Goal: Task Accomplishment & Management: Manage account settings

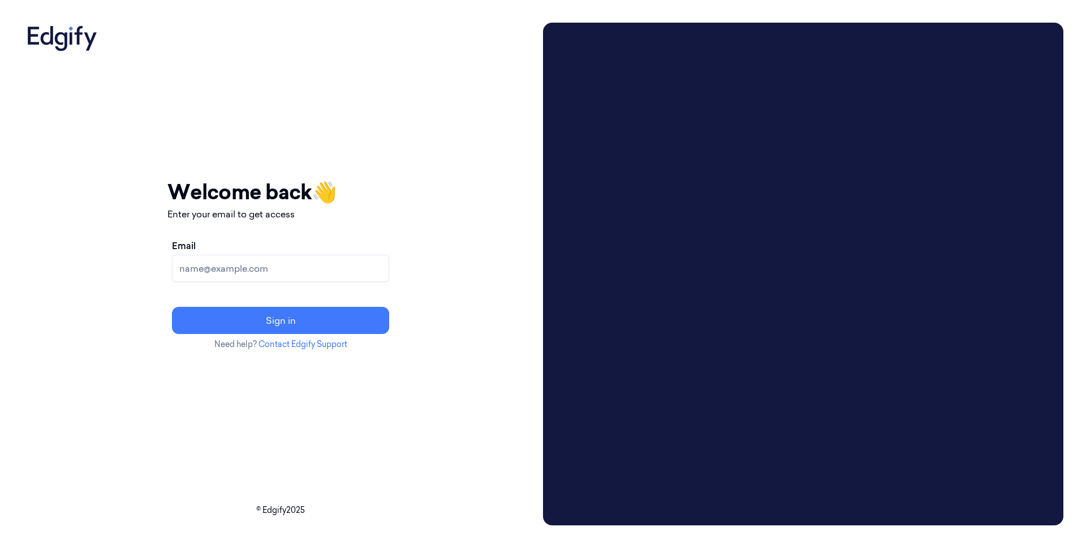
click at [296, 260] on input "Email" at bounding box center [280, 268] width 217 height 27
type input "[EMAIL_ADDRESS][DOMAIN_NAME]"
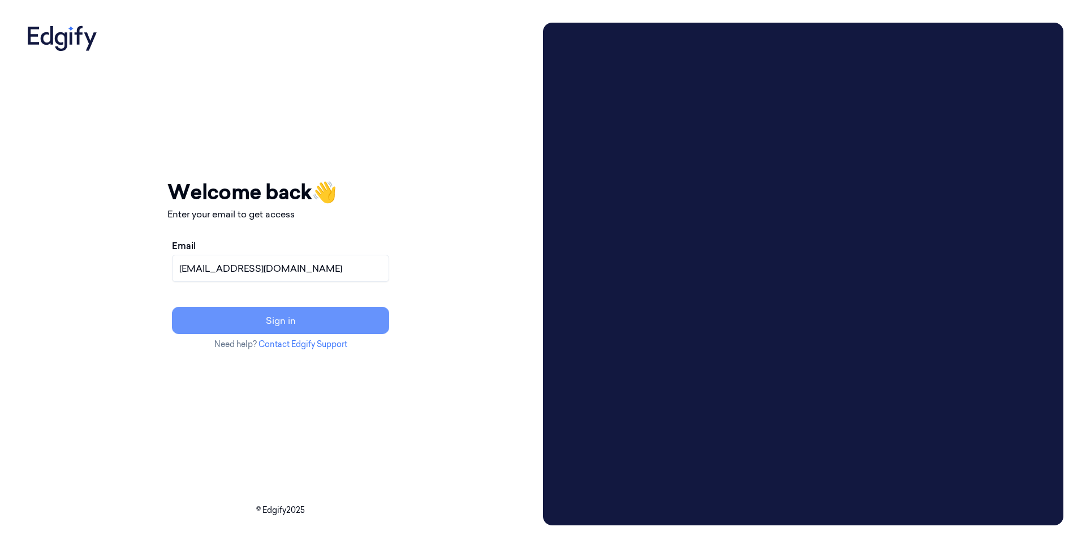
click at [380, 323] on button "Sign in" at bounding box center [280, 320] width 217 height 27
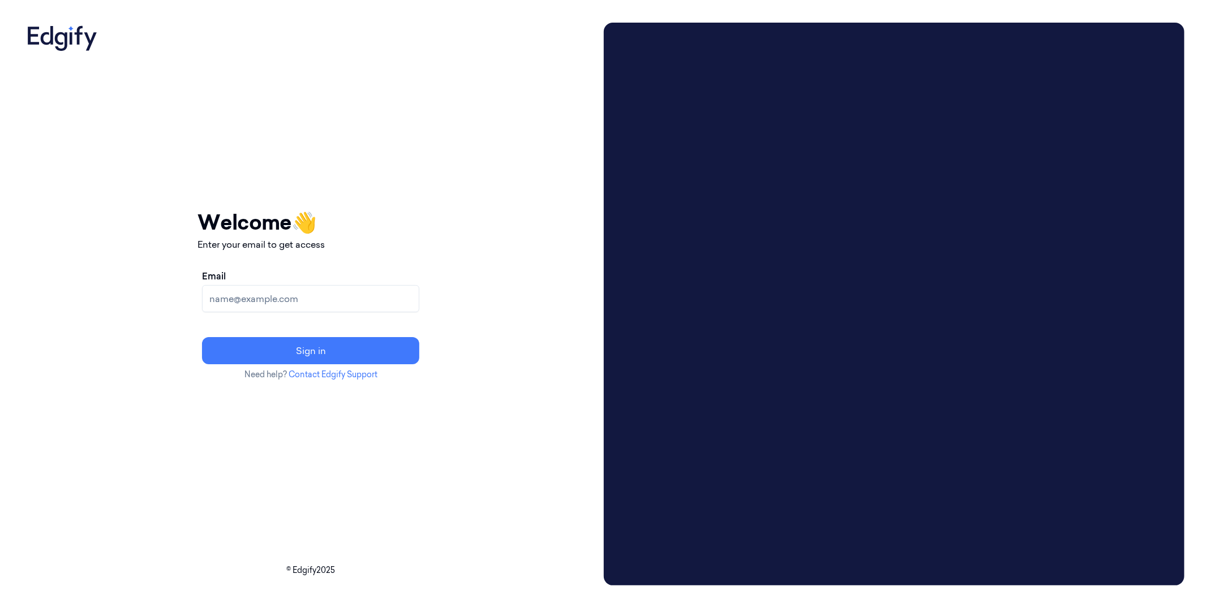
click at [339, 293] on input "Email" at bounding box center [310, 298] width 217 height 27
type input "[EMAIL_ADDRESS][DOMAIN_NAME]"
click at [202, 337] on button "Sign in" at bounding box center [310, 350] width 217 height 27
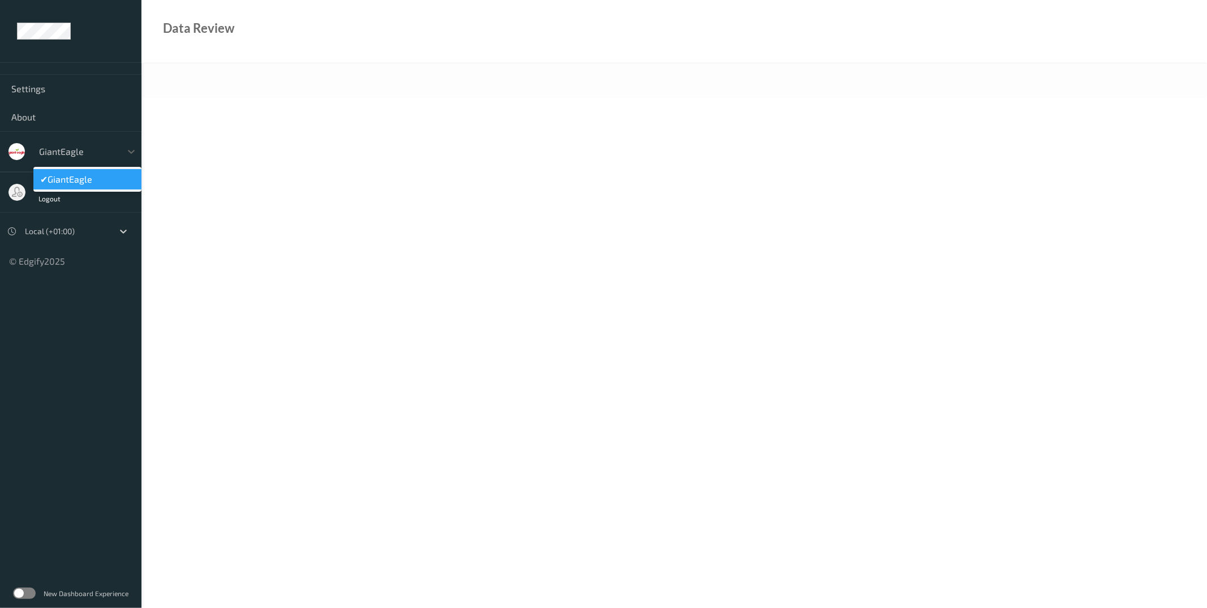
click at [109, 152] on div at bounding box center [77, 152] width 76 height 14
click at [303, 177] on body "Settings About GiantEagle Stephanie Lee Logout Local (+01:00) © Edgify 2025 New…" at bounding box center [603, 304] width 1207 height 608
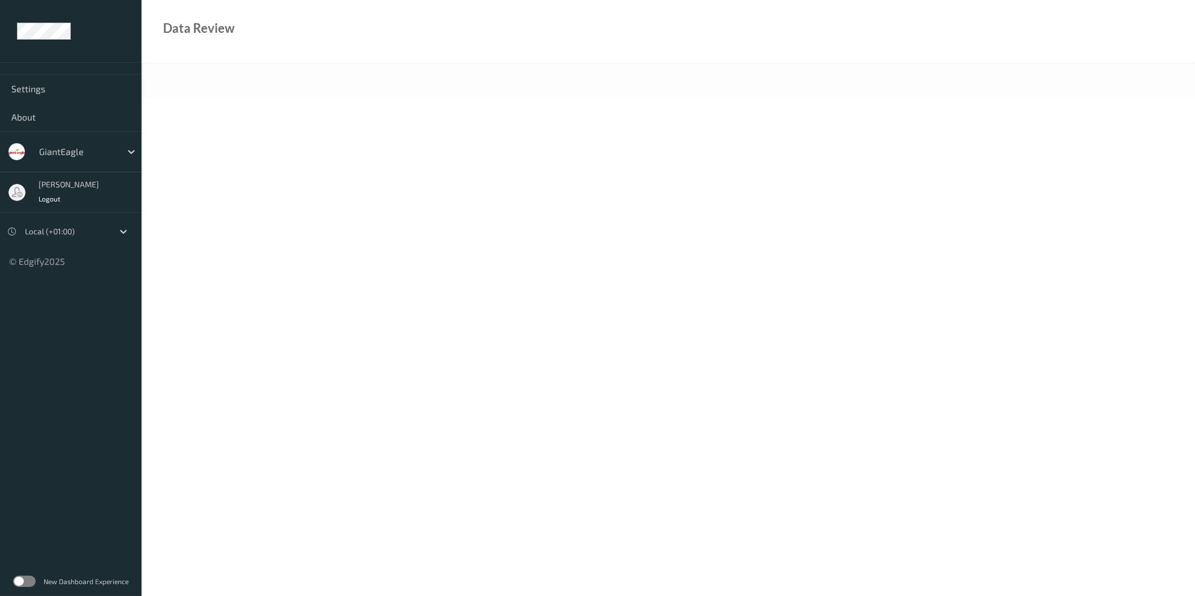
click at [31, 579] on label at bounding box center [24, 580] width 23 height 11
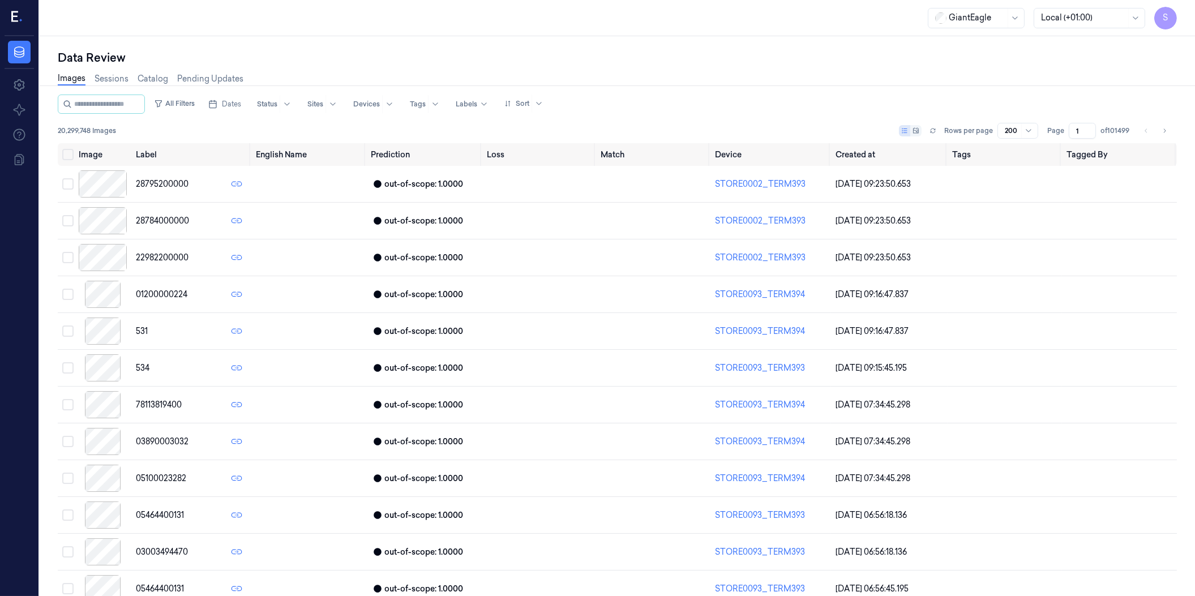
click at [706, 58] on div "Data Review" at bounding box center [617, 58] width 1119 height 16
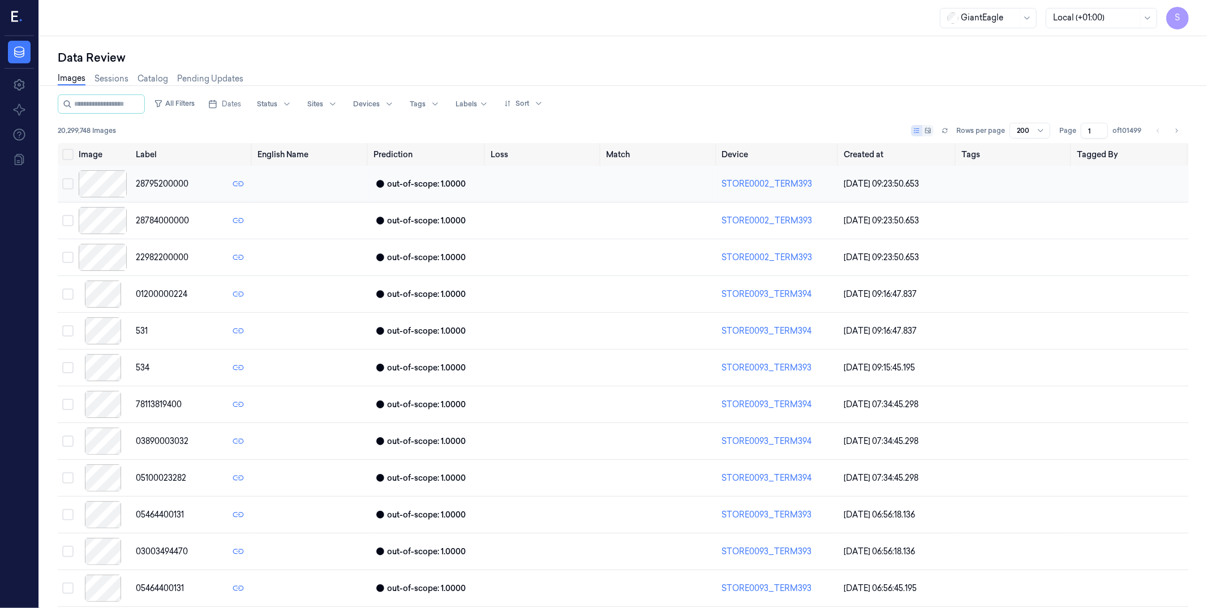
drag, startPoint x: 67, startPoint y: 182, endPoint x: 75, endPoint y: 188, distance: 10.2
click at [67, 182] on button "Select row" at bounding box center [67, 183] width 11 height 11
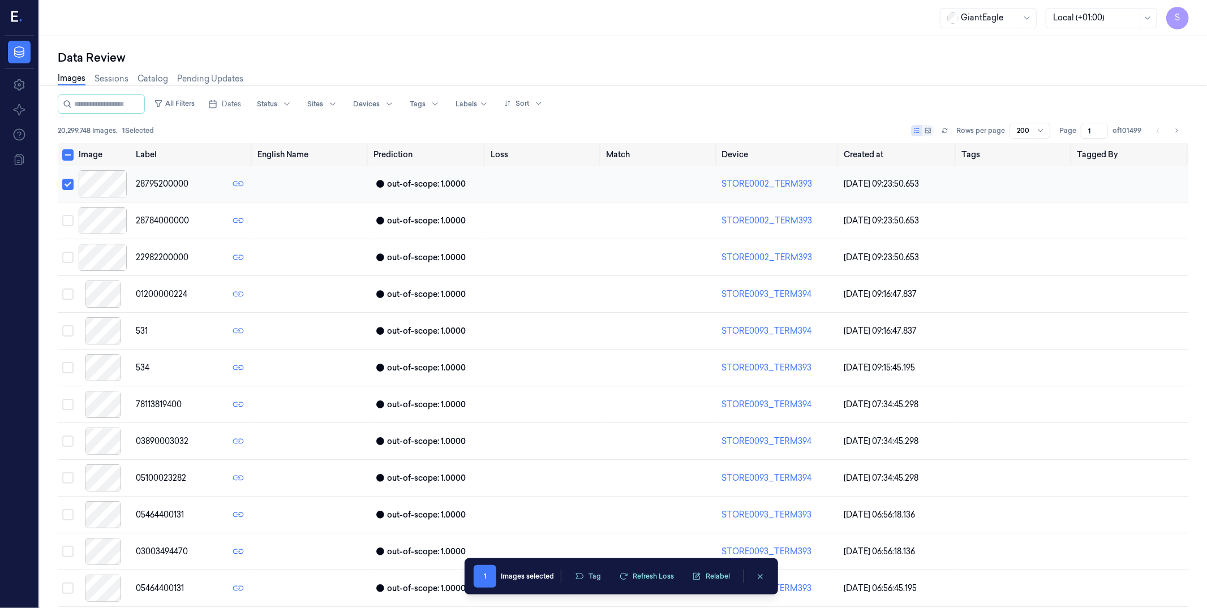
click at [194, 182] on div "28795200000" at bounding box center [192, 184] width 112 height 20
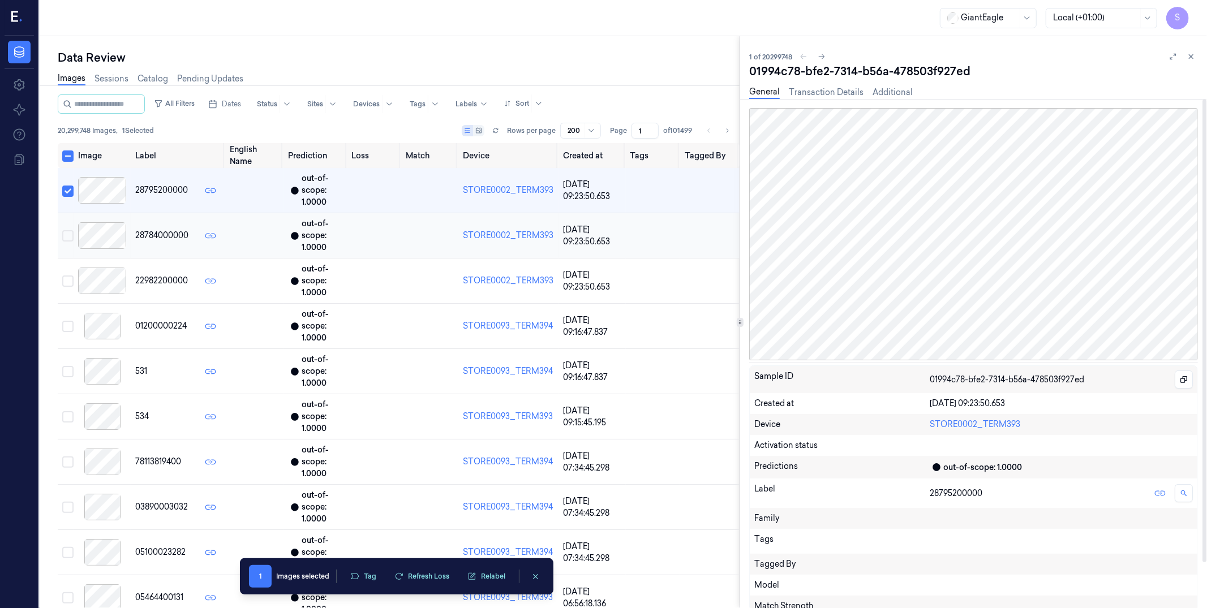
scroll to position [49, 0]
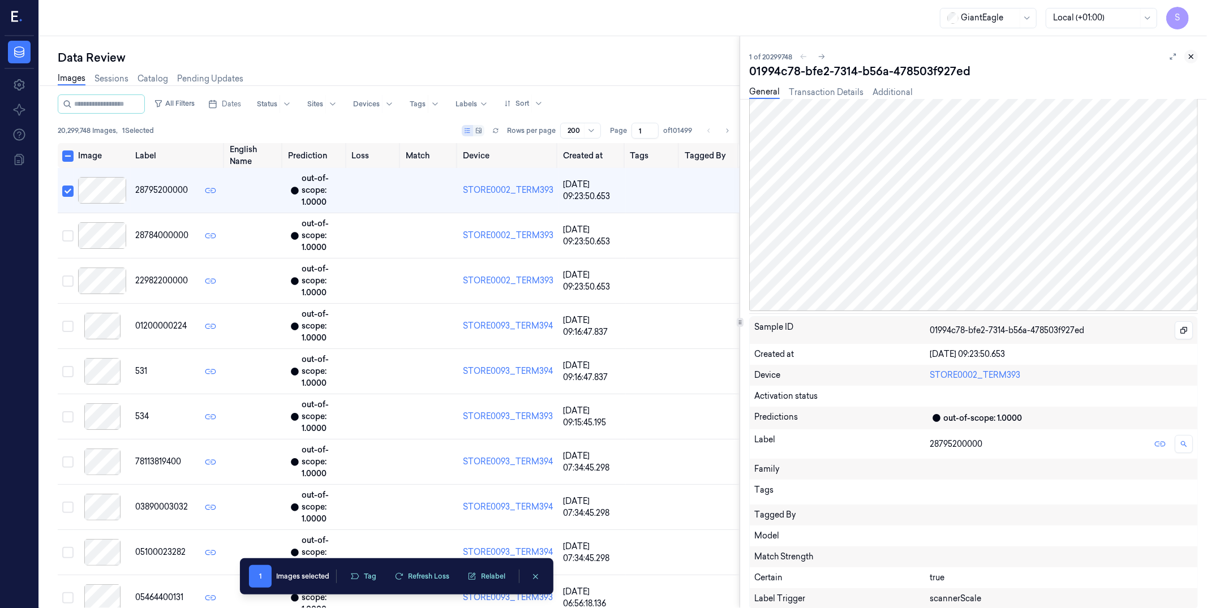
click at [1191, 55] on icon at bounding box center [1191, 57] width 8 height 8
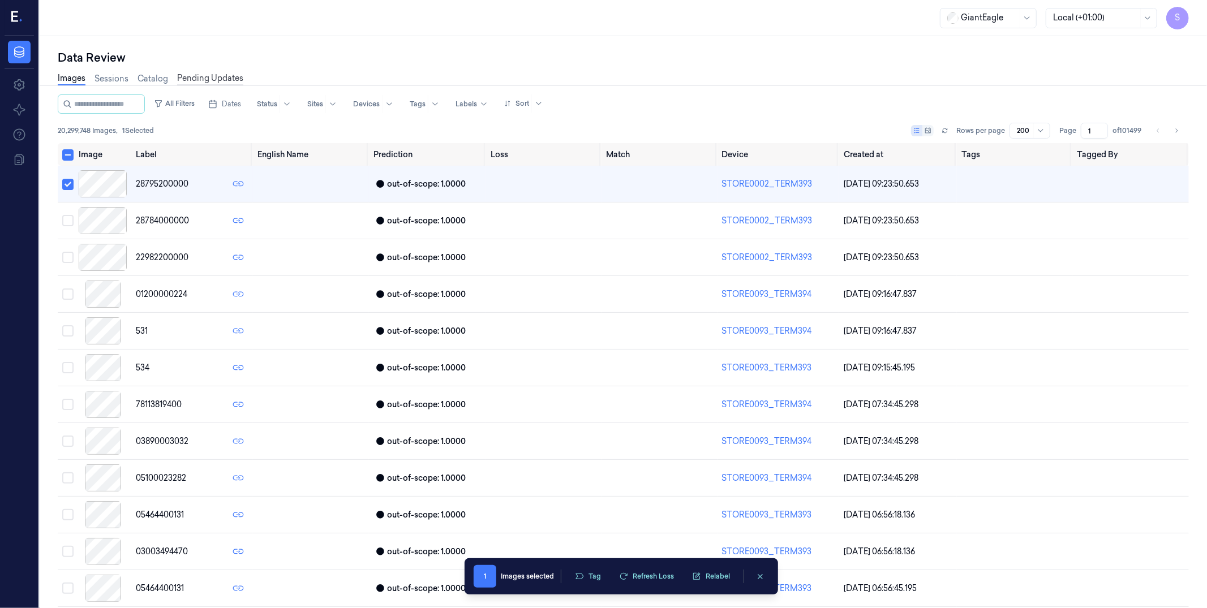
click at [220, 79] on link "Pending Updates" at bounding box center [210, 78] width 66 height 13
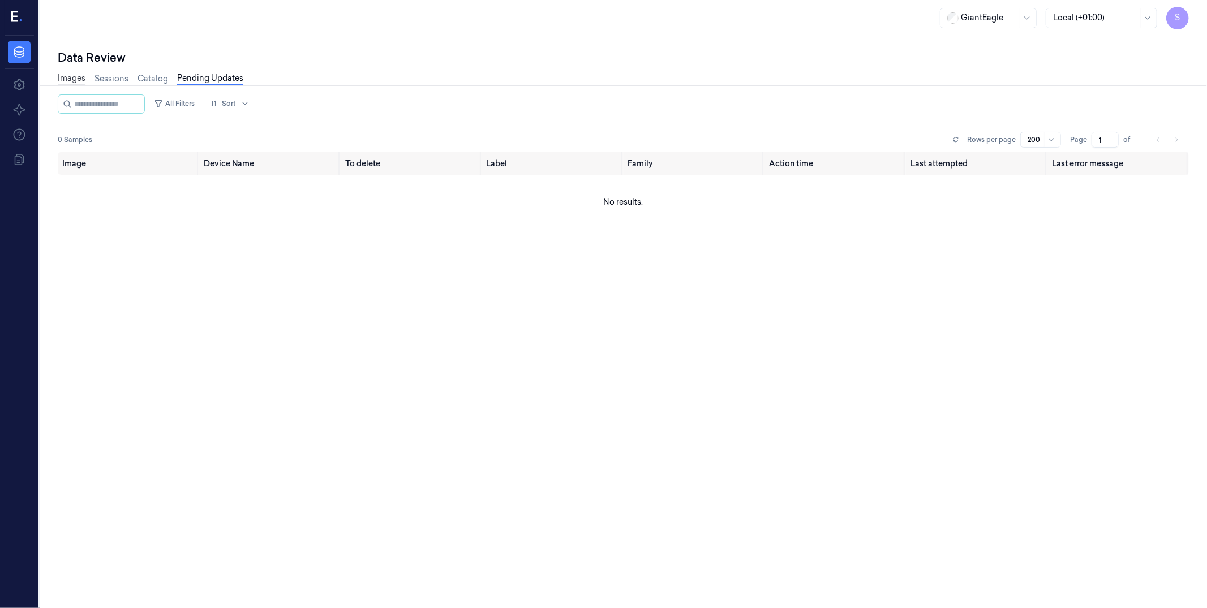
click at [73, 81] on link "Images" at bounding box center [72, 78] width 28 height 13
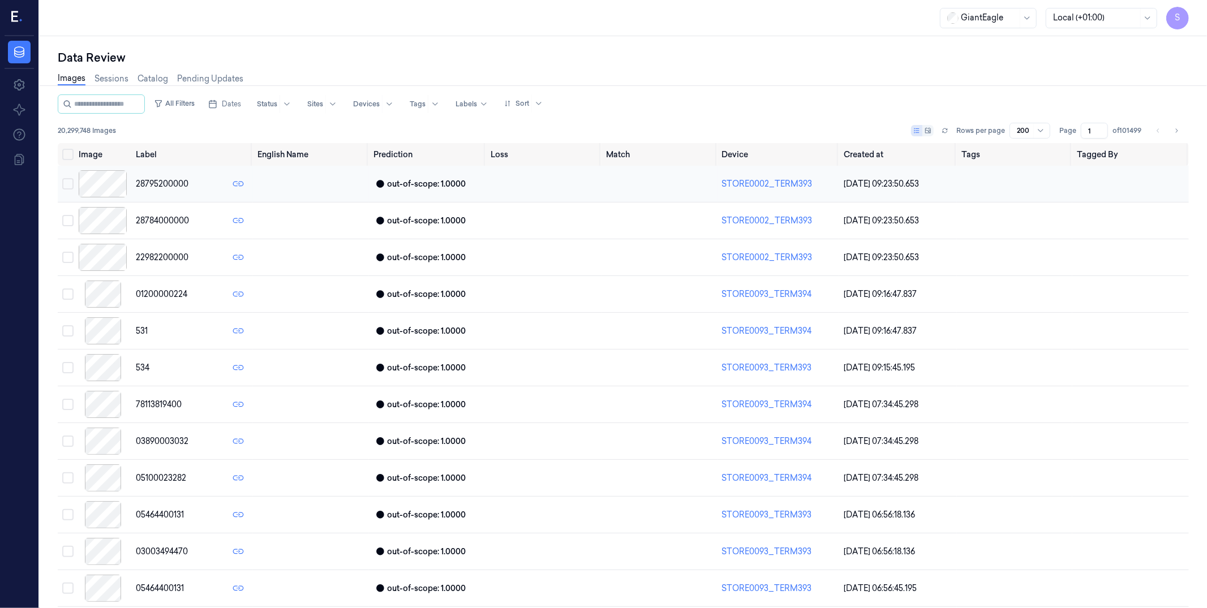
click at [174, 185] on span "28795200000" at bounding box center [162, 184] width 53 height 12
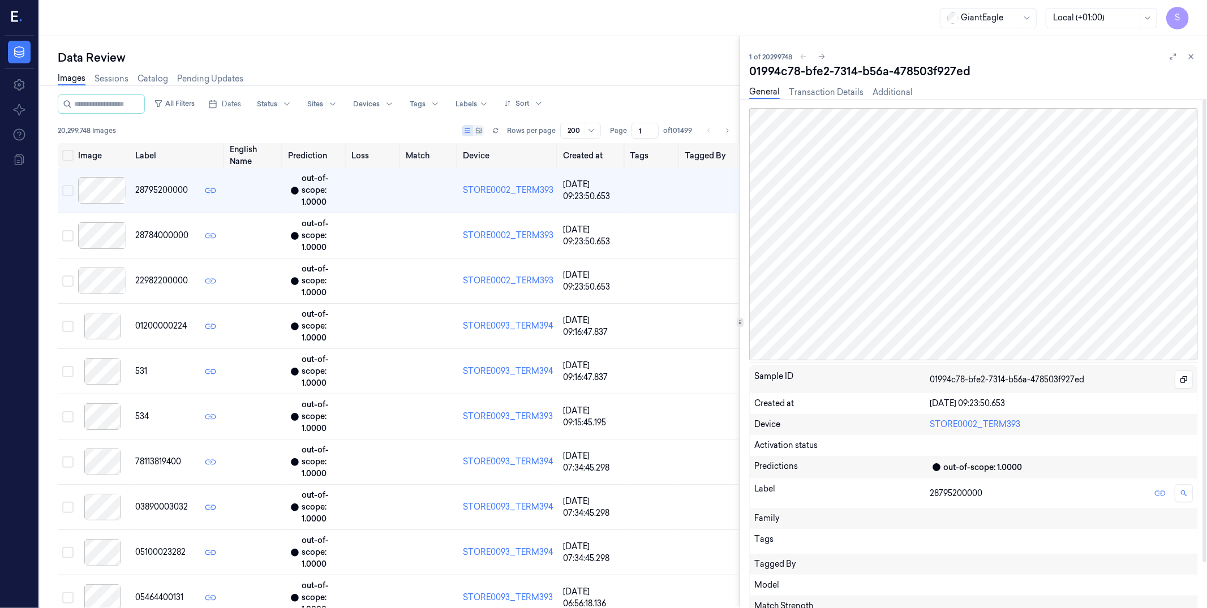
scroll to position [49, 0]
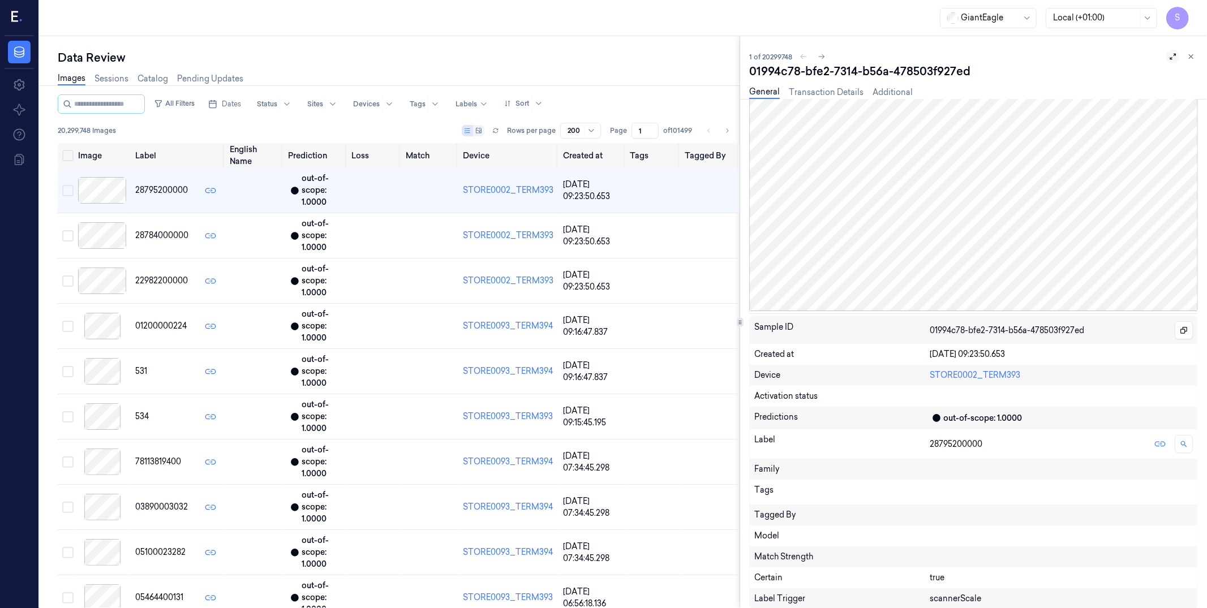
click at [1169, 55] on icon at bounding box center [1173, 57] width 8 height 8
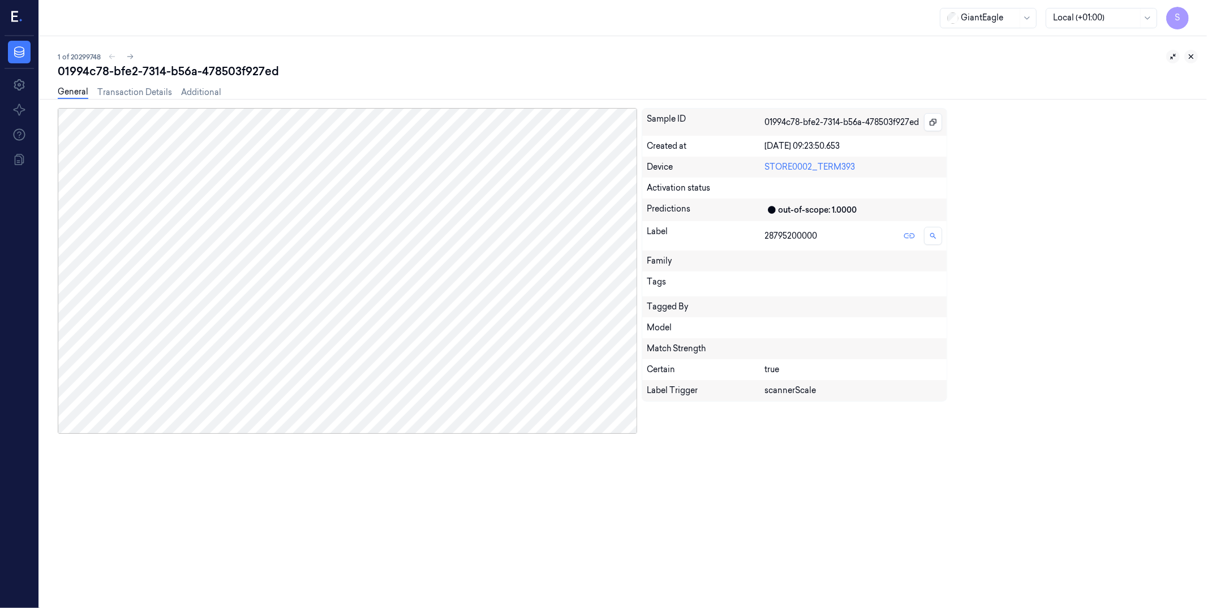
click at [1194, 56] on icon at bounding box center [1191, 57] width 8 height 8
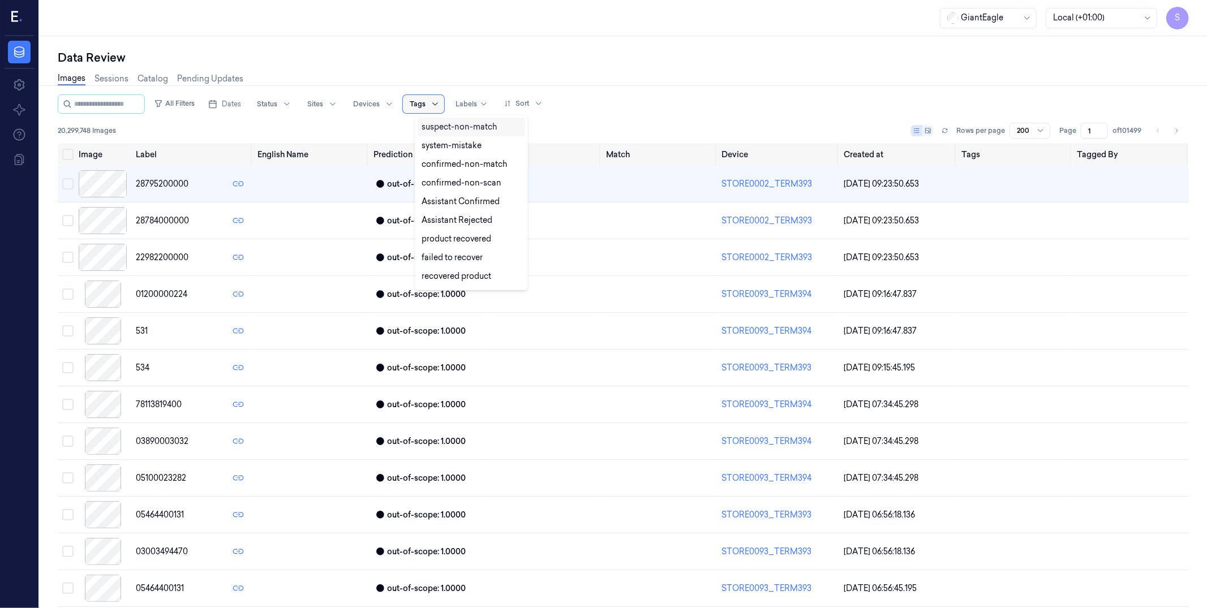
click at [440, 104] on icon at bounding box center [435, 104] width 9 height 9
click at [457, 143] on div "system-mistake" at bounding box center [452, 146] width 60 height 12
click at [585, 57] on div "Data Review" at bounding box center [623, 58] width 1131 height 16
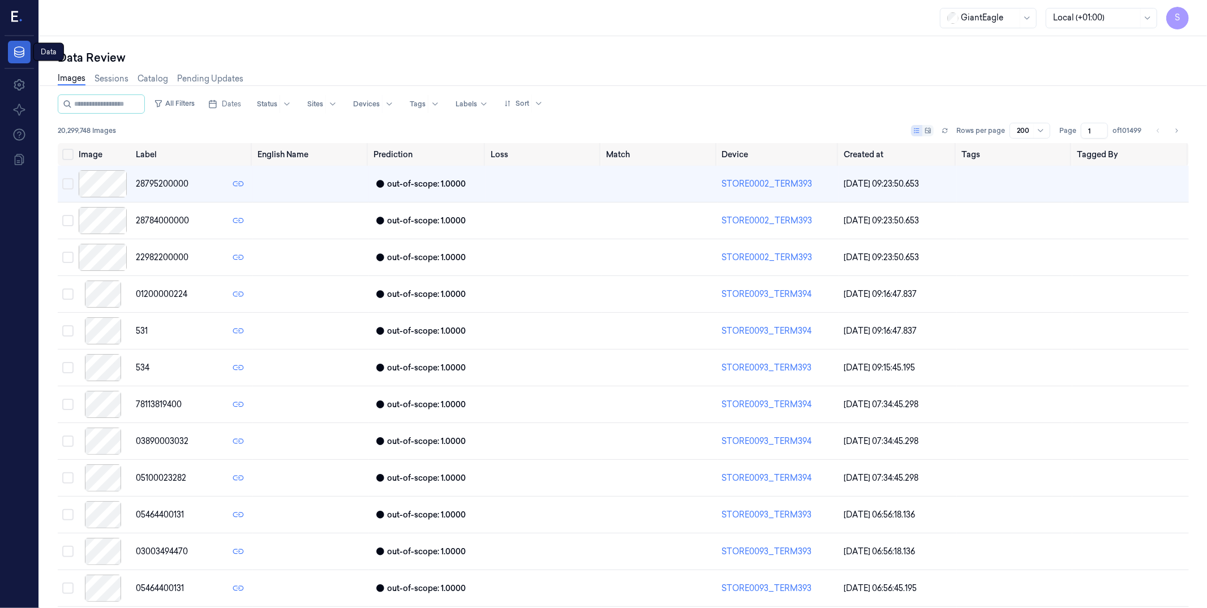
click at [23, 53] on icon at bounding box center [19, 52] width 14 height 14
click at [68, 183] on button "Select row" at bounding box center [67, 183] width 11 height 11
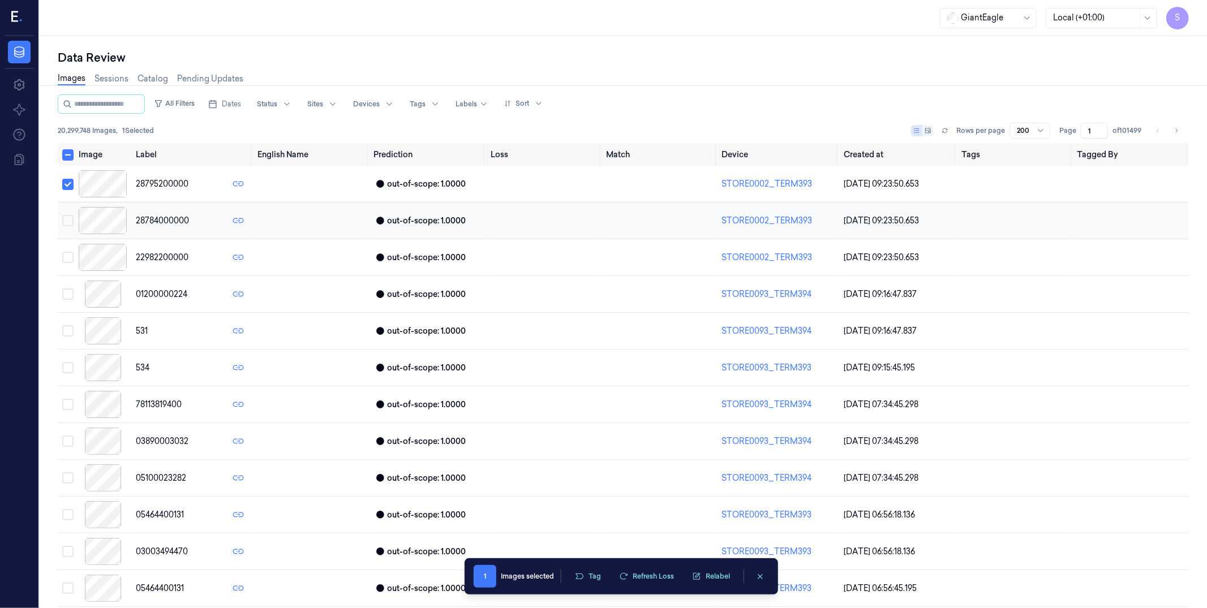
click at [69, 219] on button "Select row" at bounding box center [67, 220] width 11 height 11
click at [70, 184] on button "Select row" at bounding box center [67, 184] width 11 height 11
click at [71, 219] on button "Select row" at bounding box center [67, 221] width 11 height 11
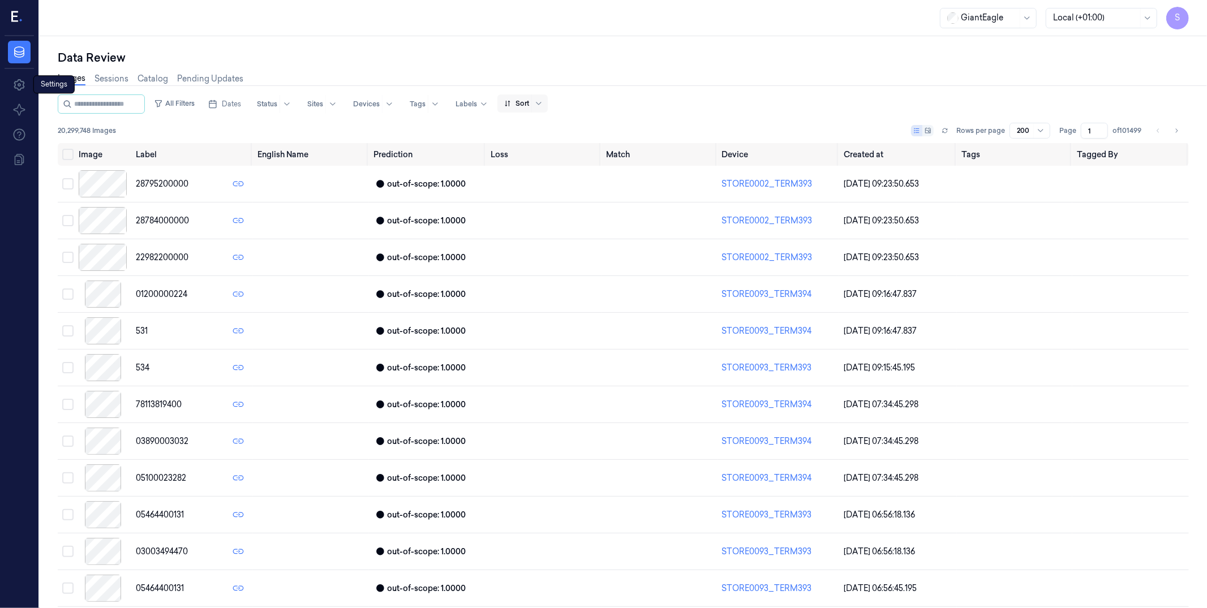
click at [545, 104] on div at bounding box center [539, 103] width 11 height 9
click at [199, 104] on button "All Filters" at bounding box center [174, 103] width 50 height 18
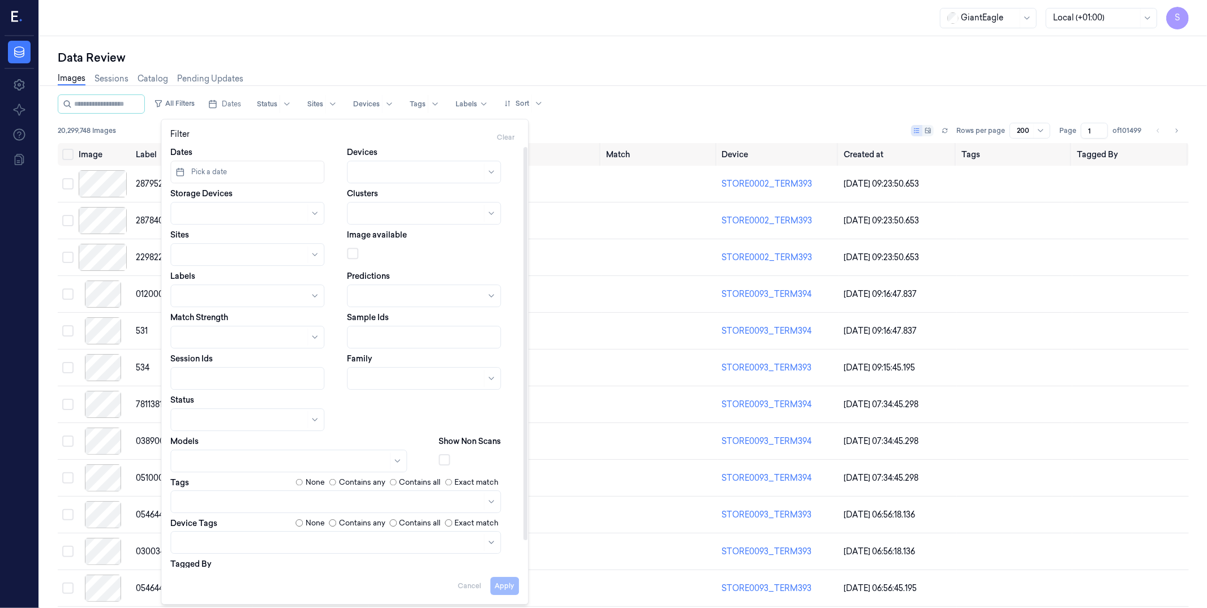
click at [654, 73] on div "Images Sessions Catalog Pending Updates" at bounding box center [623, 80] width 1131 height 29
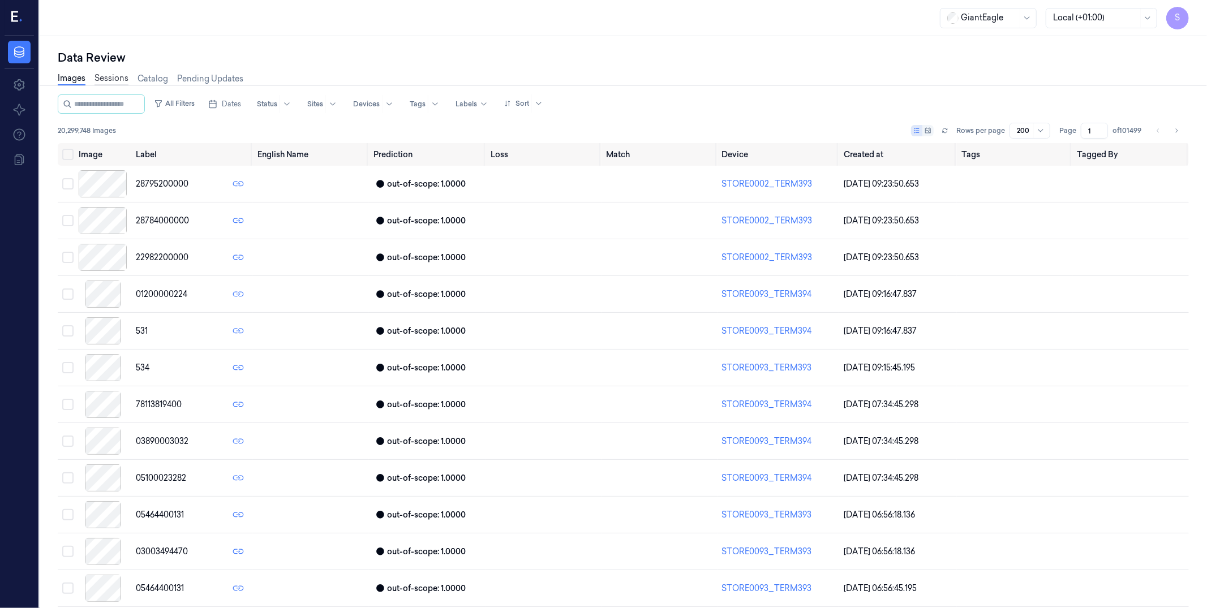
click at [108, 75] on link "Sessions" at bounding box center [111, 78] width 34 height 13
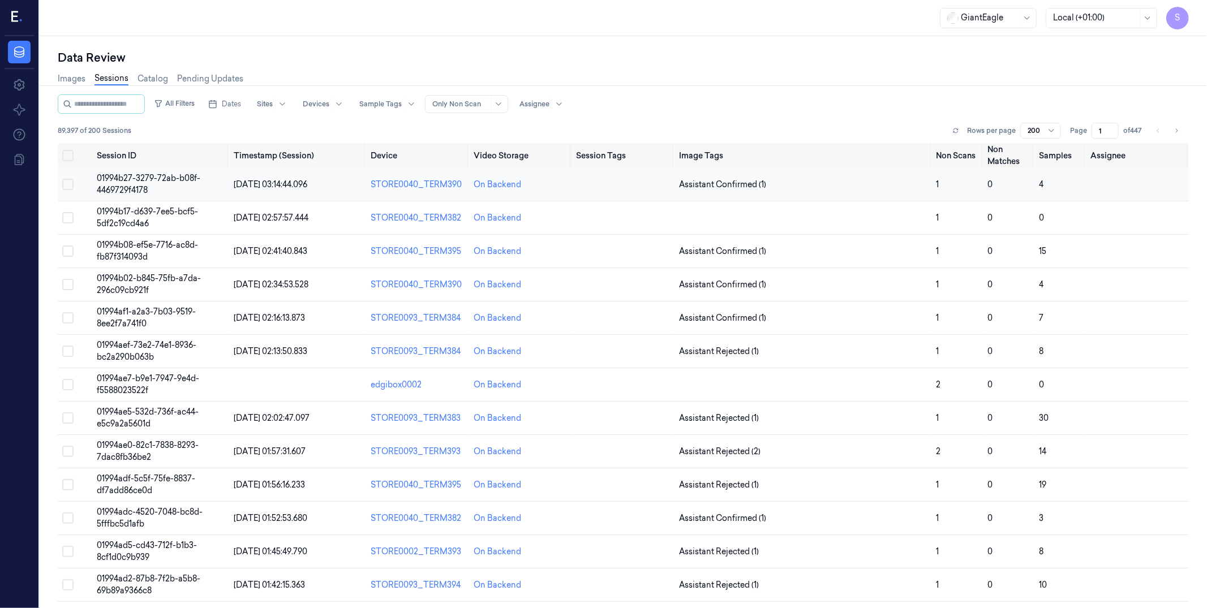
click at [68, 182] on button "Select row" at bounding box center [67, 184] width 11 height 11
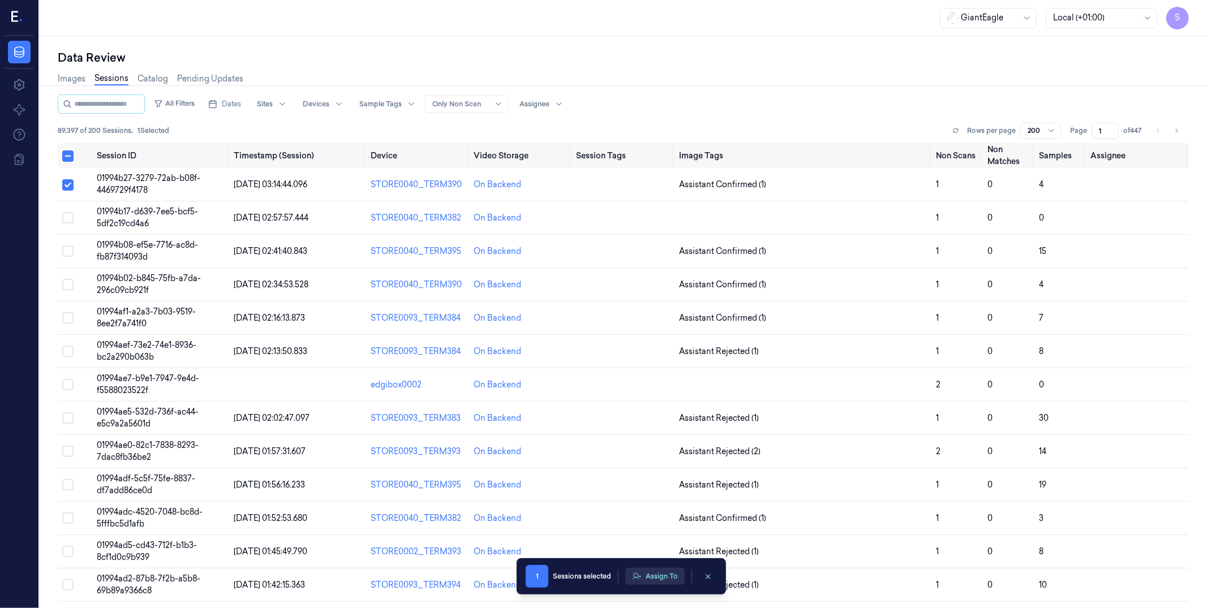
click at [653, 577] on button "Assign To" at bounding box center [654, 576] width 59 height 17
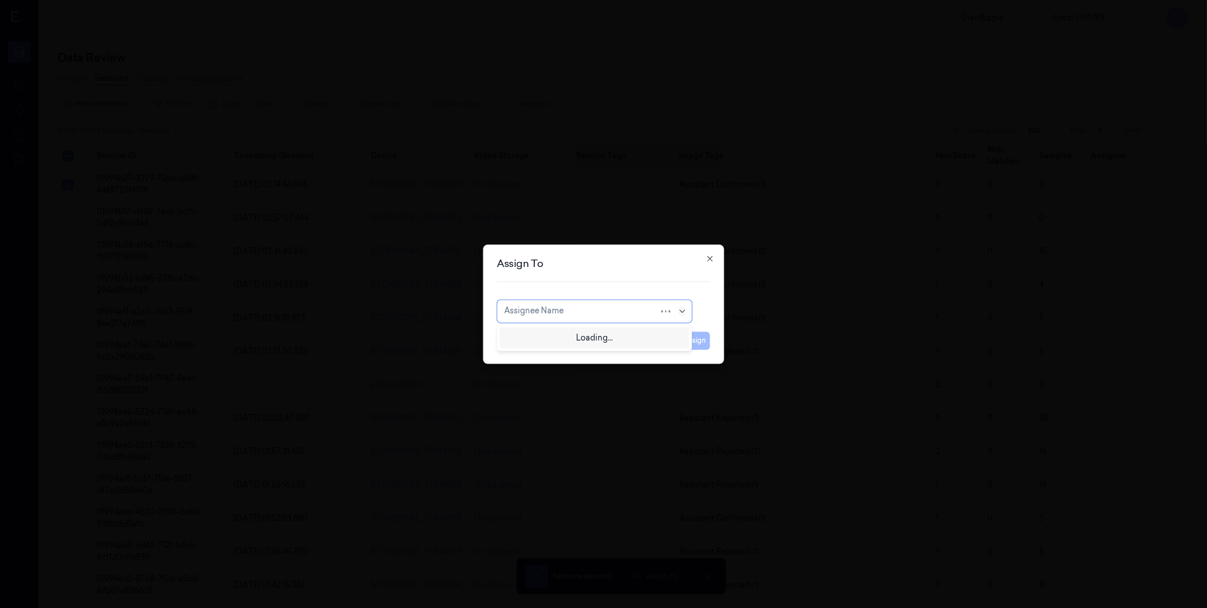
click at [678, 313] on icon at bounding box center [682, 311] width 9 height 9
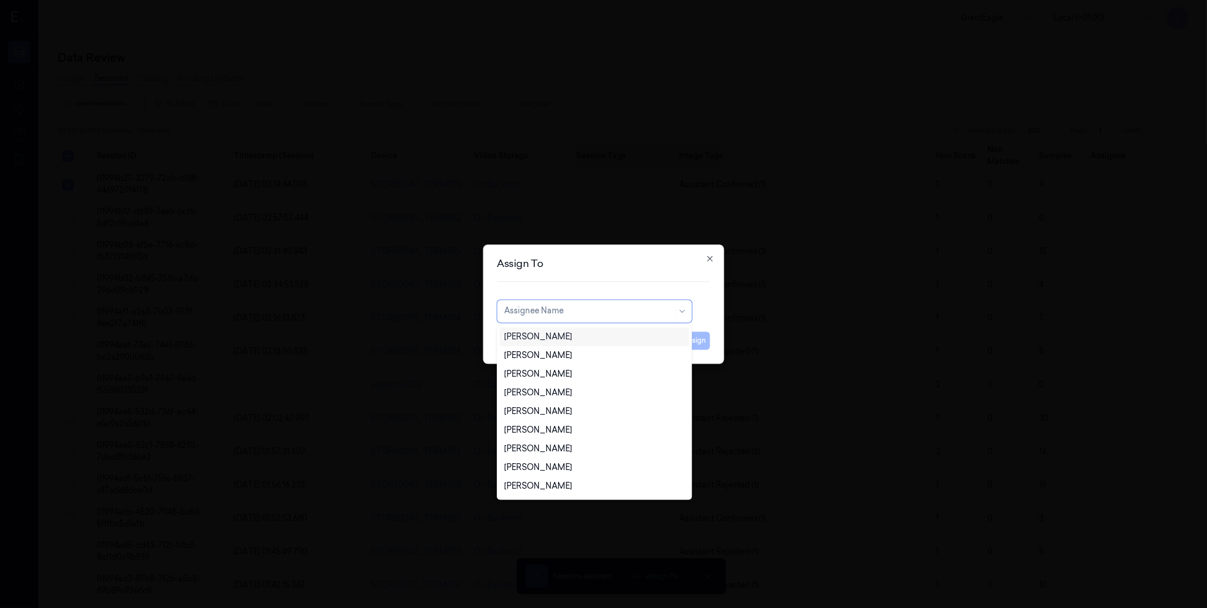
click at [671, 284] on div "Assign To Stephanie Lee, 1 of 34. 34 results available. Use Up and Down to choo…" at bounding box center [604, 303] width 242 height 119
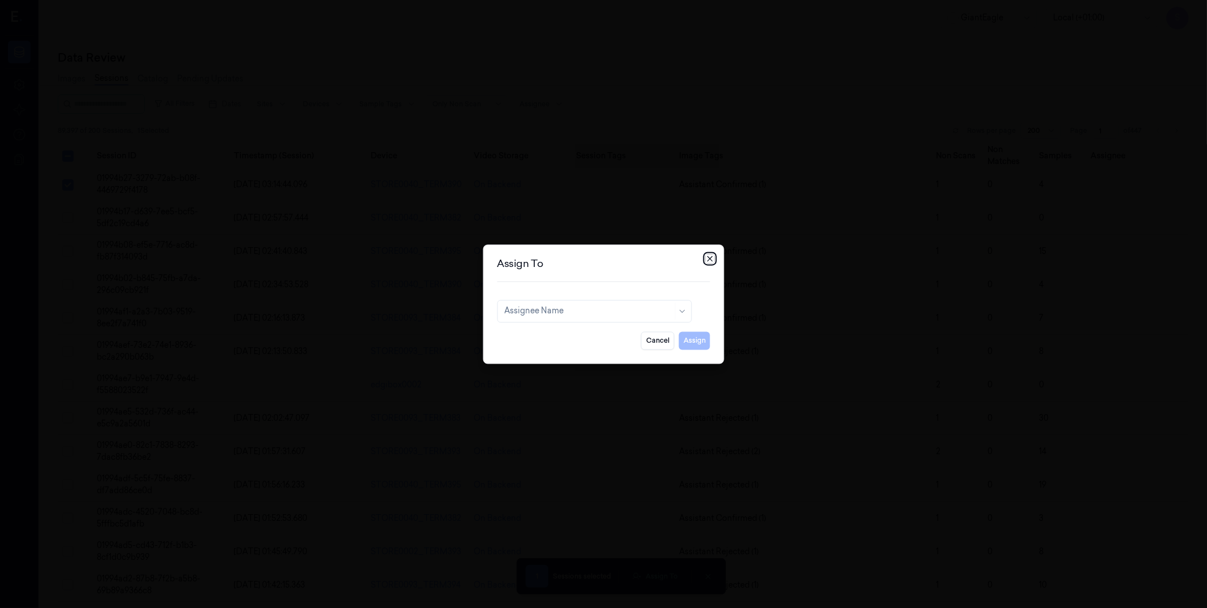
click at [707, 263] on icon "button" at bounding box center [710, 258] width 9 height 9
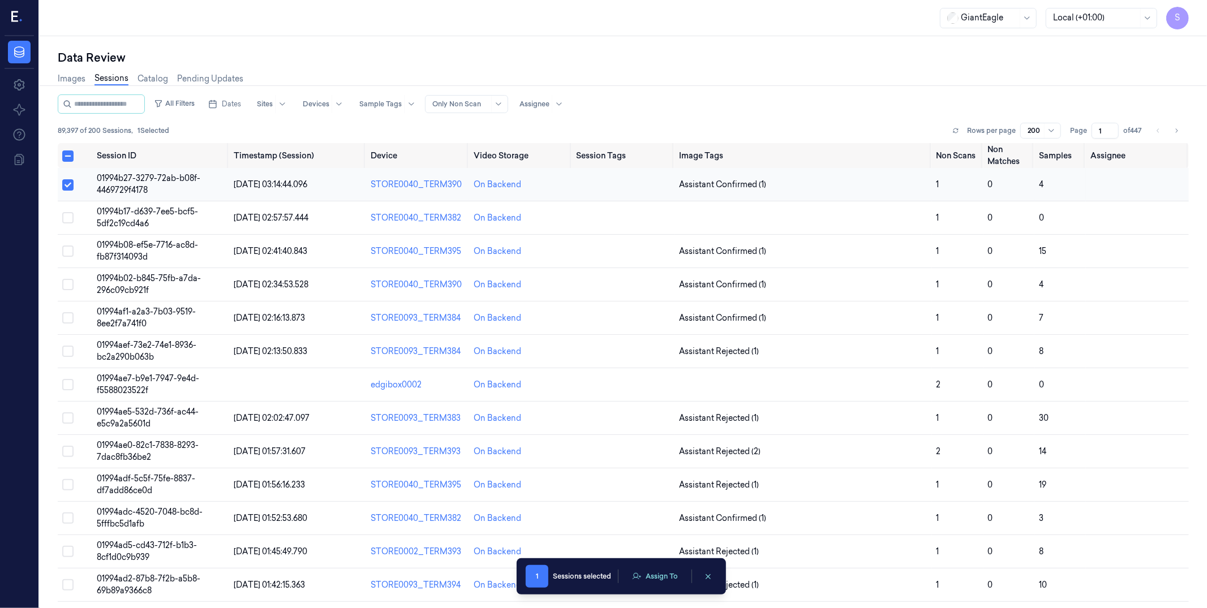
click at [67, 183] on button "Select row" at bounding box center [67, 184] width 11 height 11
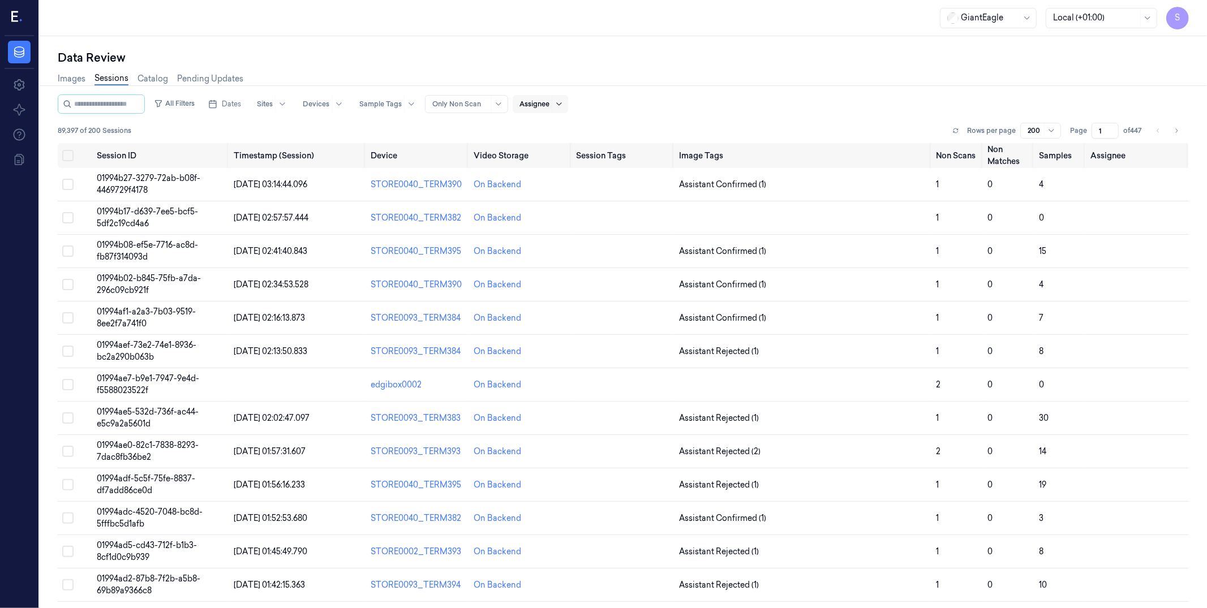
click at [566, 102] on div at bounding box center [559, 104] width 14 height 18
click at [662, 106] on div "All Filters Dates Sites Devices Sample Tags Alert Type Only Non Scan Assignee" at bounding box center [623, 103] width 1131 height 19
click at [67, 184] on button "Select row" at bounding box center [67, 184] width 11 height 11
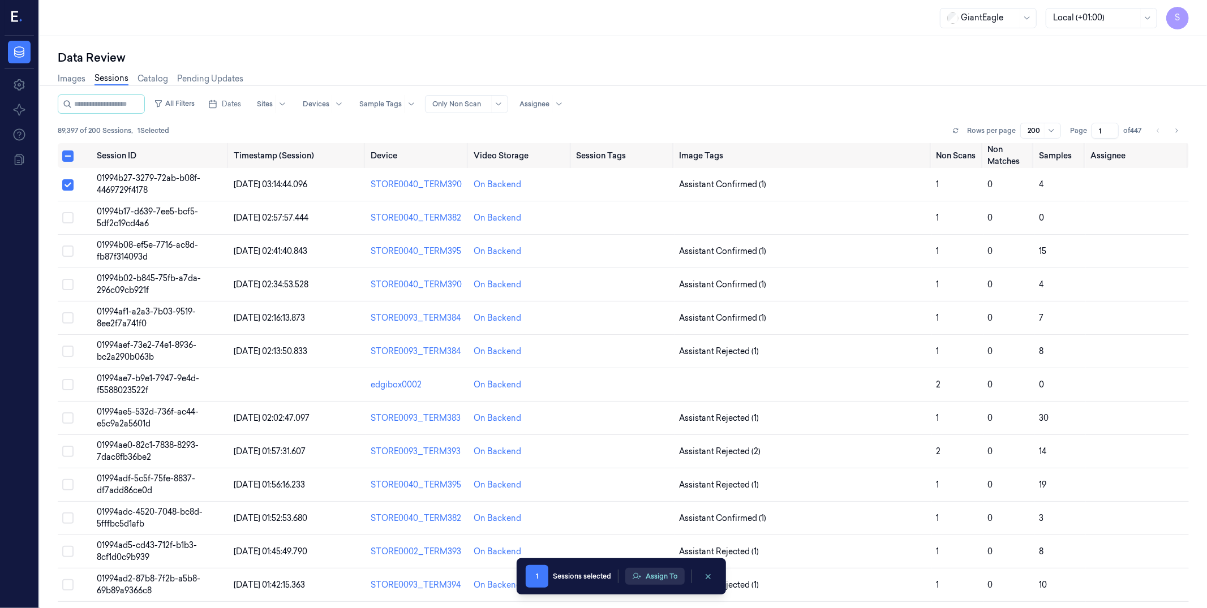
click at [660, 577] on button "Assign To" at bounding box center [654, 576] width 59 height 17
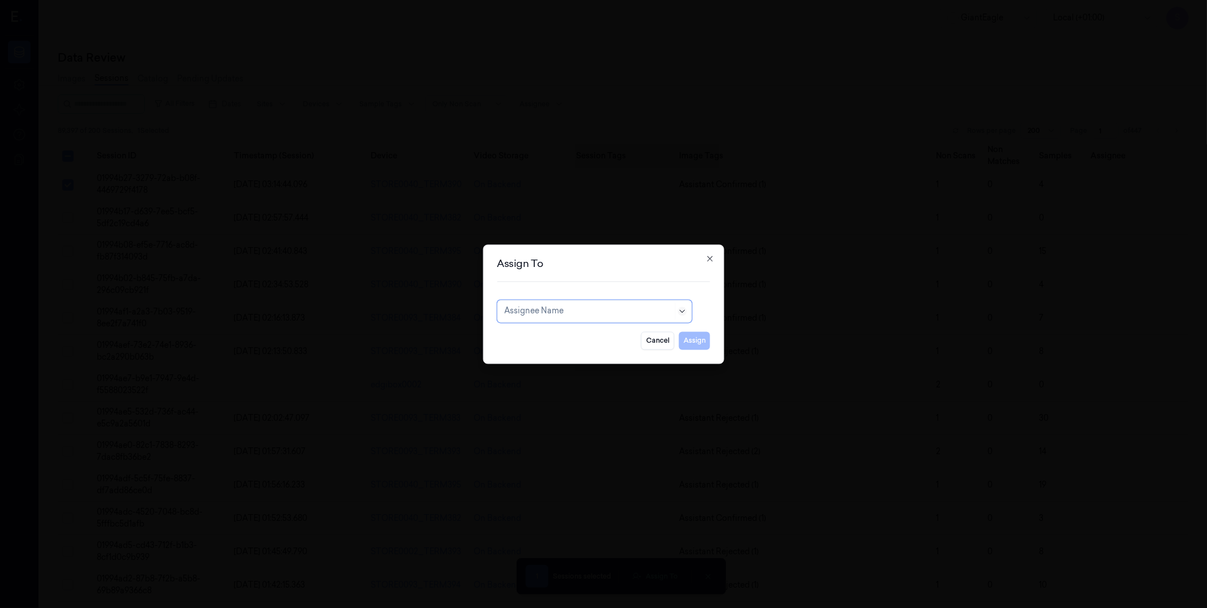
click at [684, 310] on icon at bounding box center [682, 311] width 5 height 3
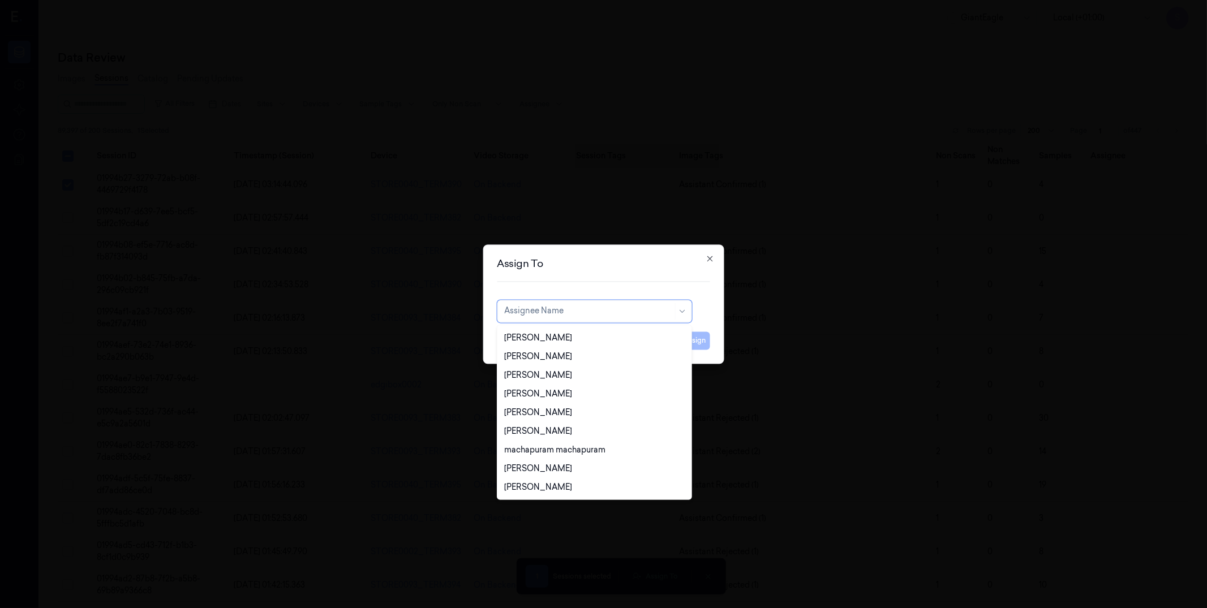
scroll to position [93, 0]
click at [559, 413] on div "parasuram parasuram" at bounding box center [538, 412] width 68 height 12
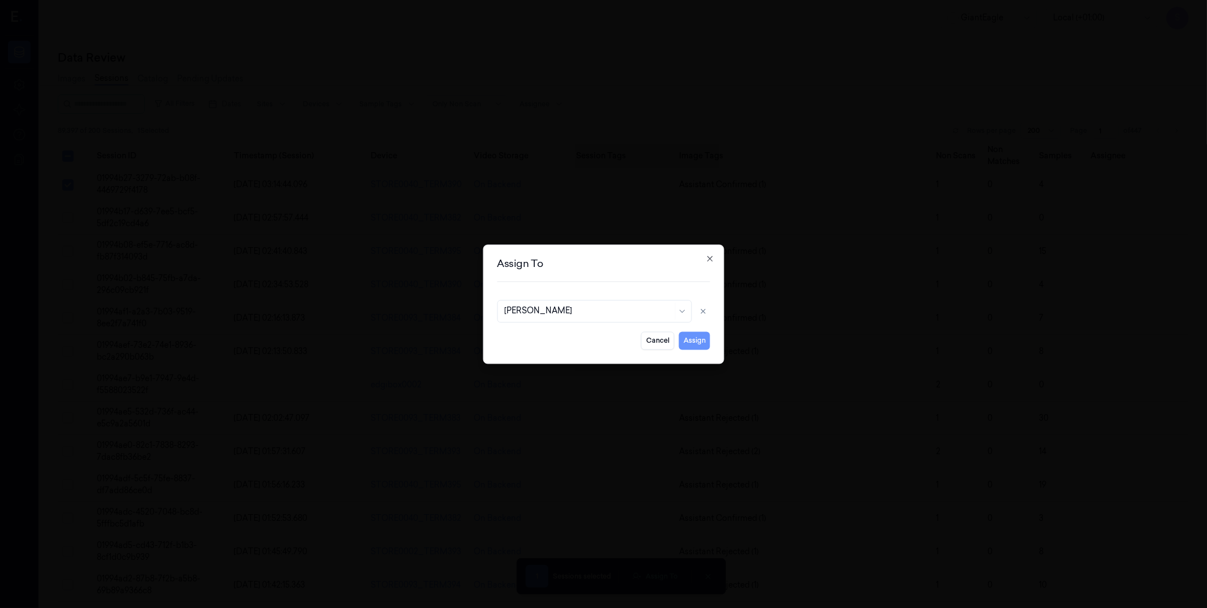
click at [699, 337] on button "Assign" at bounding box center [694, 341] width 31 height 18
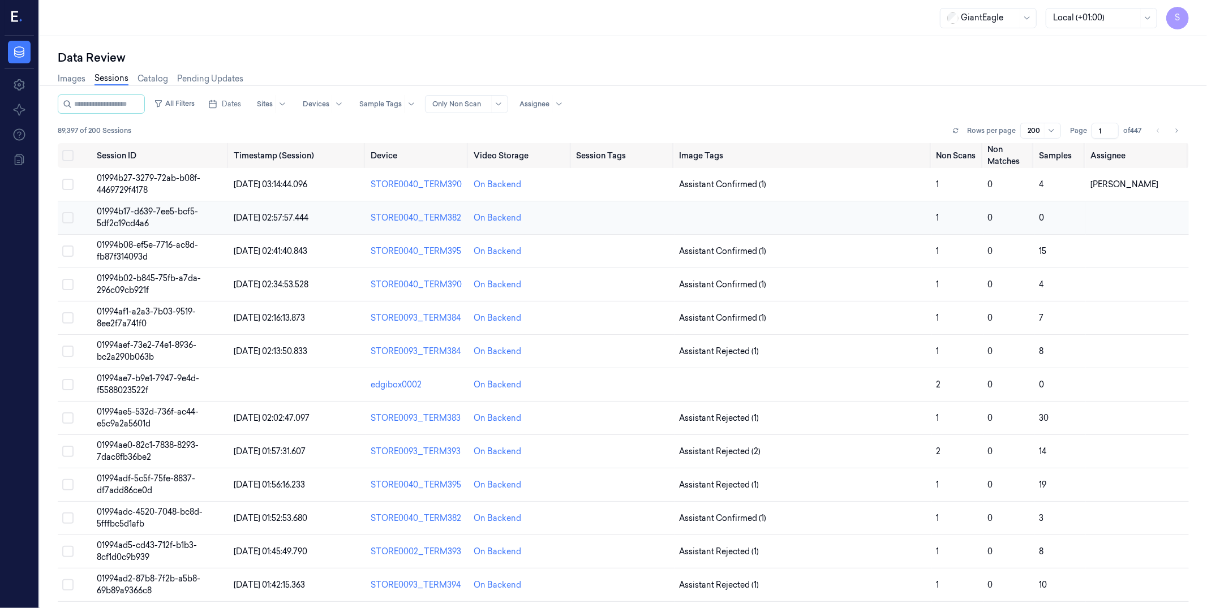
click at [66, 214] on button "Select row" at bounding box center [67, 217] width 11 height 11
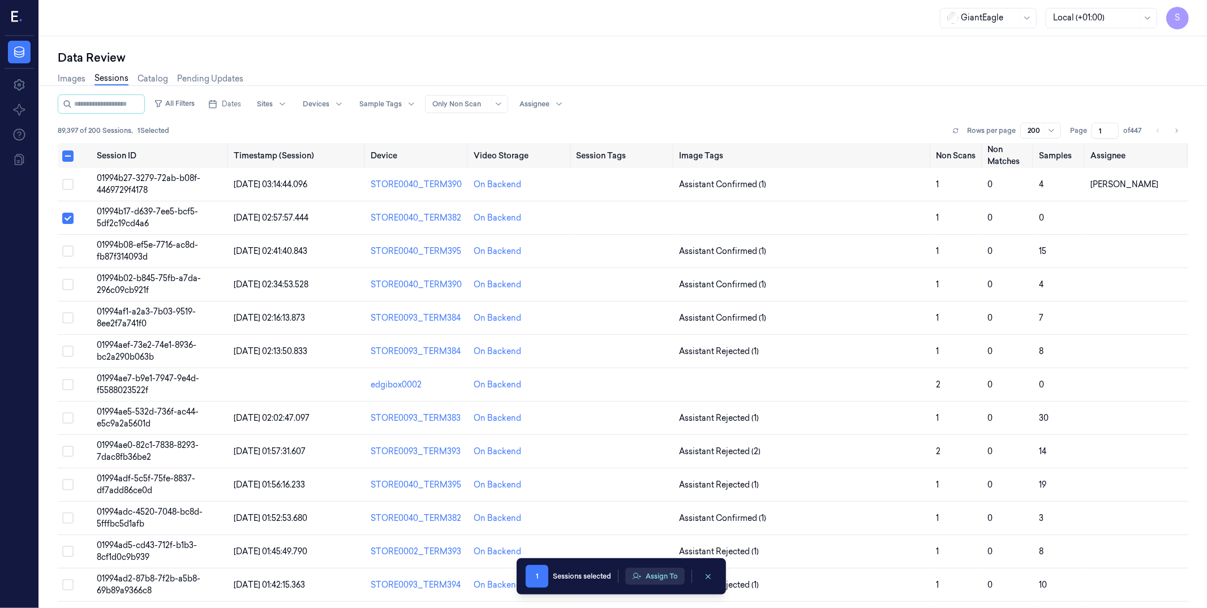
click at [655, 582] on button "Assign To" at bounding box center [654, 576] width 59 height 17
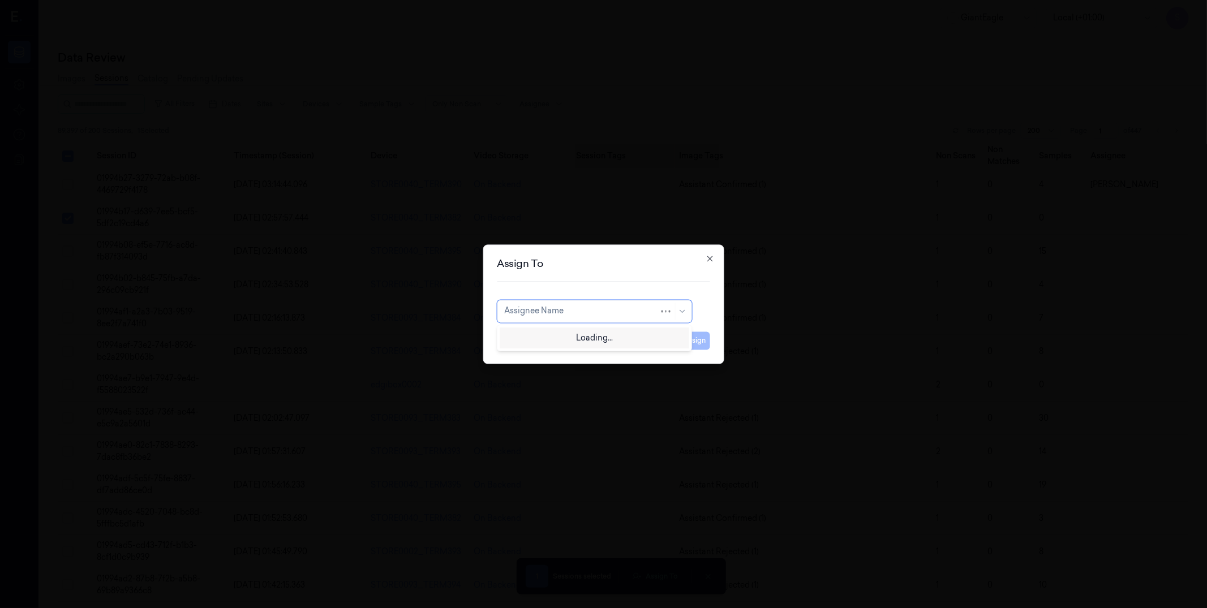
click at [568, 308] on div at bounding box center [581, 312] width 155 height 12
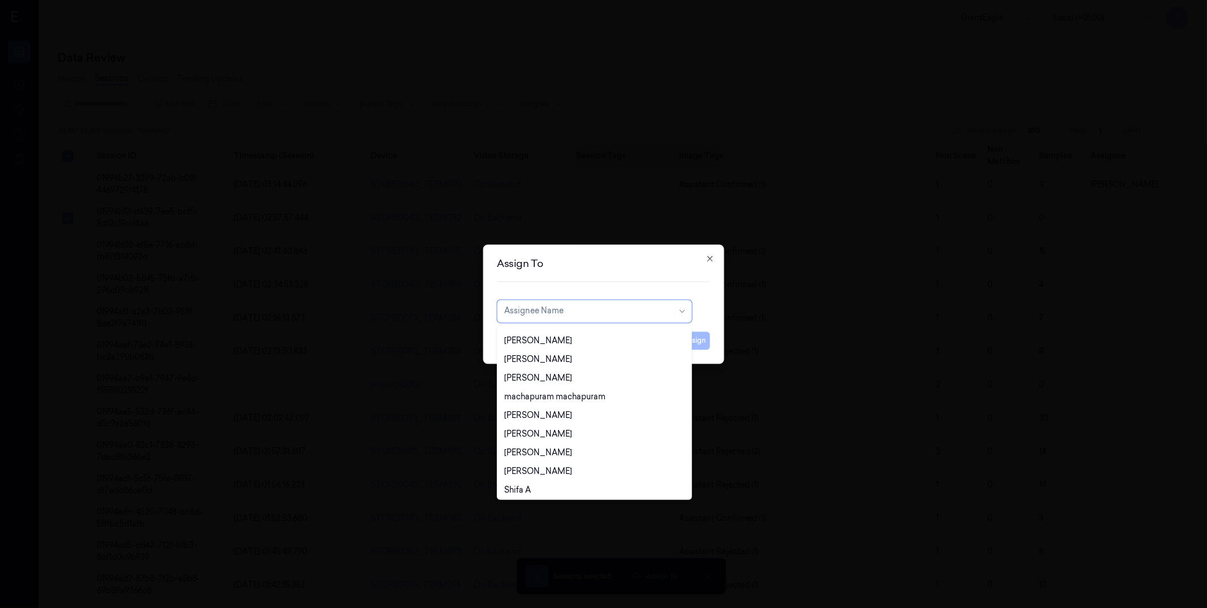
scroll to position [148, 0]
click at [527, 379] on div "ayyub ayyub" at bounding box center [538, 376] width 68 height 12
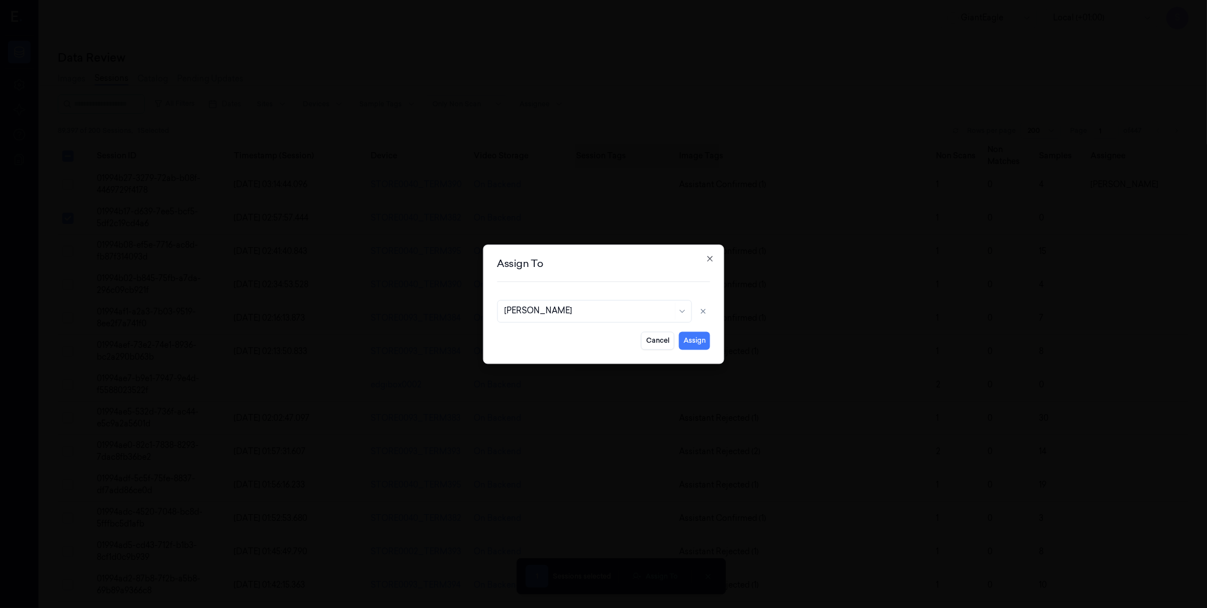
click at [706, 257] on icon "button" at bounding box center [710, 258] width 9 height 9
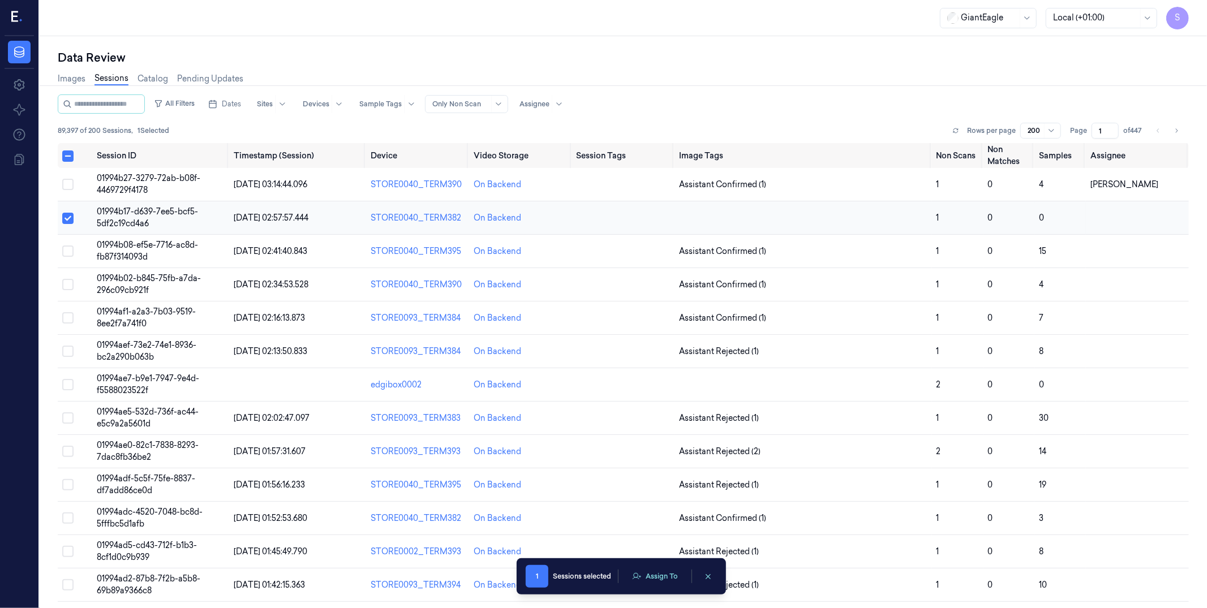
click at [70, 217] on button "Select row" at bounding box center [67, 218] width 11 height 11
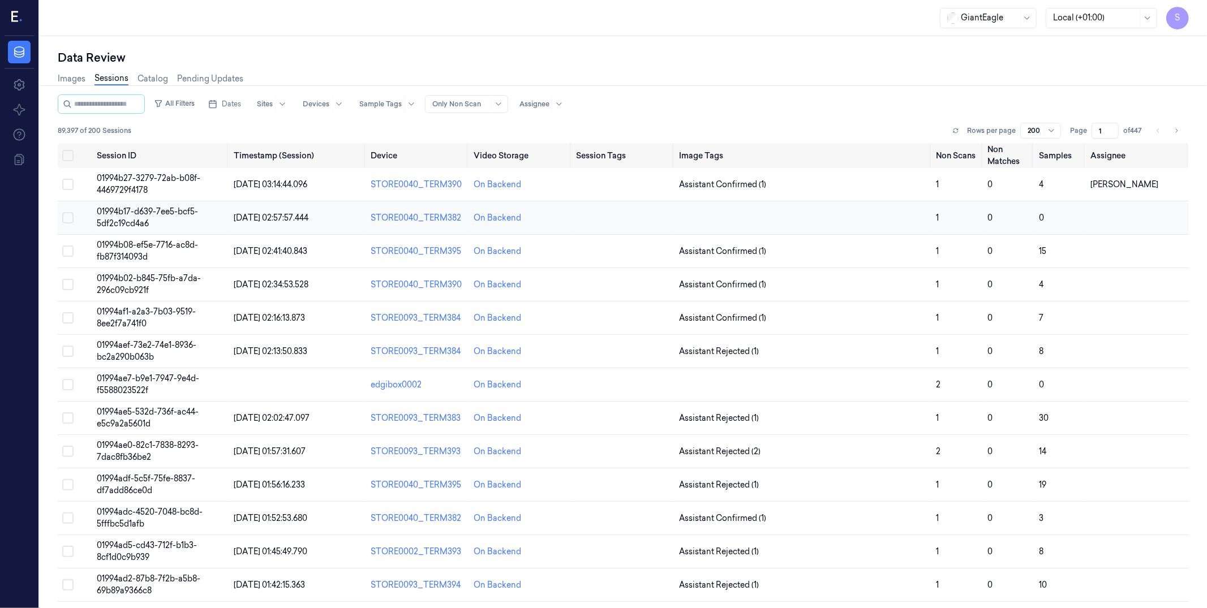
drag, startPoint x: 68, startPoint y: 216, endPoint x: 62, endPoint y: 218, distance: 6.6
click at [67, 218] on button "Select row" at bounding box center [67, 217] width 11 height 11
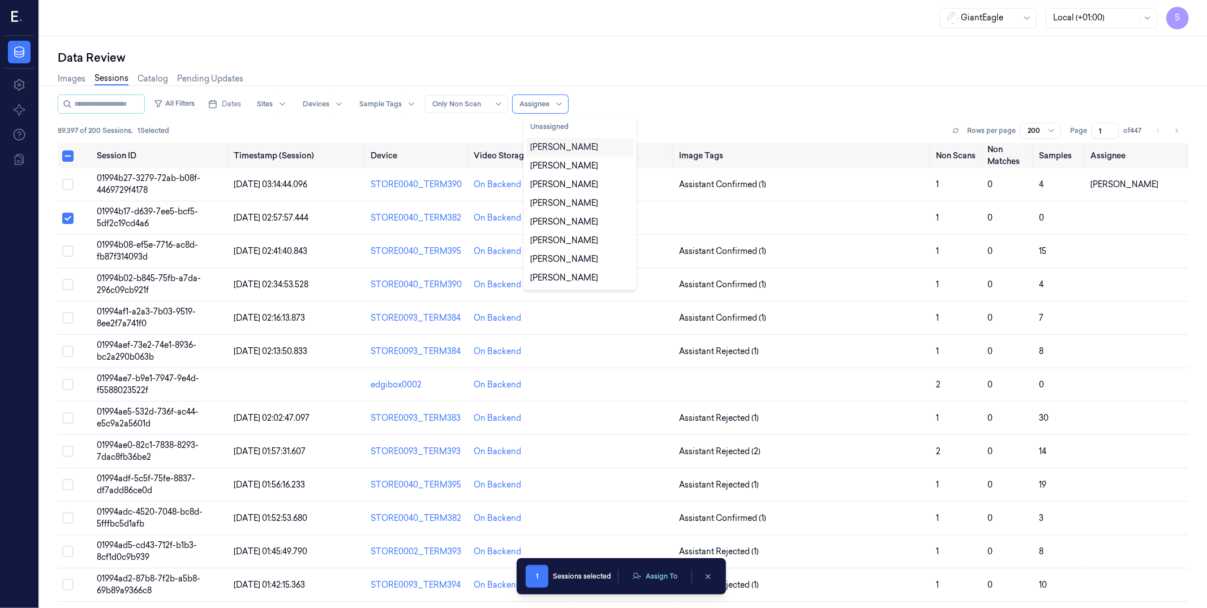
drag, startPoint x: 570, startPoint y: 110, endPoint x: 586, endPoint y: 114, distance: 16.3
click at [566, 110] on div at bounding box center [559, 104] width 14 height 18
click at [658, 577] on button "Assign To" at bounding box center [654, 576] width 59 height 17
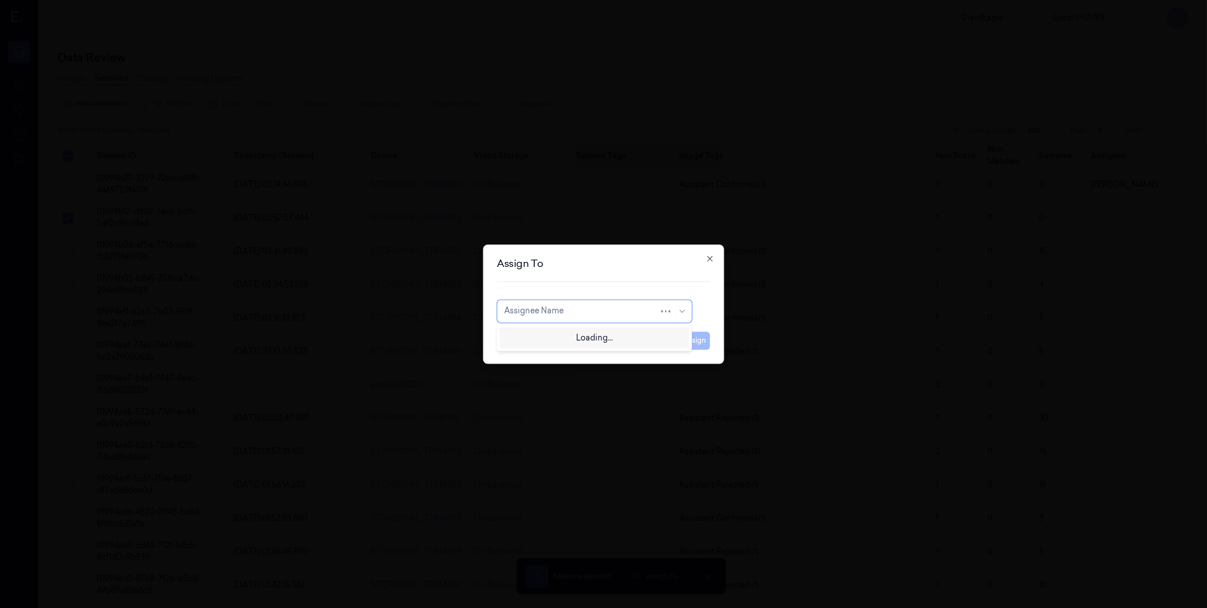
click at [588, 316] on div at bounding box center [581, 312] width 155 height 12
paste input "banuprakash.g@indivillage.co"
type input "="
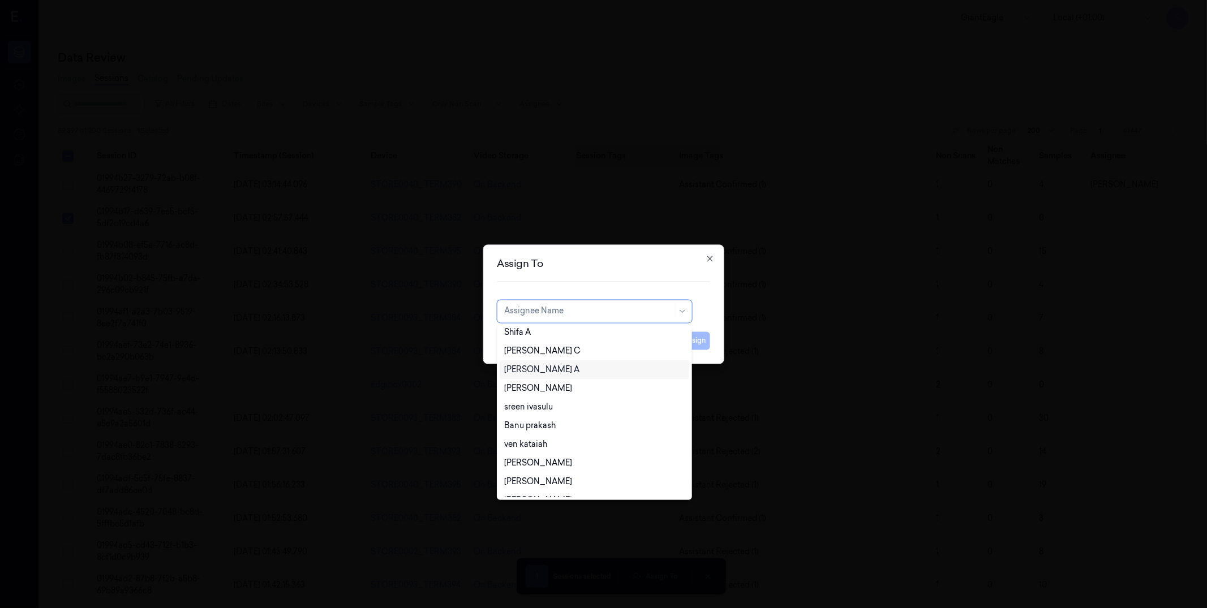
scroll to position [320, 0]
click at [530, 407] on div "Banu prakash" at bounding box center [529, 409] width 51 height 12
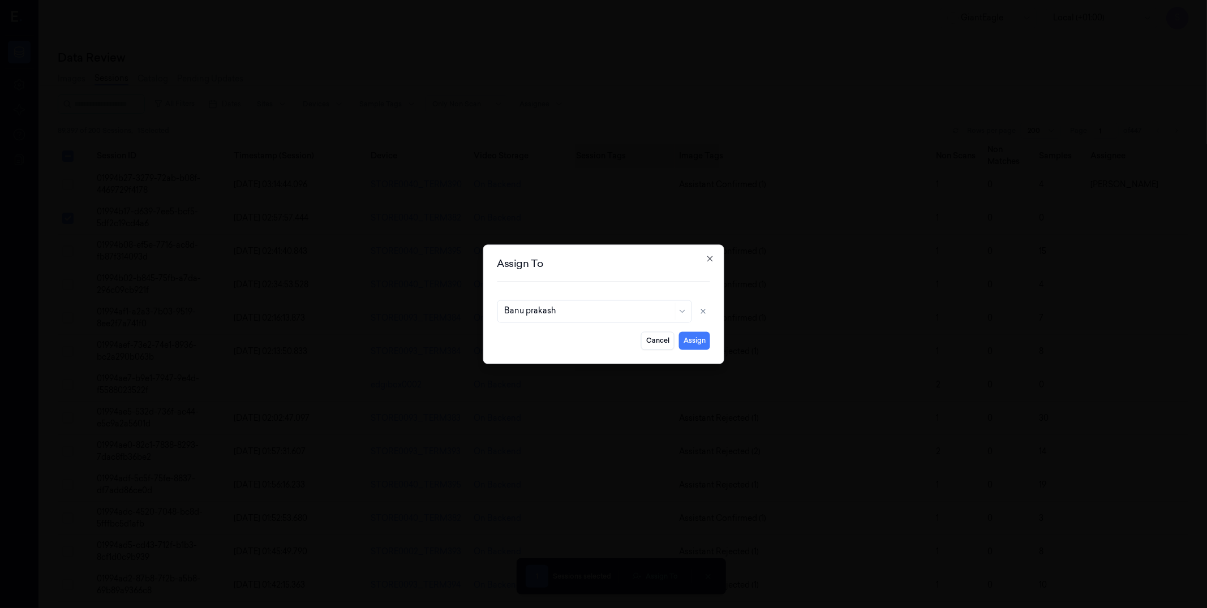
click at [701, 341] on button "Assign" at bounding box center [694, 341] width 31 height 18
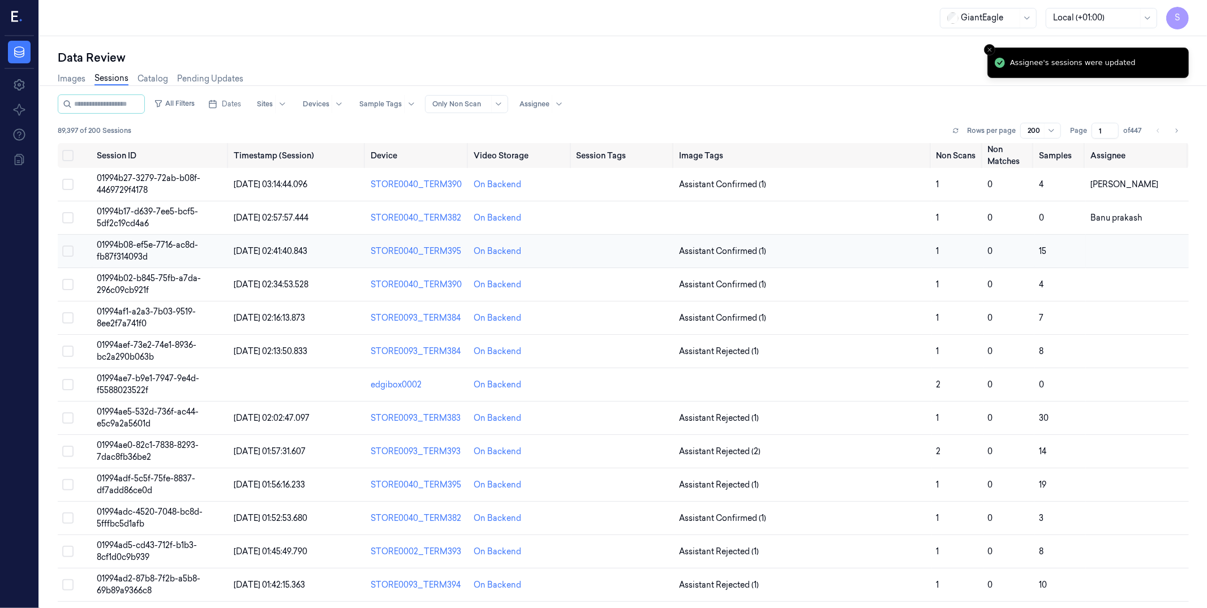
drag, startPoint x: 63, startPoint y: 246, endPoint x: 81, endPoint y: 249, distance: 18.9
click at [63, 246] on button "Select row" at bounding box center [67, 251] width 11 height 11
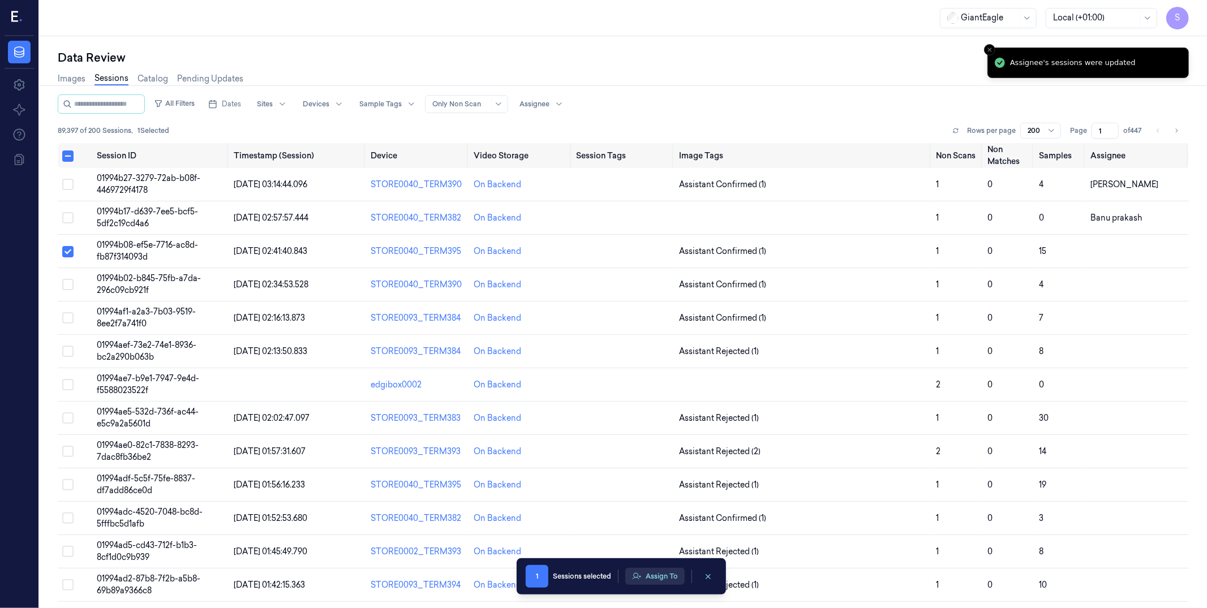
click at [655, 573] on button "Assign To" at bounding box center [654, 576] width 59 height 17
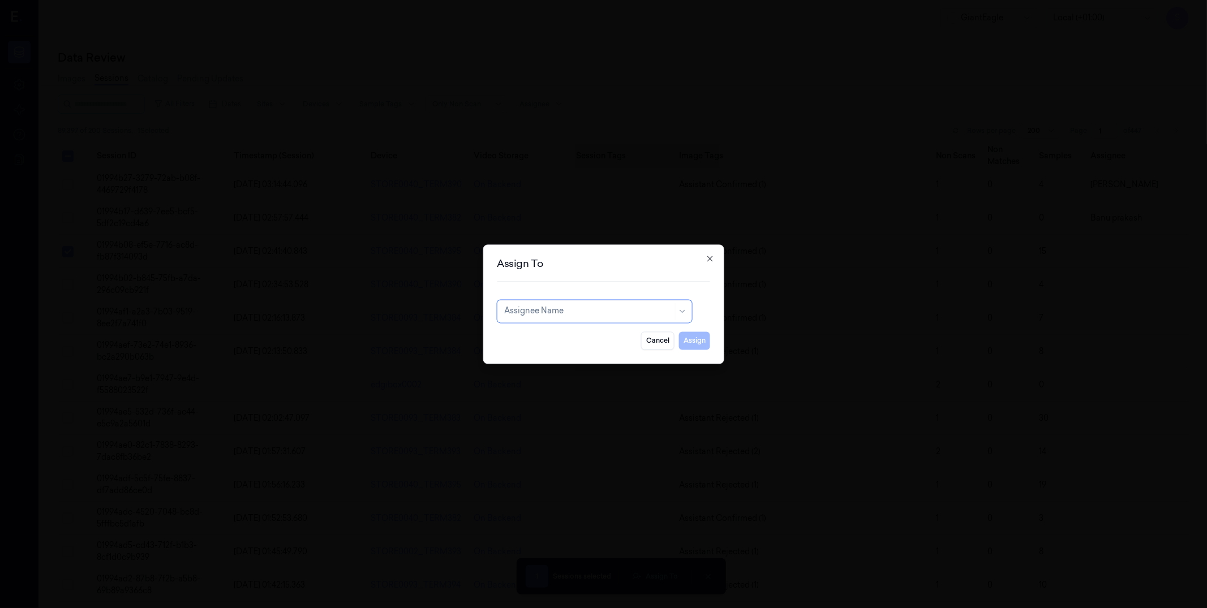
click at [663, 317] on div "Assignee Name" at bounding box center [594, 311] width 195 height 23
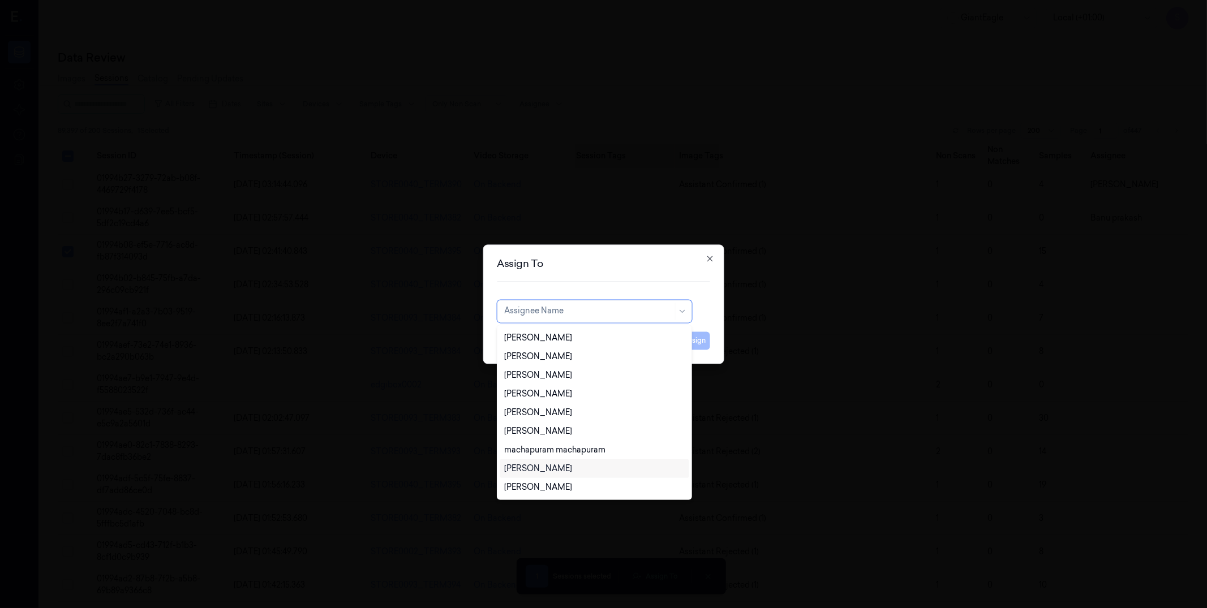
scroll to position [94, 0]
click at [602, 448] on div "machapuram machapuram" at bounding box center [554, 448] width 101 height 12
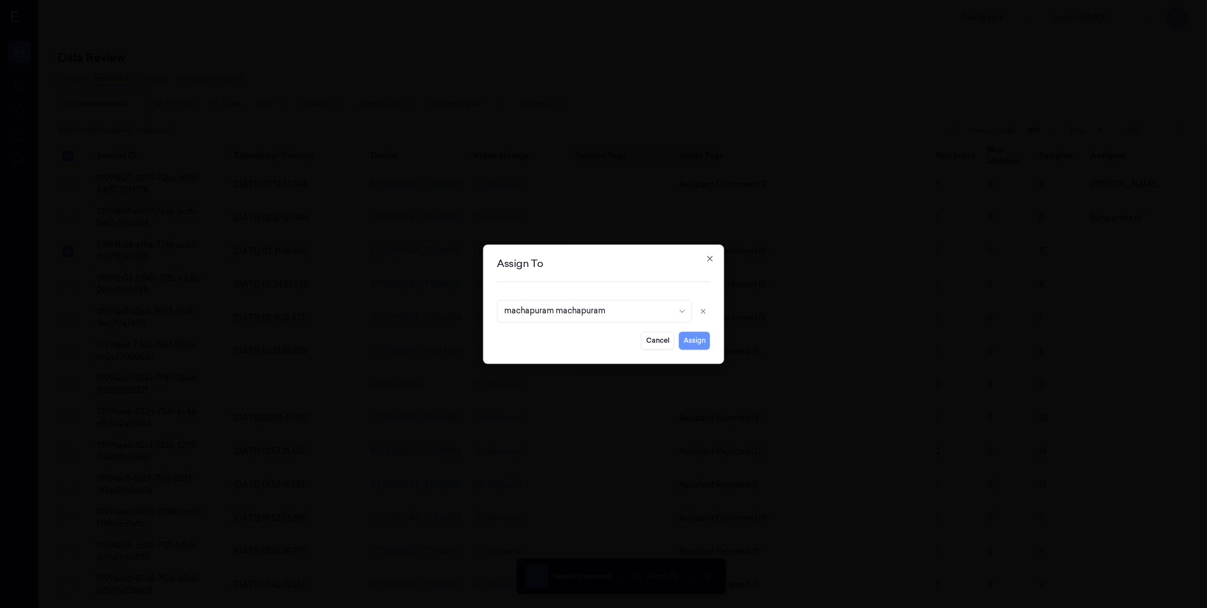
click at [697, 343] on button "Assign" at bounding box center [694, 341] width 31 height 18
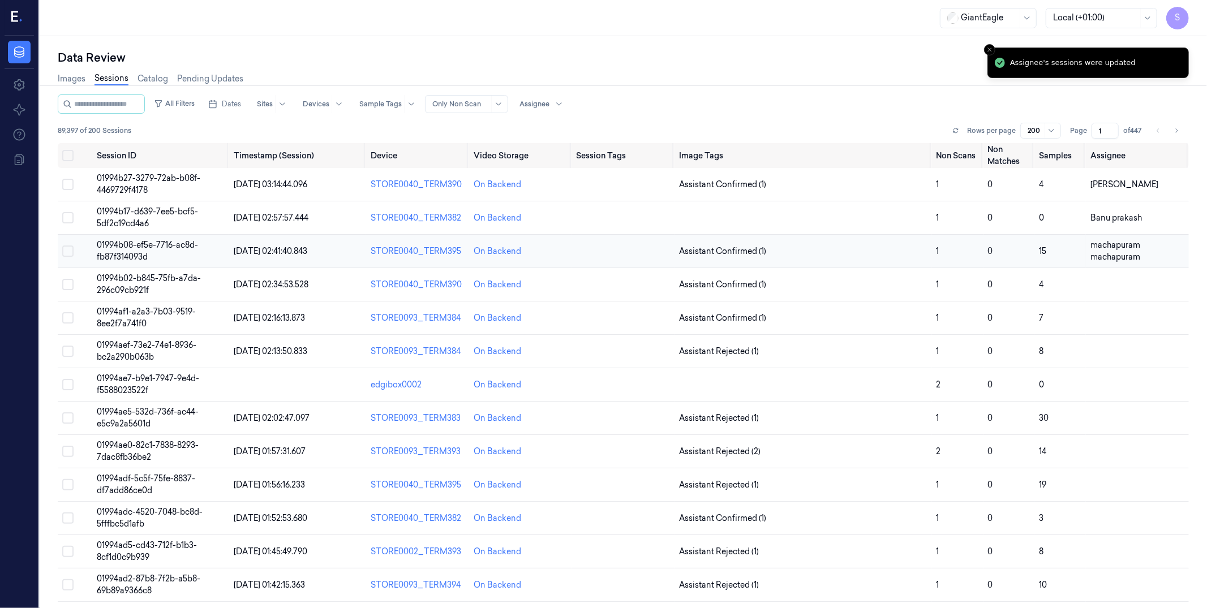
click at [68, 252] on button "Select row" at bounding box center [67, 251] width 11 height 11
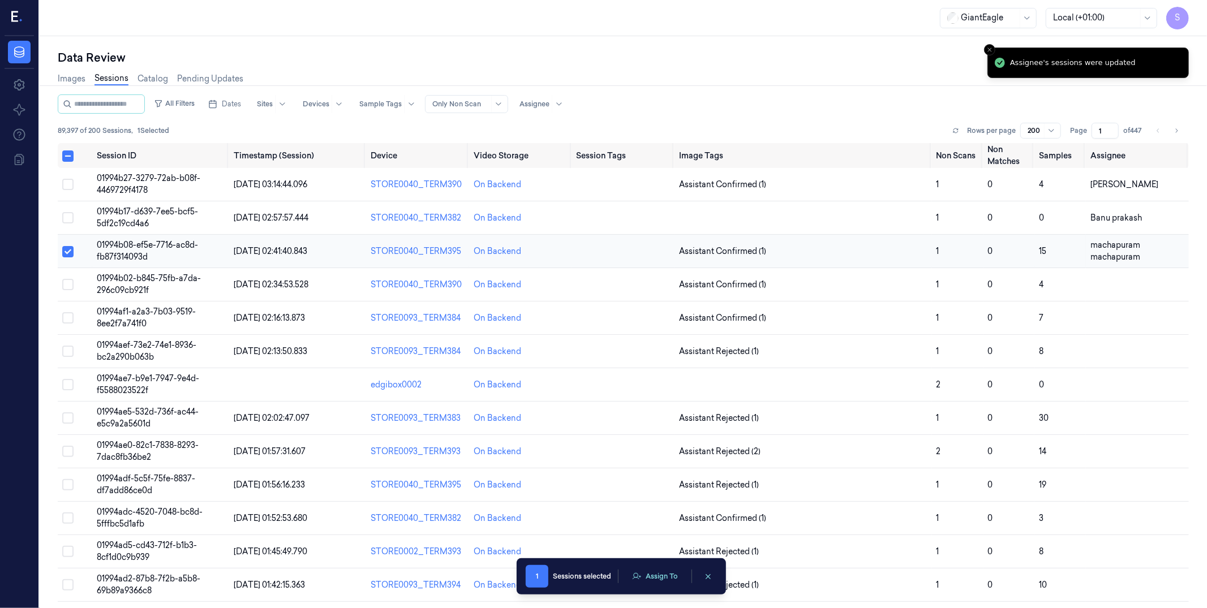
click at [66, 253] on button "Select row" at bounding box center [67, 251] width 11 height 11
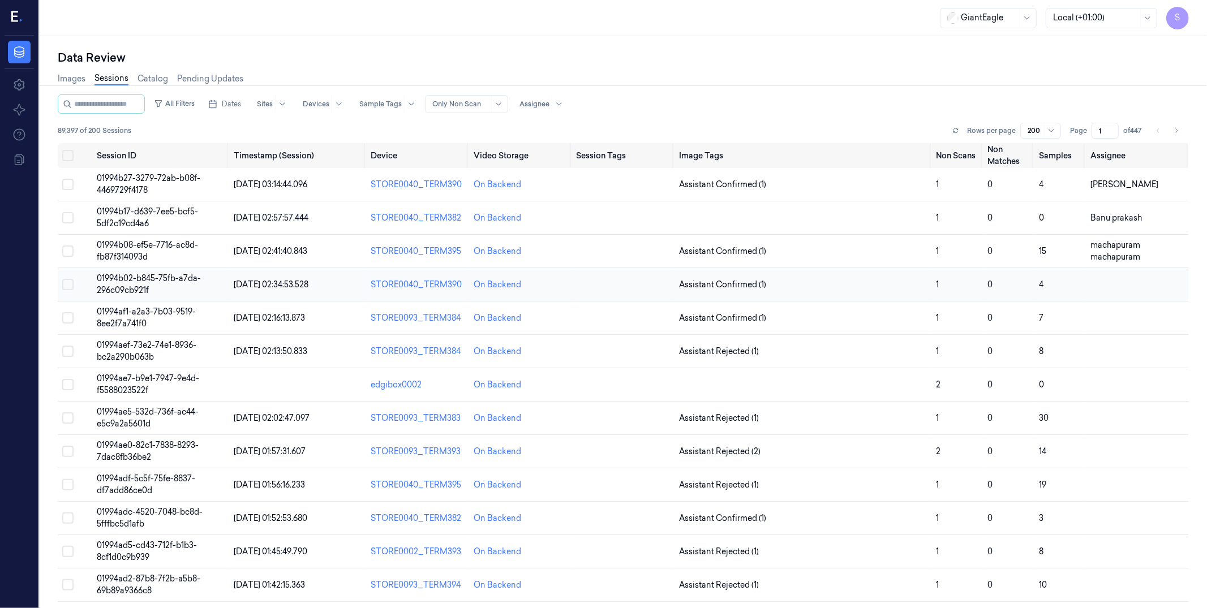
click at [66, 280] on button "Select row" at bounding box center [67, 284] width 11 height 11
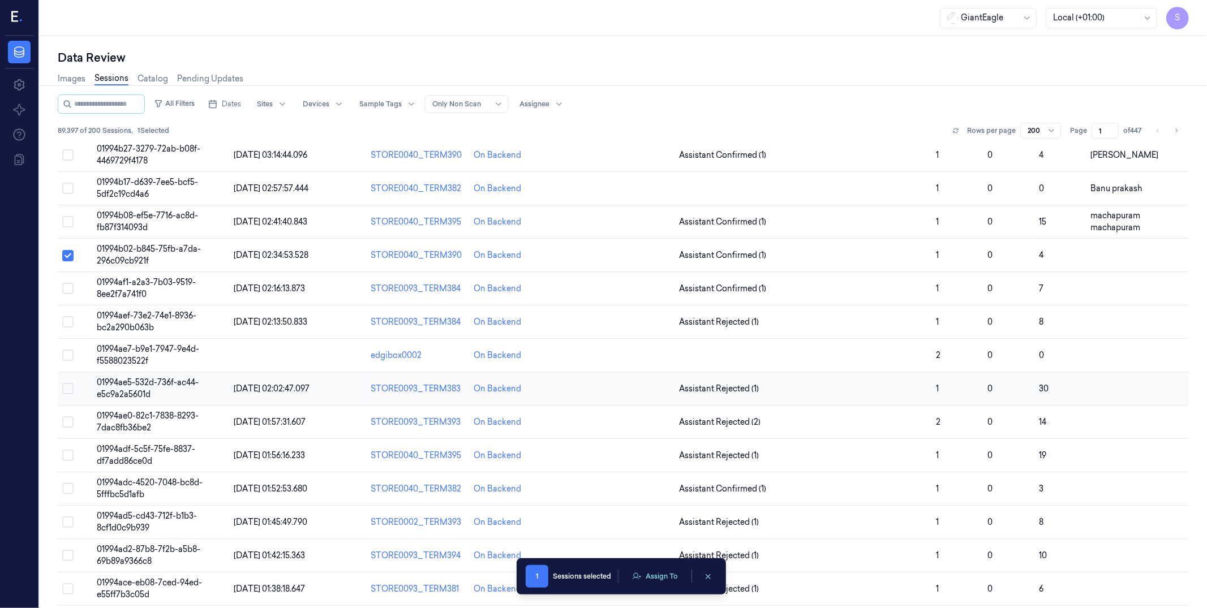
scroll to position [34, 0]
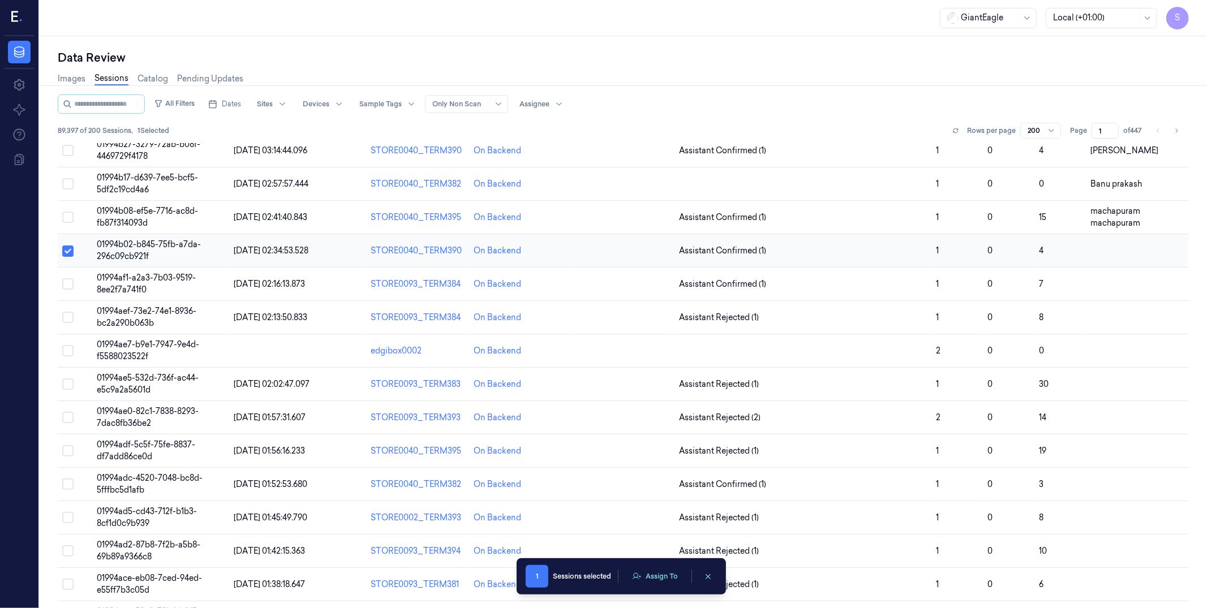
click at [63, 246] on button "Select row" at bounding box center [67, 251] width 11 height 11
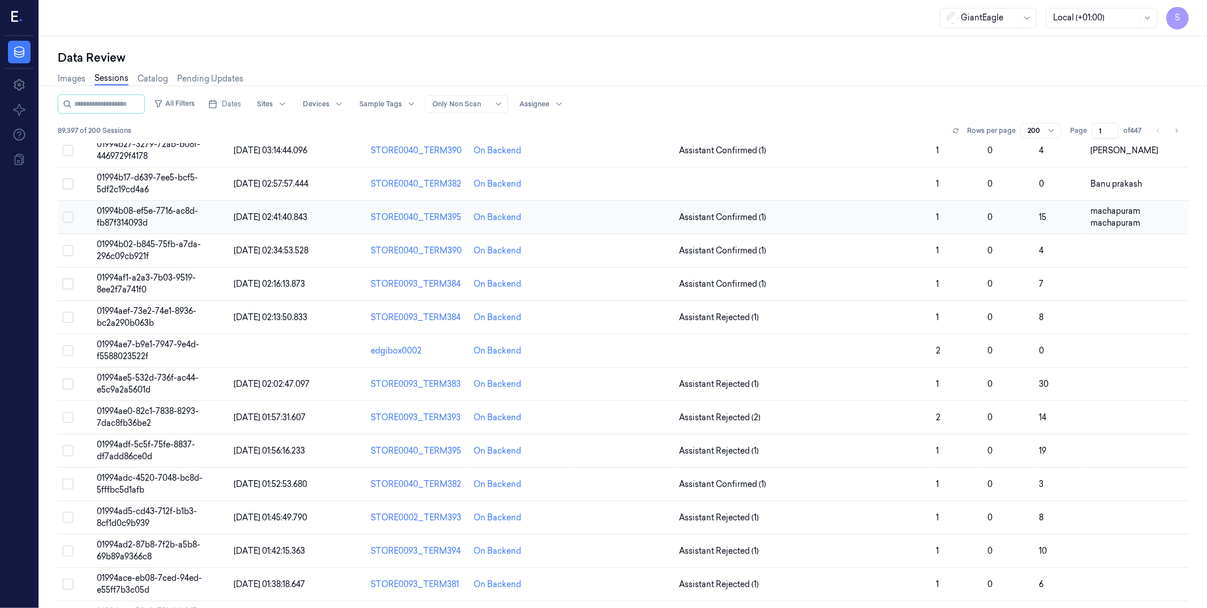
click at [67, 212] on button "Select row" at bounding box center [67, 217] width 11 height 11
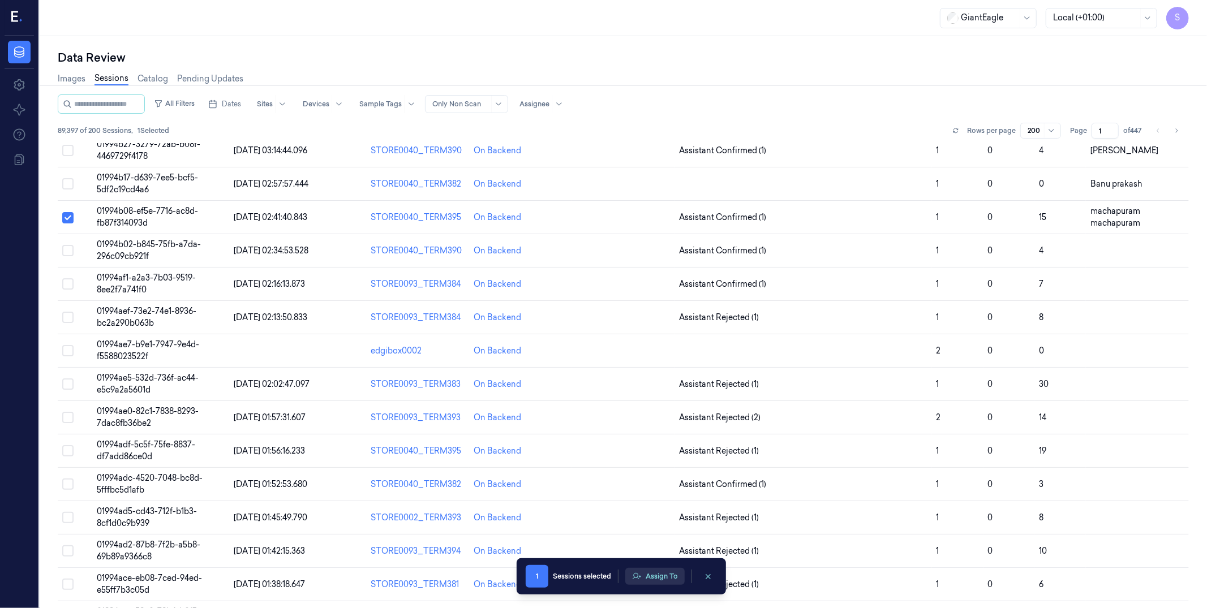
click at [653, 575] on button "Assign To" at bounding box center [654, 576] width 59 height 17
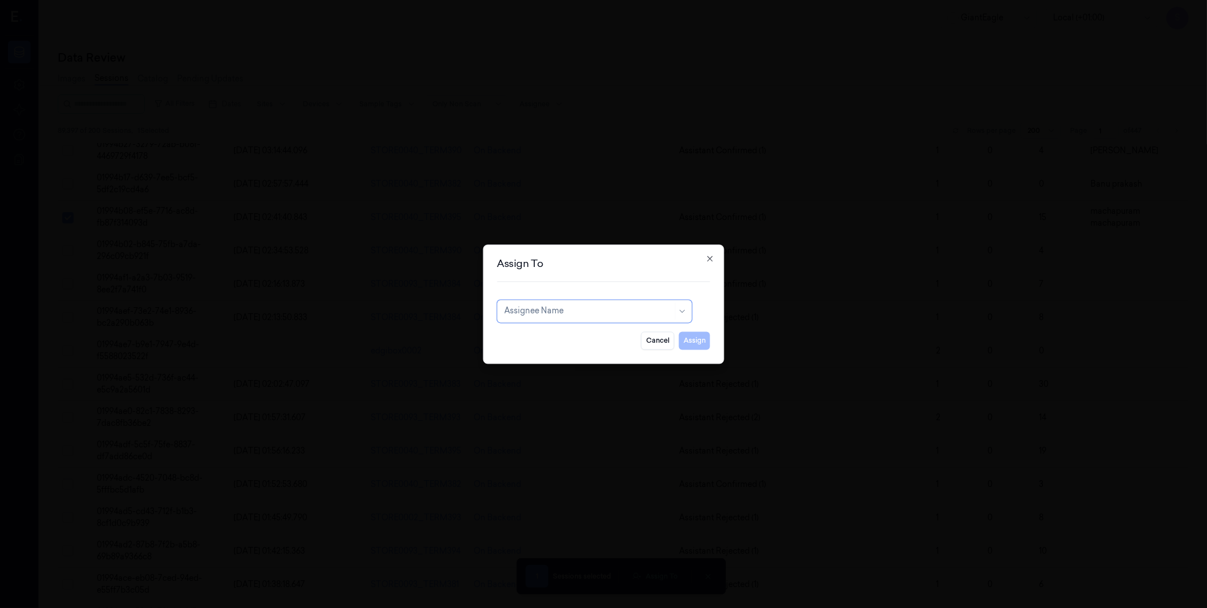
click at [664, 315] on div "Assignee Name" at bounding box center [594, 311] width 195 height 23
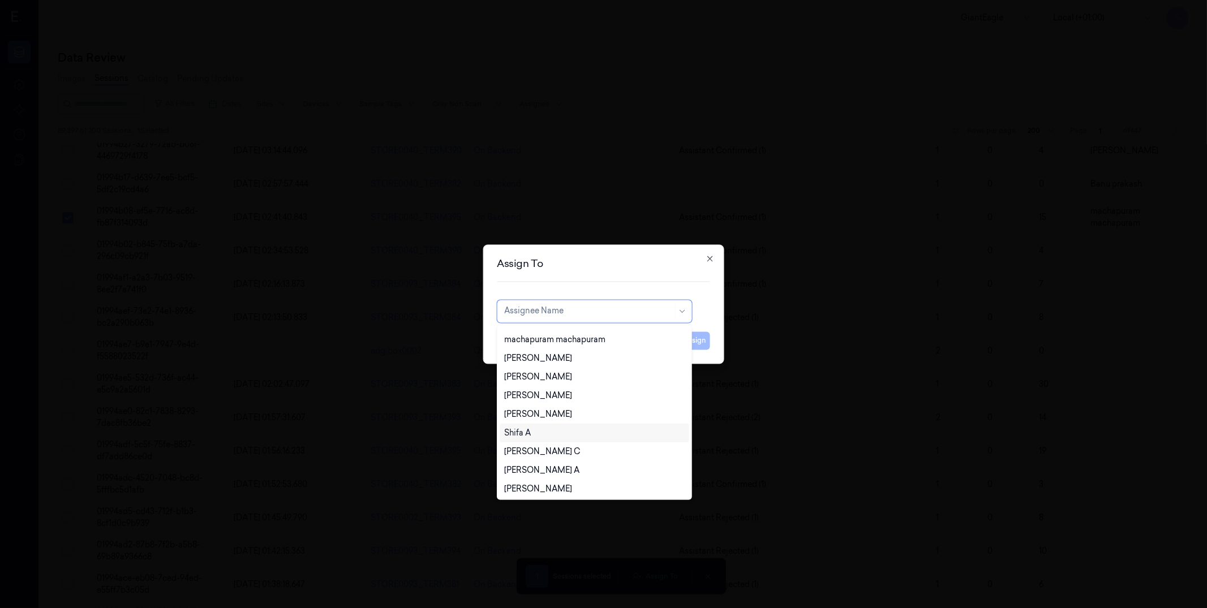
scroll to position [465, 0]
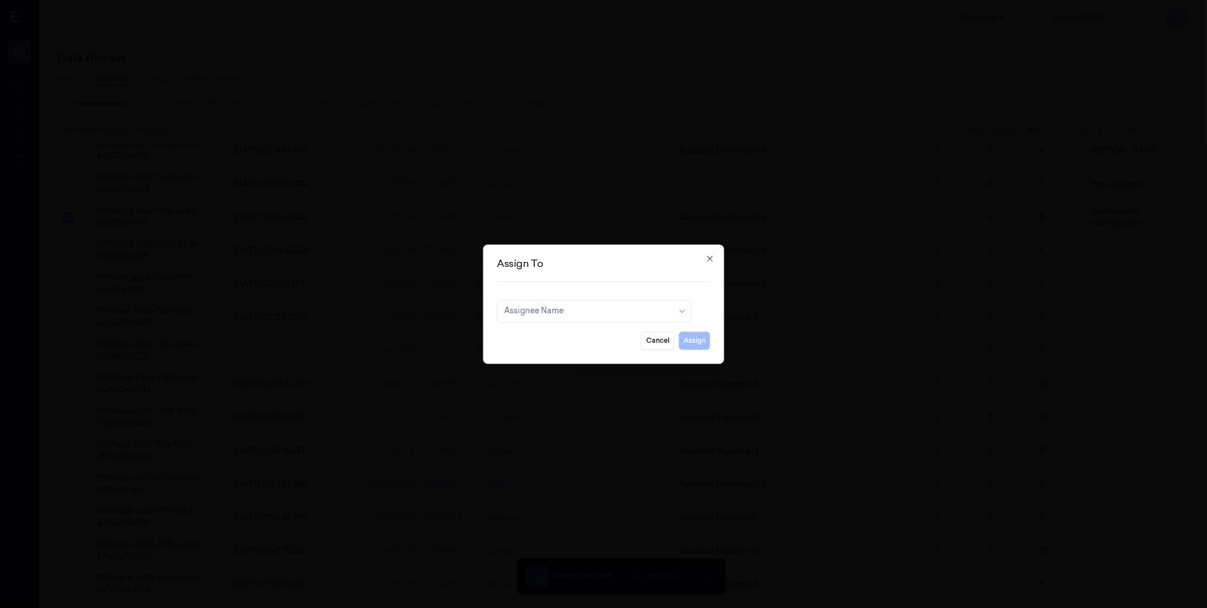
drag, startPoint x: 711, startPoint y: 255, endPoint x: 713, endPoint y: 268, distance: 12.6
click at [711, 255] on icon "button" at bounding box center [710, 258] width 9 height 9
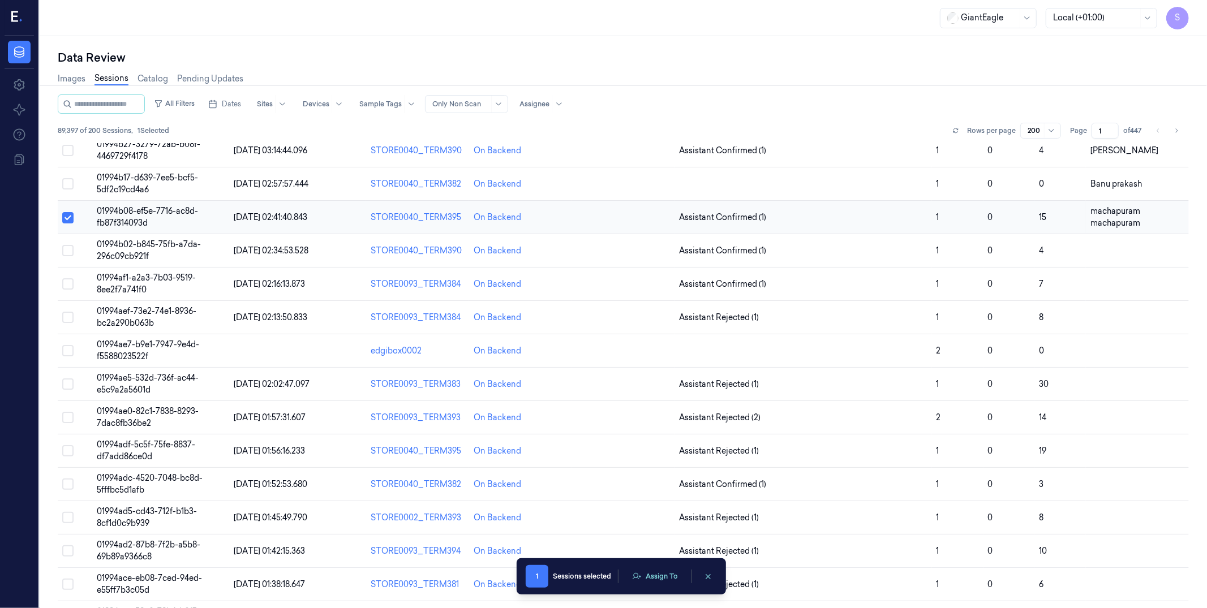
click at [1150, 217] on td "machapuram machapuram" at bounding box center [1137, 217] width 103 height 33
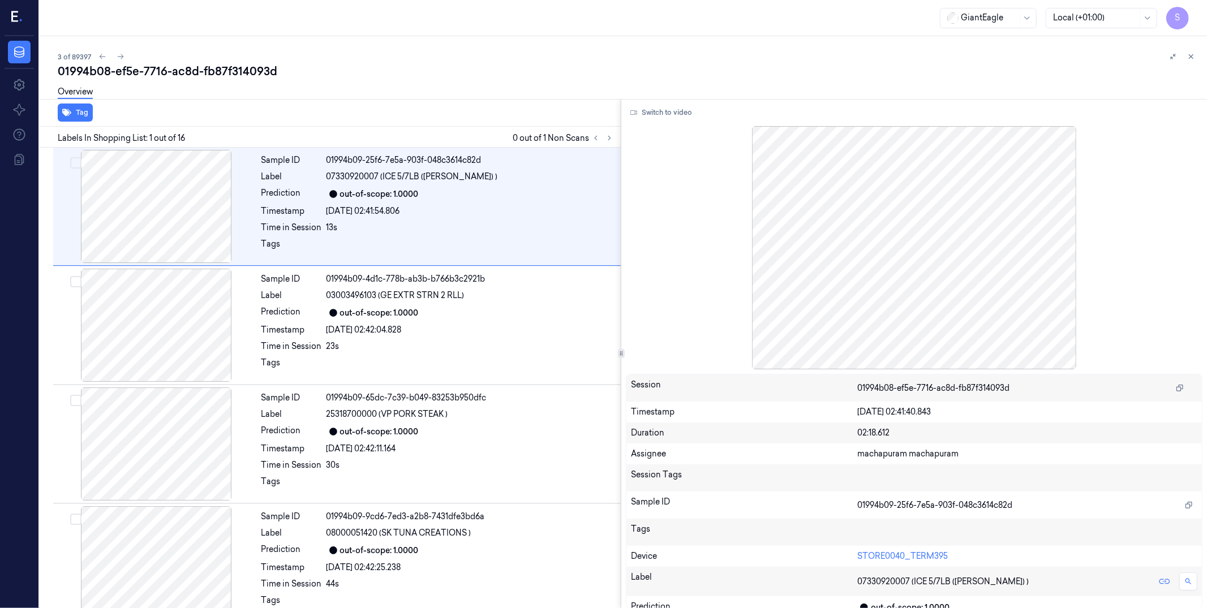
click at [1129, 456] on div "machapuram machapuram" at bounding box center [1027, 454] width 340 height 12
click at [14, 48] on icon at bounding box center [19, 52] width 14 height 14
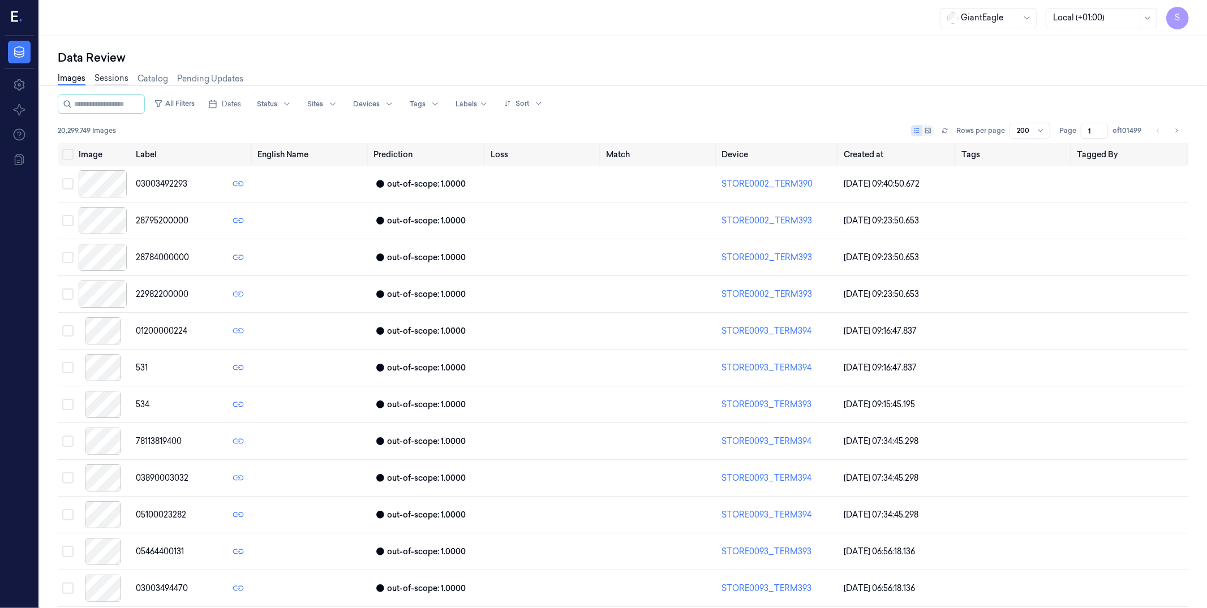
click at [117, 75] on link "Sessions" at bounding box center [111, 78] width 34 height 13
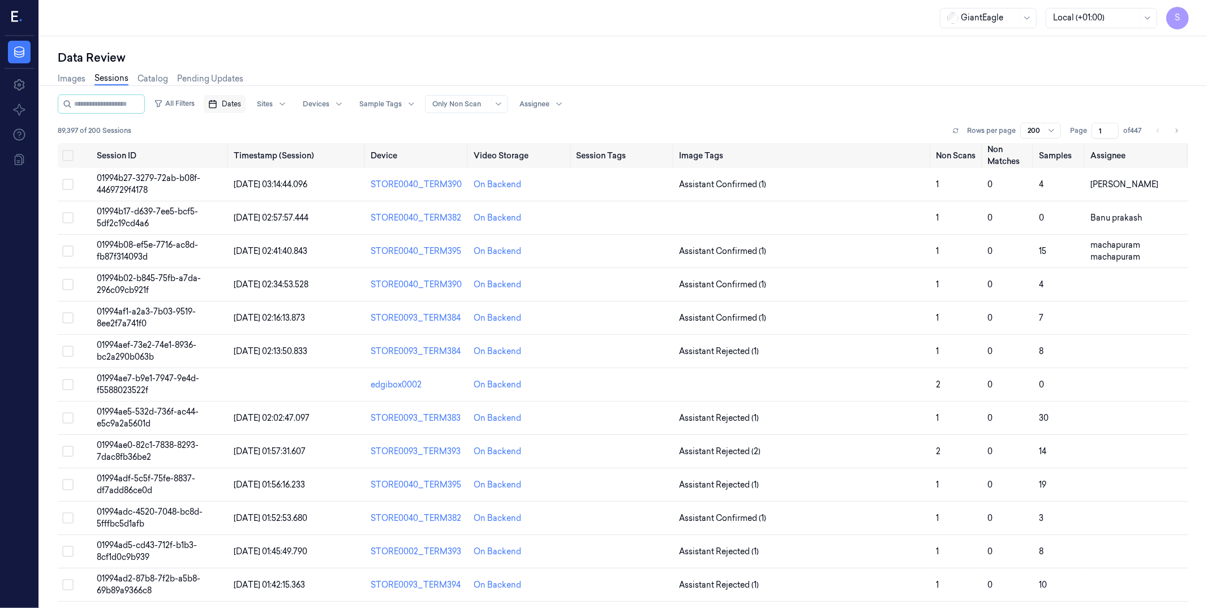
click at [232, 102] on button "Dates" at bounding box center [225, 104] width 42 height 18
click at [237, 216] on button "14" at bounding box center [232, 217] width 18 height 18
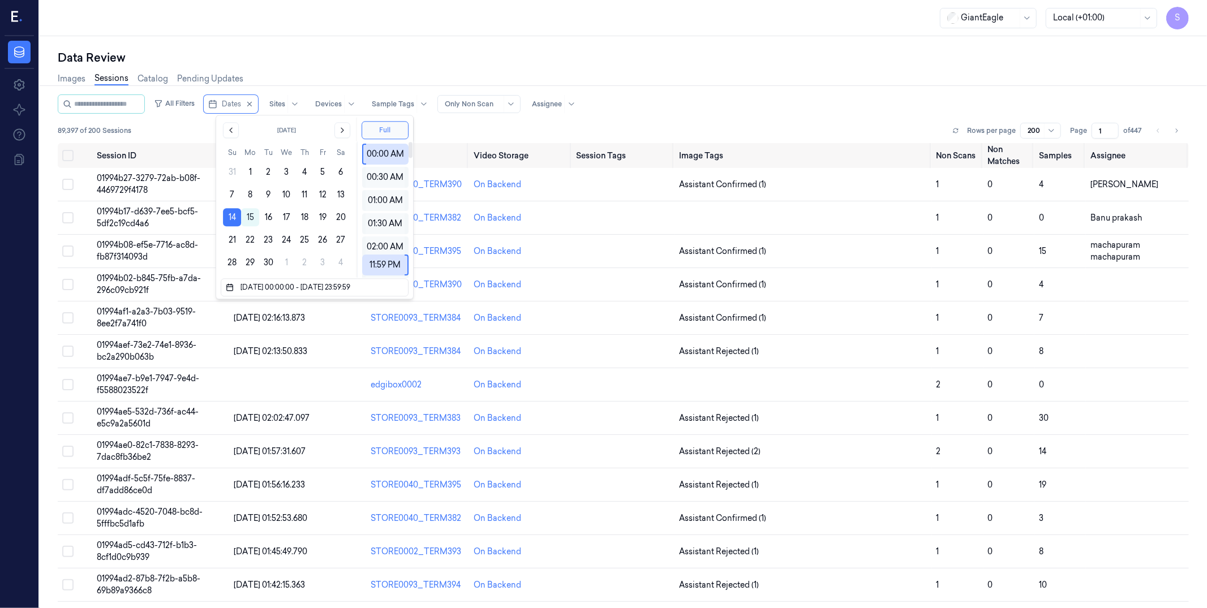
click at [379, 127] on button "Full" at bounding box center [385, 130] width 47 height 18
click at [638, 87] on div "Images Sessions Catalog Pending Updates" at bounding box center [623, 80] width 1131 height 29
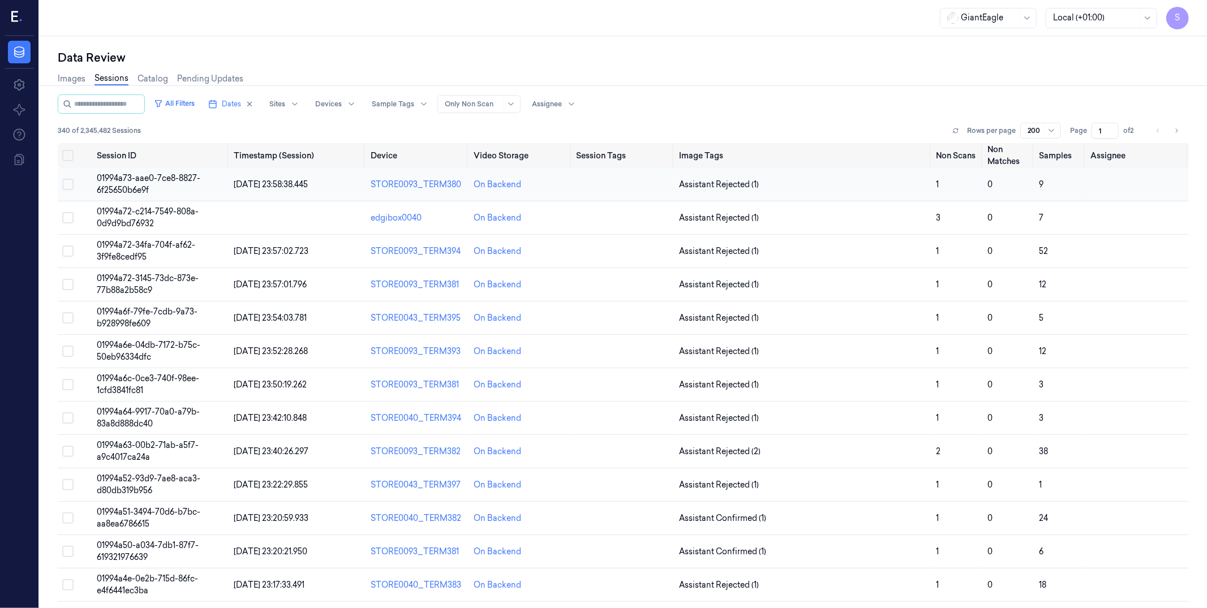
click at [66, 183] on button "Select row" at bounding box center [67, 184] width 11 height 11
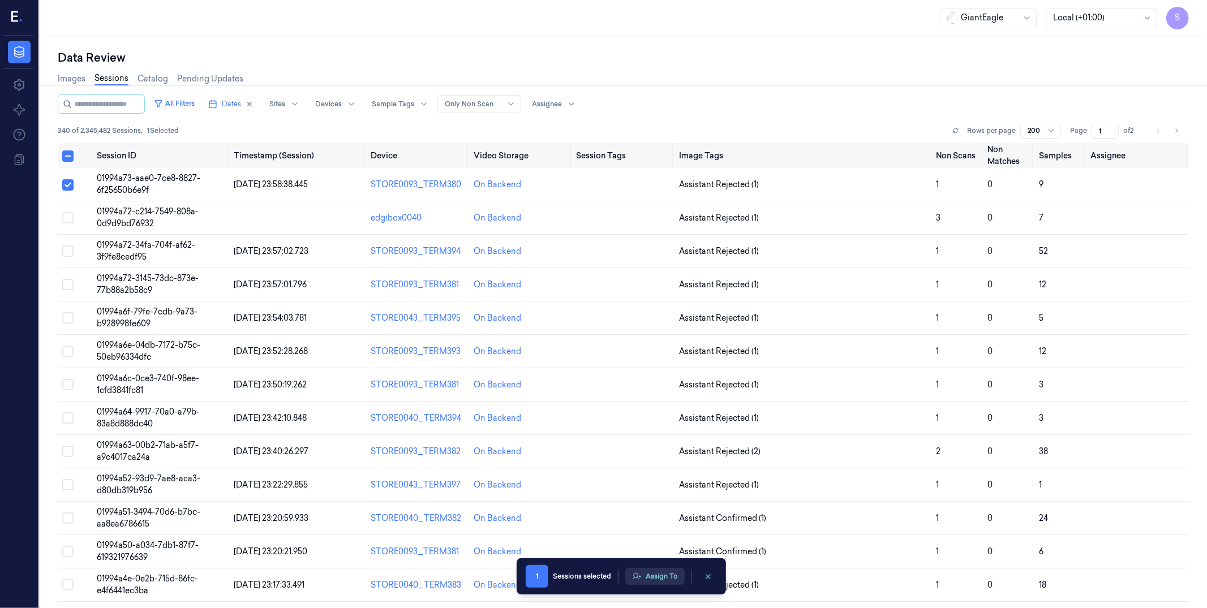
click at [661, 571] on button "Assign To" at bounding box center [654, 576] width 59 height 17
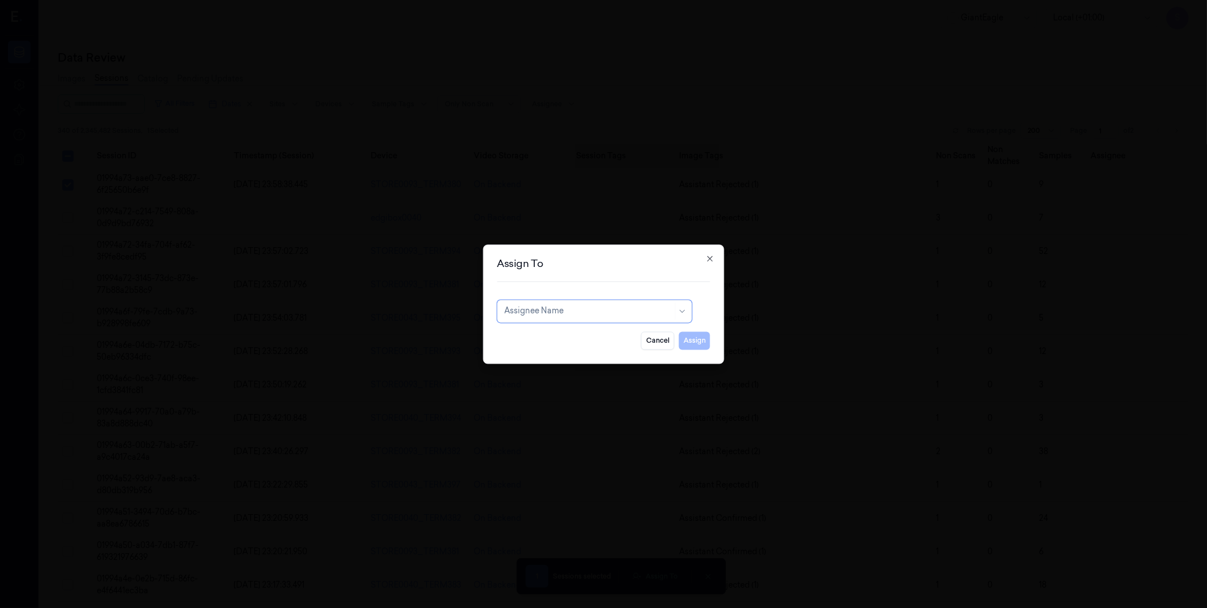
click at [622, 314] on div at bounding box center [588, 312] width 169 height 12
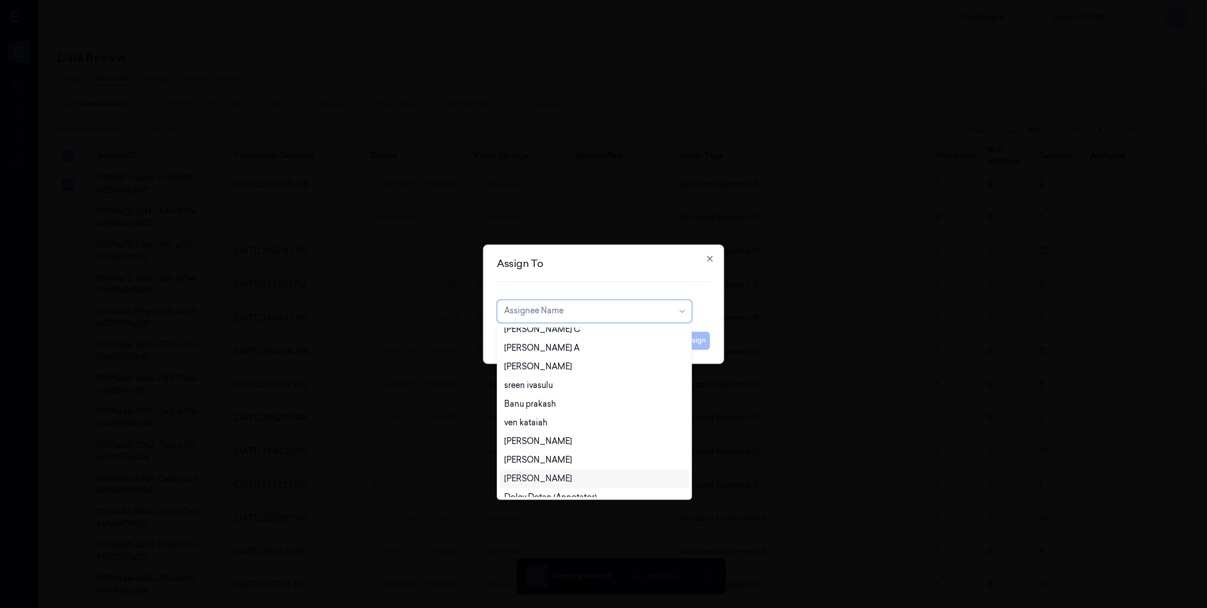
scroll to position [324, 0]
click at [548, 405] on div "Banu prakash" at bounding box center [529, 405] width 51 height 12
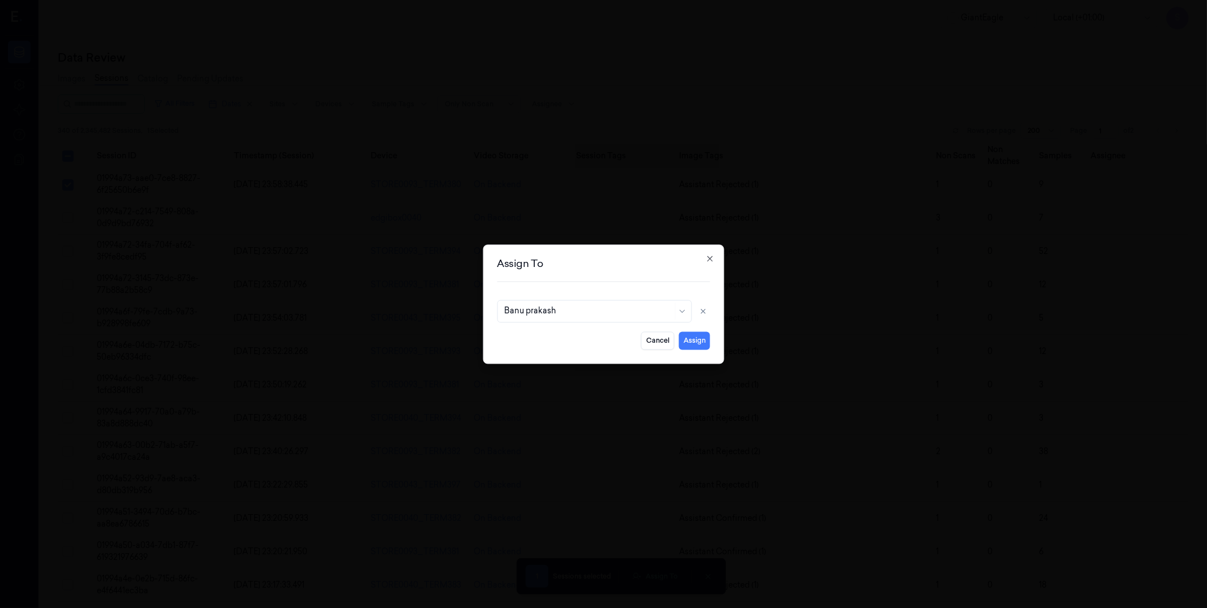
click at [707, 344] on button "Assign" at bounding box center [694, 341] width 31 height 18
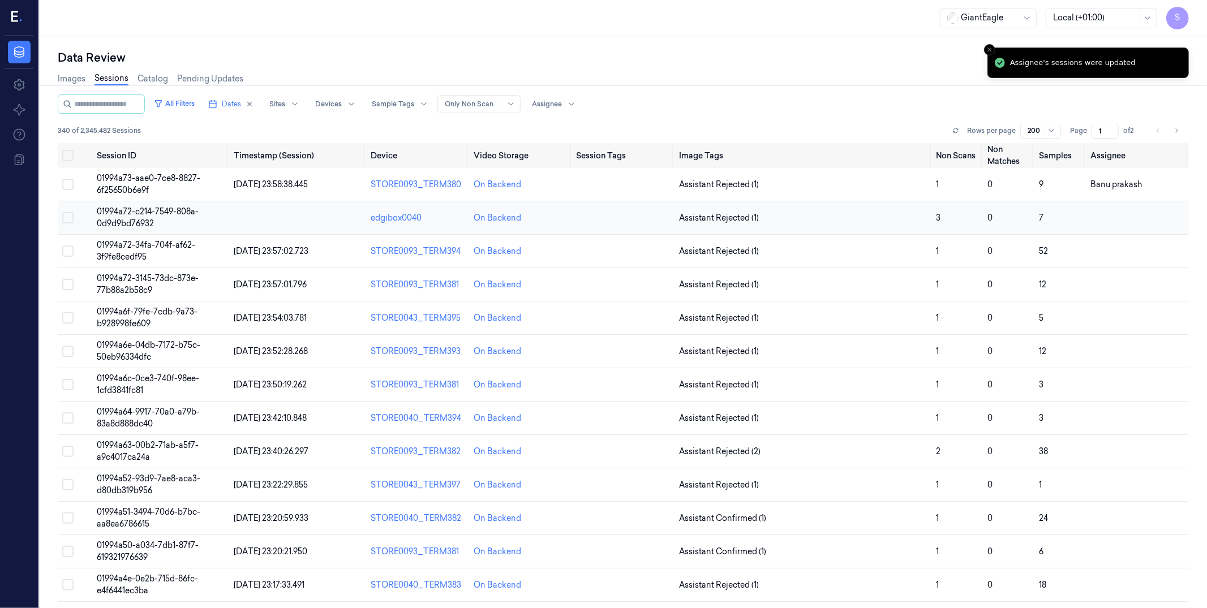
click at [67, 217] on button "Select row" at bounding box center [67, 217] width 11 height 11
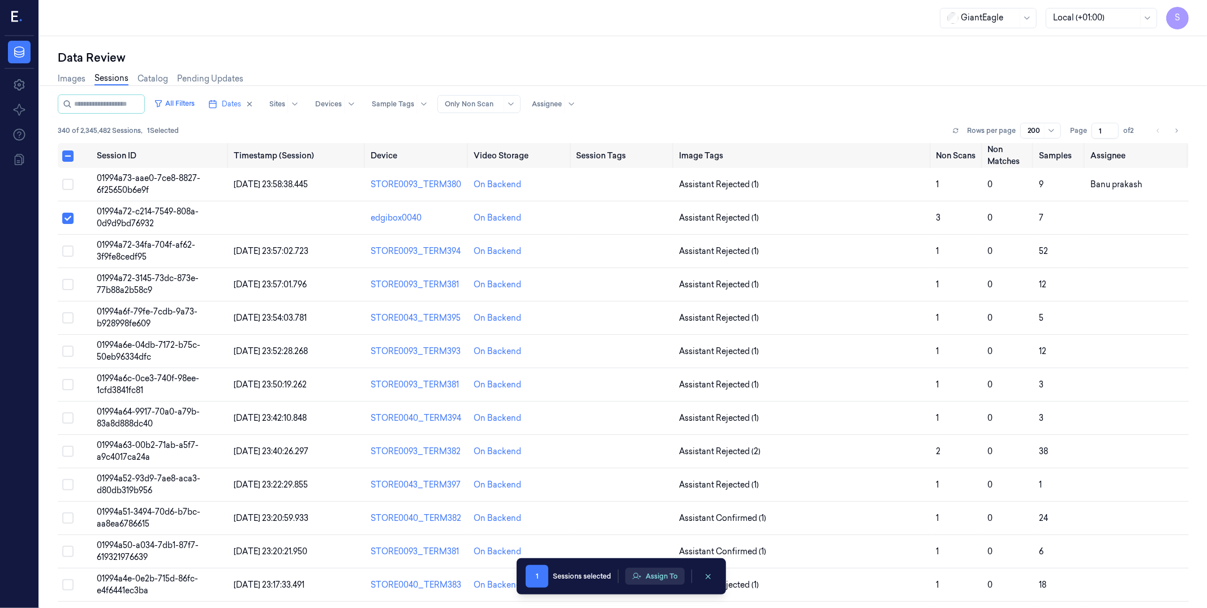
click at [657, 576] on button "Assign To" at bounding box center [654, 576] width 59 height 17
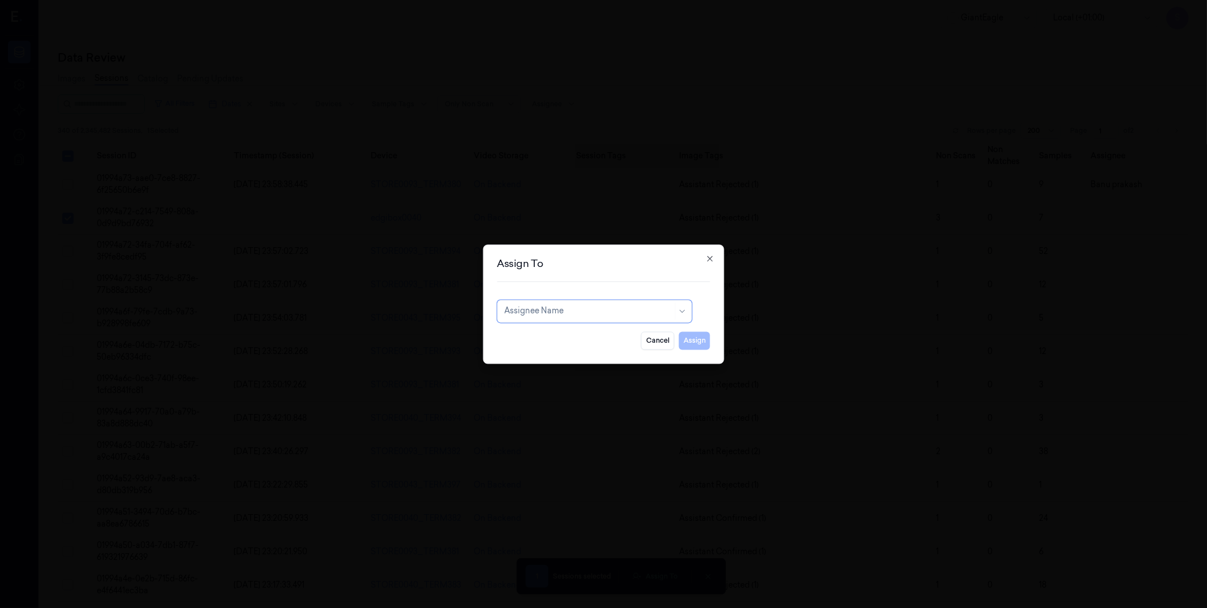
click at [602, 307] on div at bounding box center [588, 312] width 169 height 12
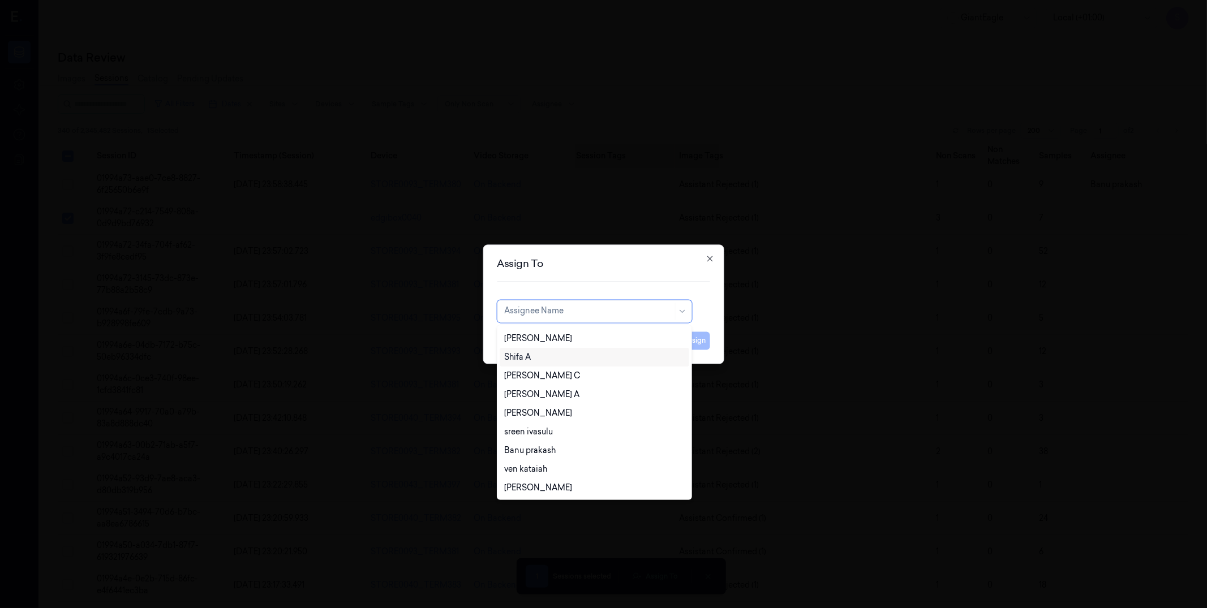
scroll to position [280, 0]
click at [555, 431] on div "sreen ivasulu" at bounding box center [594, 430] width 180 height 12
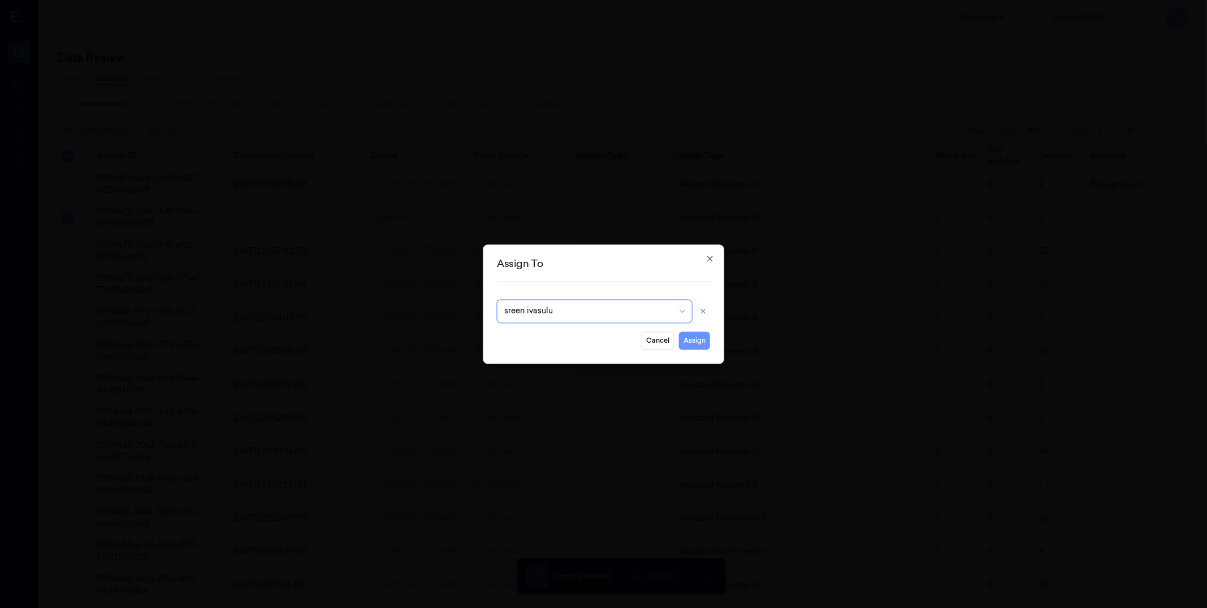
click at [701, 336] on button "Assign" at bounding box center [694, 341] width 31 height 18
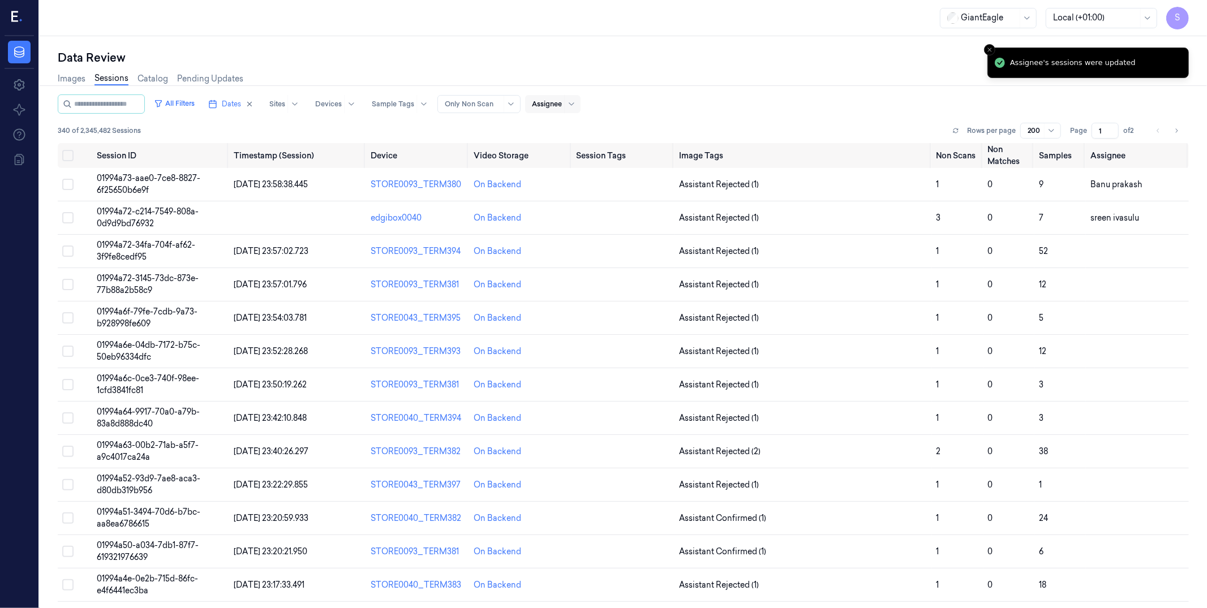
click at [562, 105] on div at bounding box center [547, 104] width 30 height 10
click at [636, 105] on div "All Filters Dates Sites Devices Sample Tags Alert Type Only Non Scan Assignee" at bounding box center [623, 103] width 1131 height 19
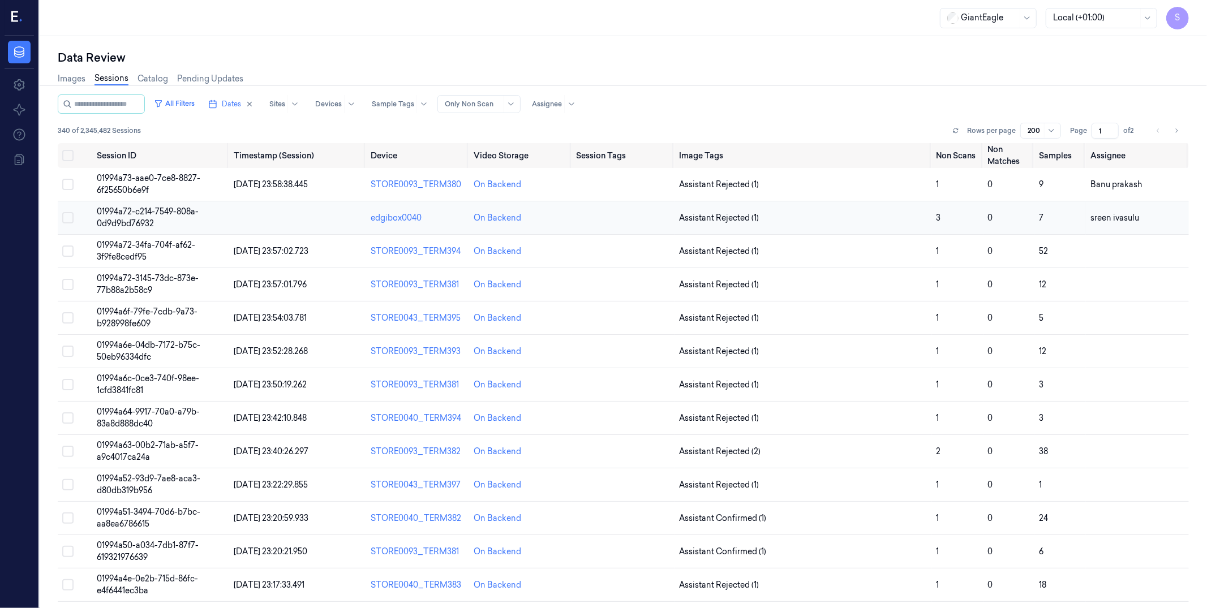
drag, startPoint x: 67, startPoint y: 249, endPoint x: 138, endPoint y: 216, distance: 78.2
click at [66, 249] on button "Select row" at bounding box center [67, 251] width 11 height 11
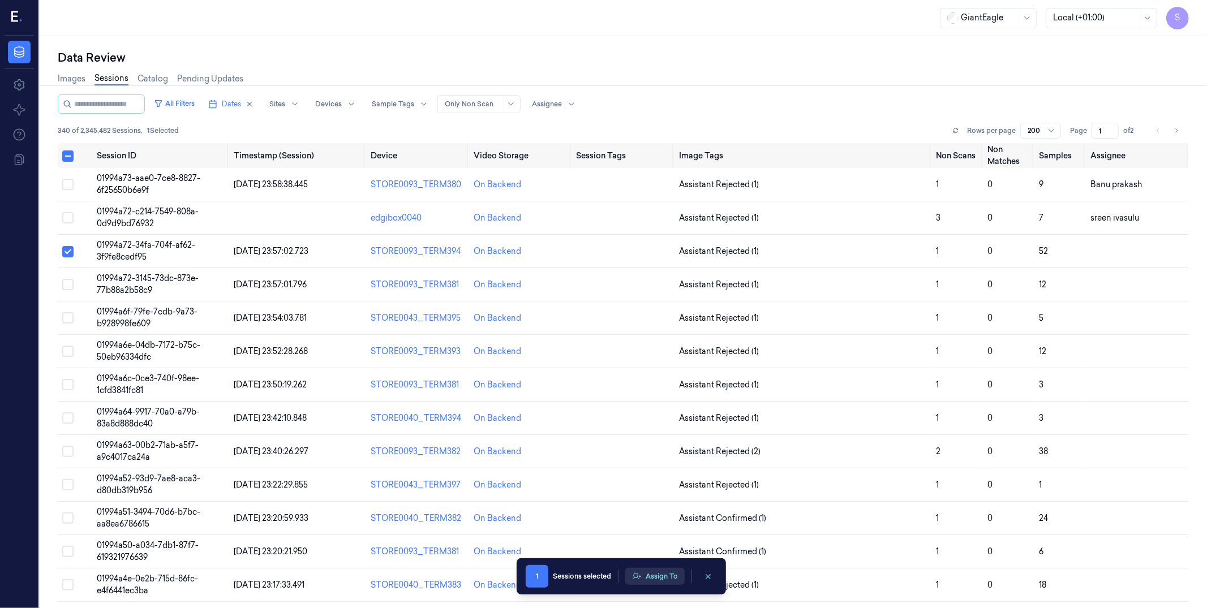
click at [660, 576] on button "Assign To" at bounding box center [654, 576] width 59 height 17
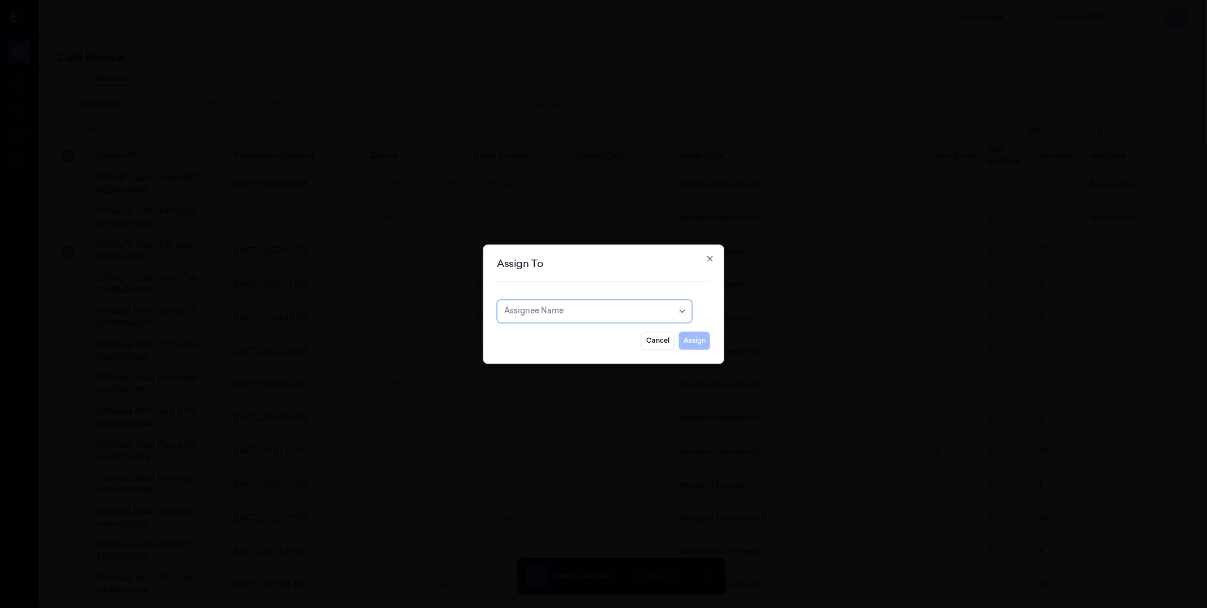
click at [678, 311] on icon at bounding box center [682, 311] width 9 height 9
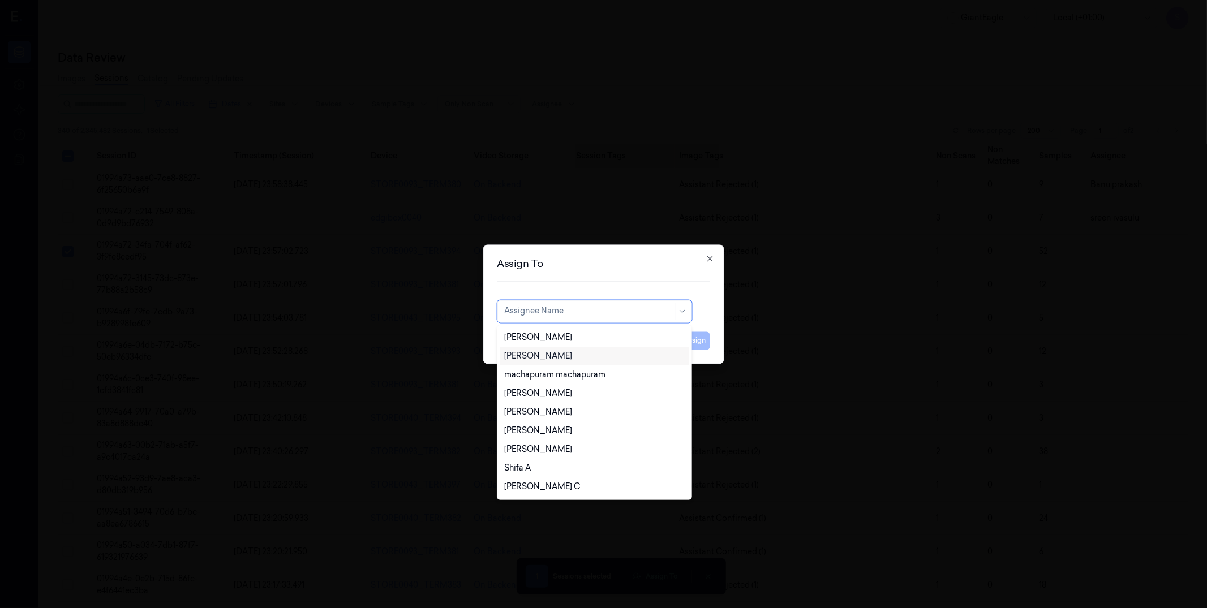
scroll to position [169, 0]
drag, startPoint x: 579, startPoint y: 377, endPoint x: 586, endPoint y: 376, distance: 6.3
click at [579, 377] on div "machapuram machapuram" at bounding box center [554, 374] width 101 height 12
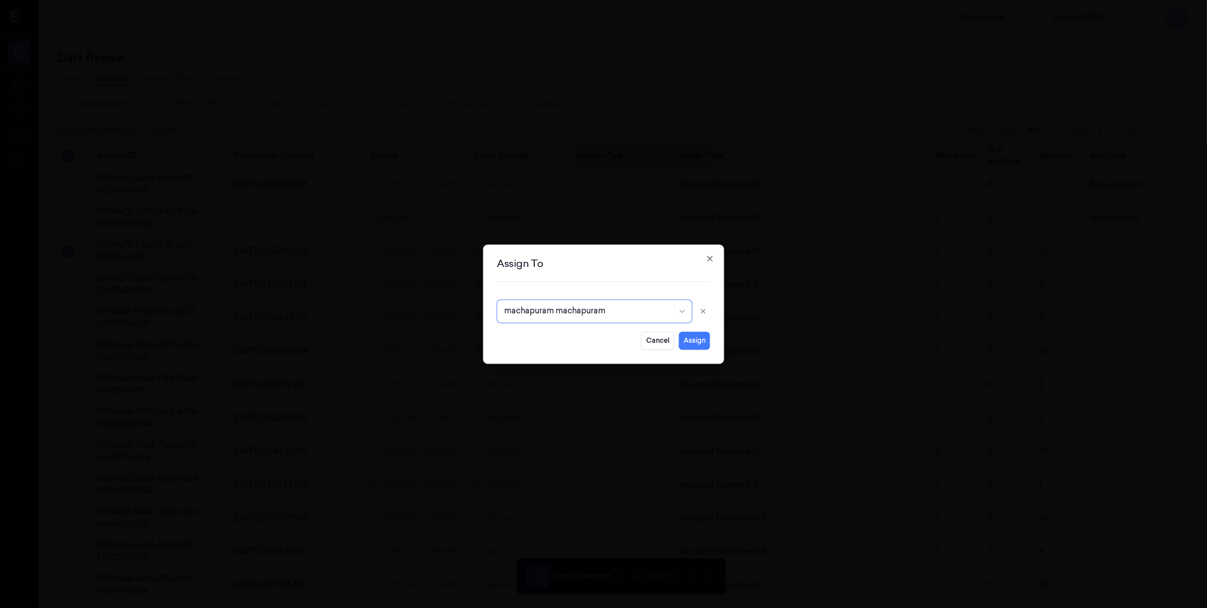
click at [695, 339] on button "Assign" at bounding box center [694, 341] width 31 height 18
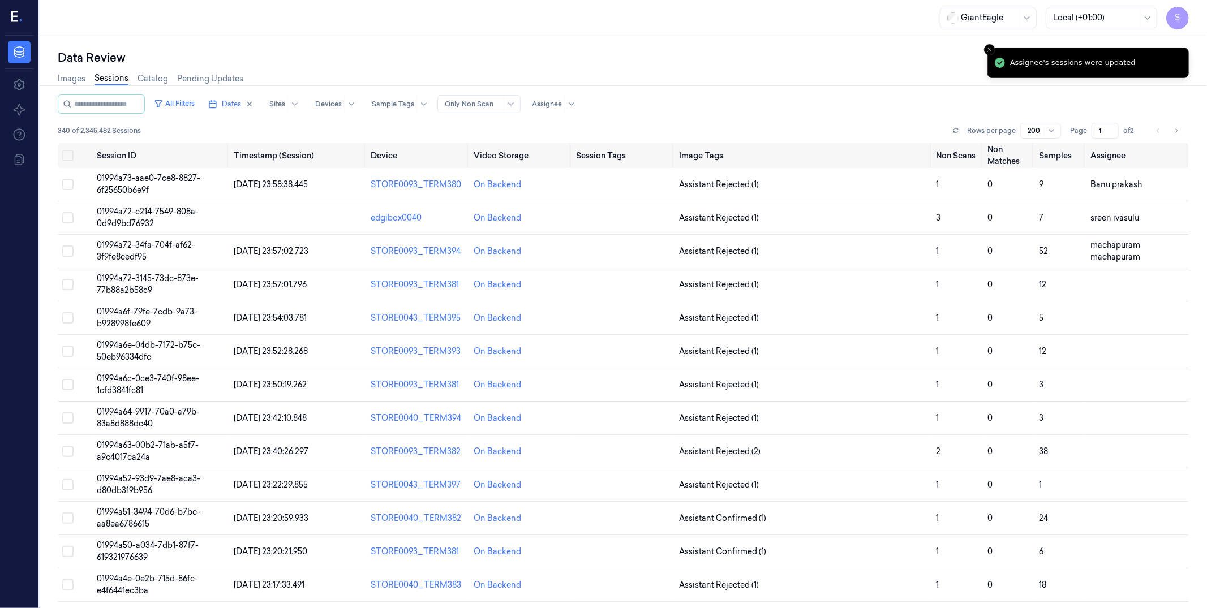
drag, startPoint x: 67, startPoint y: 284, endPoint x: 53, endPoint y: 289, distance: 15.0
click at [66, 284] on button "Select row" at bounding box center [67, 284] width 11 height 11
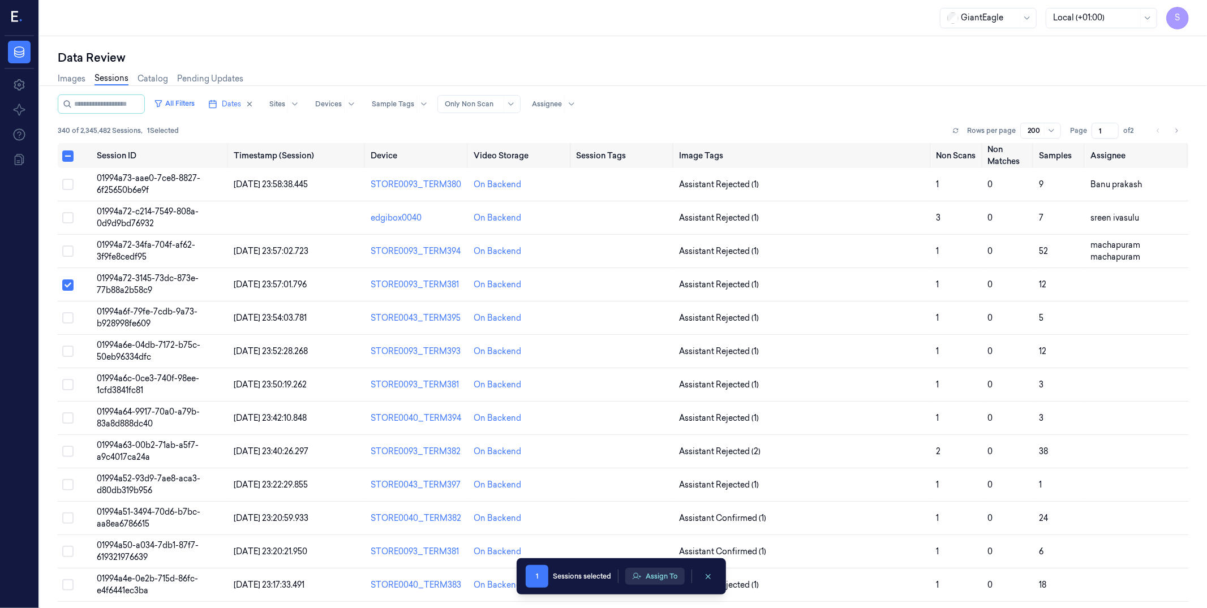
click at [666, 578] on button "Assign To" at bounding box center [654, 576] width 59 height 17
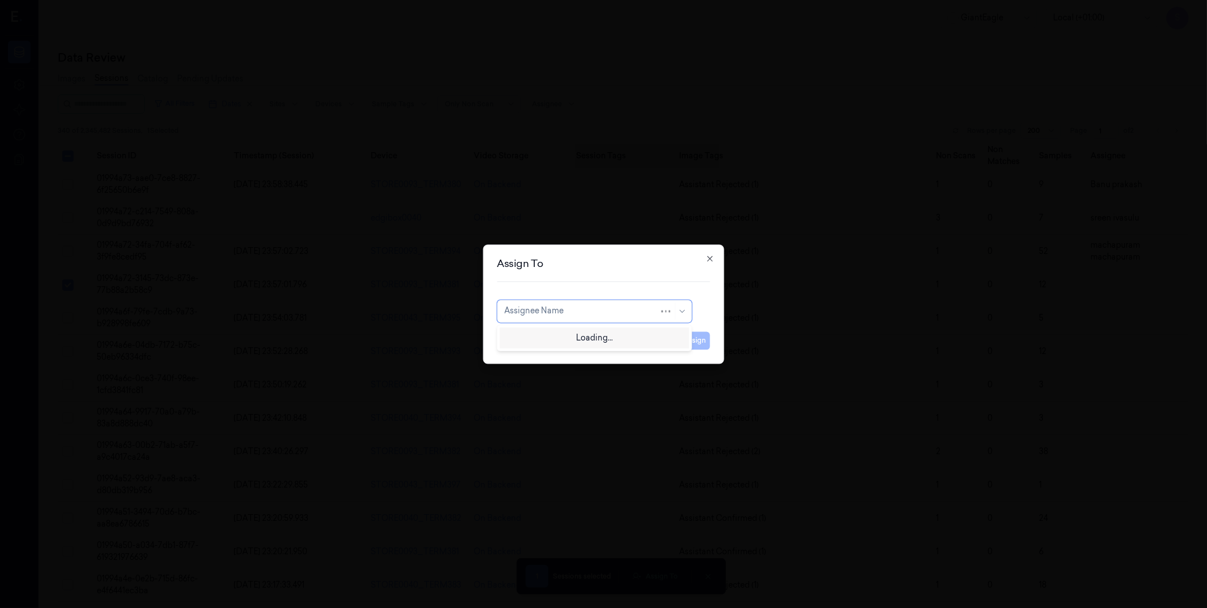
click at [686, 307] on div at bounding box center [683, 311] width 11 height 9
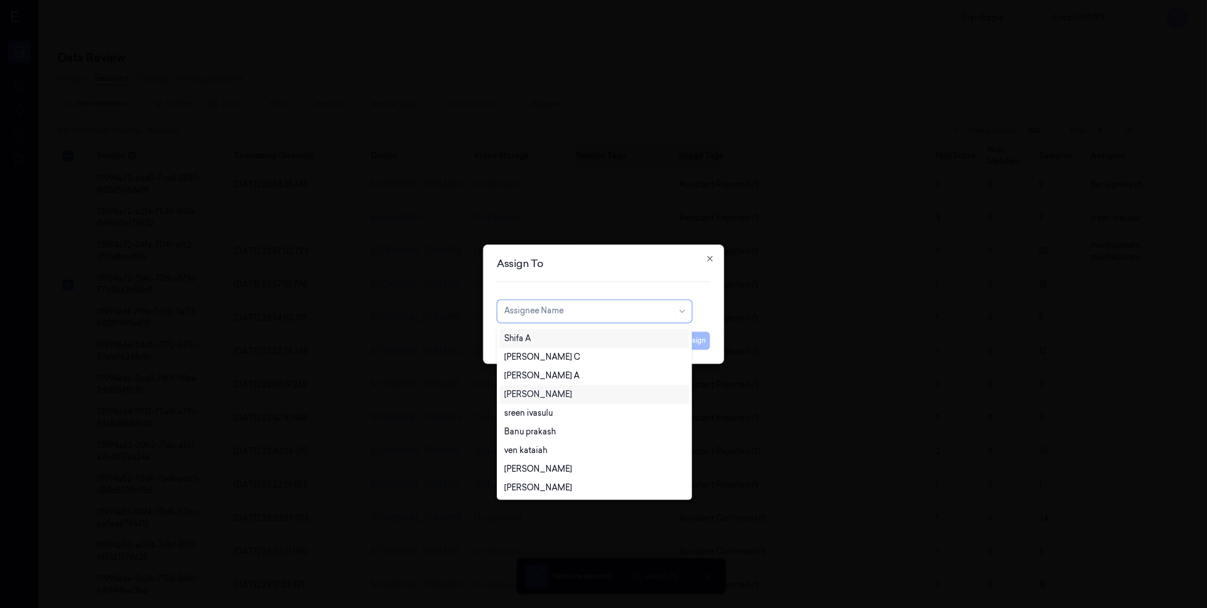
scroll to position [300, 0]
click at [526, 393] on div "Janni K" at bounding box center [538, 392] width 68 height 12
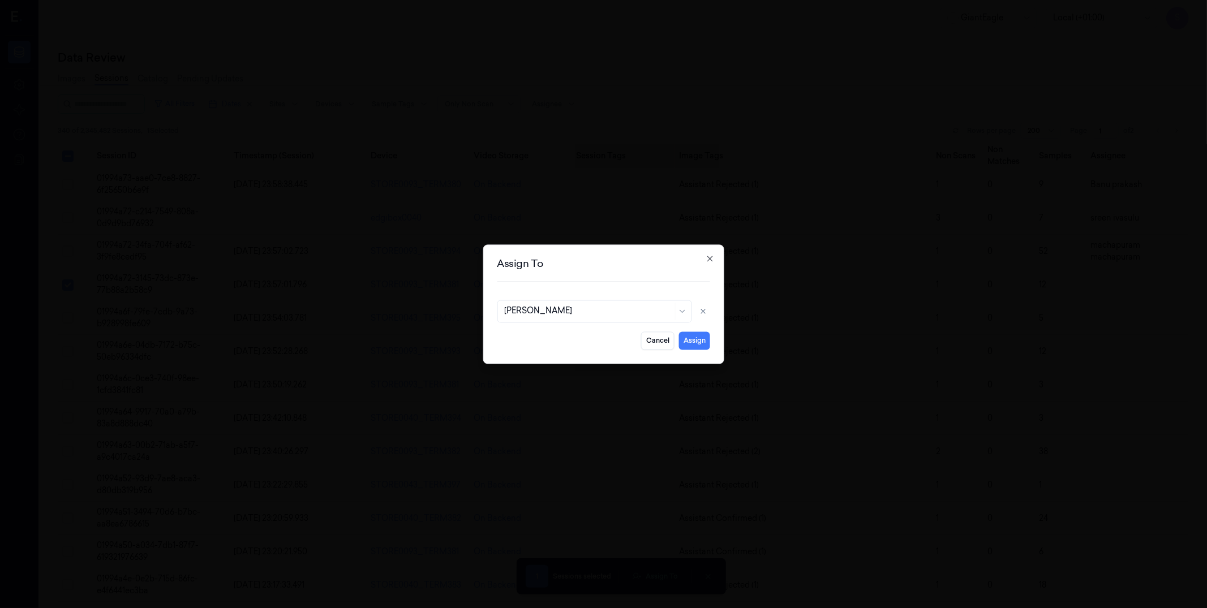
click at [702, 342] on button "Assign" at bounding box center [694, 341] width 31 height 18
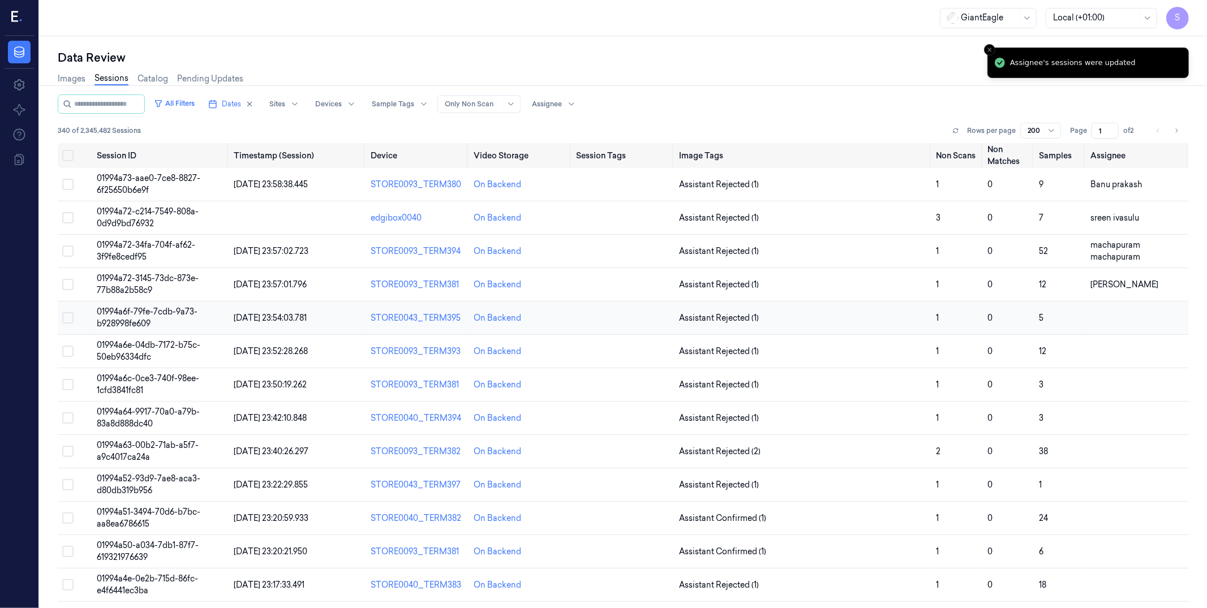
click at [68, 318] on button "Select row" at bounding box center [67, 317] width 11 height 11
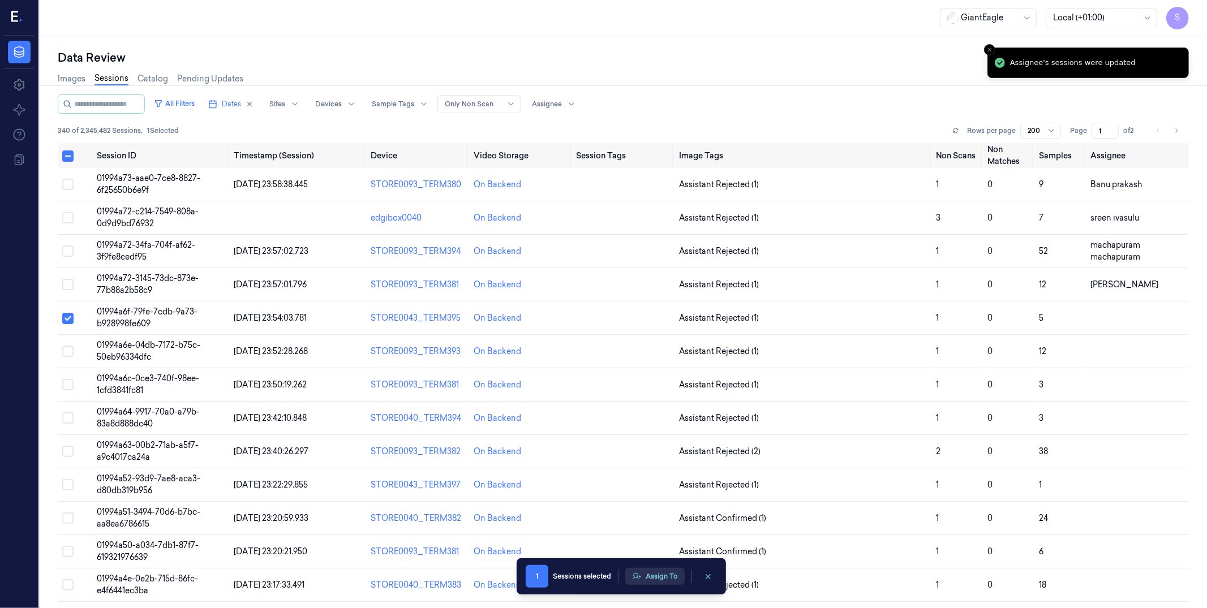
click at [646, 577] on button "Assign To" at bounding box center [654, 576] width 59 height 17
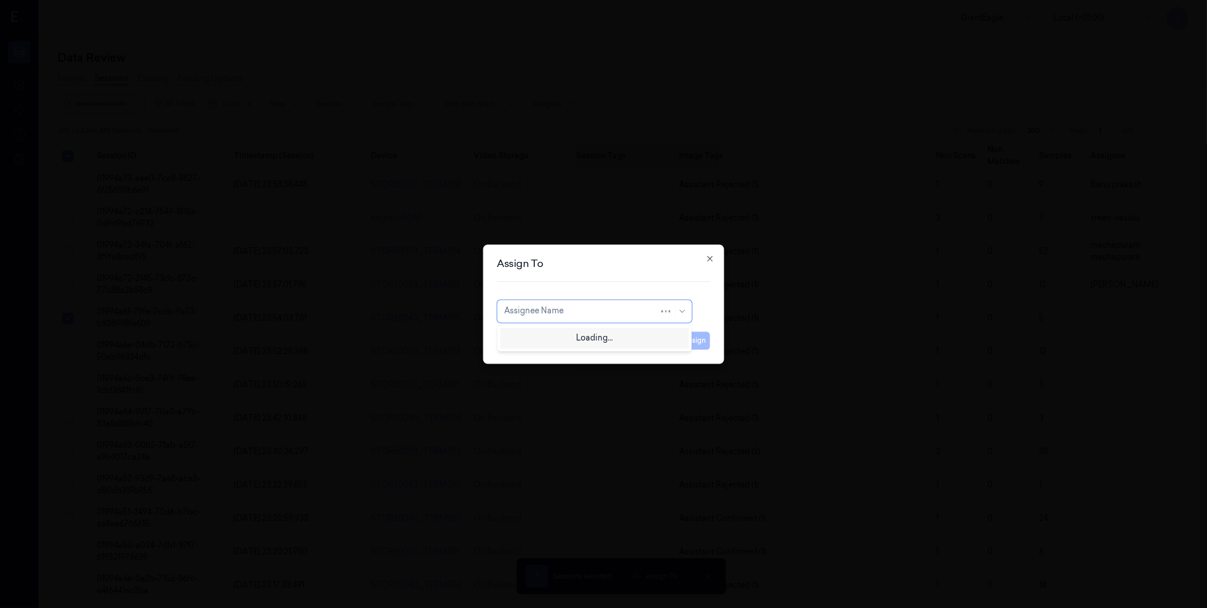
click at [656, 314] on div at bounding box center [581, 312] width 155 height 12
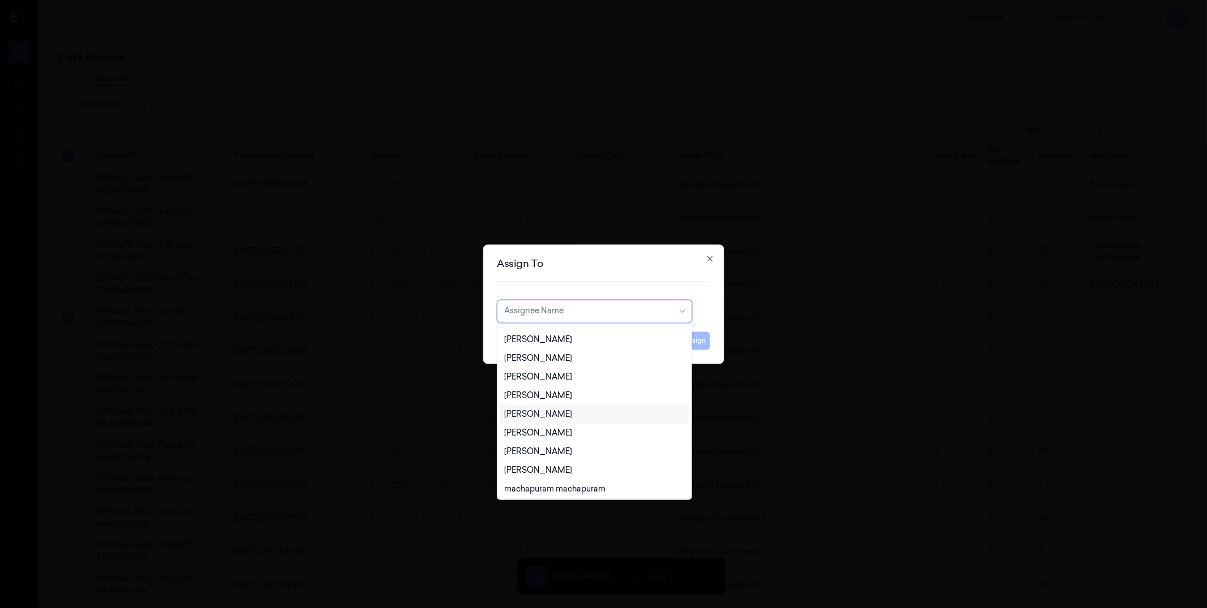
scroll to position [51, 0]
drag, startPoint x: 545, startPoint y: 475, endPoint x: 547, endPoint y: 462, distance: 13.1
click at [542, 475] on div "ayyub ayyub" at bounding box center [538, 473] width 68 height 12
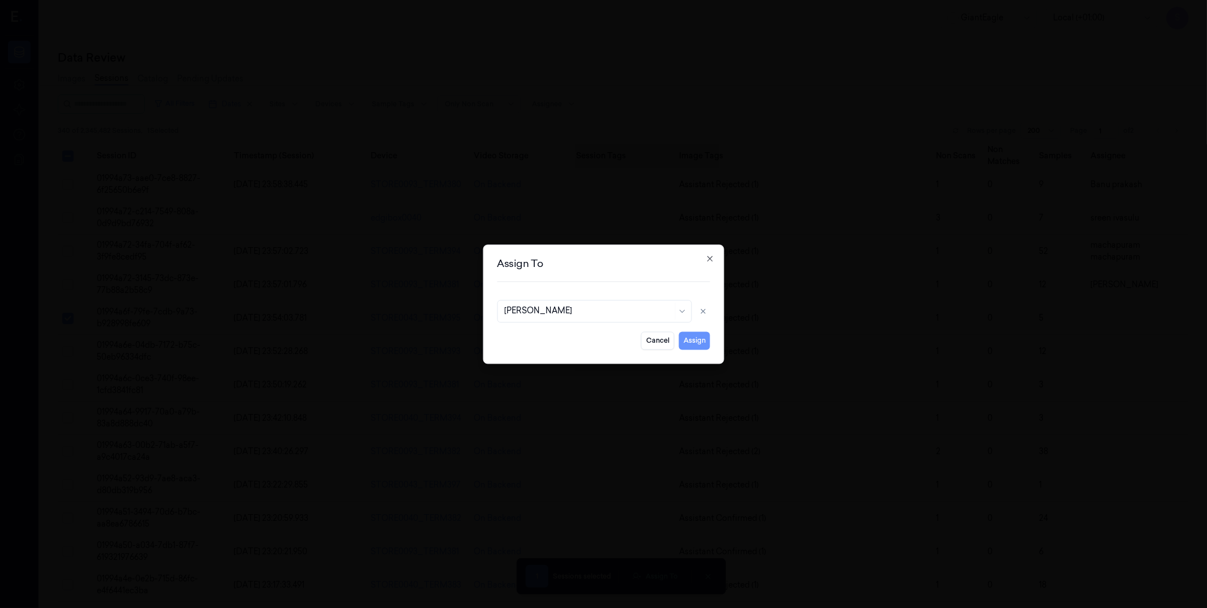
click at [704, 336] on button "Assign" at bounding box center [694, 341] width 31 height 18
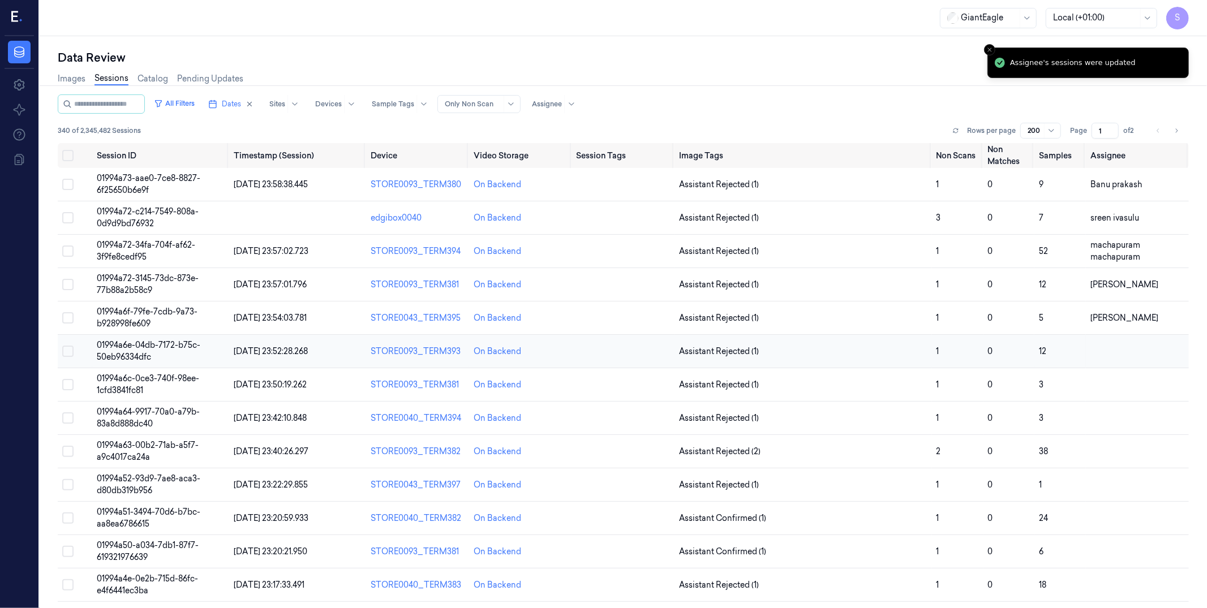
click at [67, 353] on button "Select row" at bounding box center [67, 351] width 11 height 11
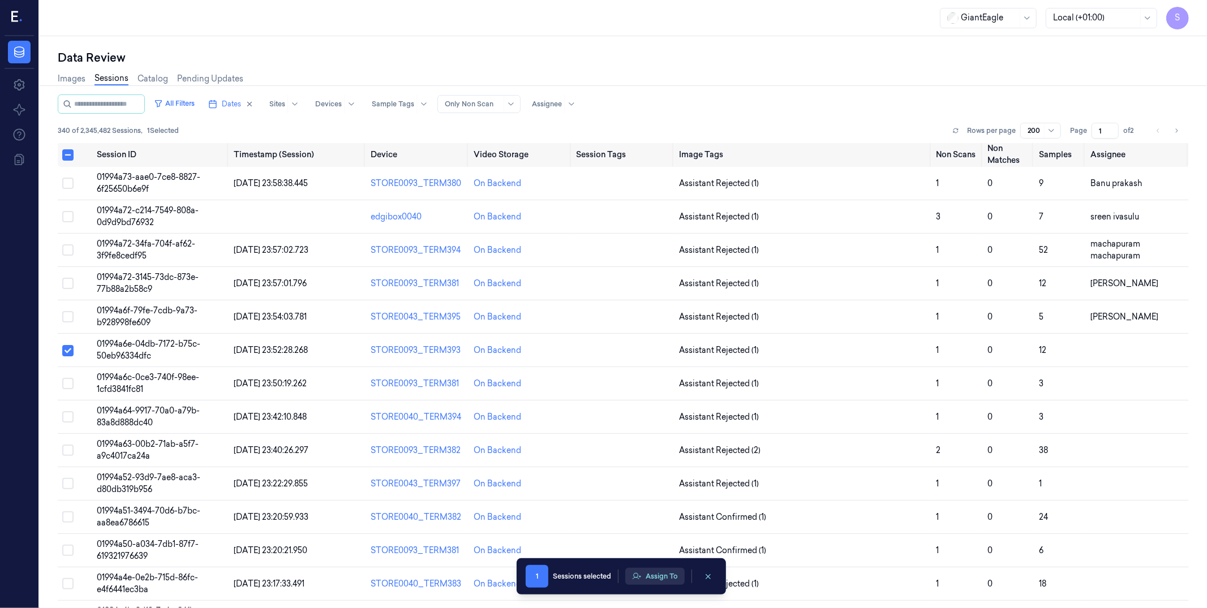
click at [673, 584] on button "Assign To" at bounding box center [654, 576] width 59 height 17
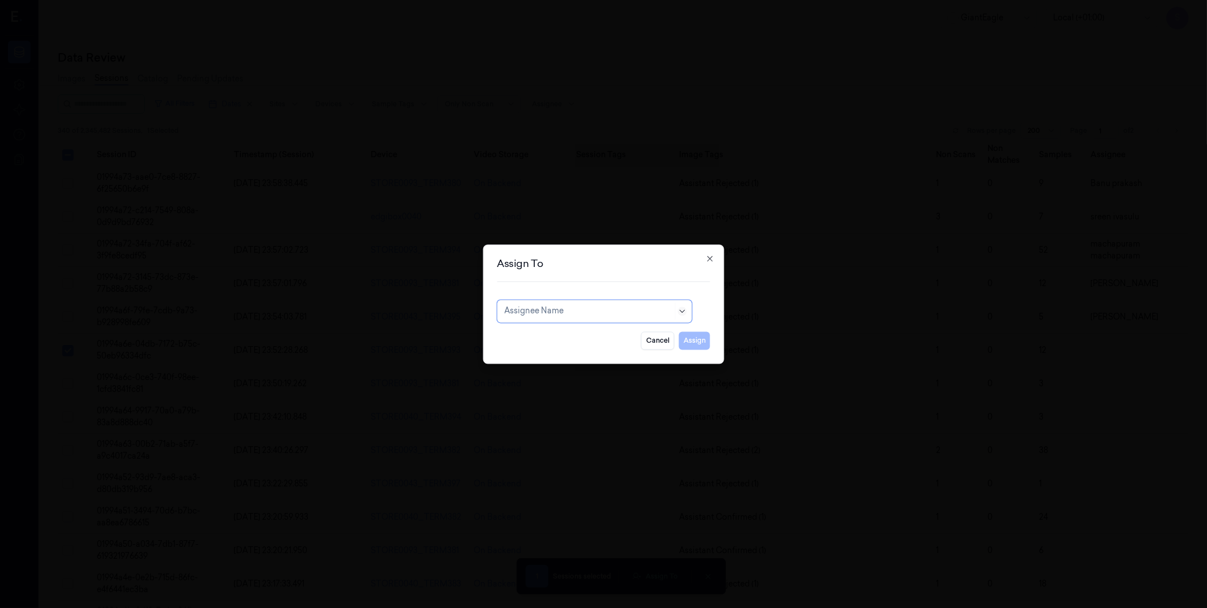
click at [680, 310] on icon at bounding box center [682, 311] width 5 height 3
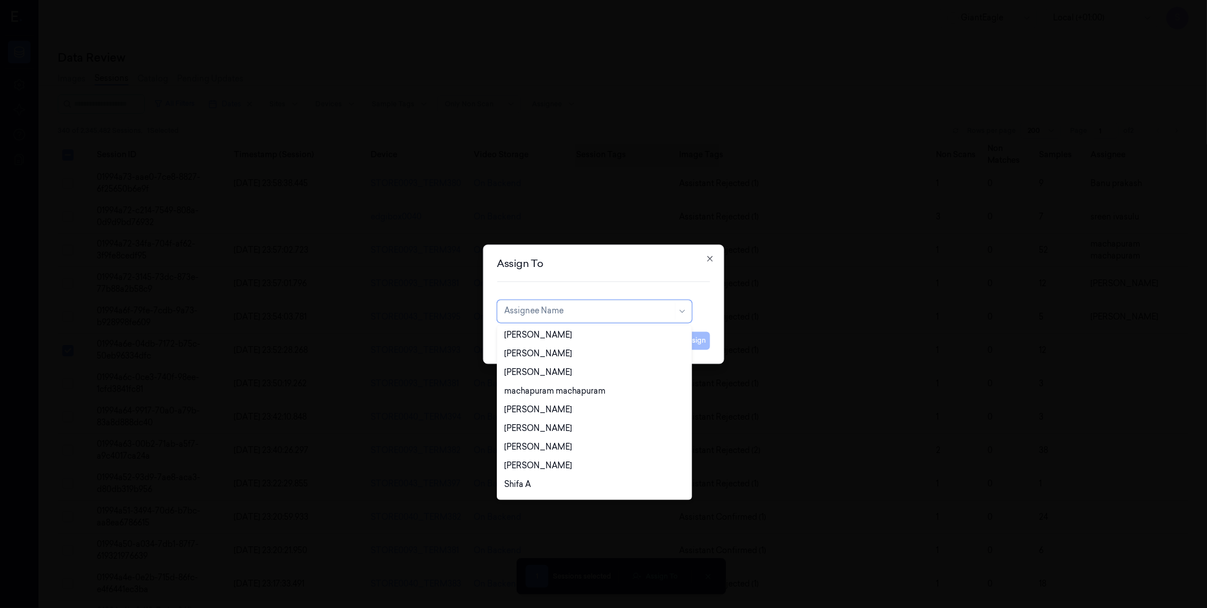
scroll to position [156, 0]
click at [572, 406] on div "shankaramma shankaramma" at bounding box center [538, 405] width 68 height 12
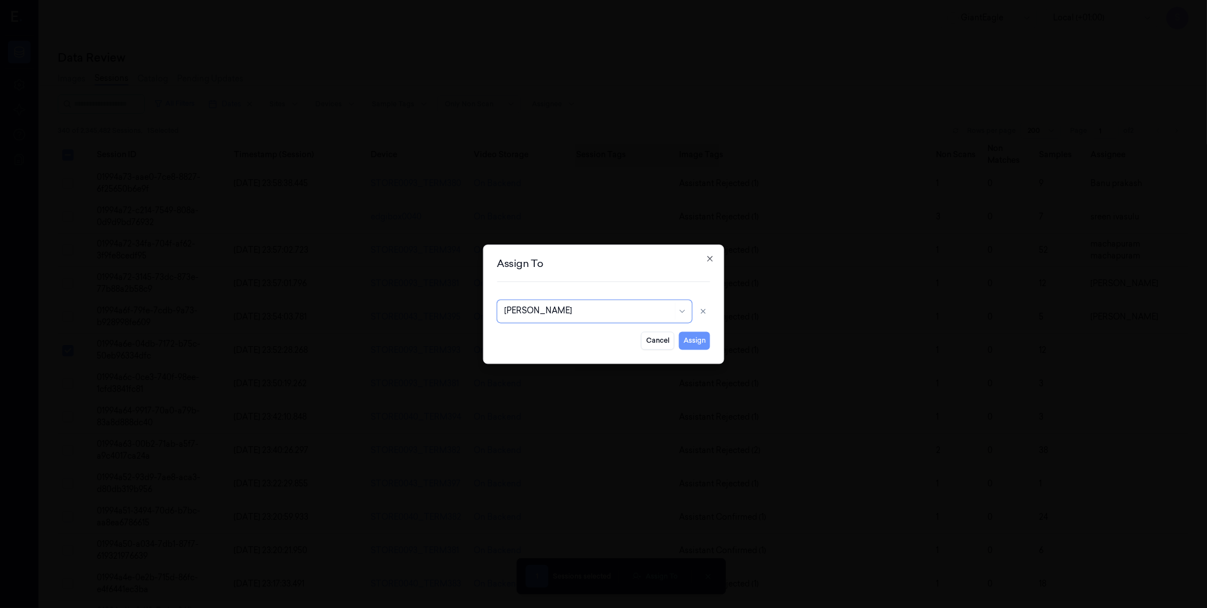
click at [706, 342] on button "Assign" at bounding box center [694, 341] width 31 height 18
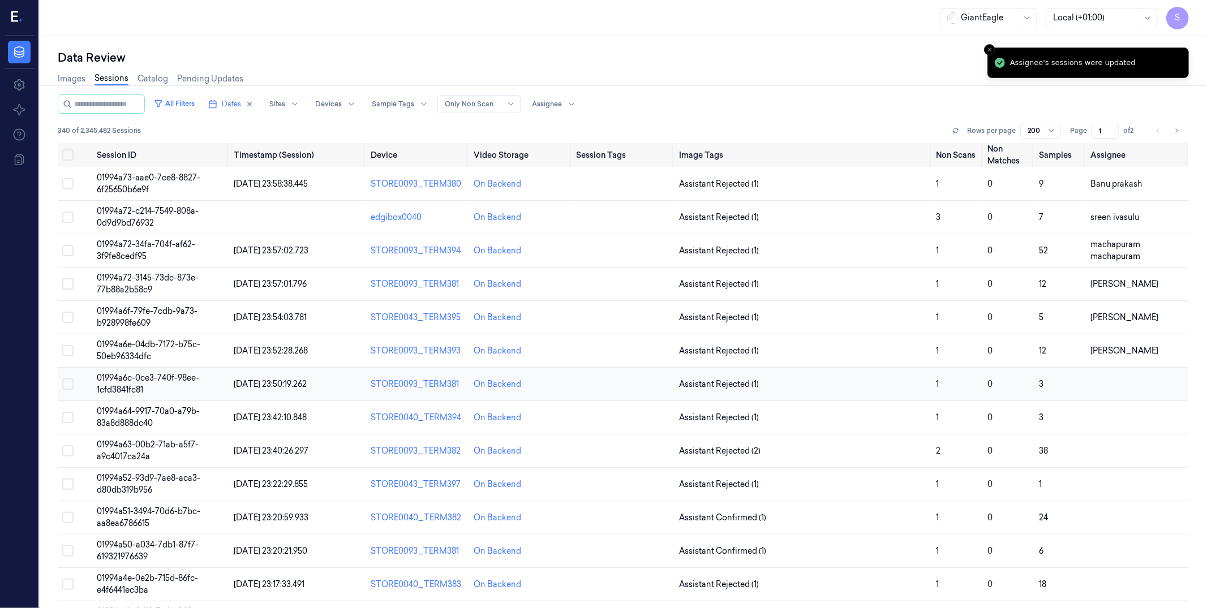
click at [67, 381] on button "Select row" at bounding box center [67, 384] width 11 height 11
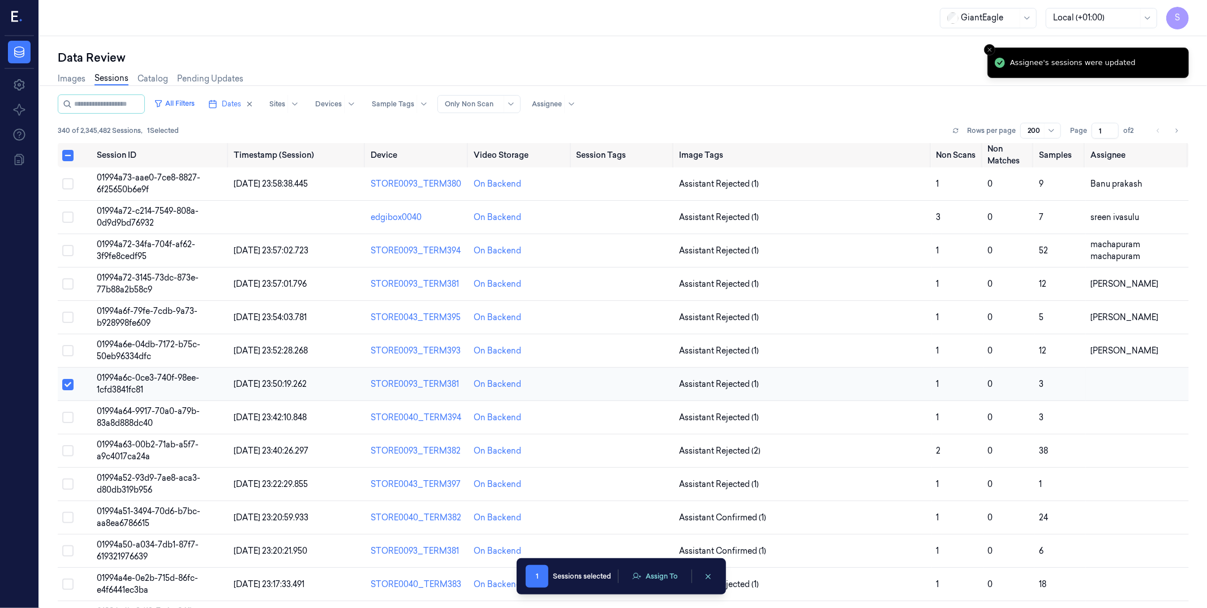
scroll to position [1, 0]
click at [672, 575] on button "Assign To" at bounding box center [654, 576] width 59 height 17
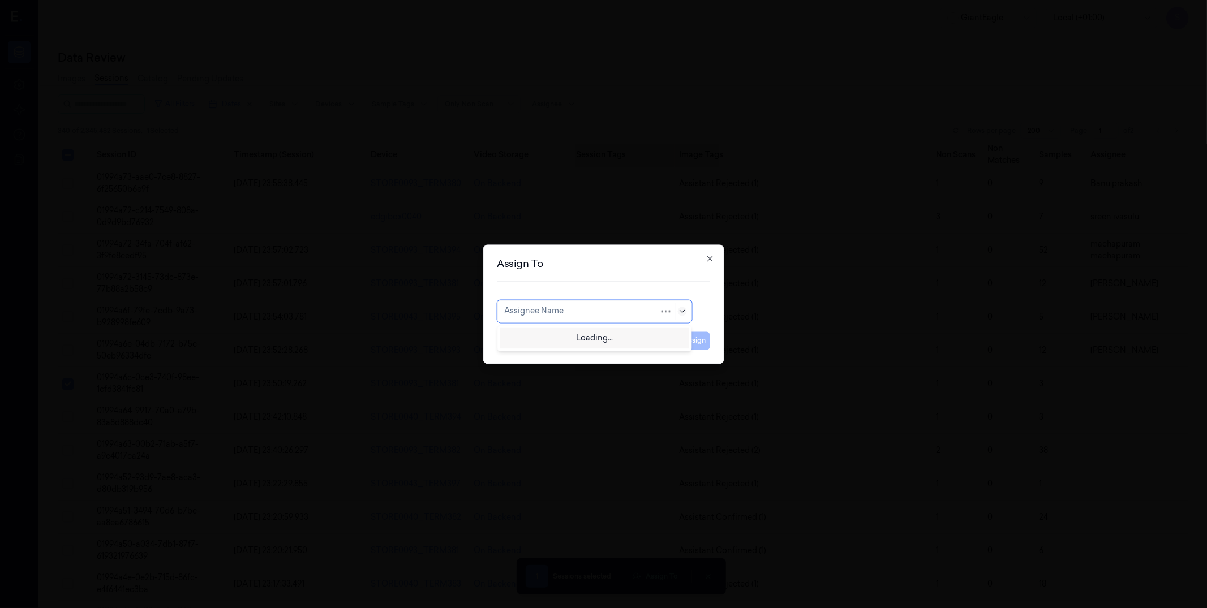
click at [685, 314] on icon at bounding box center [682, 311] width 9 height 9
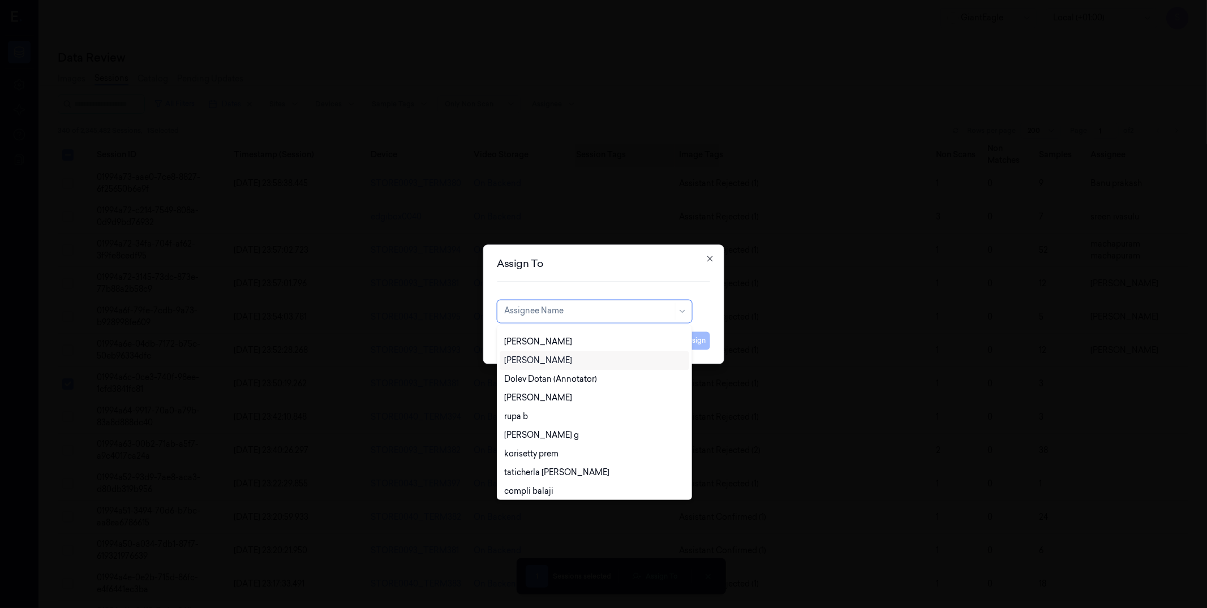
scroll to position [465, 0]
click at [526, 492] on div "pavankumar kb" at bounding box center [543, 489] width 79 height 12
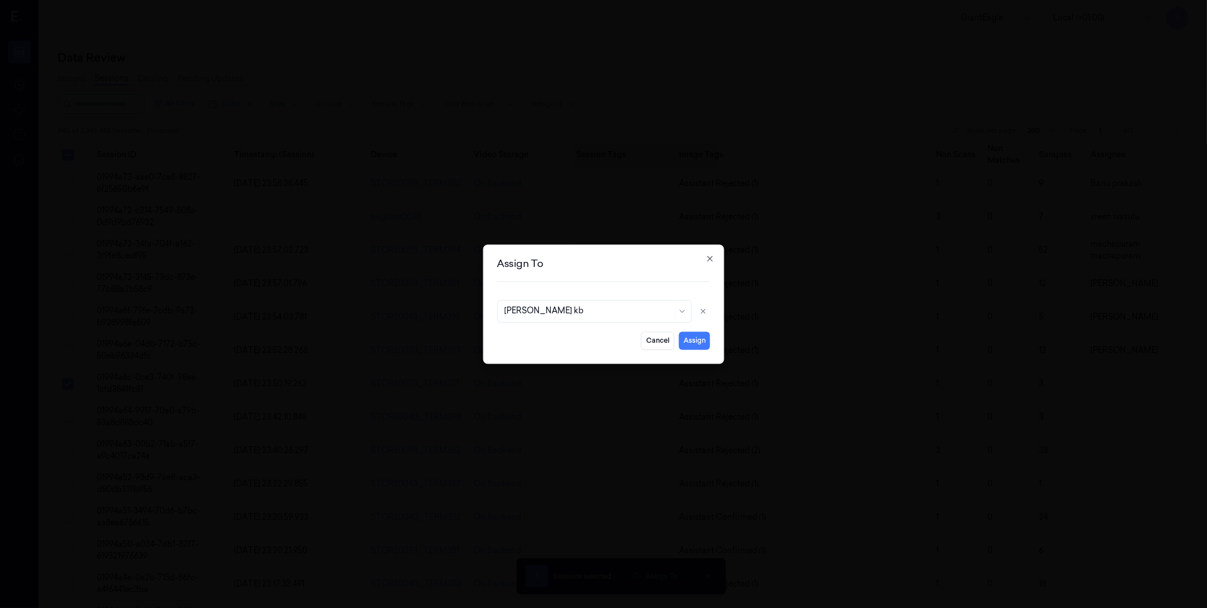
click at [695, 336] on button "Assign" at bounding box center [694, 341] width 31 height 18
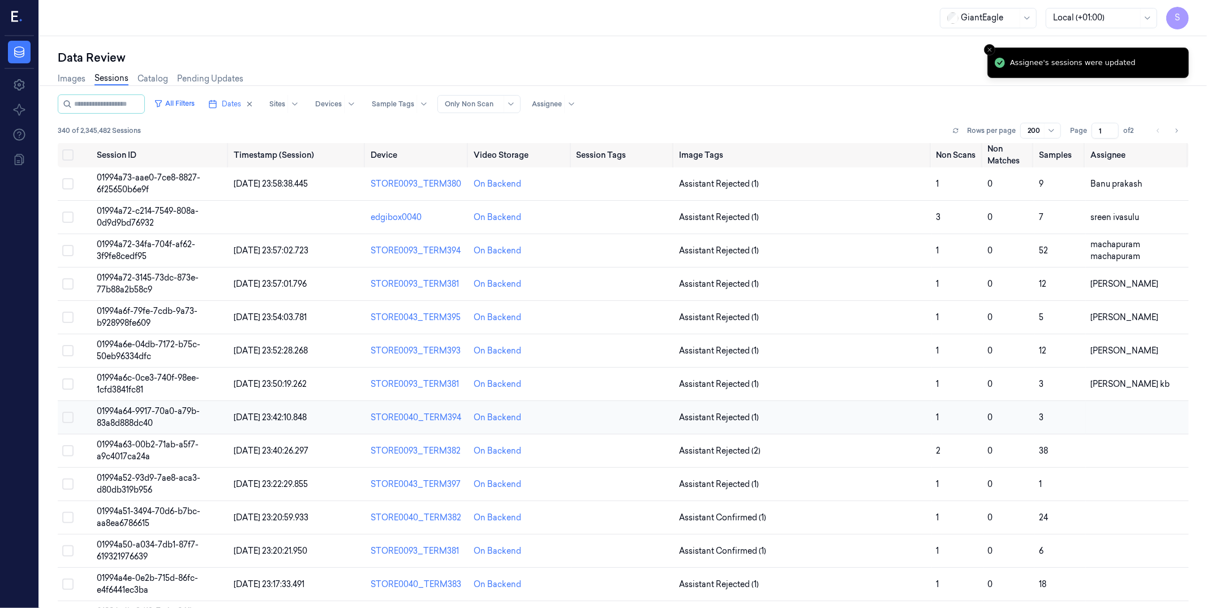
click at [63, 419] on button "Select row" at bounding box center [67, 417] width 11 height 11
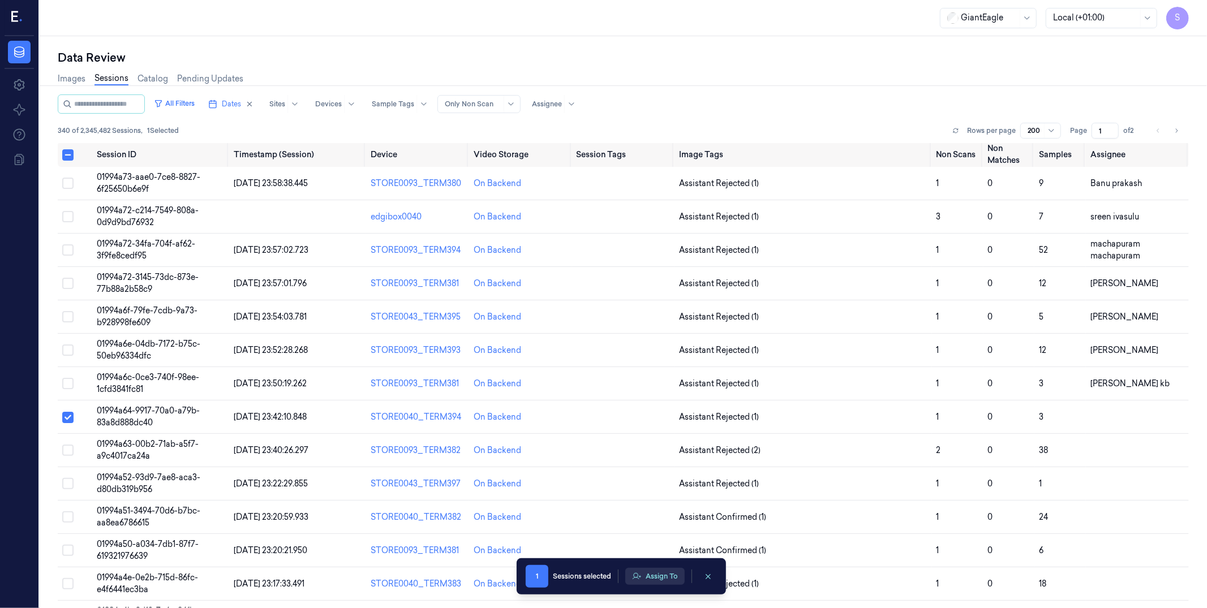
click at [647, 577] on button "Assign To" at bounding box center [654, 576] width 59 height 17
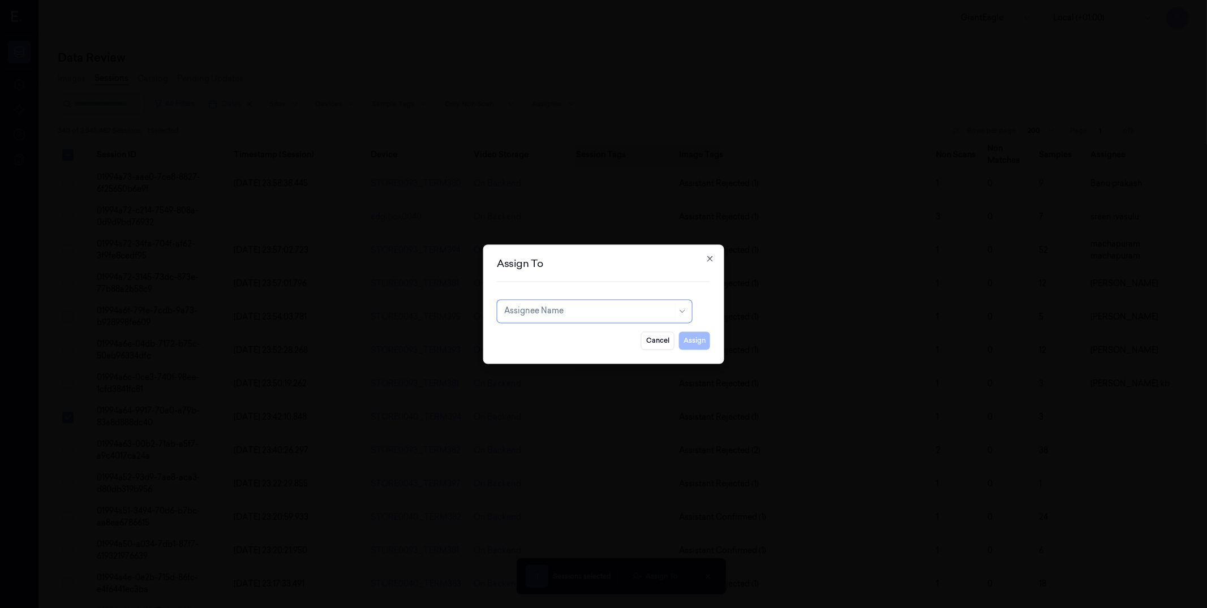
click at [678, 319] on div at bounding box center [682, 311] width 14 height 17
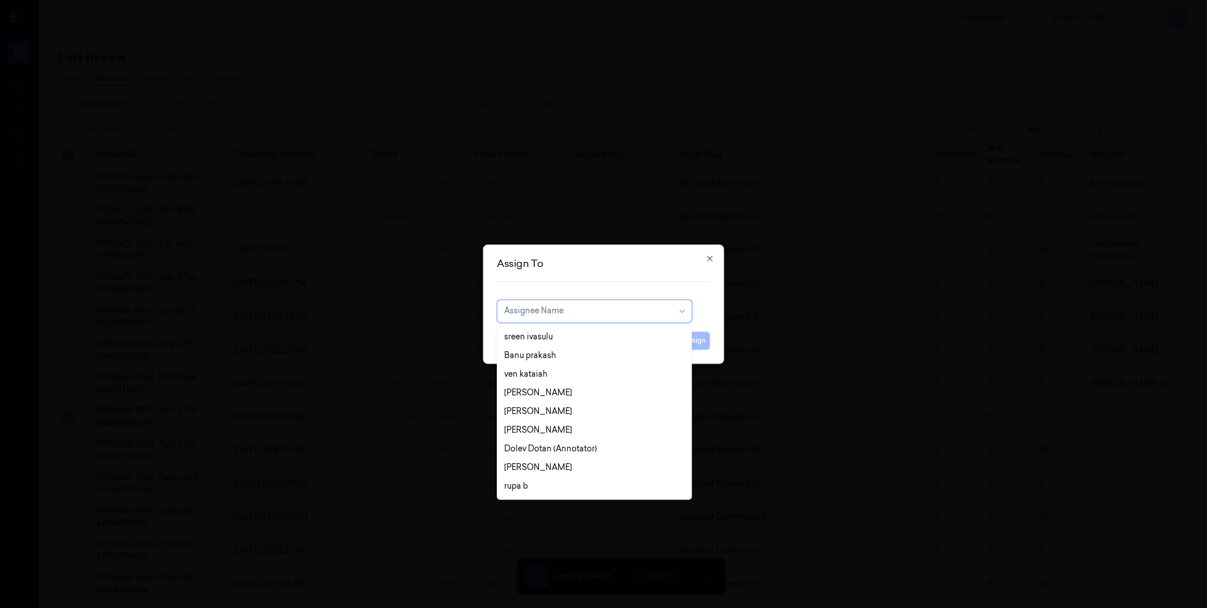
scroll to position [465, 0]
drag, startPoint x: 533, startPoint y: 471, endPoint x: 691, endPoint y: 356, distance: 195.7
click at [532, 471] on div "compli balaji" at bounding box center [528, 470] width 49 height 12
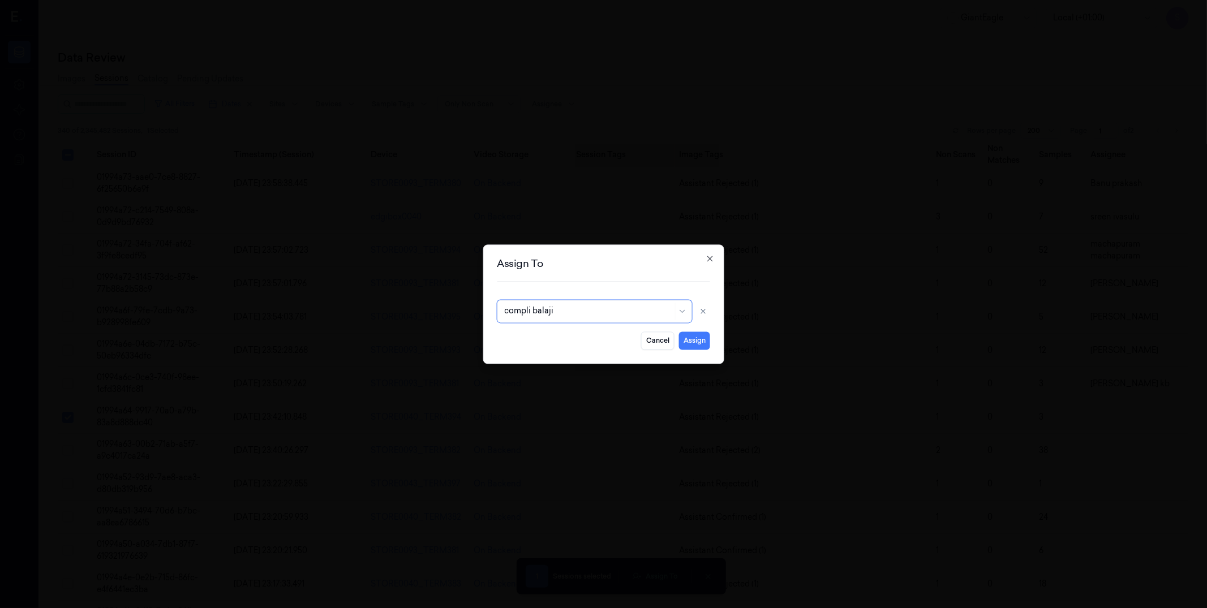
click at [685, 346] on button "Assign" at bounding box center [694, 341] width 31 height 18
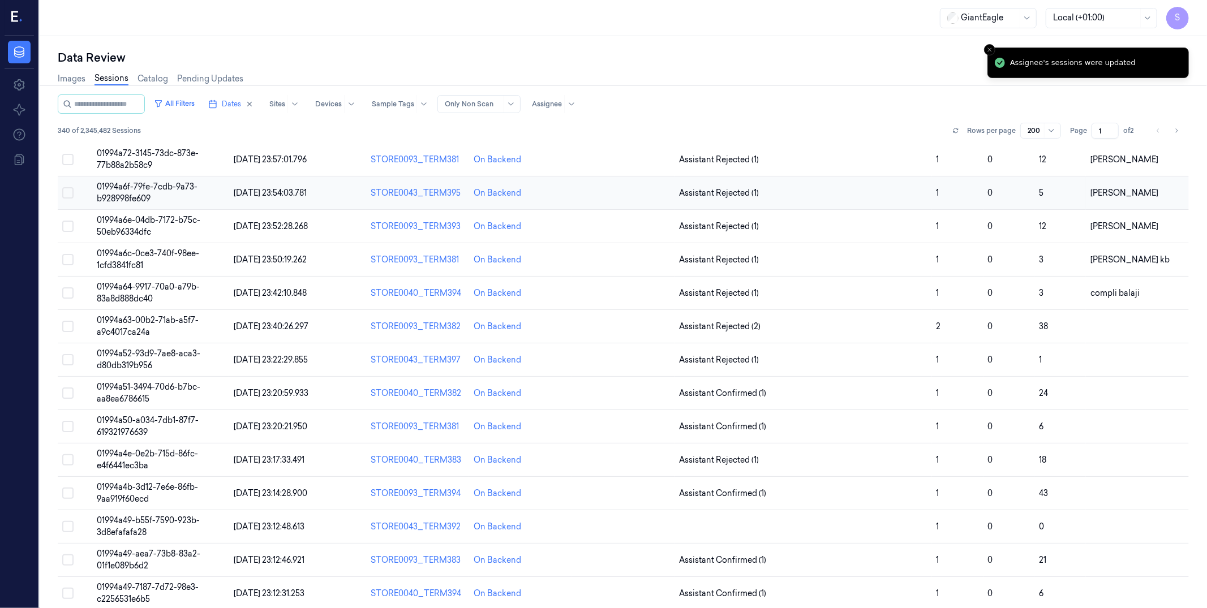
scroll to position [143, 0]
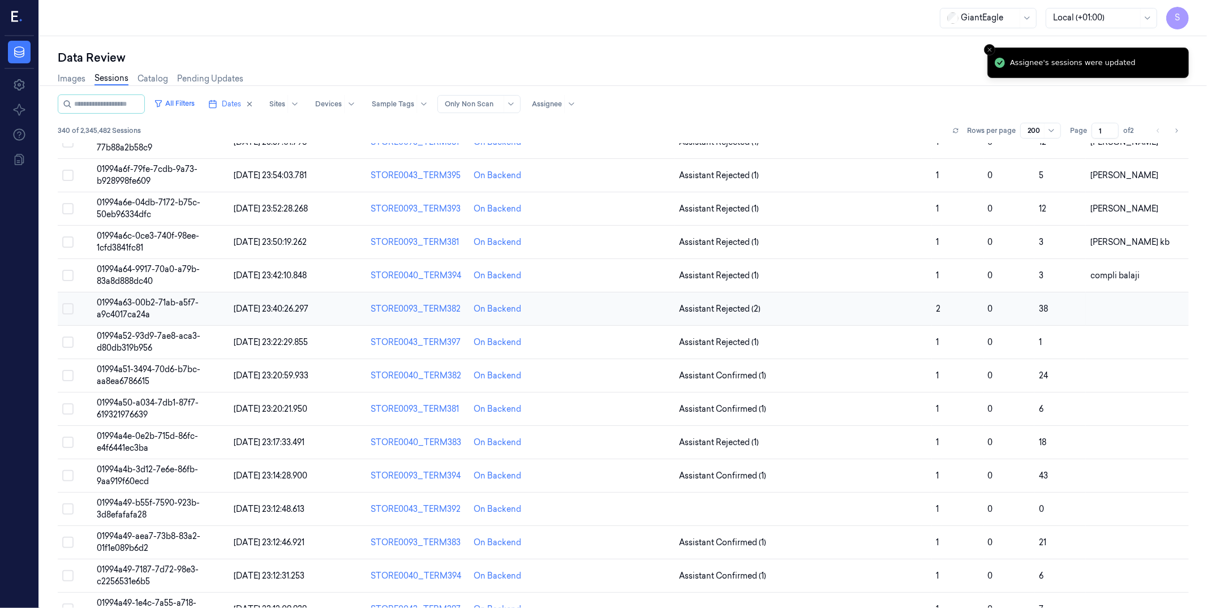
click at [76, 303] on td at bounding box center [75, 309] width 35 height 33
click at [65, 307] on div "Data Review Images Sessions Catalog Pending Updates All Filters Dates Sites Dev…" at bounding box center [623, 322] width 1167 height 572
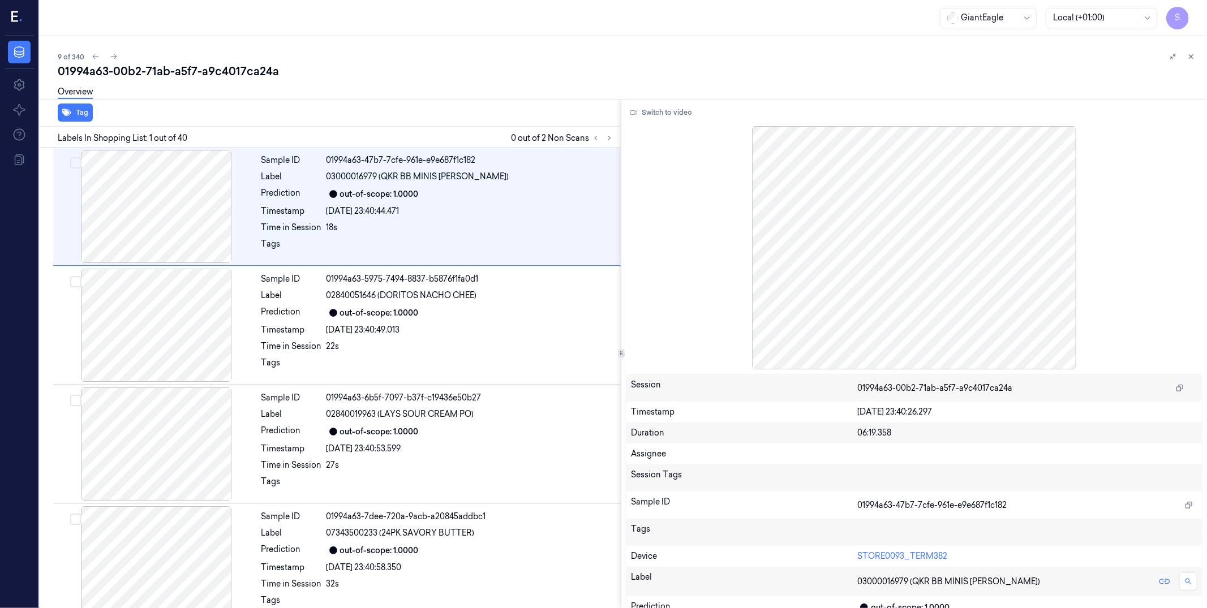
drag, startPoint x: 1192, startPoint y: 56, endPoint x: 1178, endPoint y: 63, distance: 15.9
click at [1192, 56] on icon at bounding box center [1191, 57] width 8 height 8
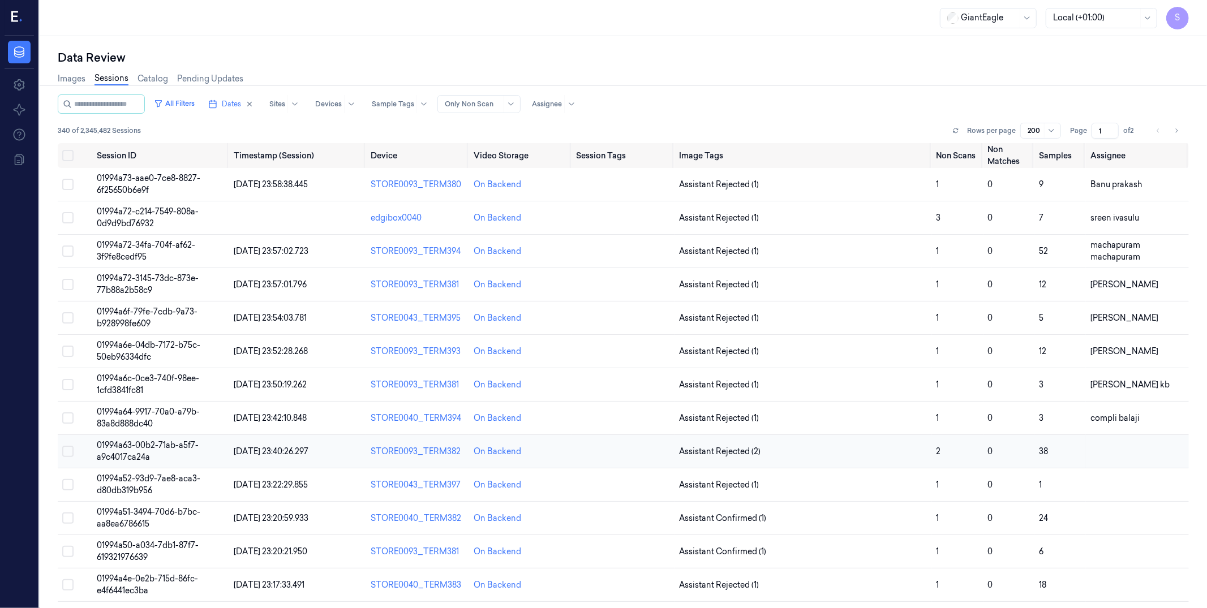
click at [68, 448] on button "Select row" at bounding box center [67, 451] width 11 height 11
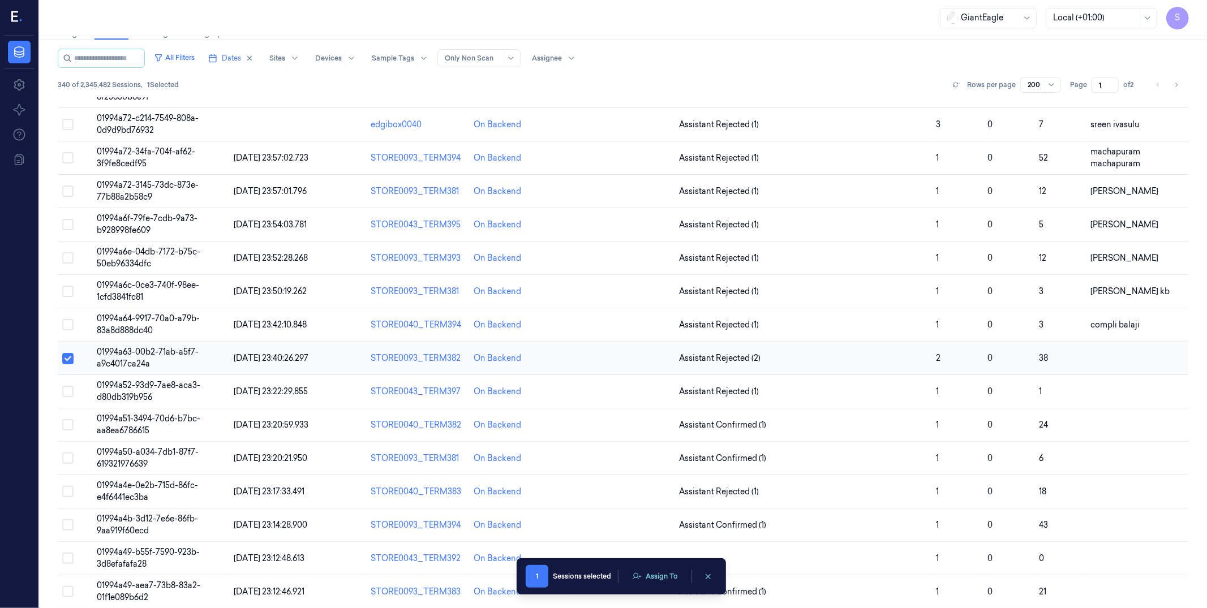
scroll to position [51, 0]
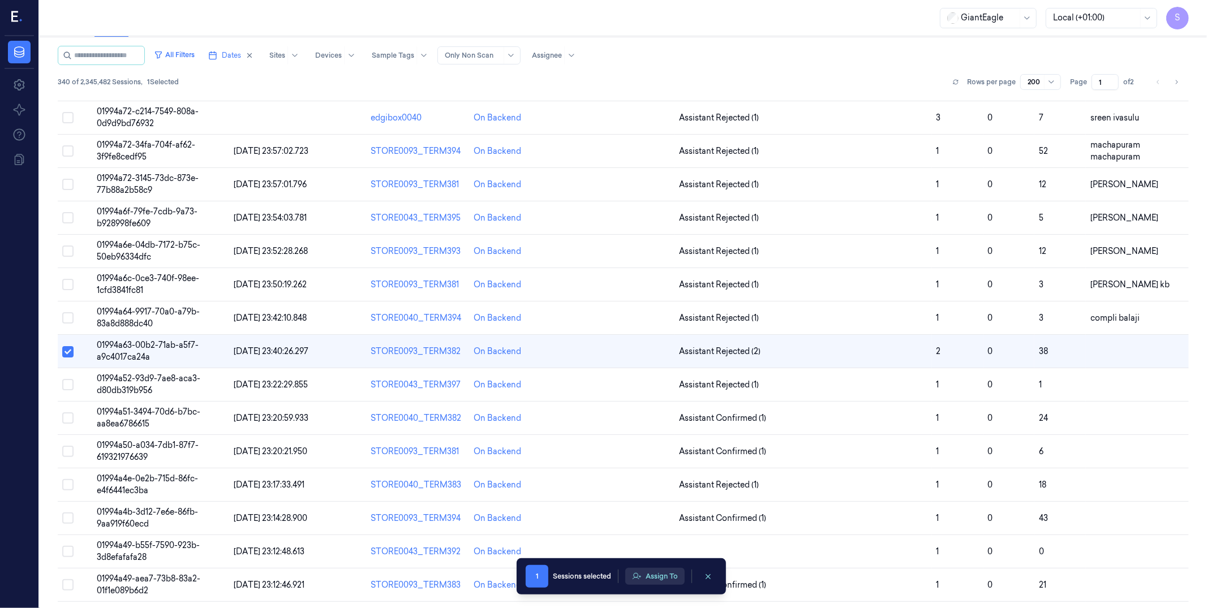
click at [643, 577] on button "Assign To" at bounding box center [654, 576] width 59 height 17
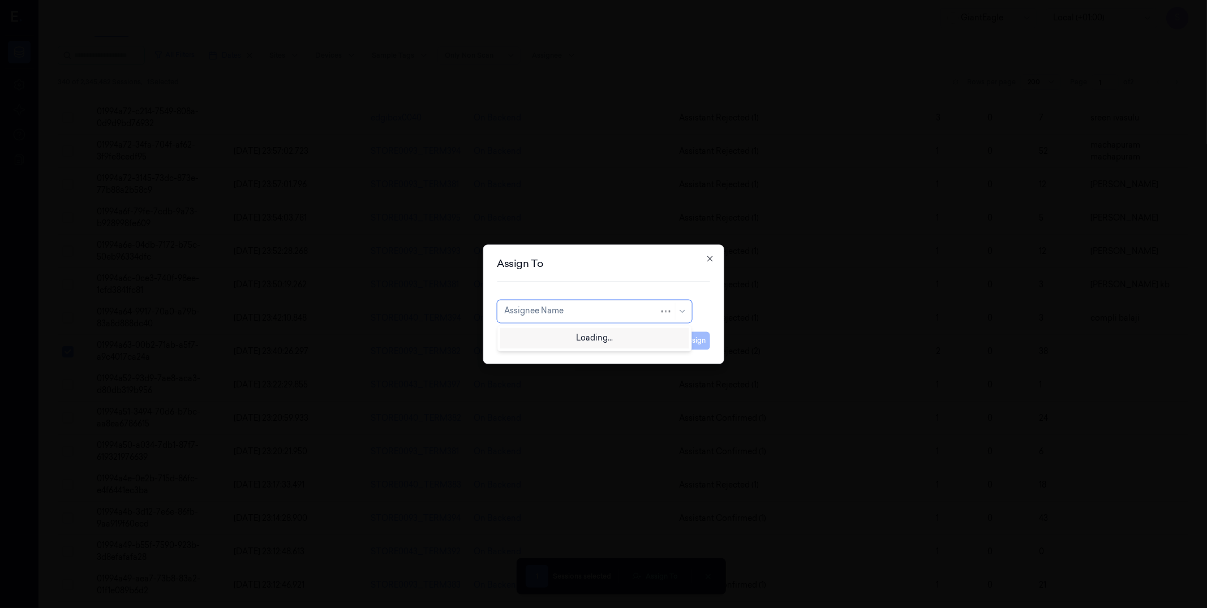
click at [624, 306] on div at bounding box center [581, 312] width 155 height 12
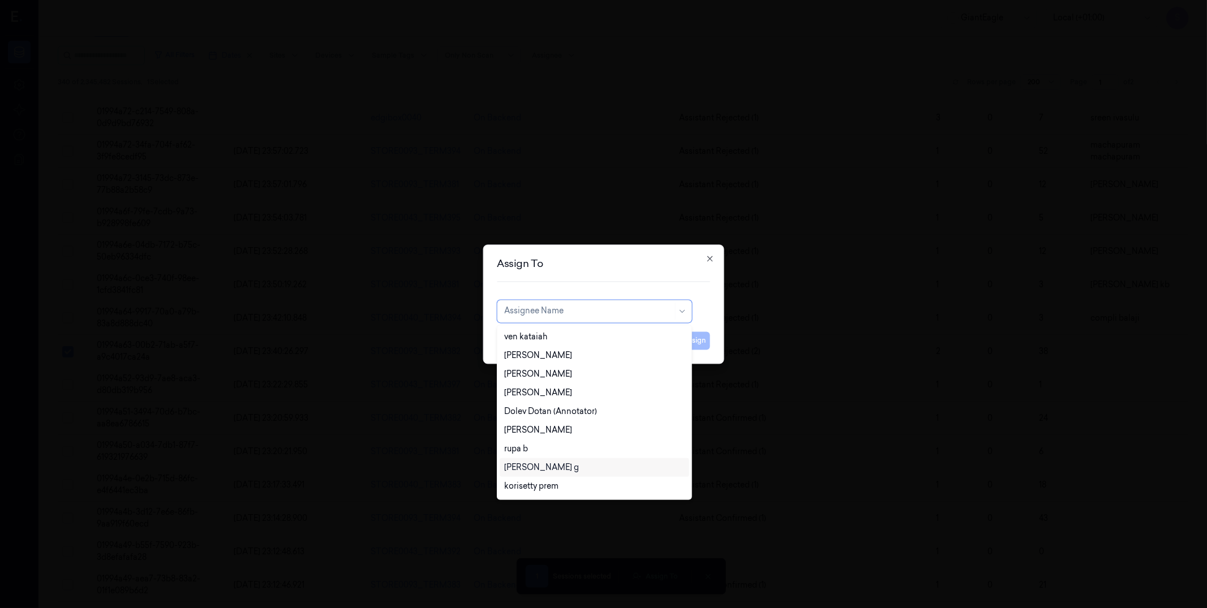
scroll to position [465, 0]
type input "t"
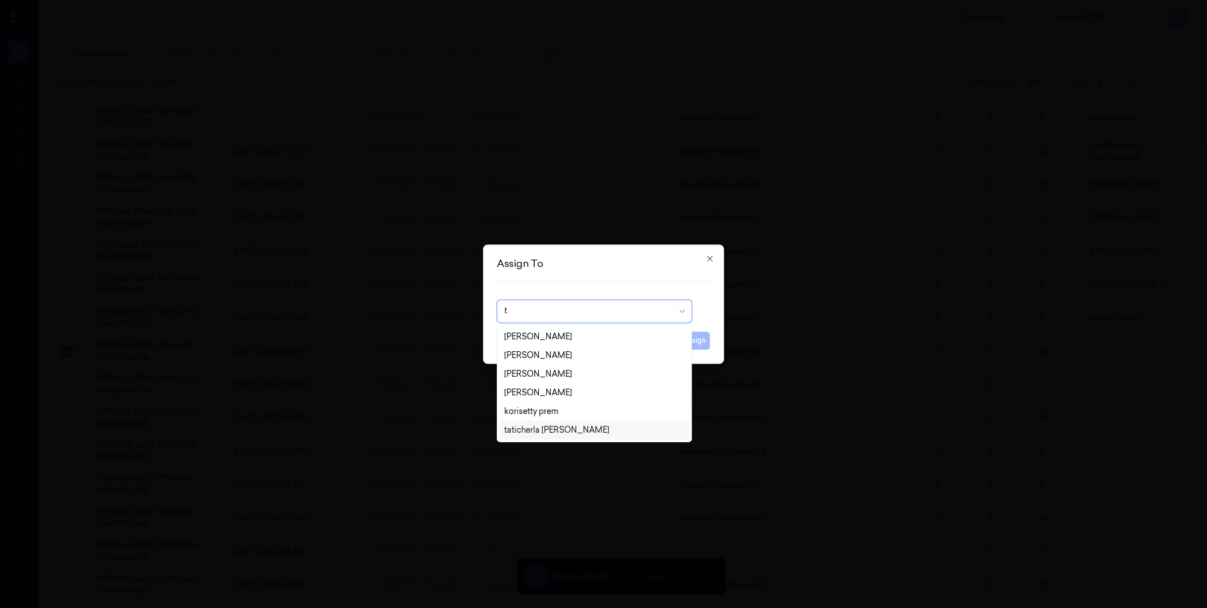
click at [553, 431] on div "taticherla rabbani" at bounding box center [556, 430] width 105 height 12
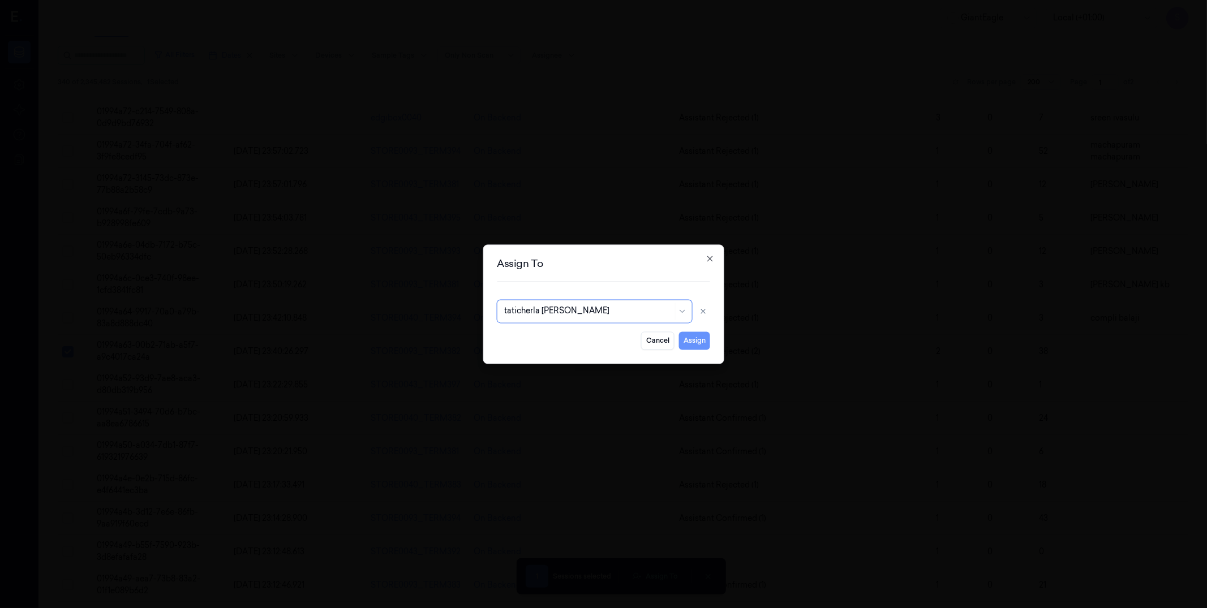
click at [692, 333] on button "Assign" at bounding box center [694, 341] width 31 height 18
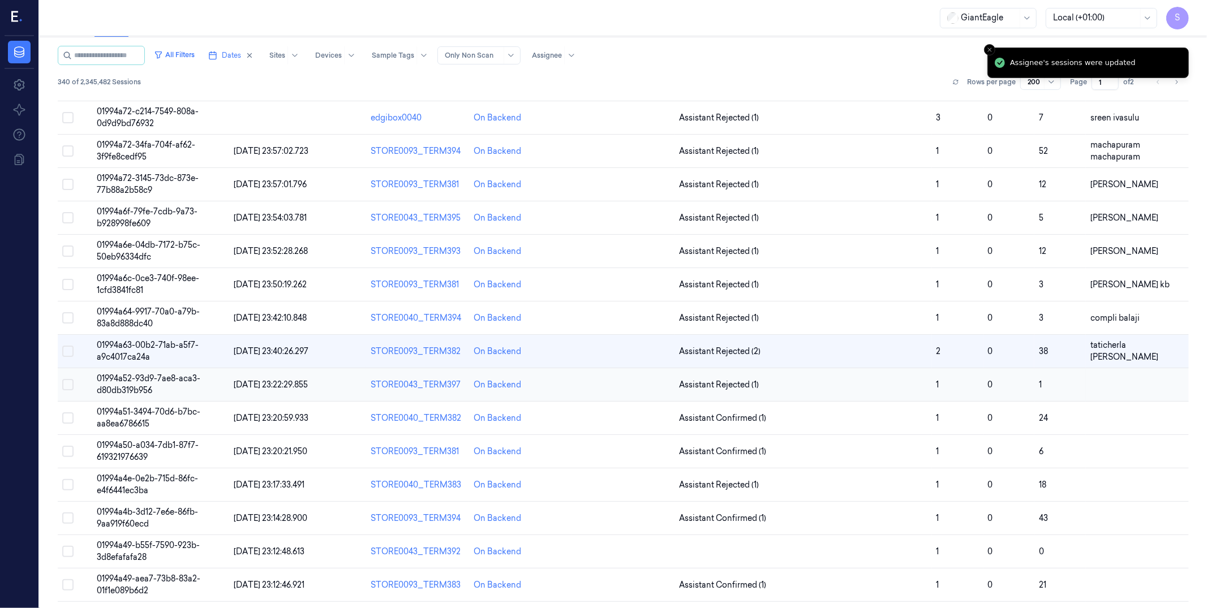
click at [70, 382] on button "Select row" at bounding box center [67, 384] width 11 height 11
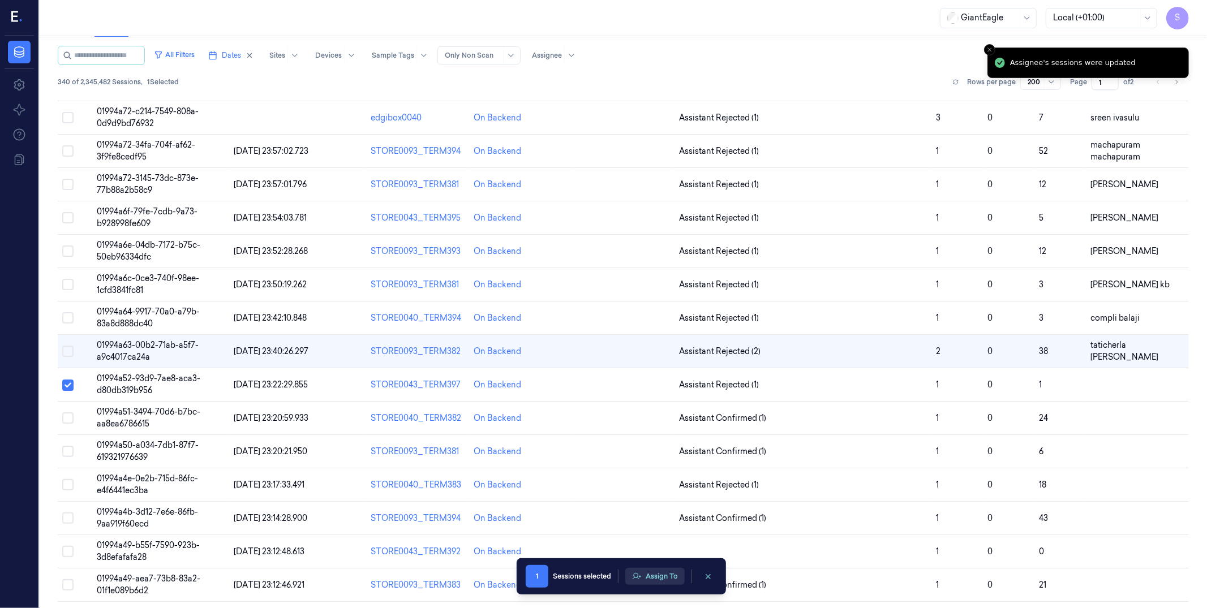
click at [652, 575] on button "Assign To" at bounding box center [654, 576] width 59 height 17
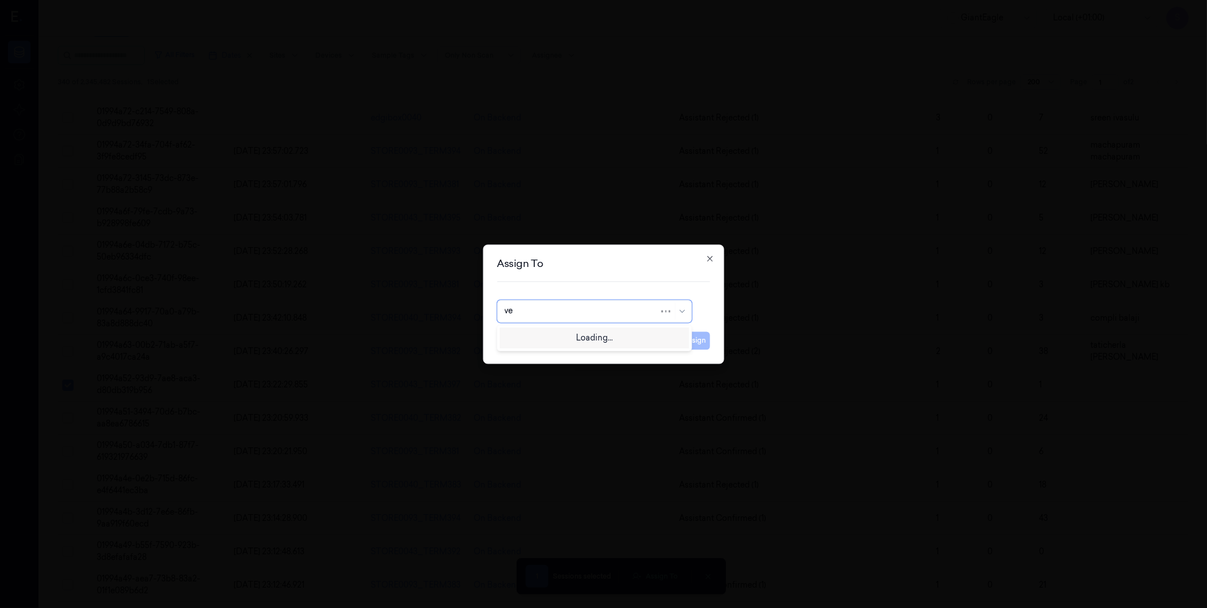
type input "ven"
click at [616, 331] on div "ven kataiah" at bounding box center [594, 337] width 180 height 12
click at [688, 341] on button "Assign" at bounding box center [694, 341] width 31 height 18
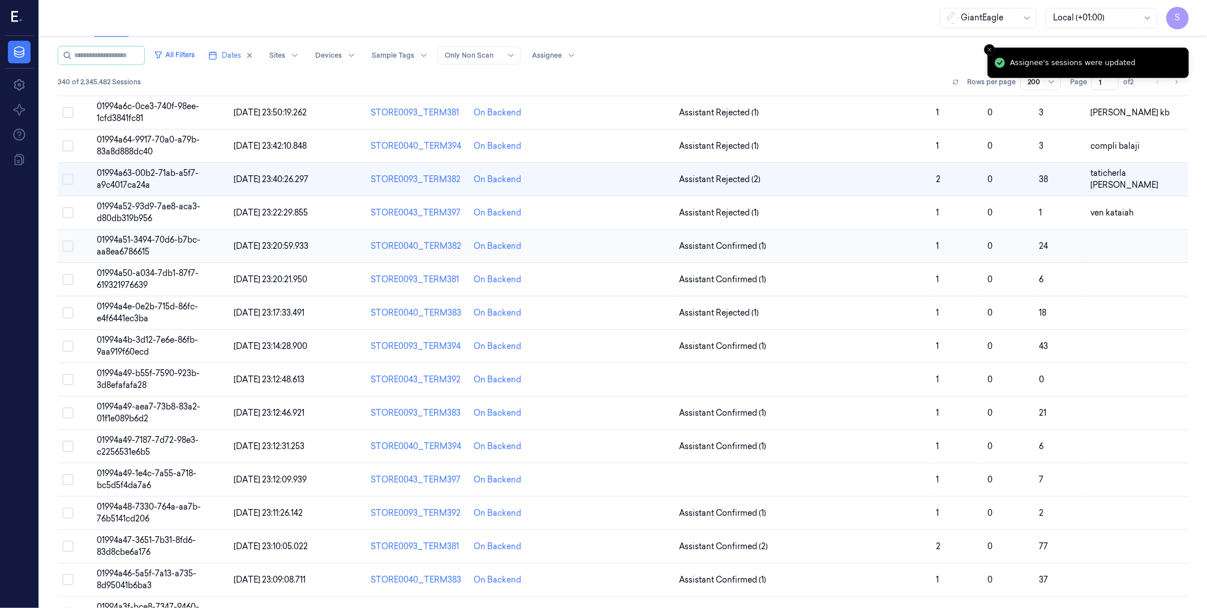
scroll to position [224, 0]
drag, startPoint x: 65, startPoint y: 242, endPoint x: 83, endPoint y: 246, distance: 19.1
click at [65, 242] on button "Select row" at bounding box center [67, 245] width 11 height 11
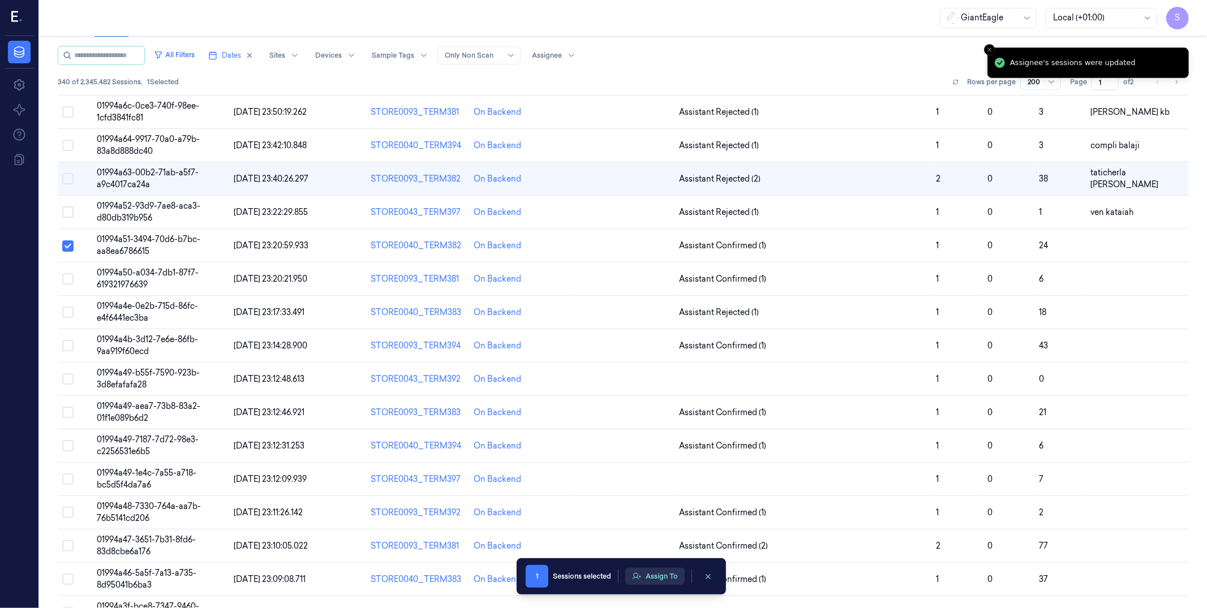
click at [662, 578] on button "Assign To" at bounding box center [654, 576] width 59 height 17
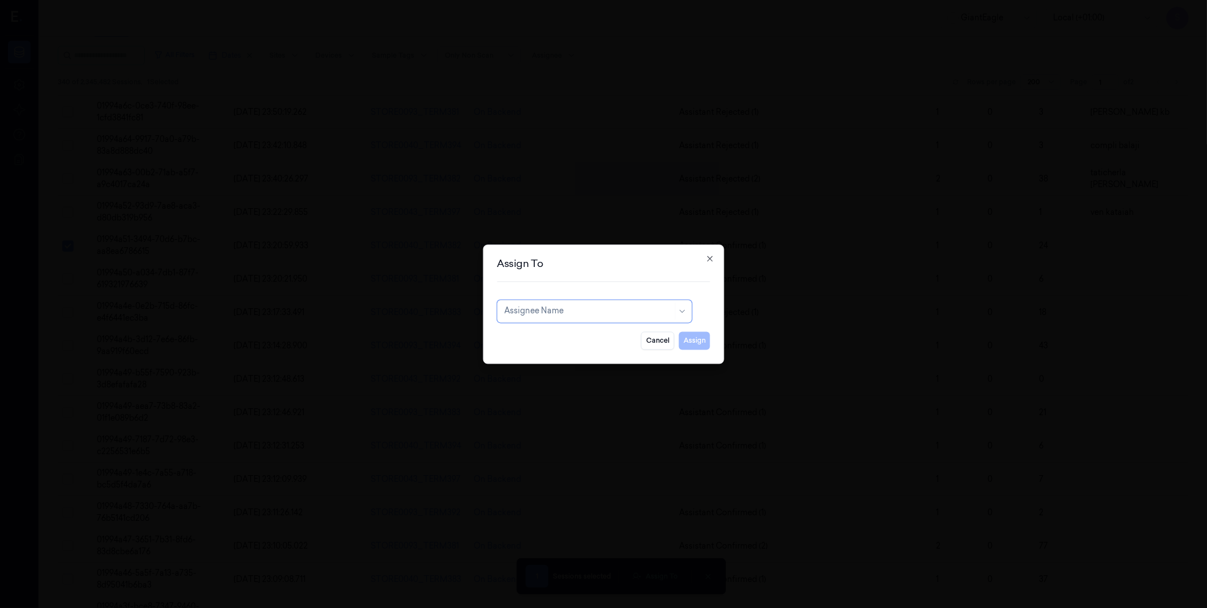
click at [556, 309] on div at bounding box center [588, 312] width 169 height 12
type input "kori"
click at [551, 336] on div "korisetty prem" at bounding box center [531, 337] width 54 height 12
click at [690, 338] on button "Assign" at bounding box center [694, 341] width 31 height 18
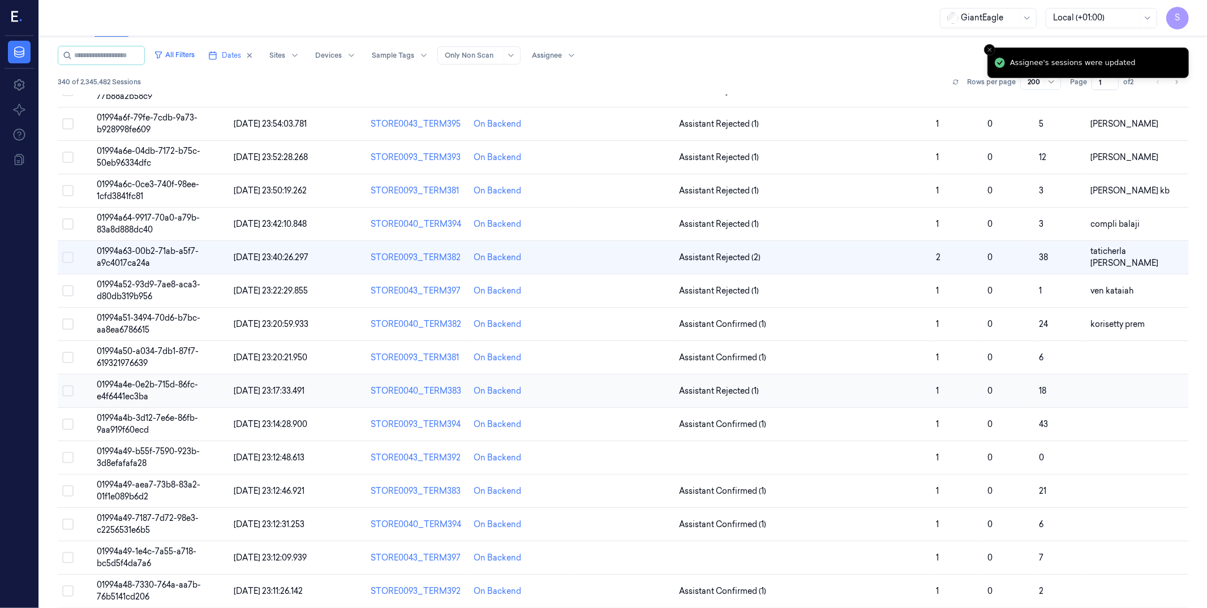
scroll to position [147, 0]
click at [65, 387] on button "Select row" at bounding box center [67, 389] width 11 height 11
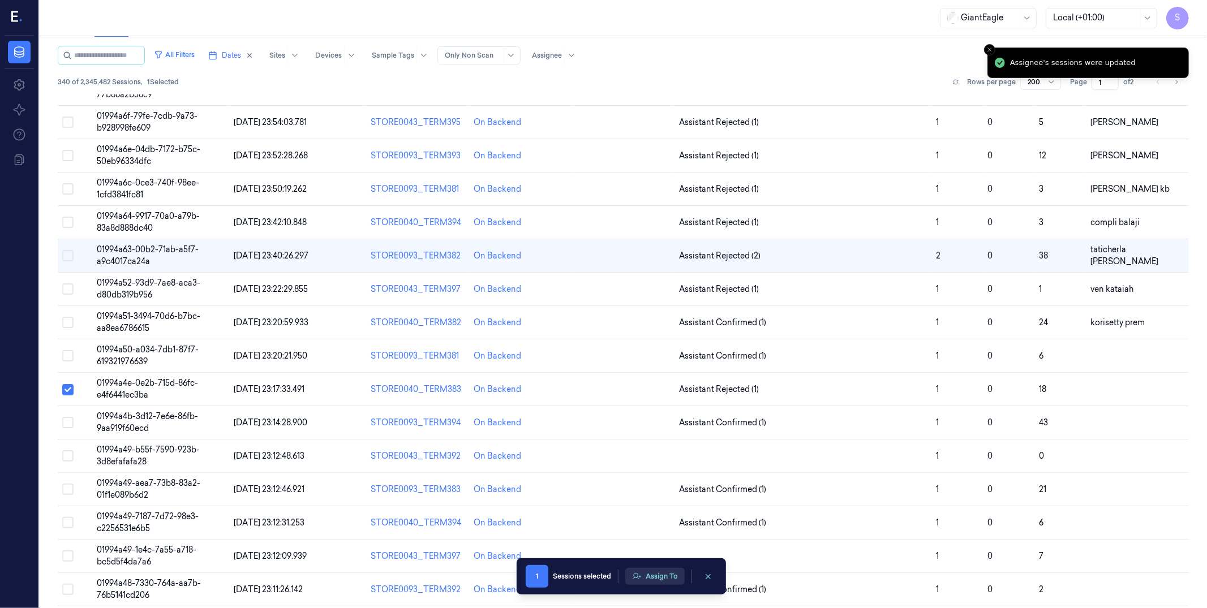
click at [643, 578] on button "Assign To" at bounding box center [654, 576] width 59 height 17
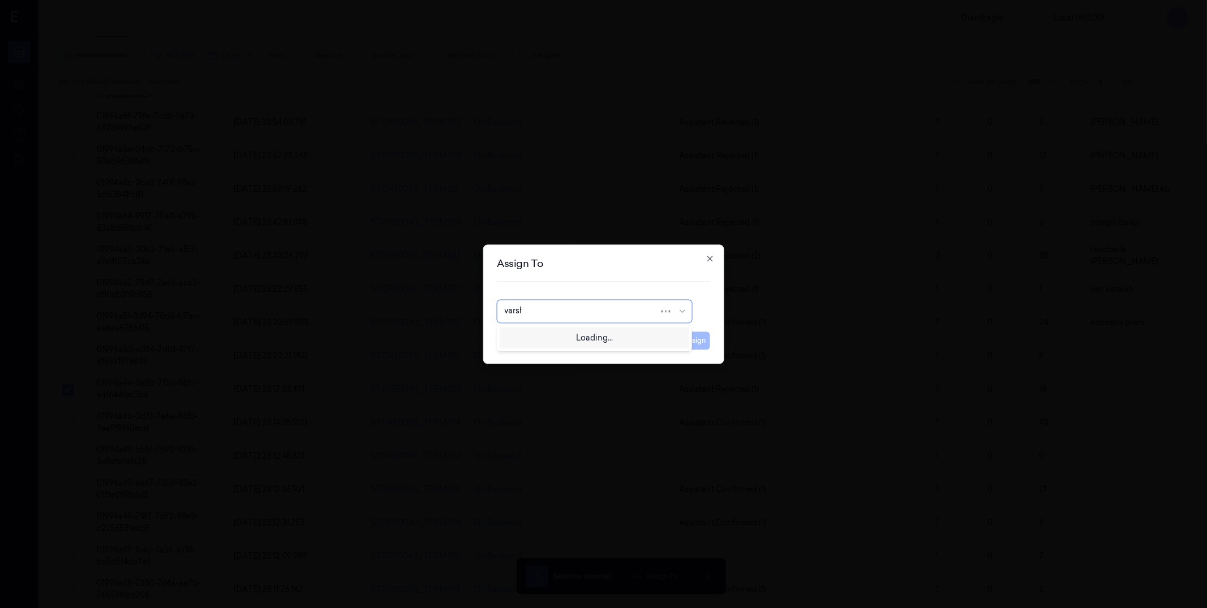
type input "varsha"
click at [565, 353] on div "varsha g" at bounding box center [594, 356] width 180 height 12
click at [698, 340] on button "Assign" at bounding box center [694, 341] width 31 height 18
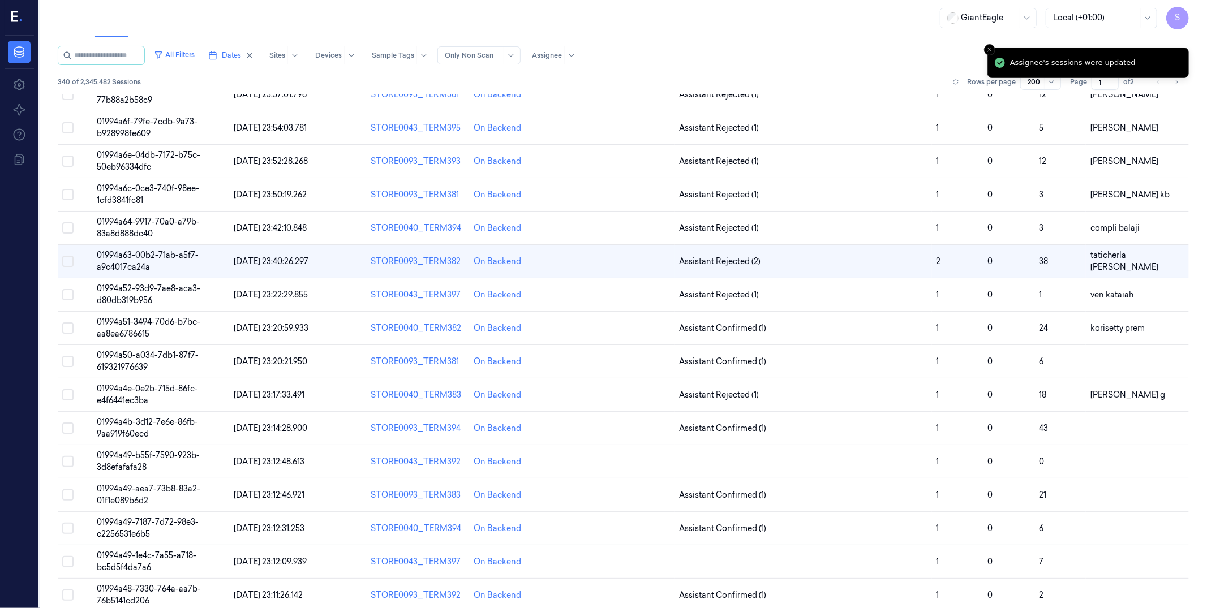
scroll to position [154, 0]
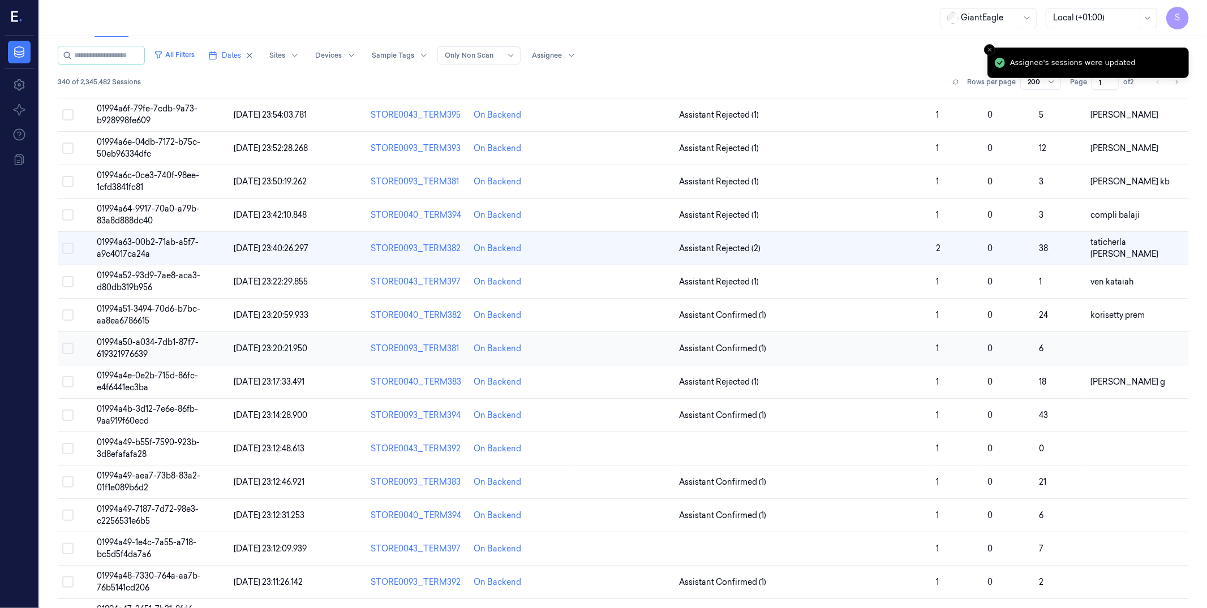
click at [71, 347] on button "Select row" at bounding box center [67, 348] width 11 height 11
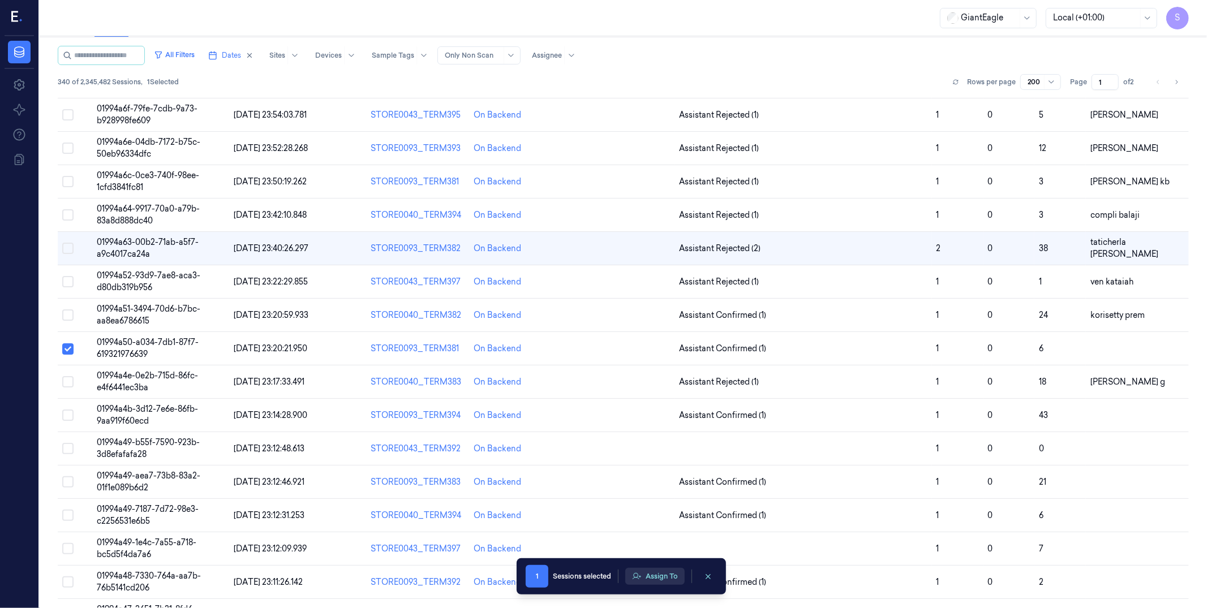
click at [651, 575] on button "Assign To" at bounding box center [654, 576] width 59 height 17
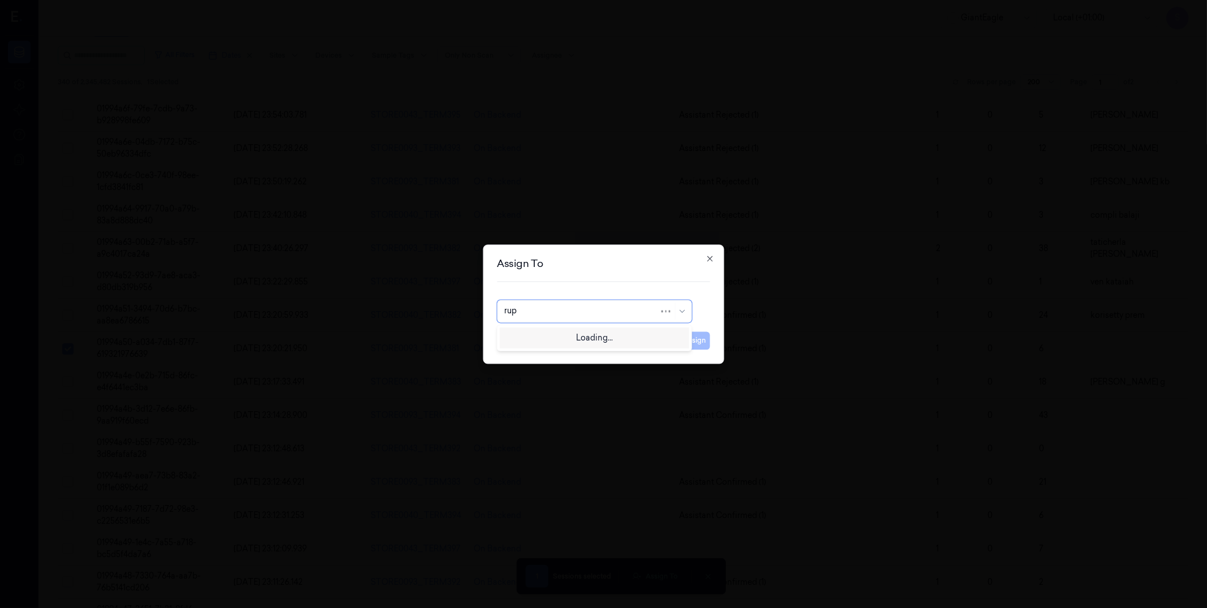
type input "rupa"
drag, startPoint x: 598, startPoint y: 340, endPoint x: 666, endPoint y: 340, distance: 68.5
click at [598, 340] on div "rupa b" at bounding box center [594, 337] width 180 height 12
drag, startPoint x: 711, startPoint y: 339, endPoint x: 703, endPoint y: 341, distance: 8.1
click at [709, 340] on div "Assign To rupa b Cancel Assign Close" at bounding box center [604, 303] width 242 height 119
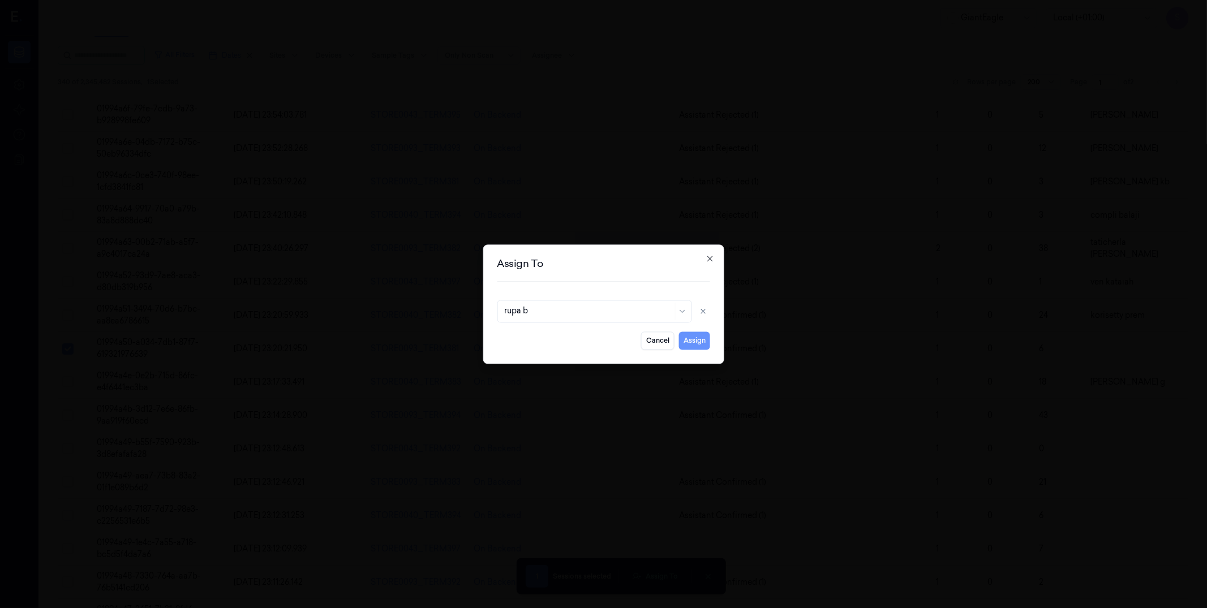
click at [703, 341] on button "Assign" at bounding box center [694, 341] width 31 height 18
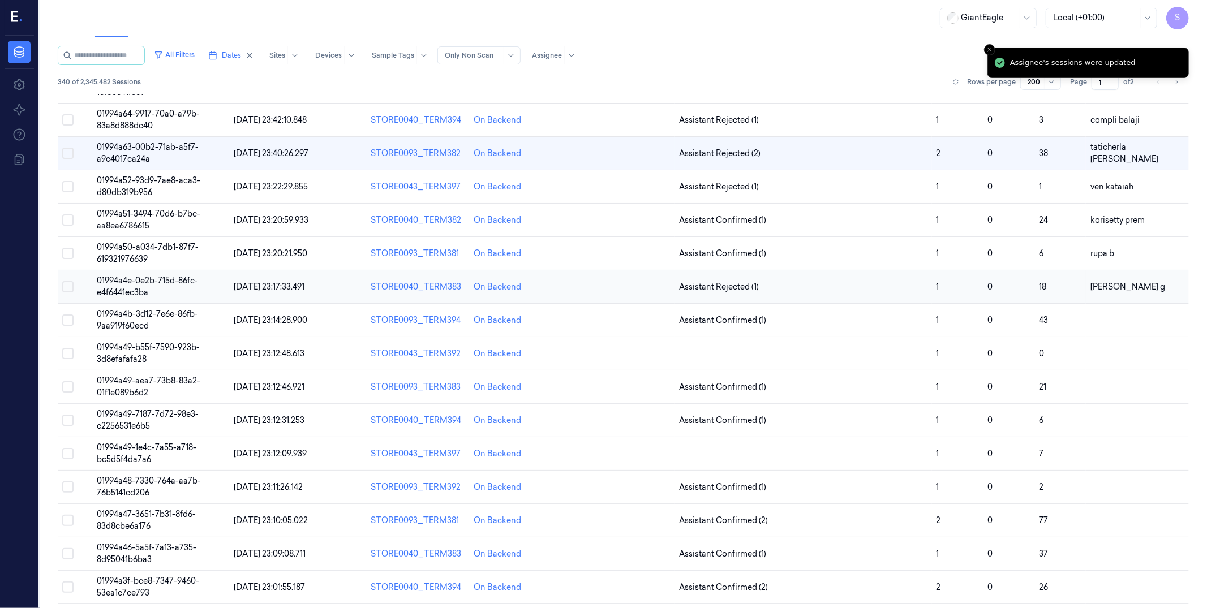
scroll to position [252, 0]
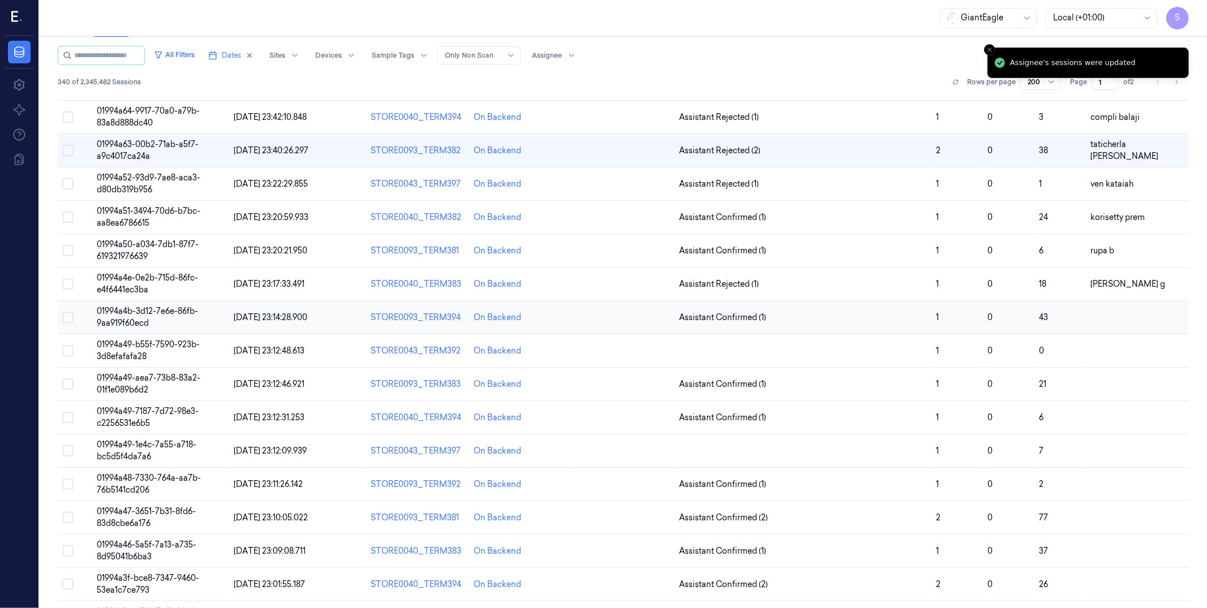
click at [67, 316] on button "Select row" at bounding box center [67, 317] width 11 height 11
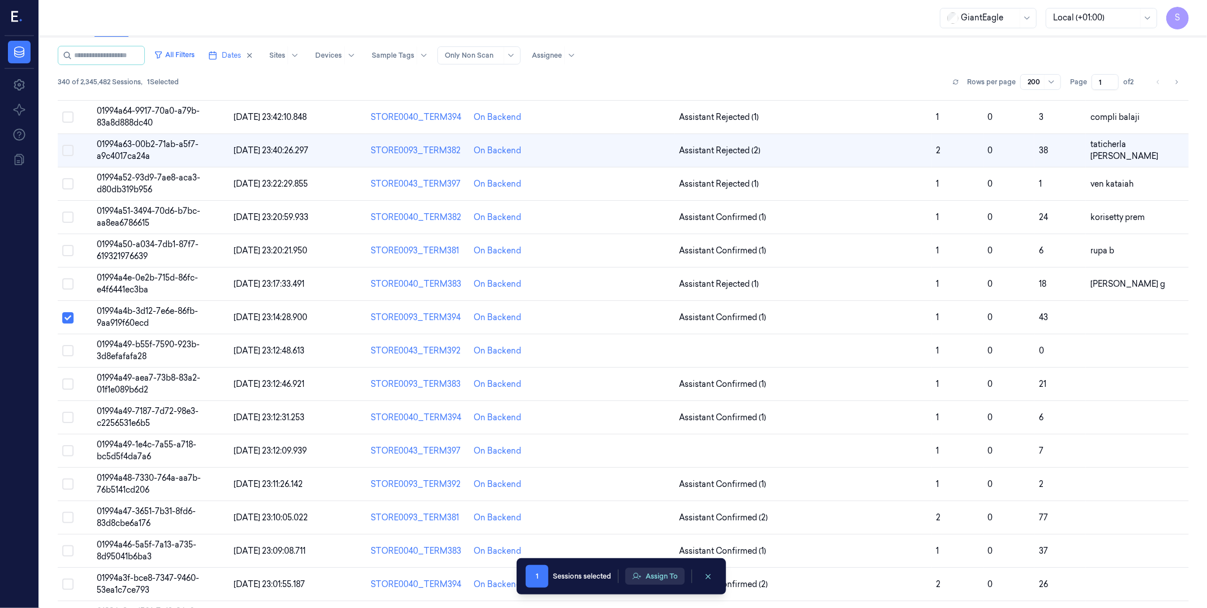
click at [663, 572] on button "Assign To" at bounding box center [654, 576] width 59 height 17
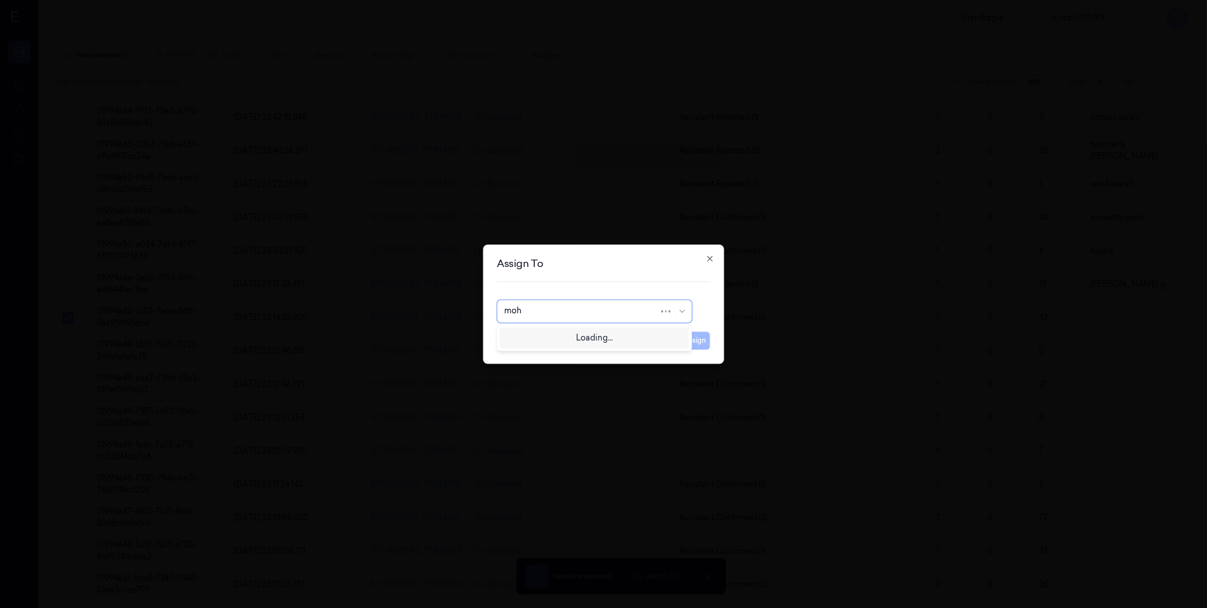
type input "moha"
click at [620, 334] on div "mohan kune" at bounding box center [594, 337] width 180 height 12
click at [702, 336] on button "Assign" at bounding box center [694, 341] width 31 height 18
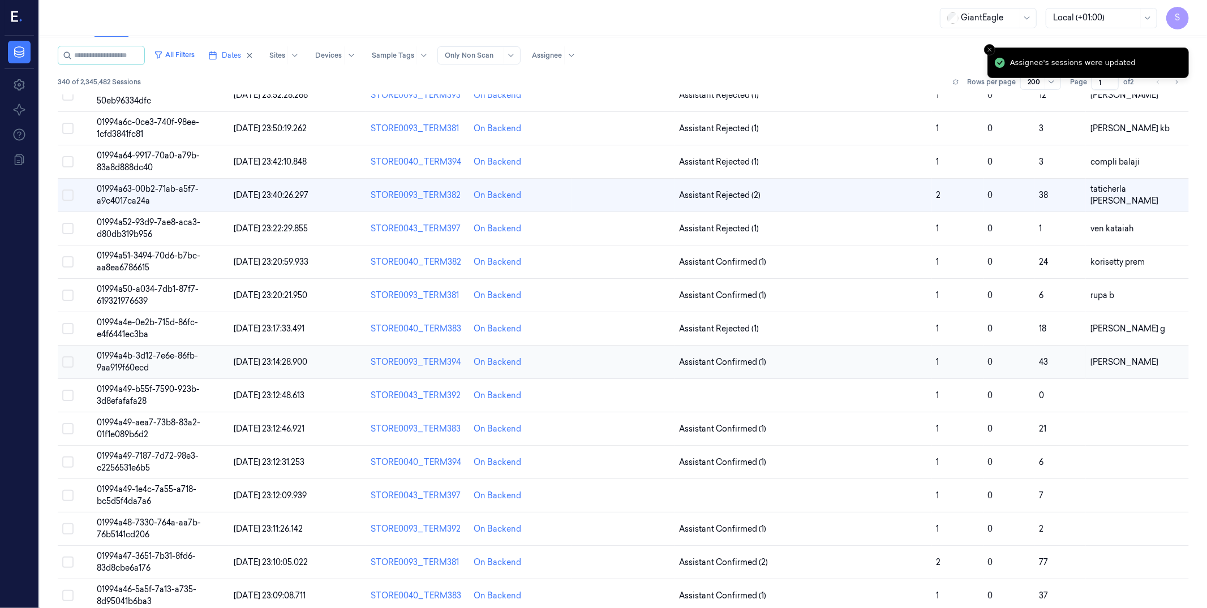
scroll to position [209, 0]
click at [62, 392] on button "Select row" at bounding box center [67, 393] width 11 height 11
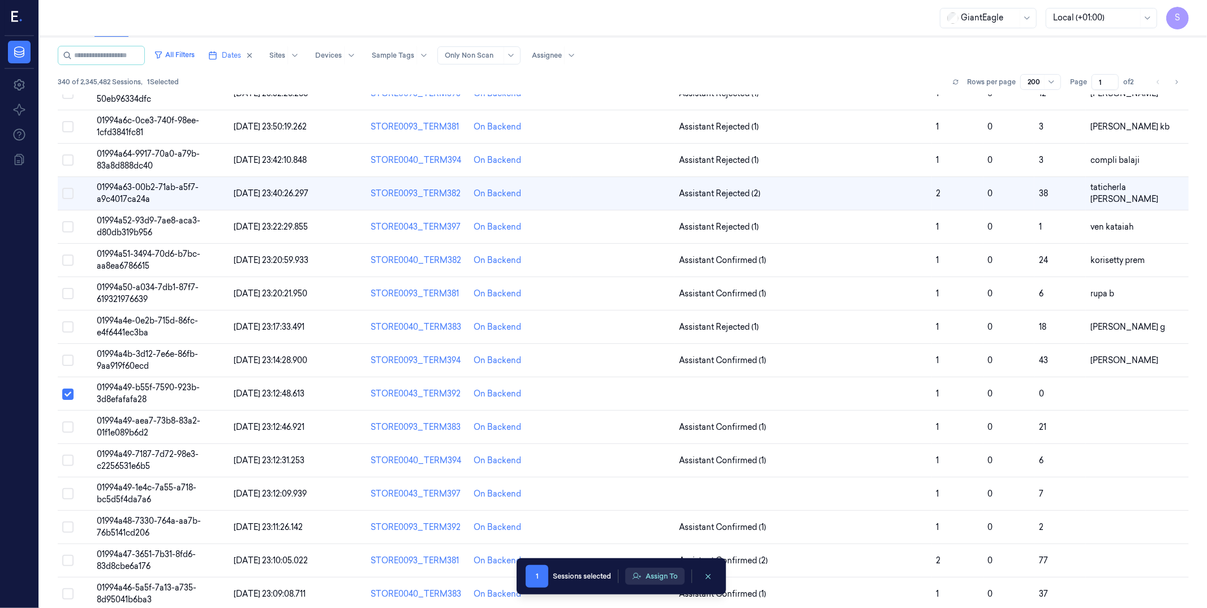
click at [647, 568] on button "Assign To" at bounding box center [654, 576] width 59 height 17
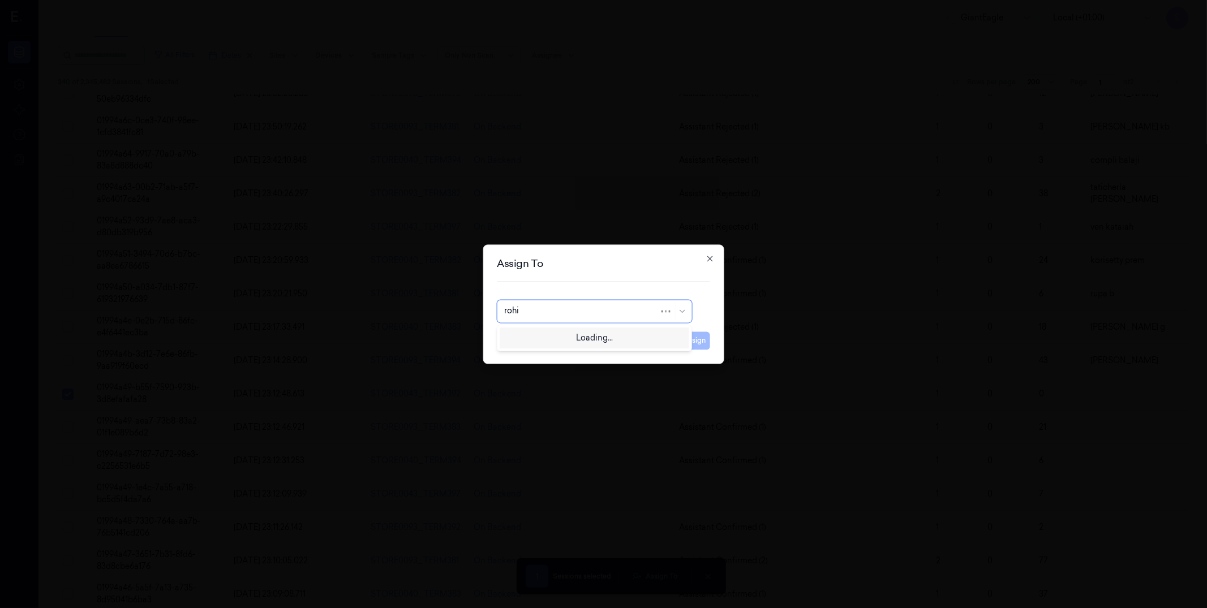
type input "rohit"
click at [548, 334] on div "Rohit Achary" at bounding box center [538, 337] width 68 height 12
click at [689, 338] on button "Assign" at bounding box center [694, 341] width 31 height 18
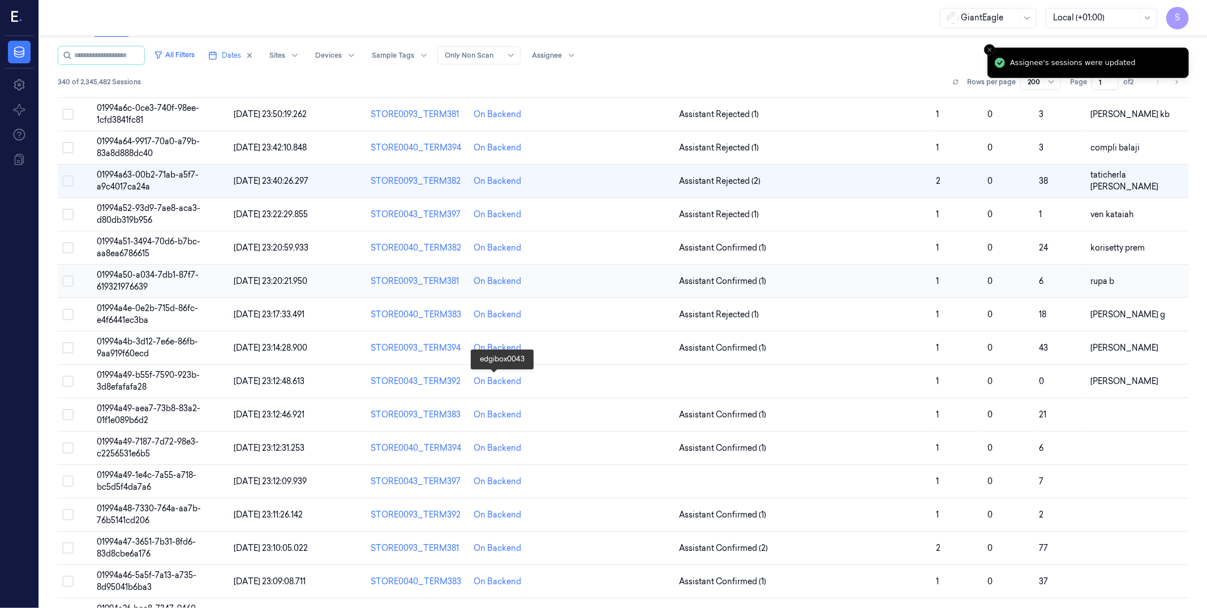
scroll to position [246, 0]
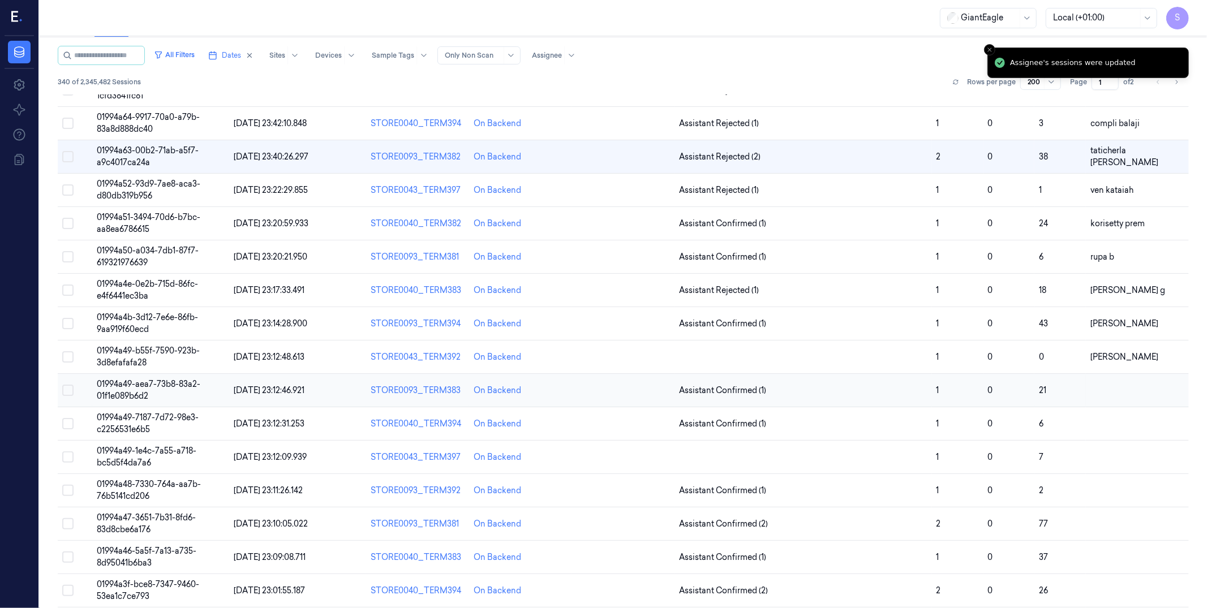
drag, startPoint x: 67, startPoint y: 389, endPoint x: 87, endPoint y: 390, distance: 19.8
click at [67, 389] on button "Select row" at bounding box center [67, 390] width 11 height 11
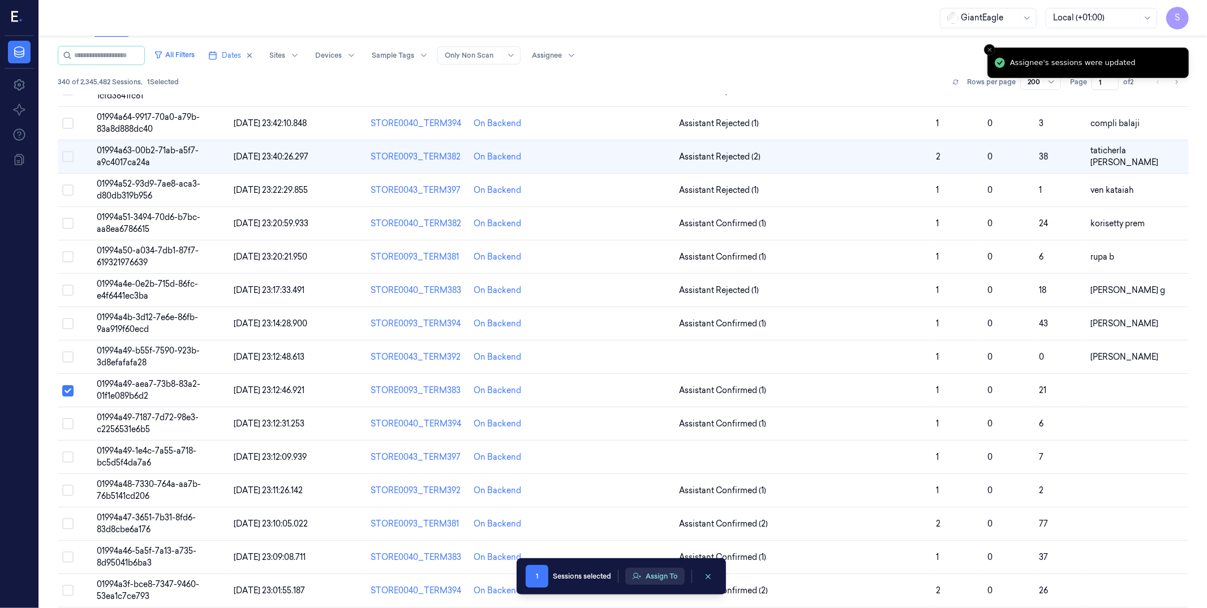
click at [649, 574] on button "Assign To" at bounding box center [654, 576] width 59 height 17
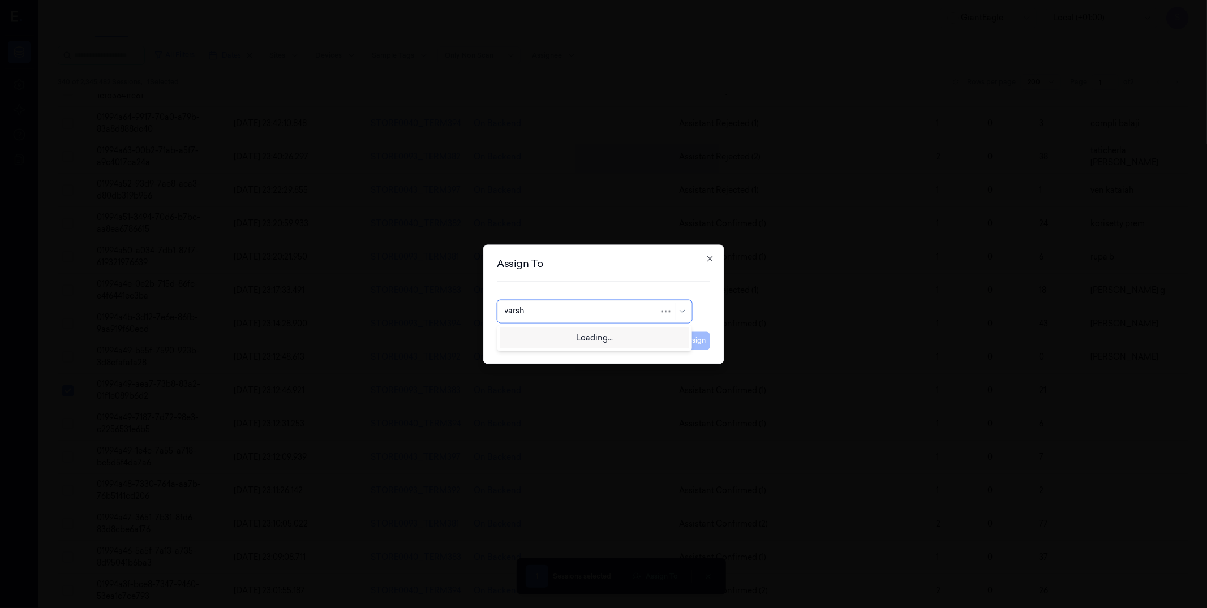
type input "varsha"
click at [585, 336] on div "Varsha Poojary" at bounding box center [594, 337] width 180 height 12
click at [697, 338] on button "Assign" at bounding box center [694, 341] width 31 height 18
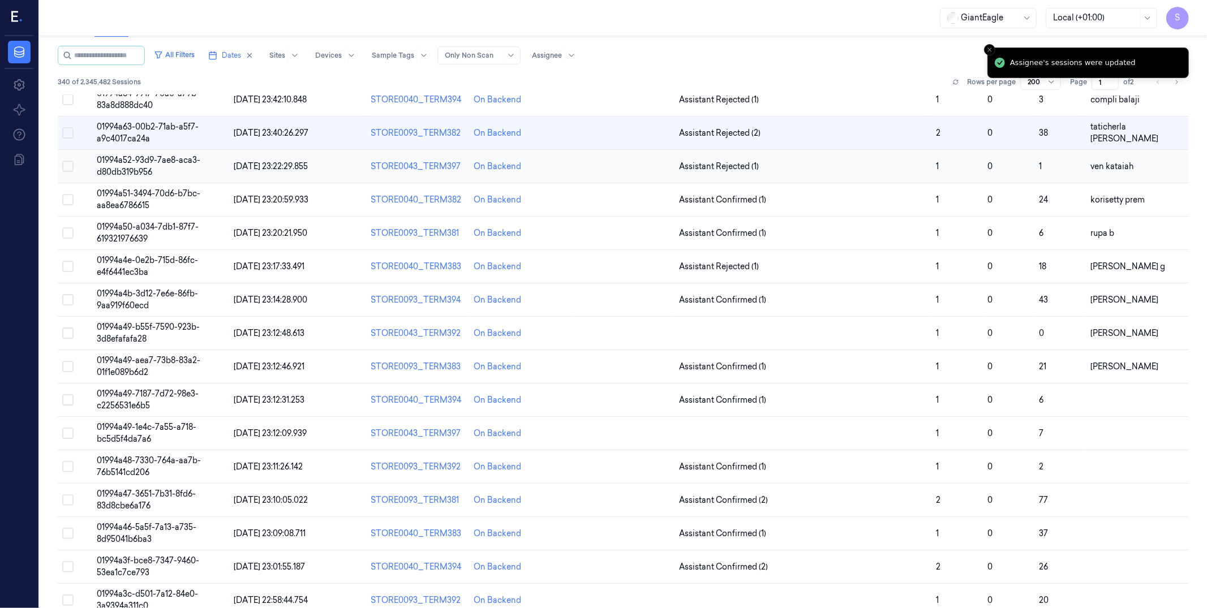
scroll to position [357, 0]
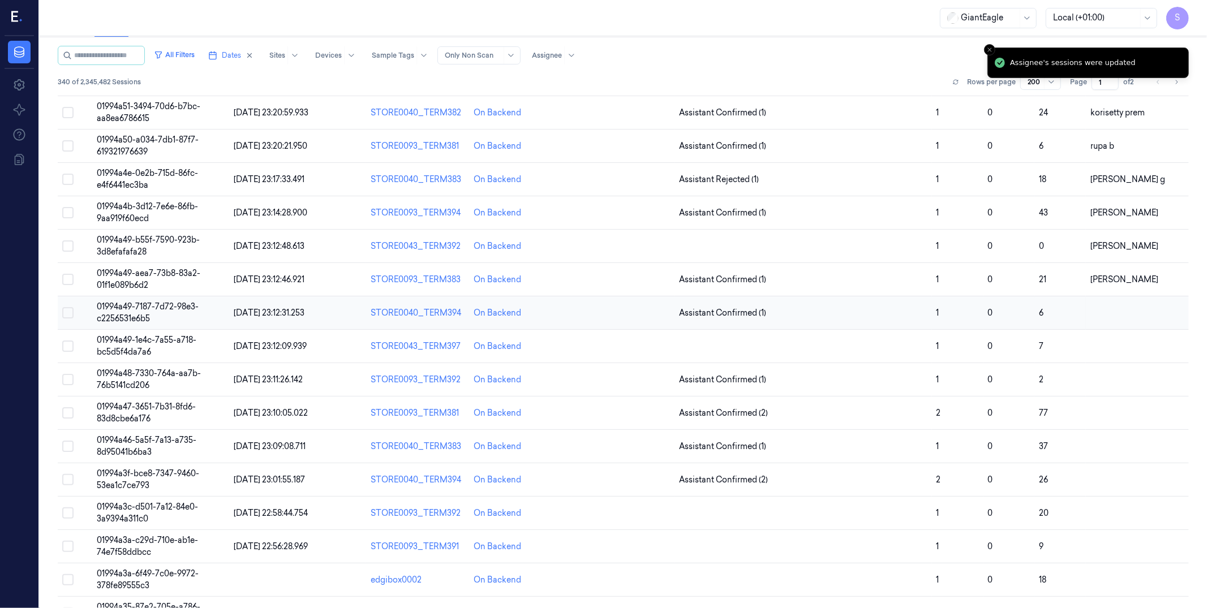
drag, startPoint x: 69, startPoint y: 310, endPoint x: 104, endPoint y: 309, distance: 35.1
click at [68, 310] on button "Select row" at bounding box center [67, 312] width 11 height 11
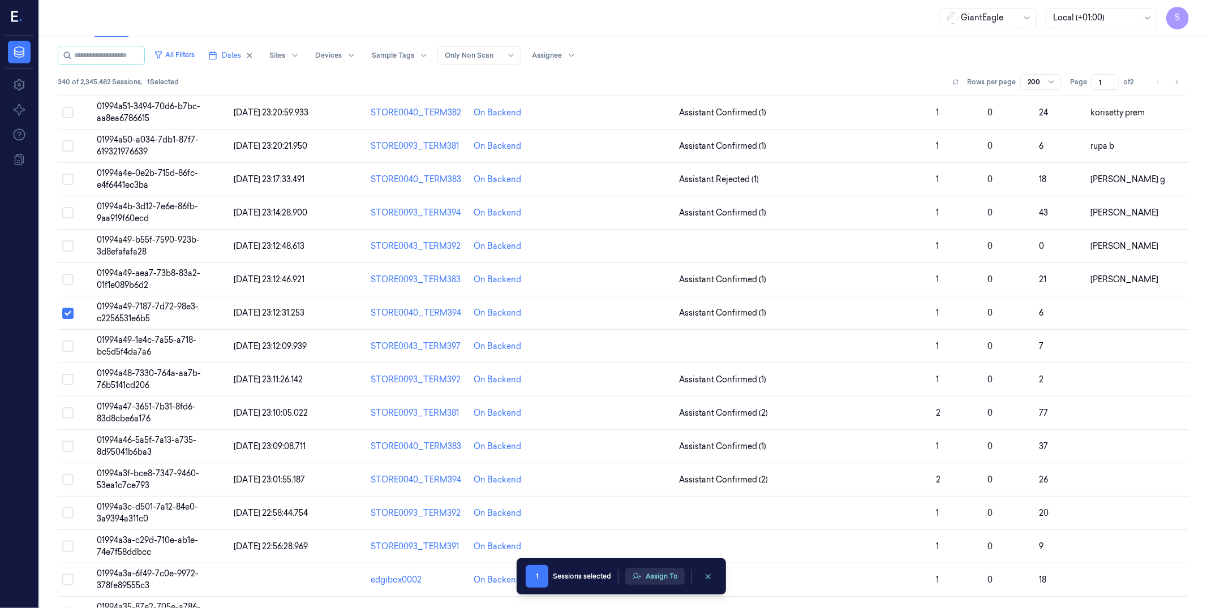
click at [658, 577] on button "Assign To" at bounding box center [654, 576] width 59 height 17
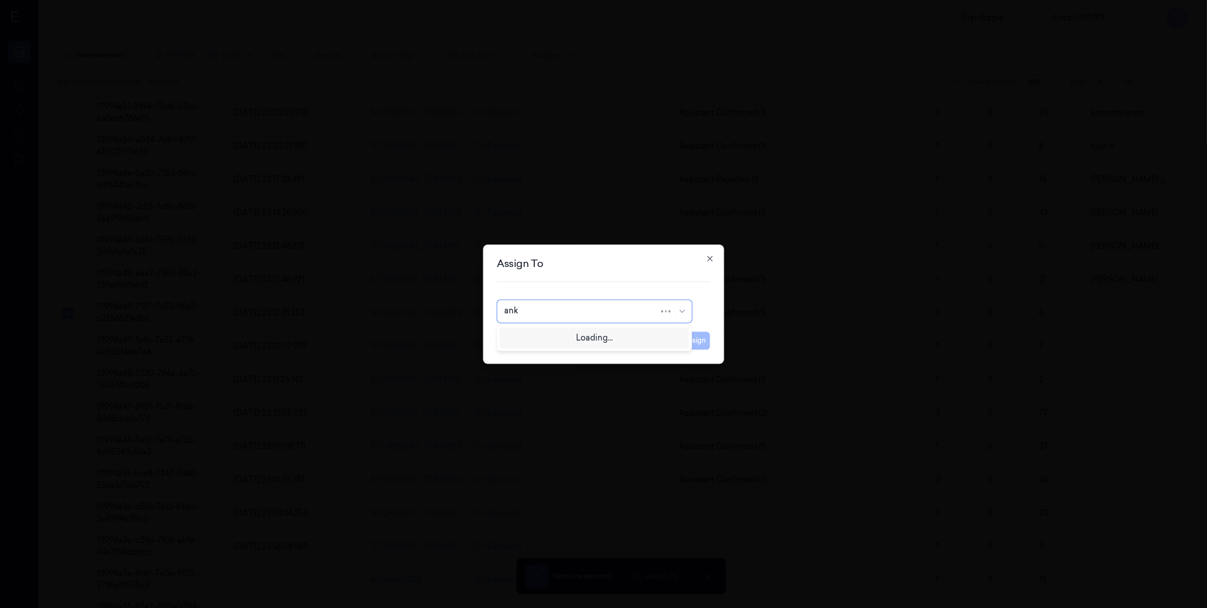
type input "anki"
click at [586, 335] on div "Ankitha Naik" at bounding box center [594, 337] width 180 height 12
click at [695, 341] on button "Assign" at bounding box center [694, 341] width 31 height 18
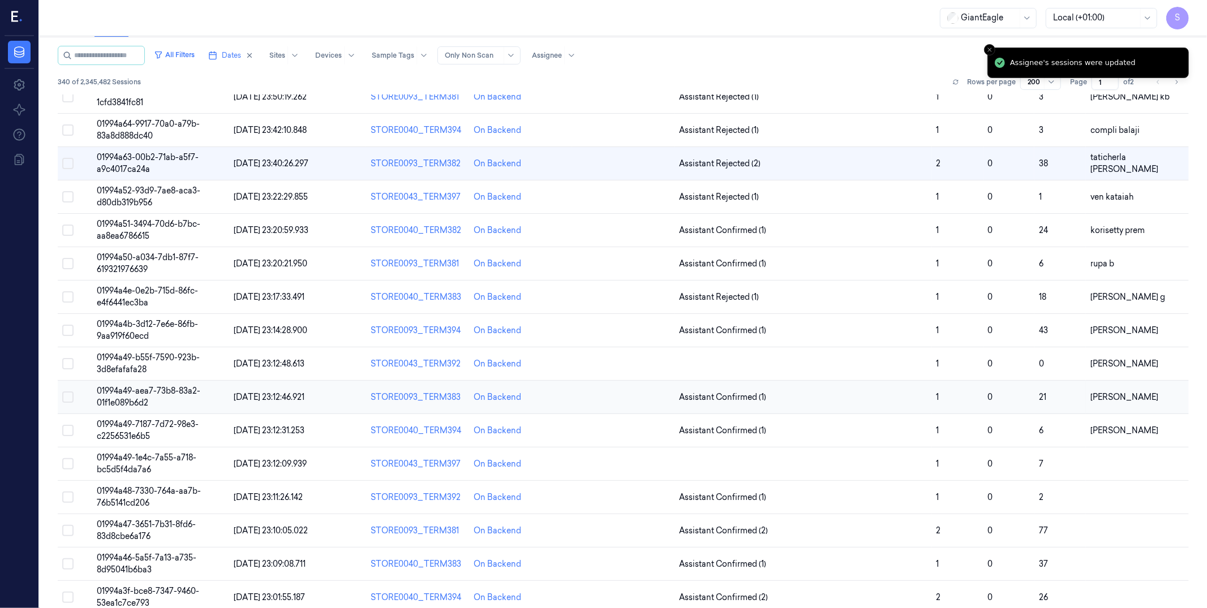
scroll to position [343, 0]
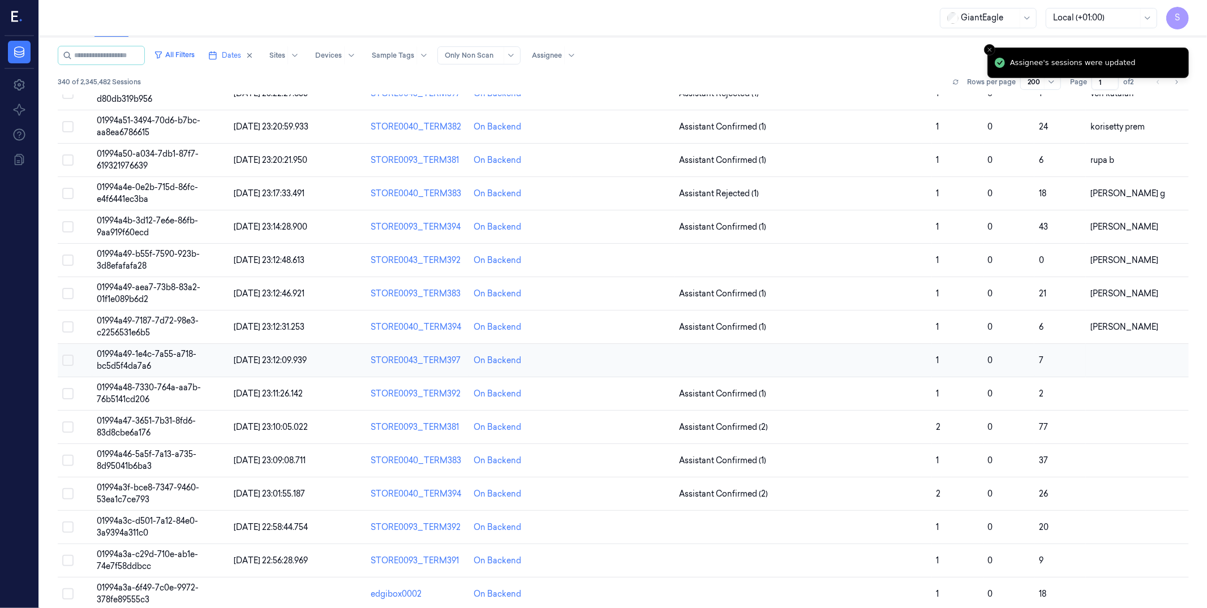
drag, startPoint x: 70, startPoint y: 359, endPoint x: 84, endPoint y: 356, distance: 14.5
click at [70, 359] on button "Select row" at bounding box center [67, 360] width 11 height 11
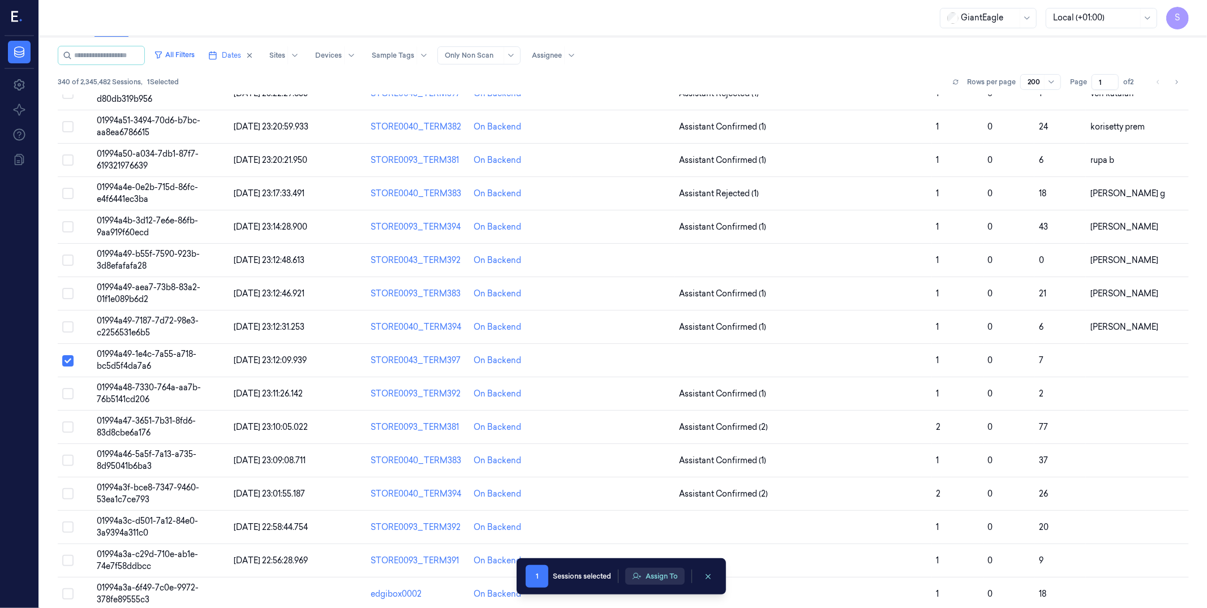
click at [652, 574] on button "Assign To" at bounding box center [654, 576] width 59 height 17
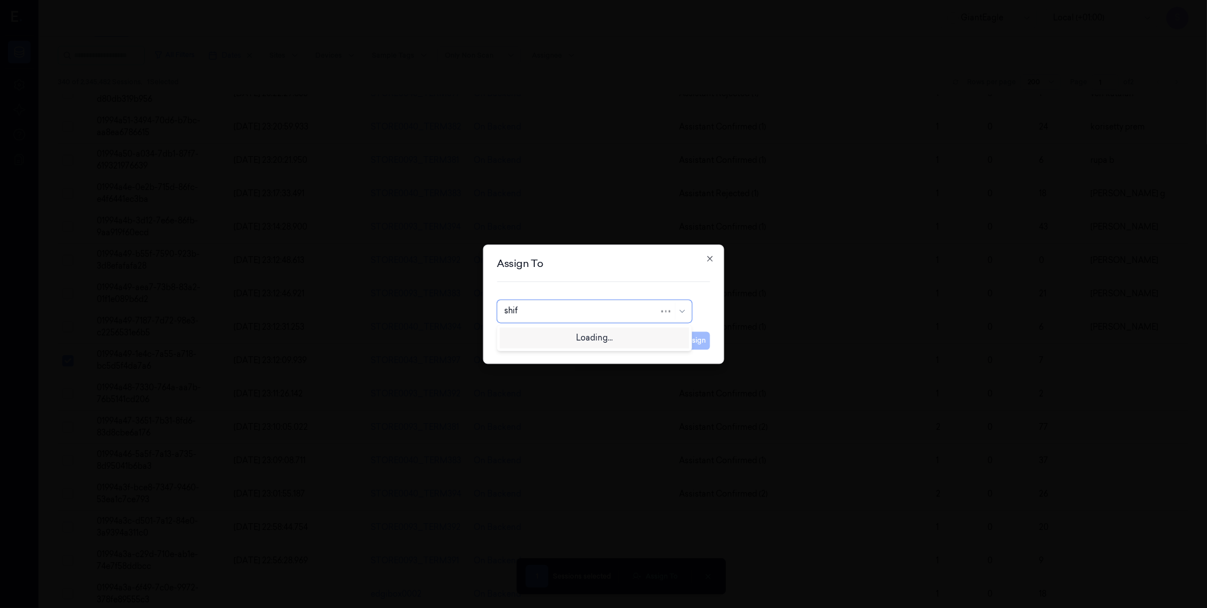
type input "shifa"
drag, startPoint x: 627, startPoint y: 333, endPoint x: 747, endPoint y: 357, distance: 123.0
click at [627, 333] on div "Shifa A" at bounding box center [594, 337] width 180 height 12
click at [697, 345] on button "Assign" at bounding box center [694, 341] width 31 height 18
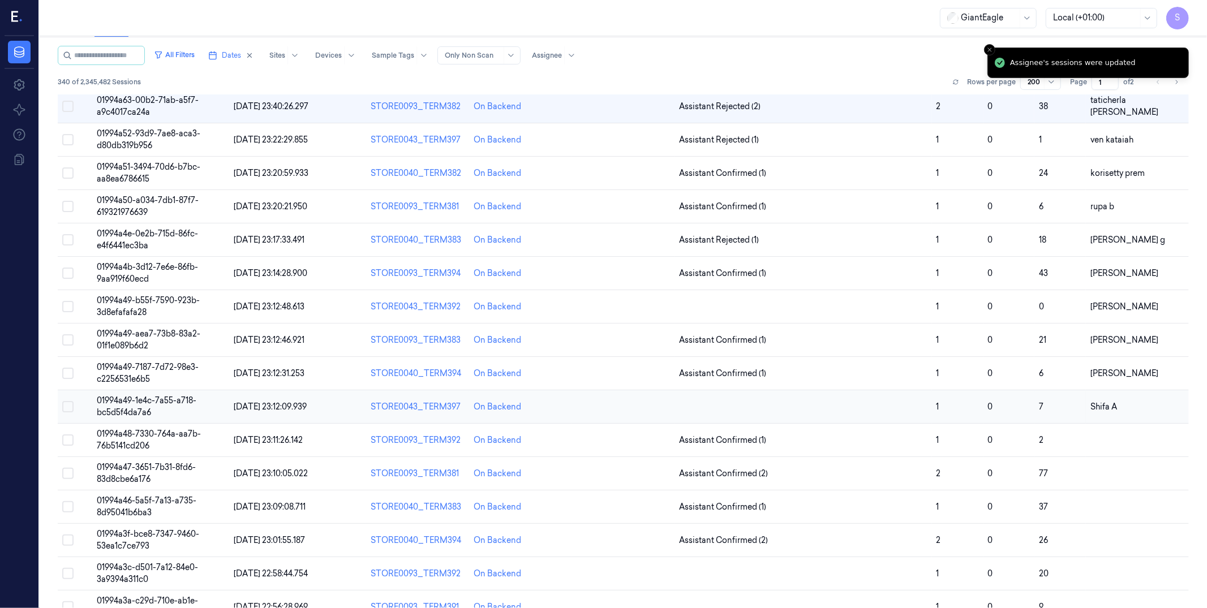
scroll to position [299, 0]
click at [67, 432] on button "Select row" at bounding box center [67, 437] width 11 height 11
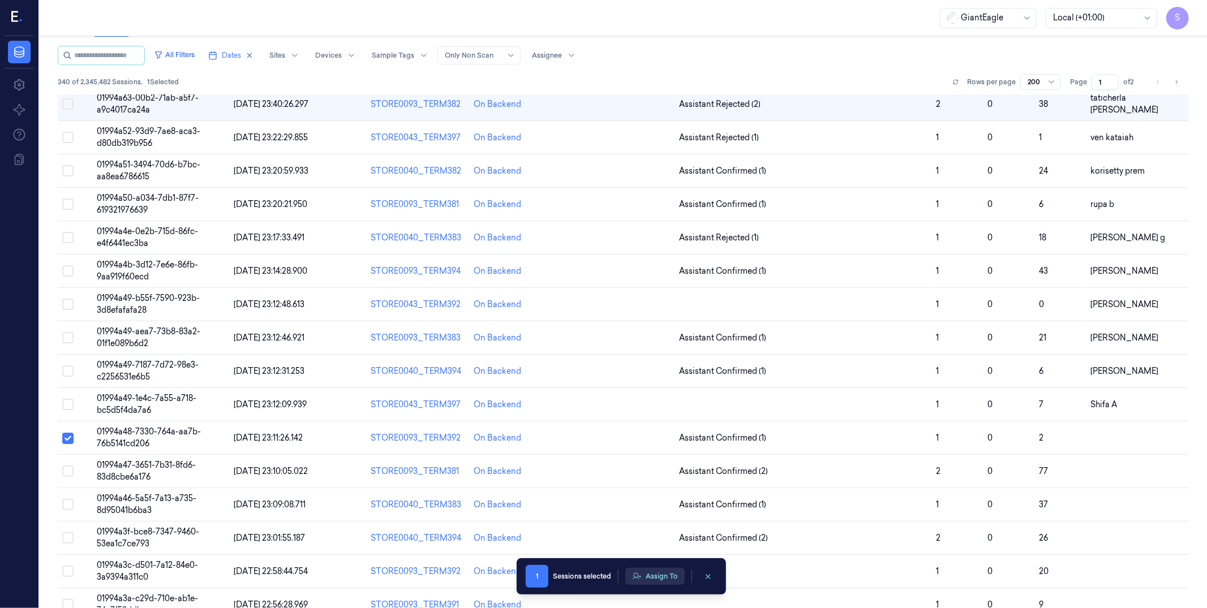
click at [658, 573] on button "Assign To" at bounding box center [654, 576] width 59 height 17
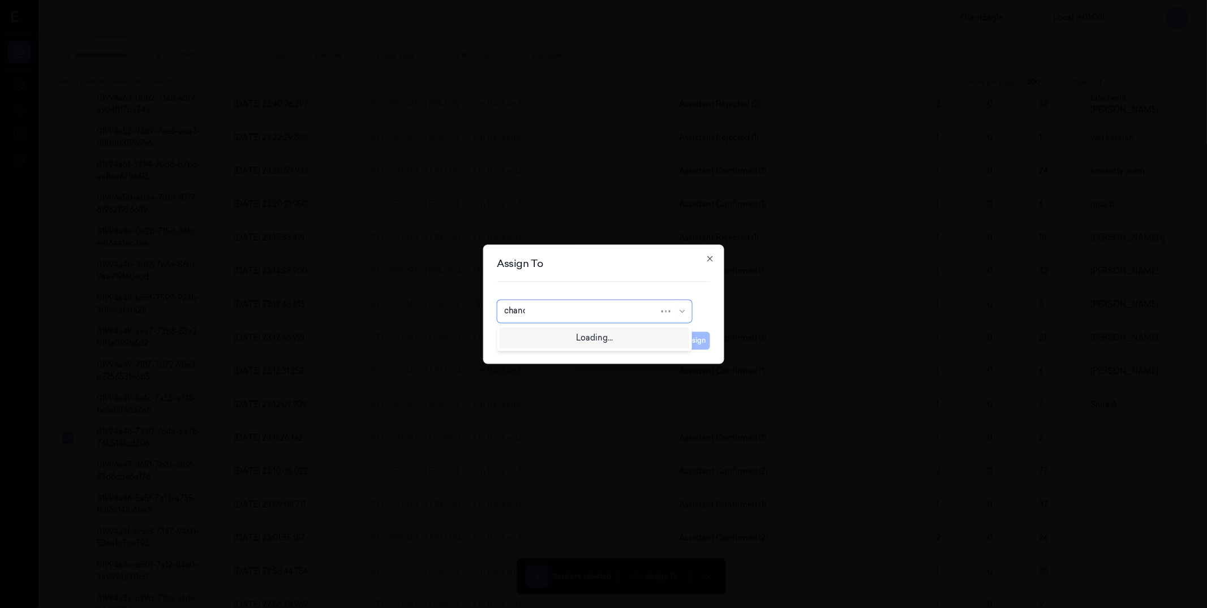
type input "chandu"
click at [631, 333] on div "Chandu A" at bounding box center [594, 337] width 180 height 12
click at [699, 345] on button "Assign" at bounding box center [694, 341] width 31 height 18
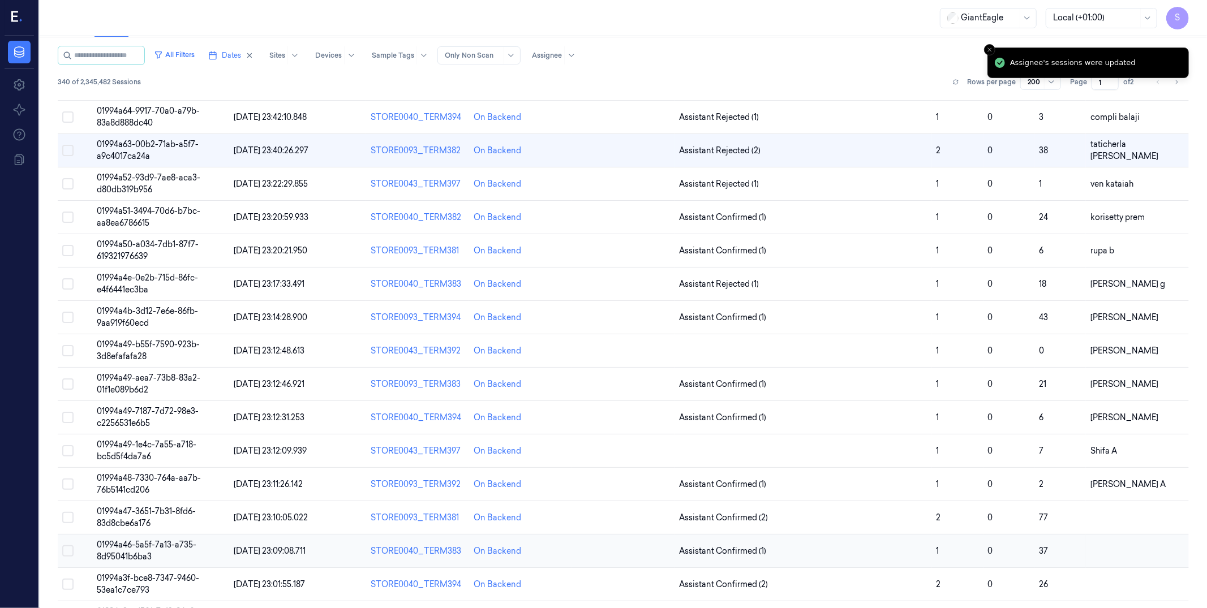
scroll to position [312, 0]
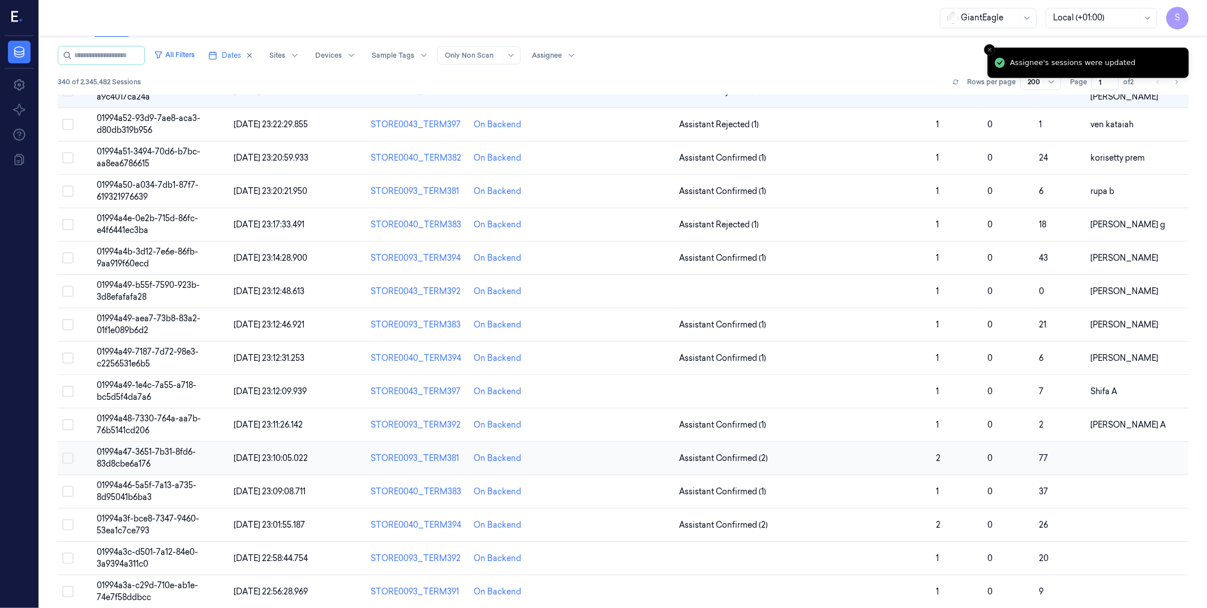
click at [68, 453] on button "Select row" at bounding box center [67, 458] width 11 height 11
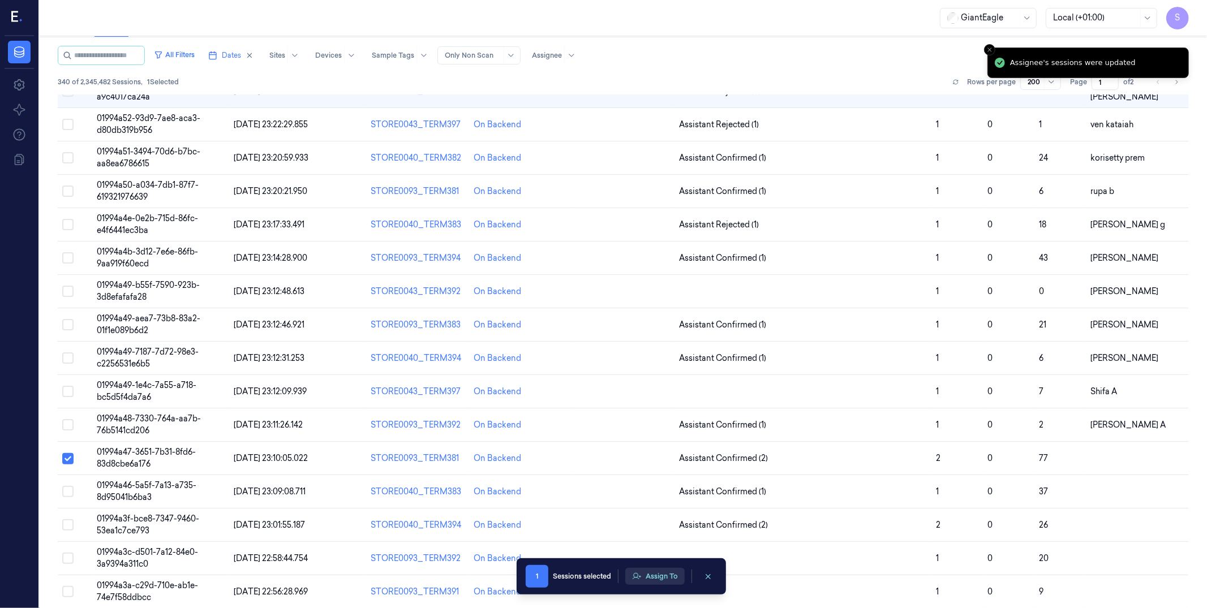
click at [660, 575] on button "Assign To" at bounding box center [654, 576] width 59 height 17
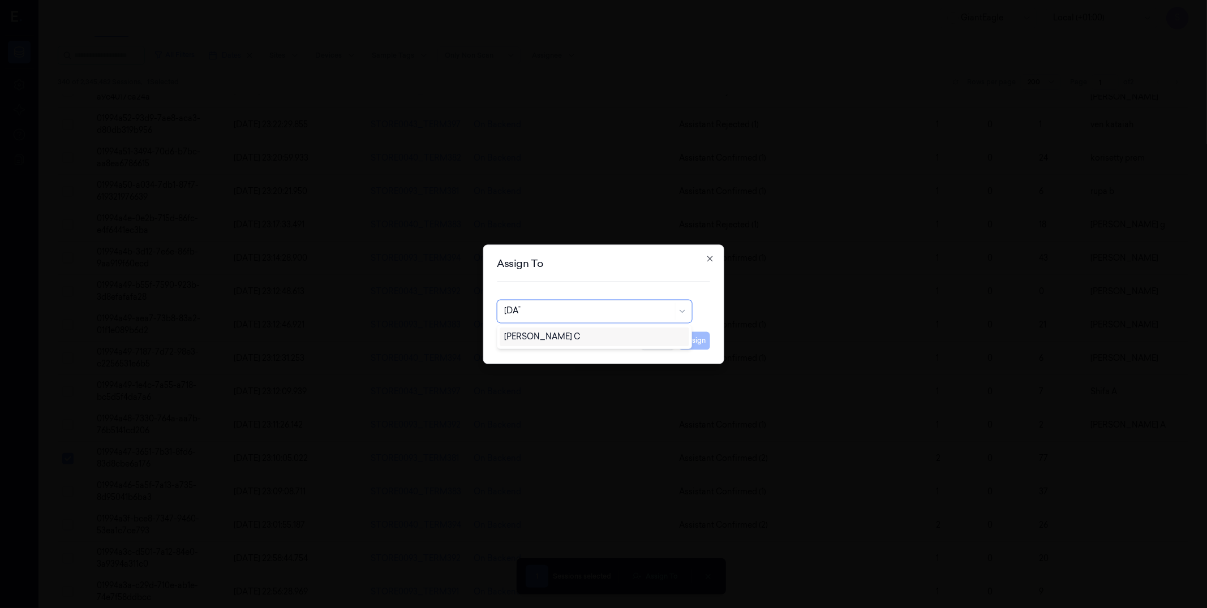
type input "rajas"
drag, startPoint x: 535, startPoint y: 338, endPoint x: 546, endPoint y: 334, distance: 12.0
click at [536, 338] on div "Rajasekhar C" at bounding box center [542, 337] width 76 height 12
click at [696, 342] on button "Assign" at bounding box center [694, 341] width 31 height 18
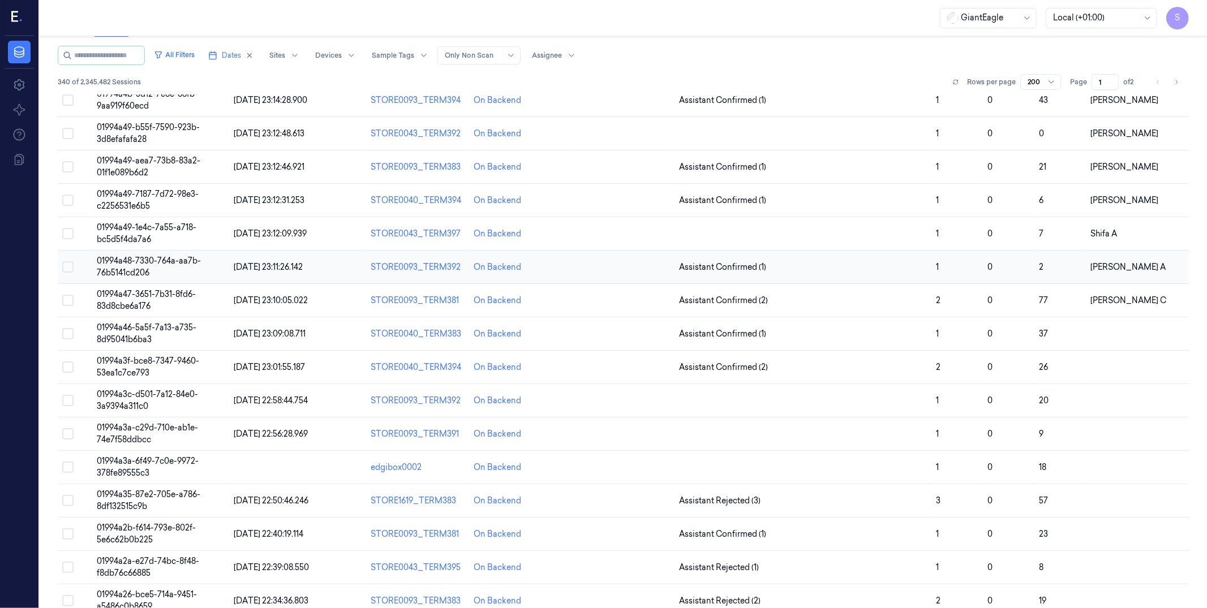
scroll to position [471, 0]
click at [67, 330] on button "Select row" at bounding box center [67, 331] width 11 height 11
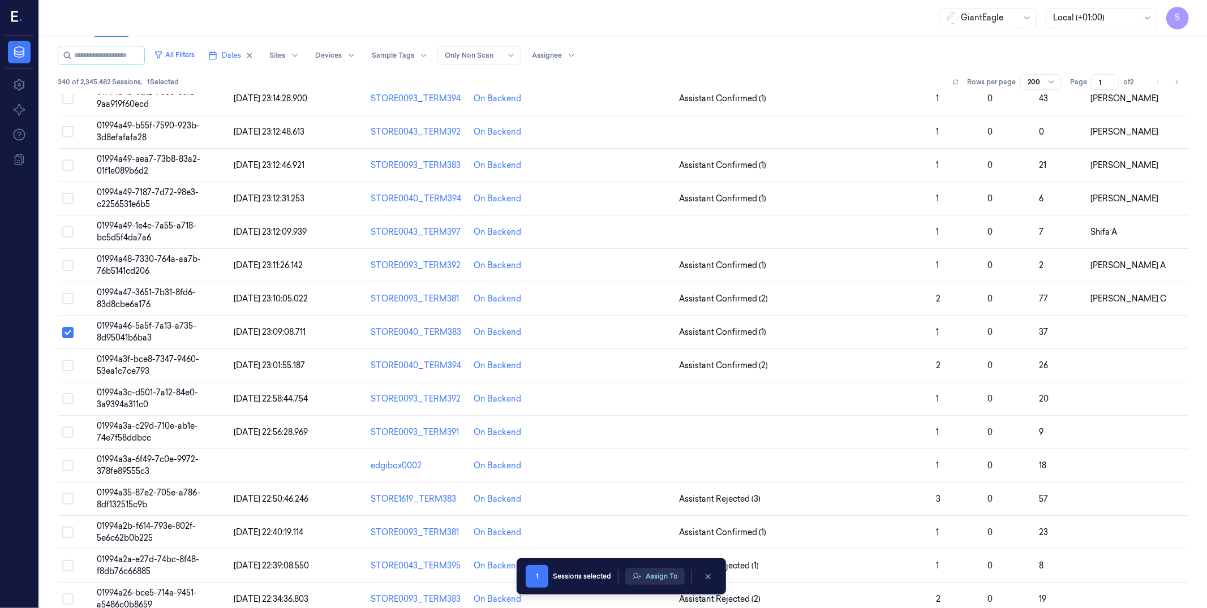
click at [647, 577] on button "Assign To" at bounding box center [654, 576] width 59 height 17
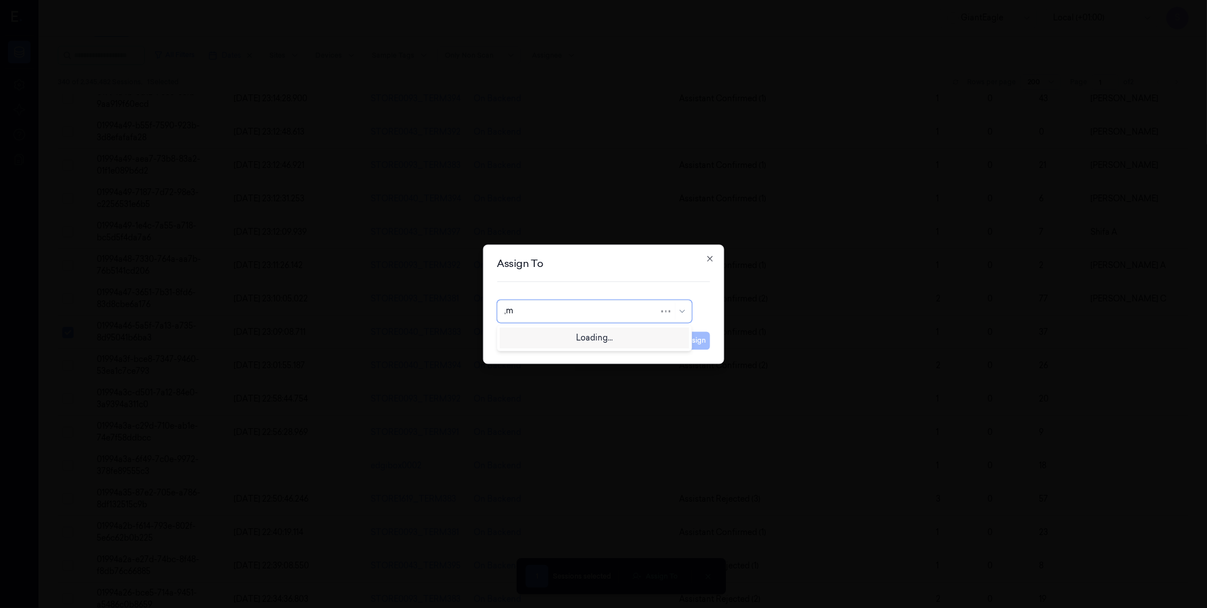
type input ","
type input "mahesh s"
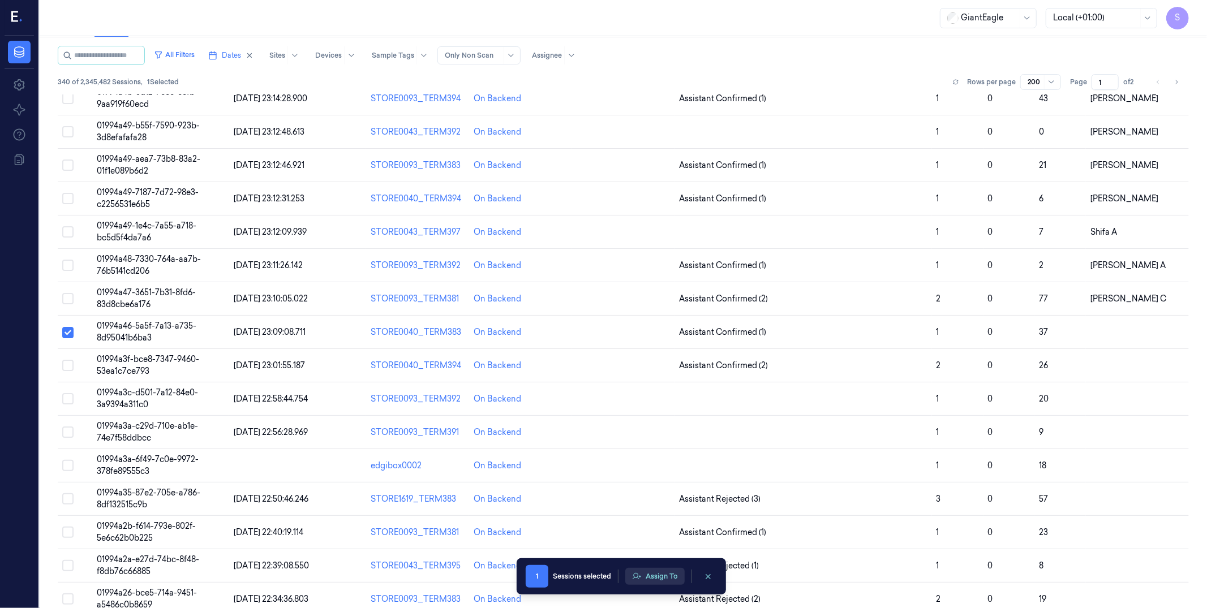
click at [662, 572] on button "Assign To" at bounding box center [654, 576] width 59 height 17
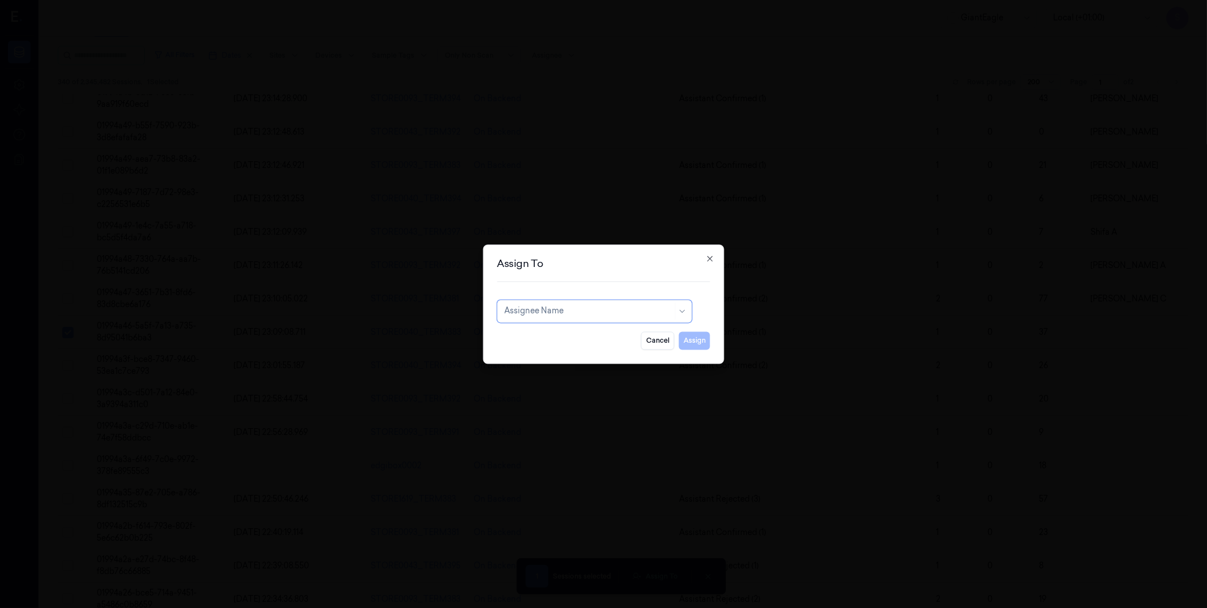
click at [572, 312] on div at bounding box center [588, 312] width 169 height 12
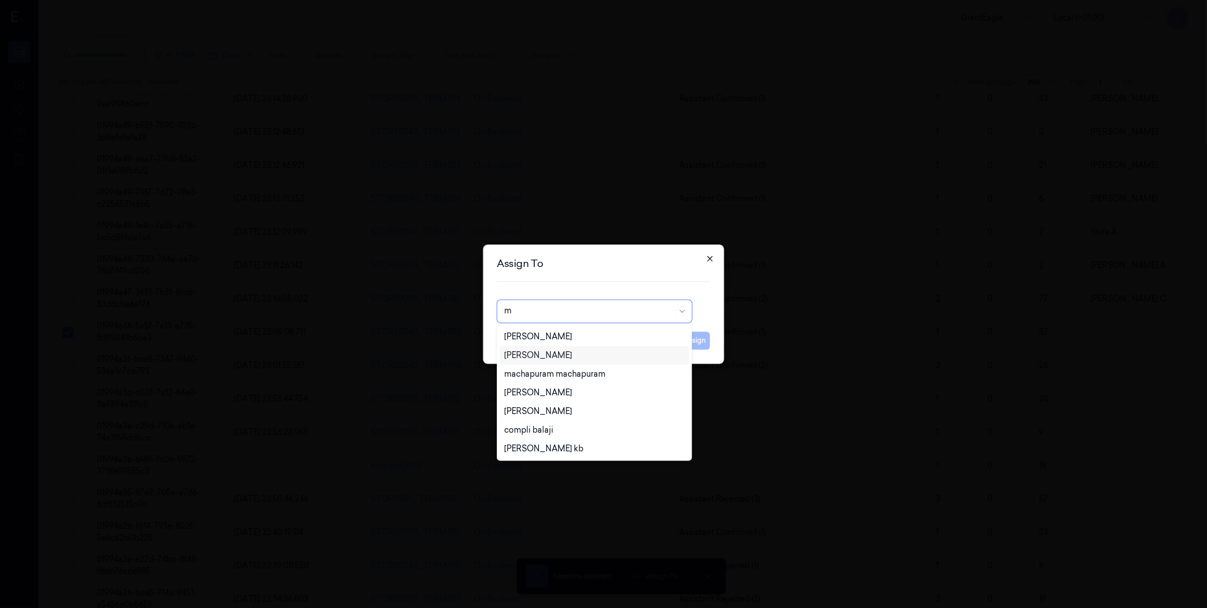
type input "m"
click at [713, 258] on icon "button" at bounding box center [710, 258] width 9 height 9
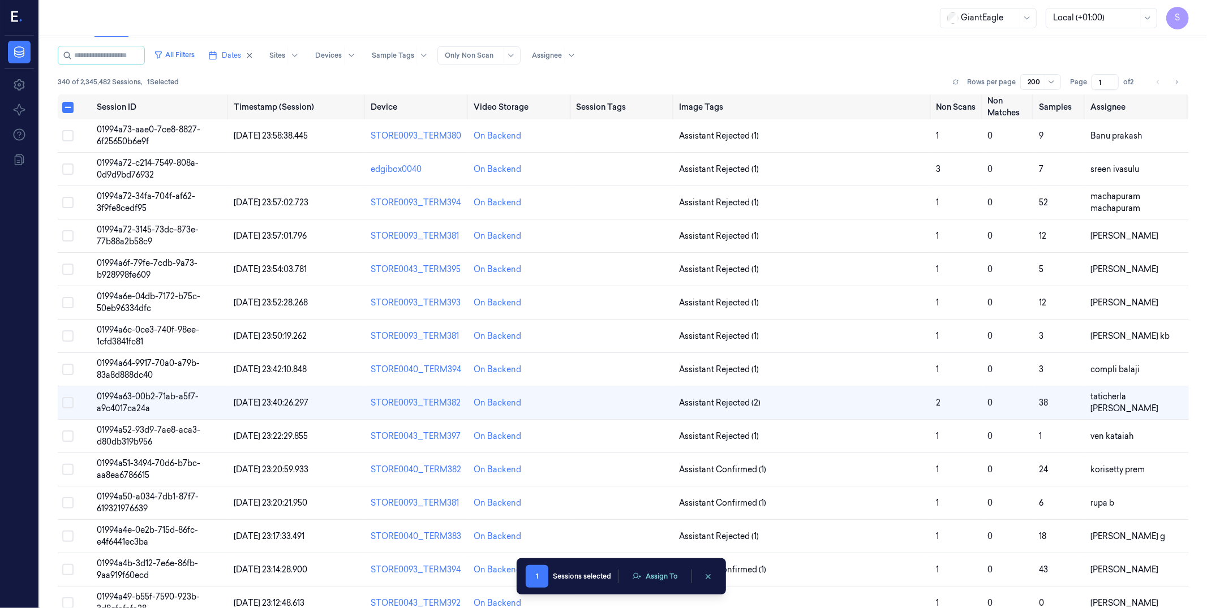
click at [8, 16] on div "S" at bounding box center [19, 18] width 29 height 36
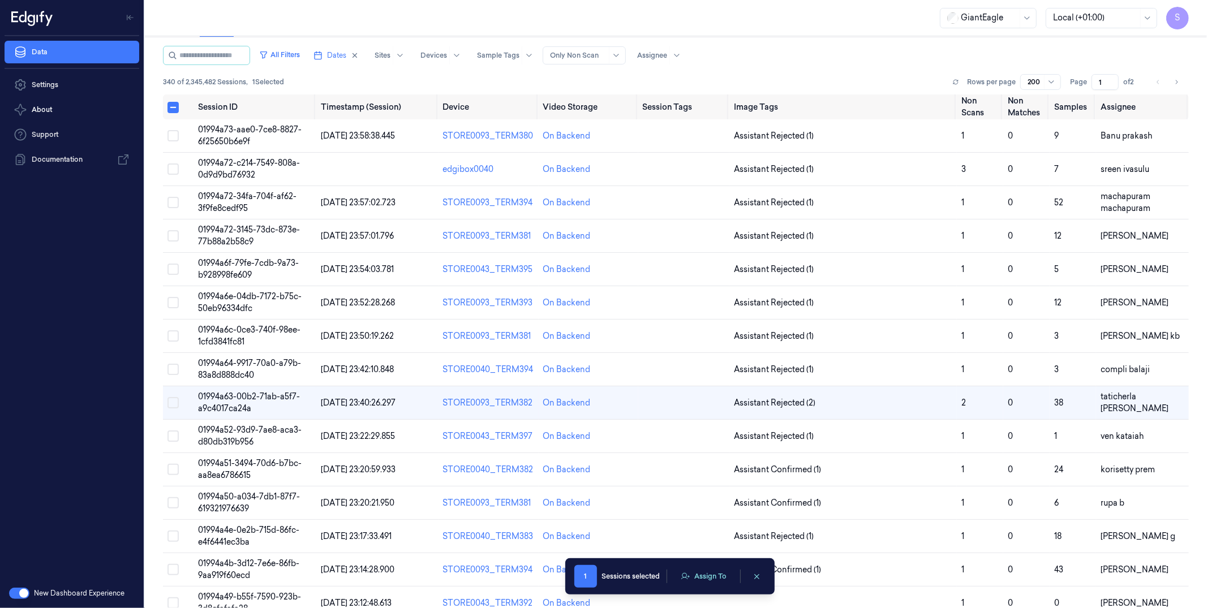
click at [16, 15] on icon at bounding box center [31, 17] width 41 height 17
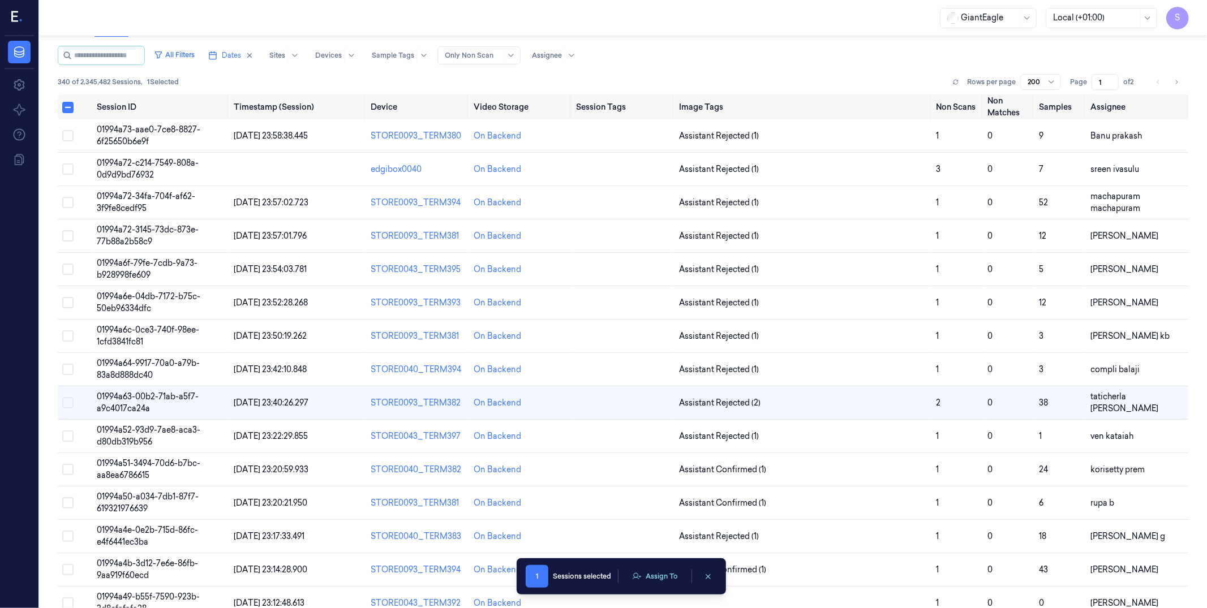
click at [16, 15] on icon at bounding box center [17, 17] width 12 height 17
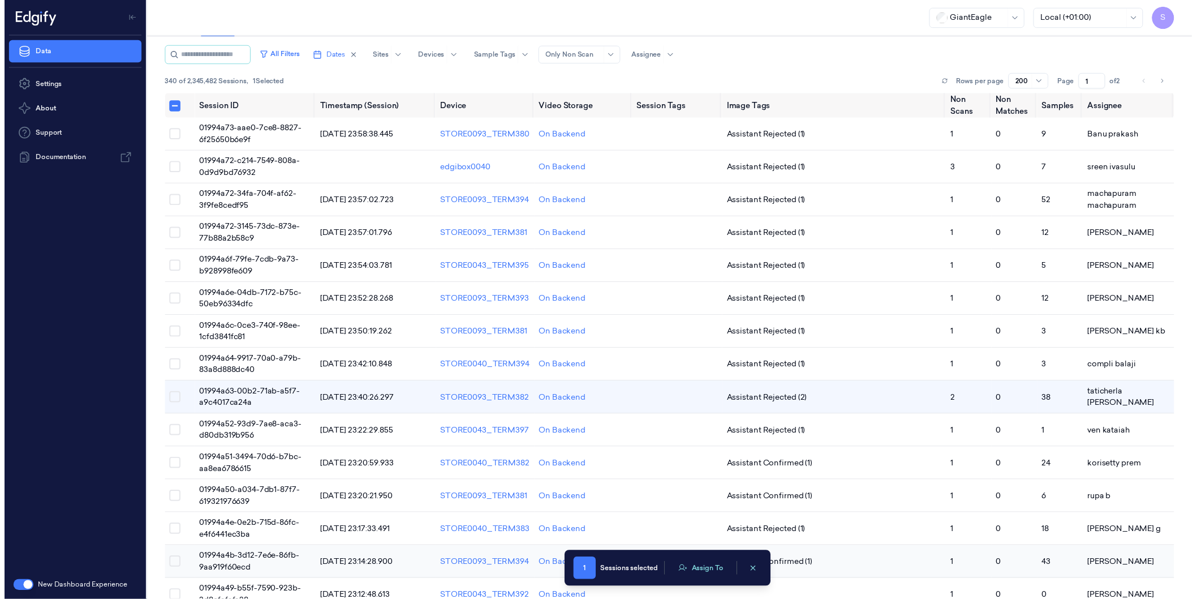
scroll to position [36, 0]
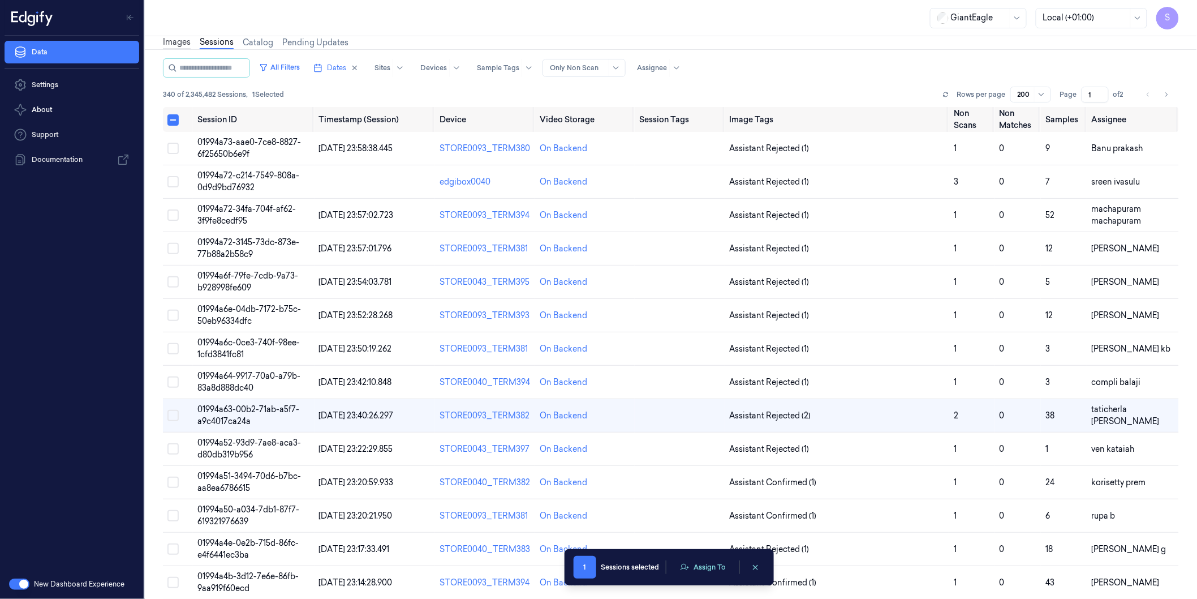
click at [176, 37] on link "Images" at bounding box center [177, 42] width 28 height 13
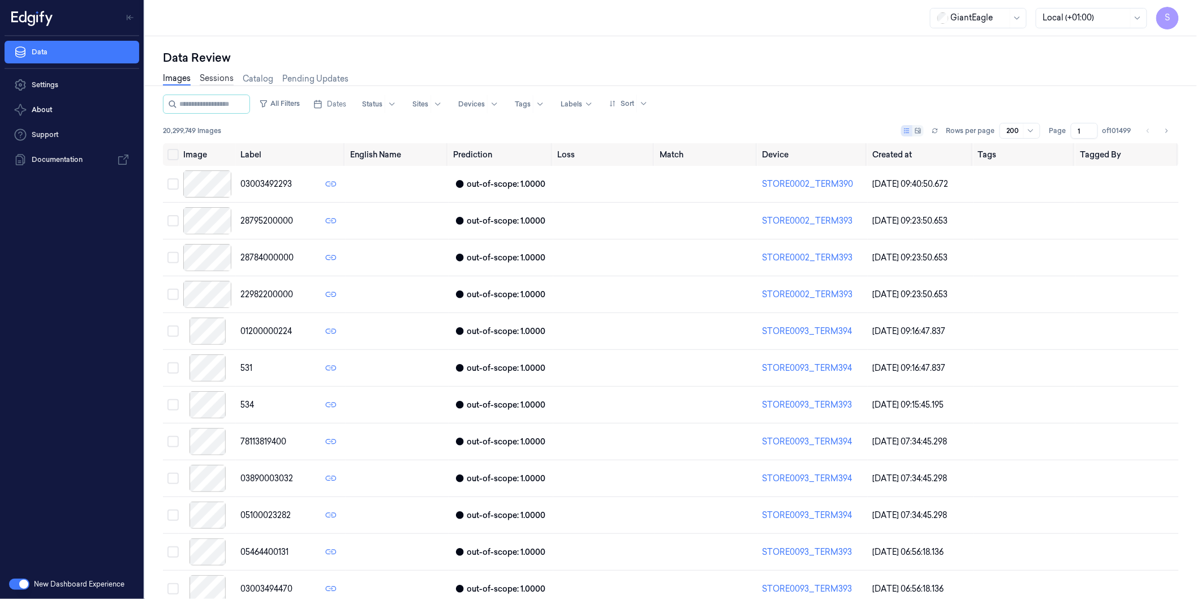
click at [221, 78] on link "Sessions" at bounding box center [217, 78] width 34 height 13
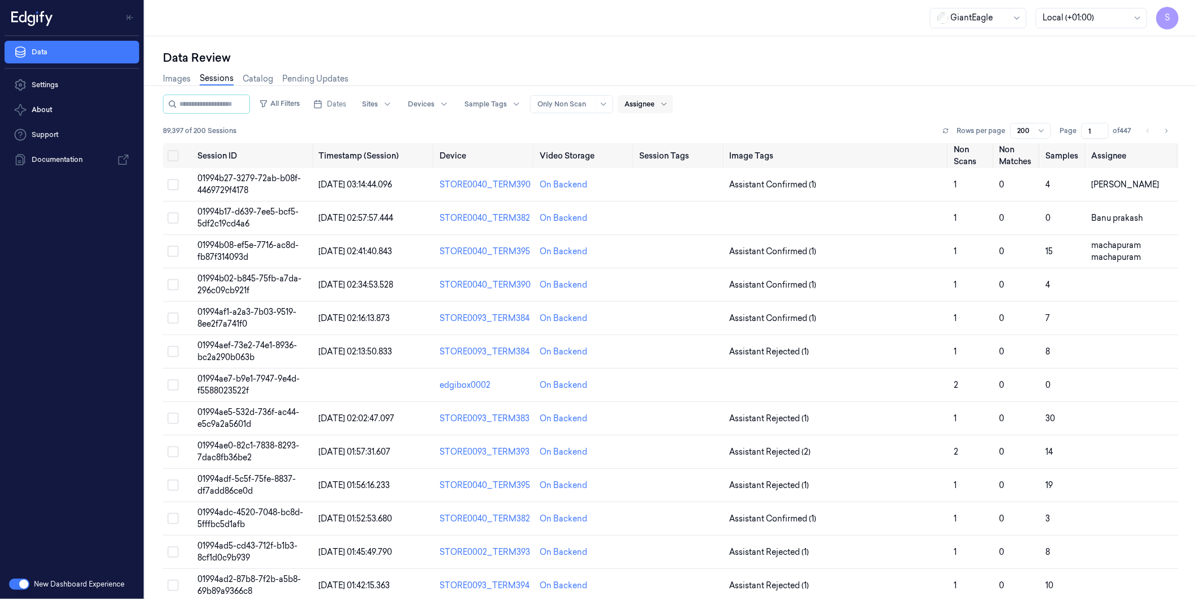
click at [685, 102] on div "All Filters Dates Sites Devices Sample Tags Alert Type Only Non Scan Assignee" at bounding box center [671, 103] width 1016 height 19
click at [671, 102] on div at bounding box center [664, 104] width 14 height 18
type input "tat"
click at [700, 148] on div "taticherla rabbani" at bounding box center [685, 153] width 98 height 24
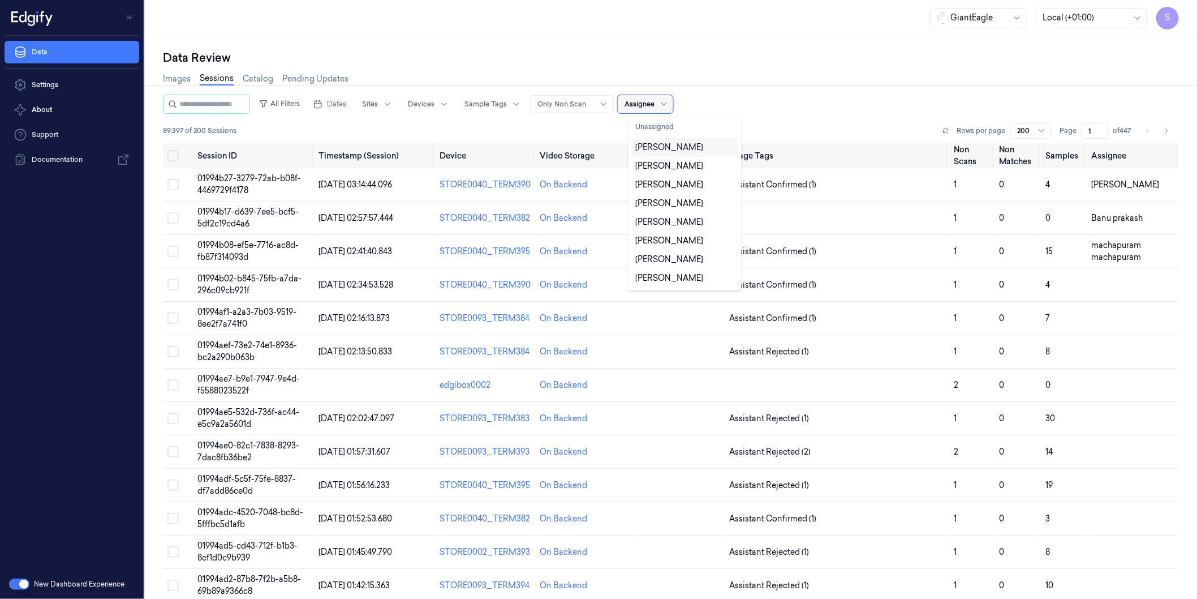
click at [652, 104] on div at bounding box center [640, 104] width 30 height 10
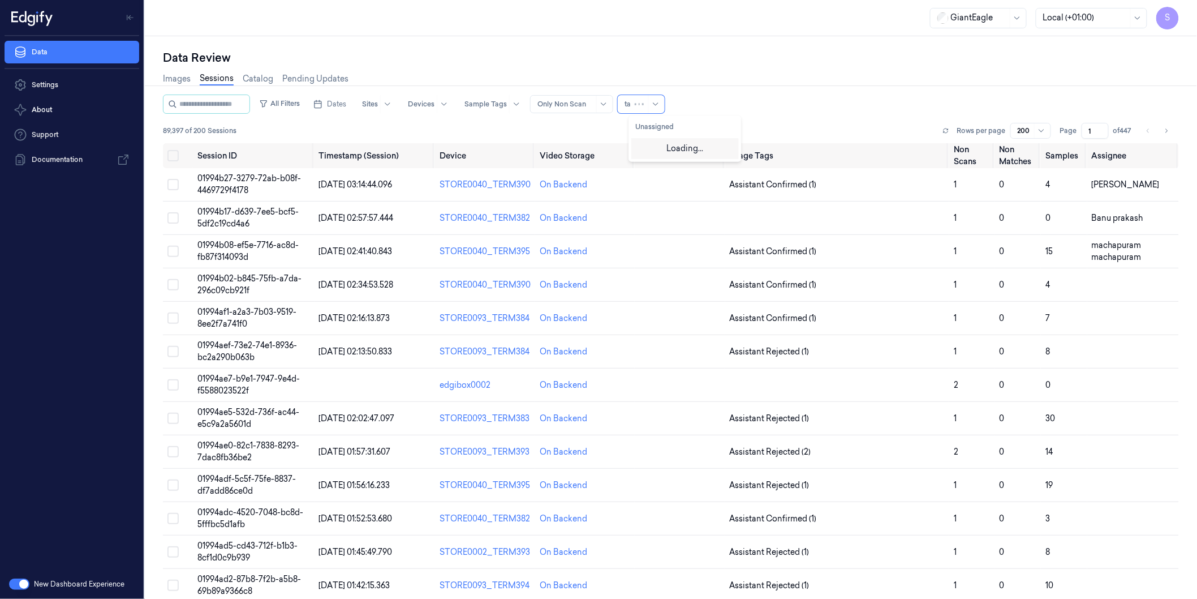
type input "t"
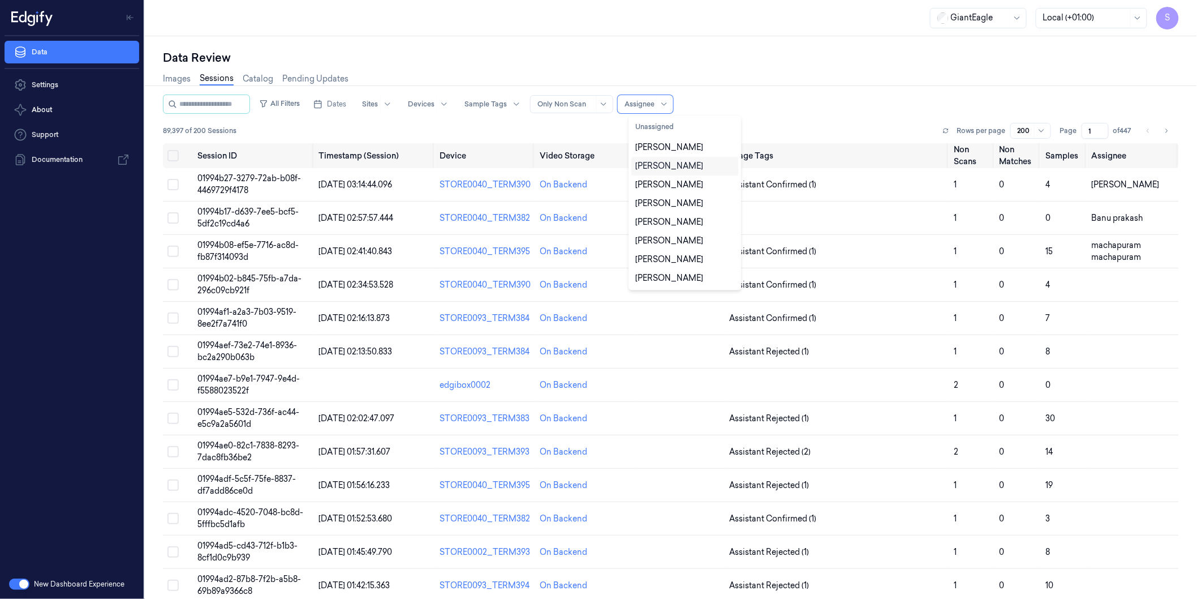
scroll to position [55, 0]
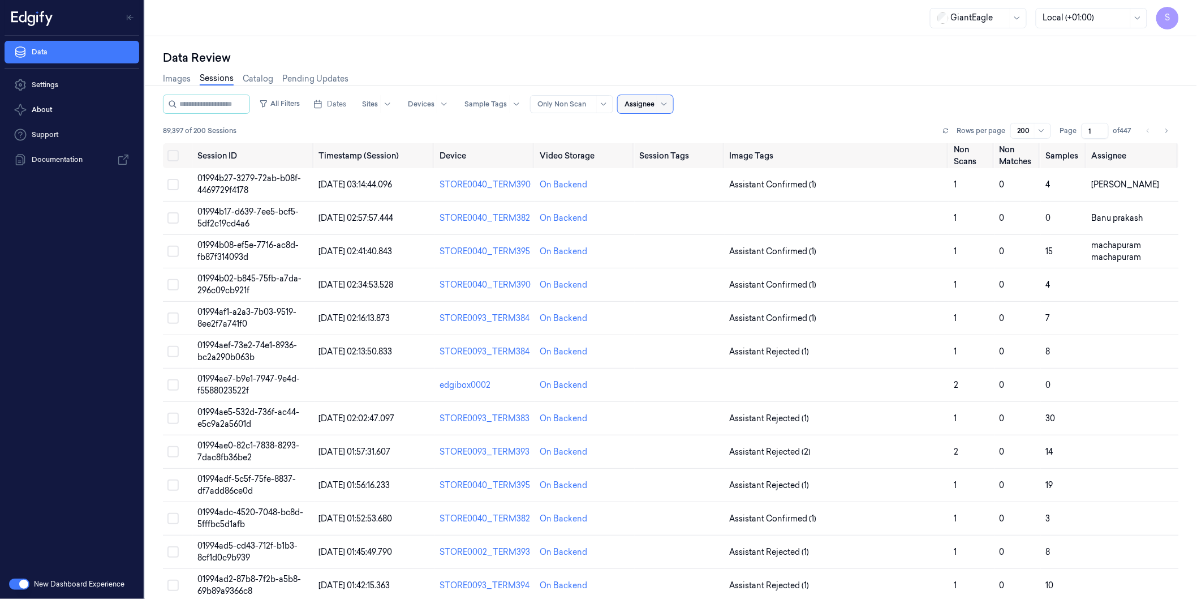
click at [646, 105] on div at bounding box center [640, 104] width 30 height 10
type input "tat"
click at [651, 143] on div "taticherla rabbani" at bounding box center [685, 153] width 98 height 24
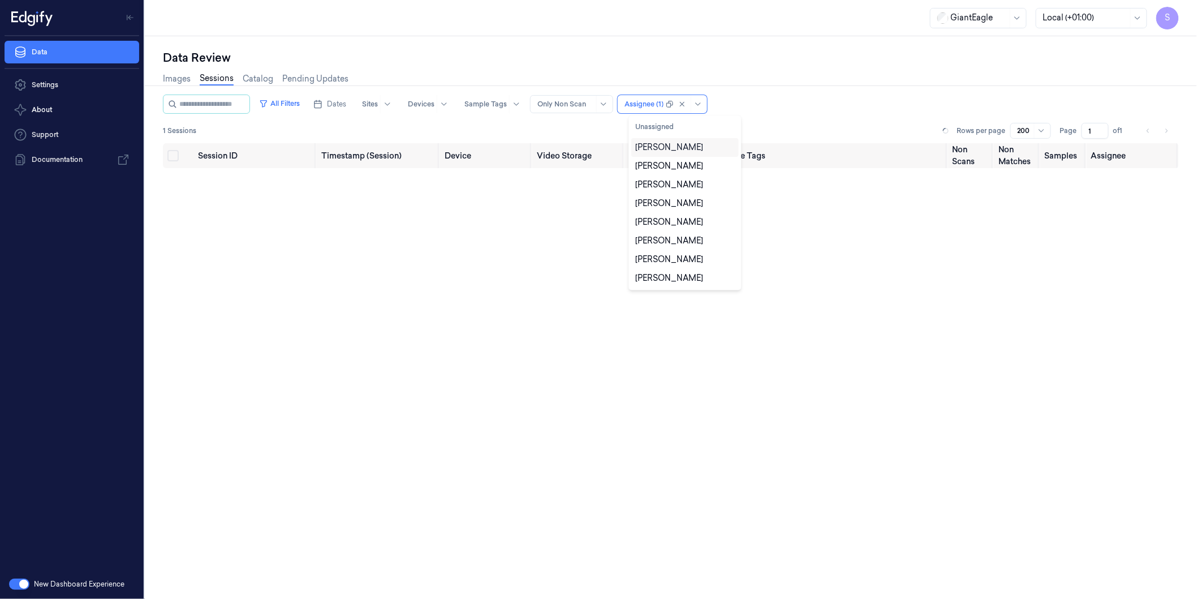
click at [871, 84] on div "Images Sessions Catalog Pending Updates" at bounding box center [671, 80] width 1016 height 29
click at [677, 104] on div at bounding box center [677, 104] width 23 height 12
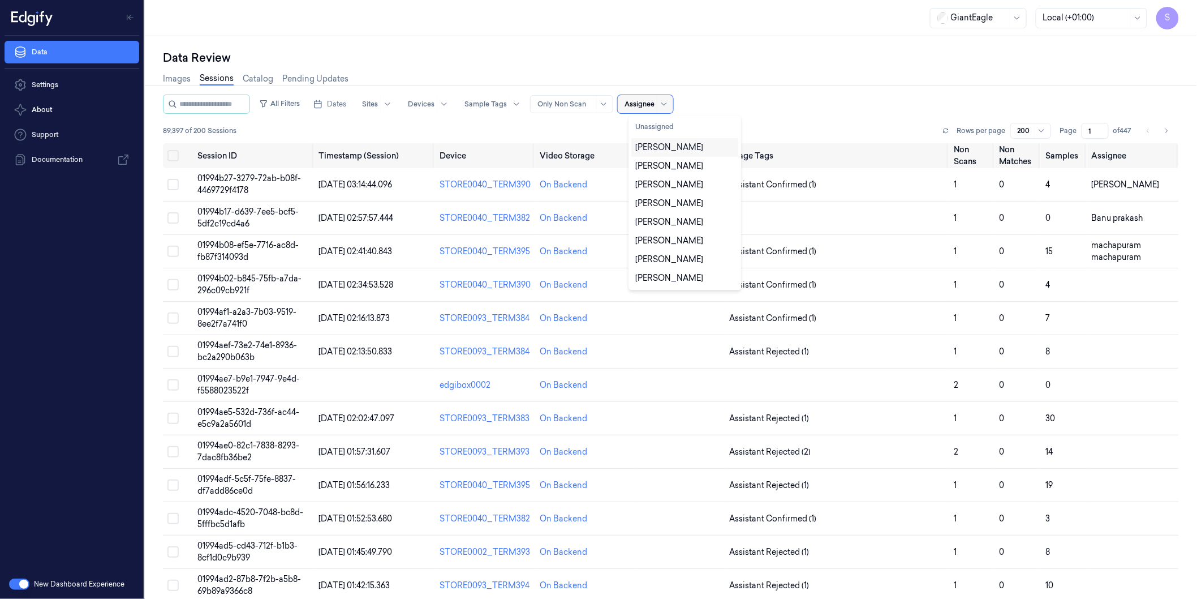
click at [648, 104] on div at bounding box center [640, 104] width 30 height 10
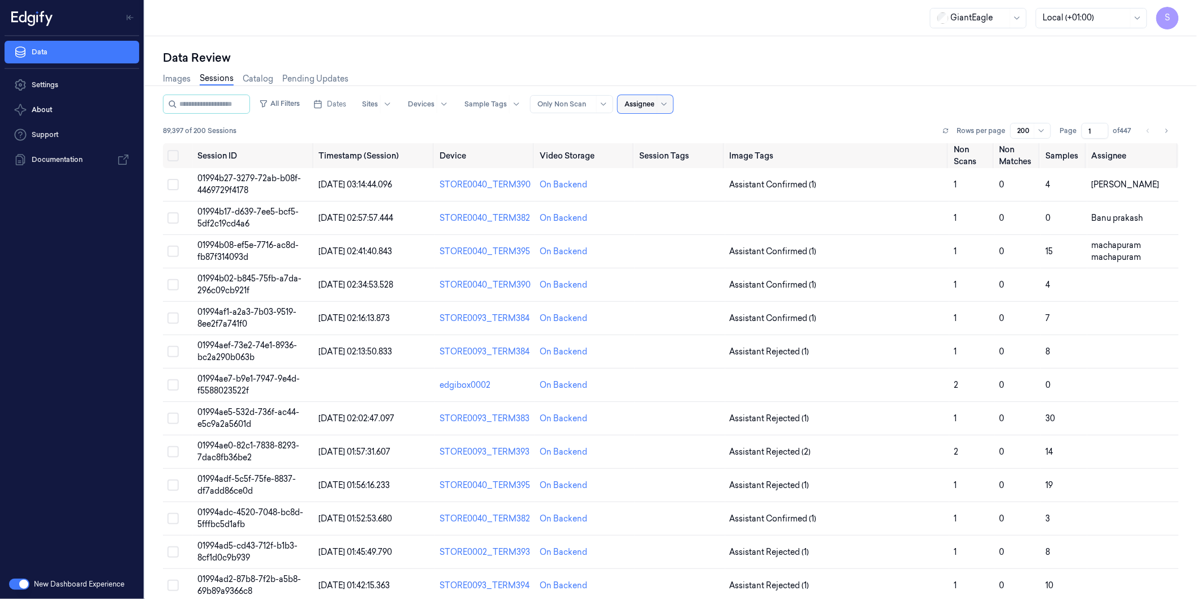
click at [648, 104] on div "All Filters Dates Sites Devices Sample Tags Alert Type Only Non Scan All select…" at bounding box center [671, 118] width 1016 height 49
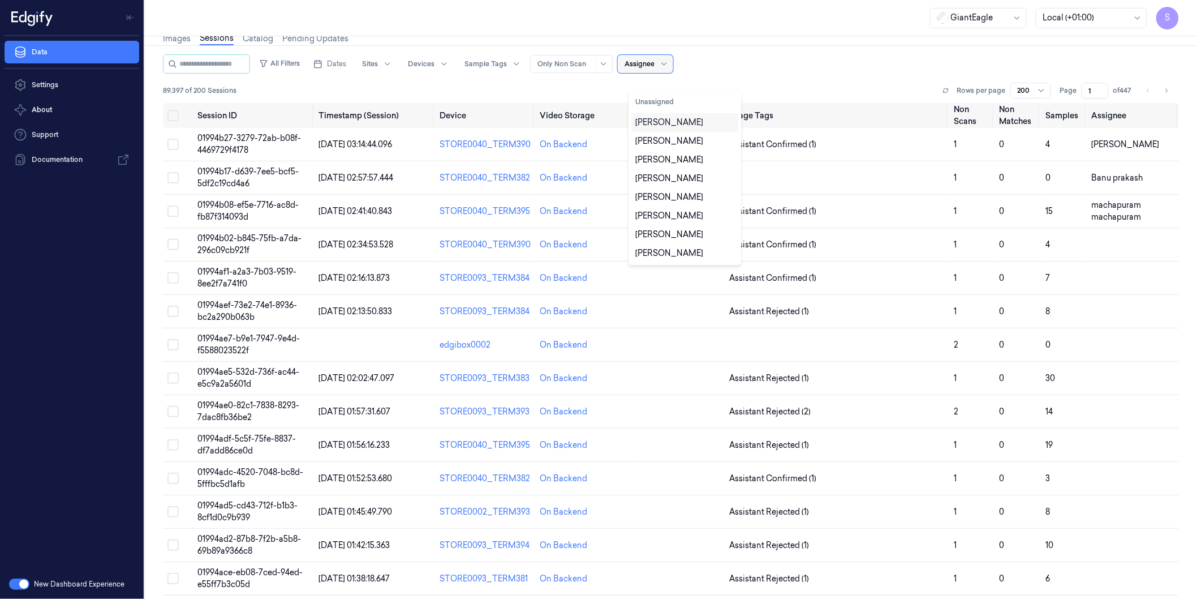
scroll to position [49, 0]
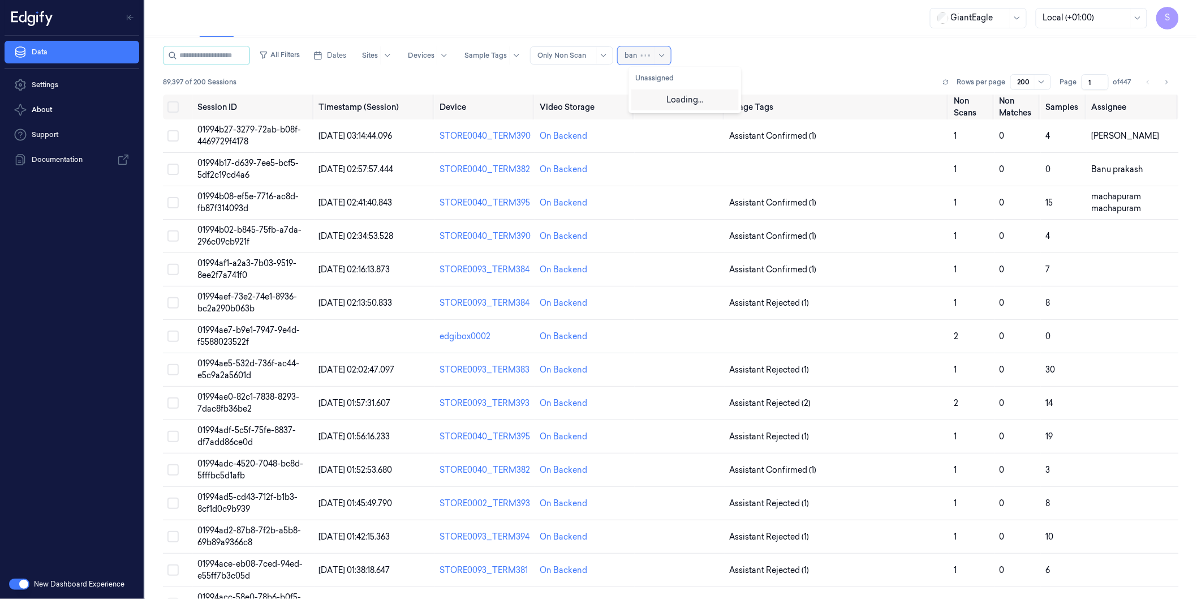
type input "banu"
click at [673, 100] on div "Banu prakash" at bounding box center [661, 99] width 51 height 12
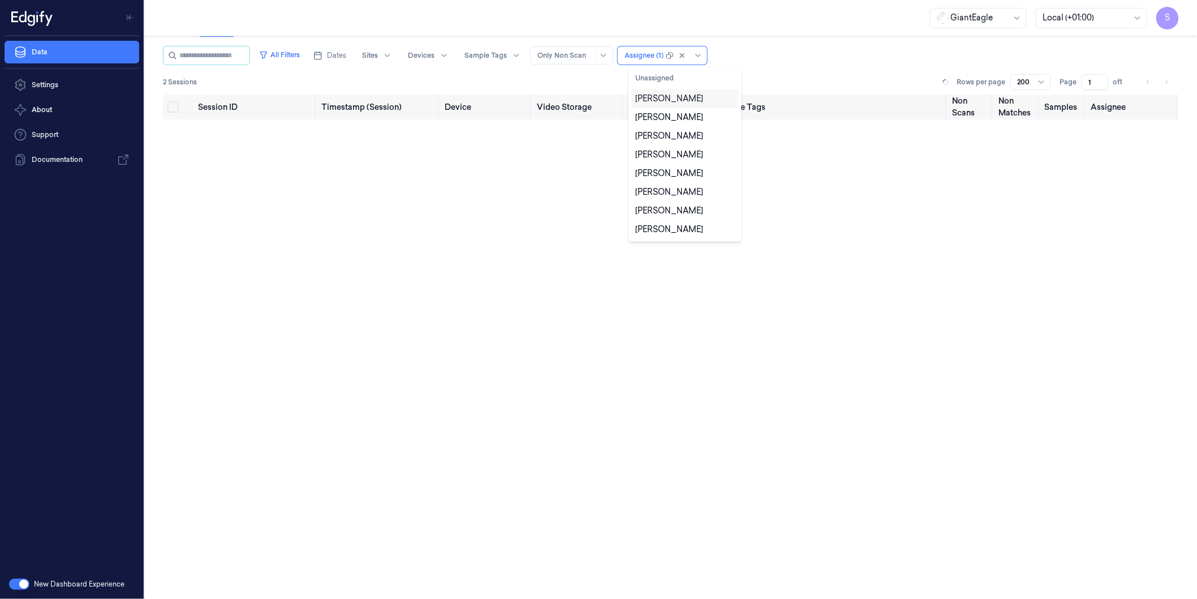
click at [863, 62] on div "All Filters Dates Sites Devices Sample Tags Alert Type Only Non Scan option Ban…" at bounding box center [671, 55] width 1016 height 19
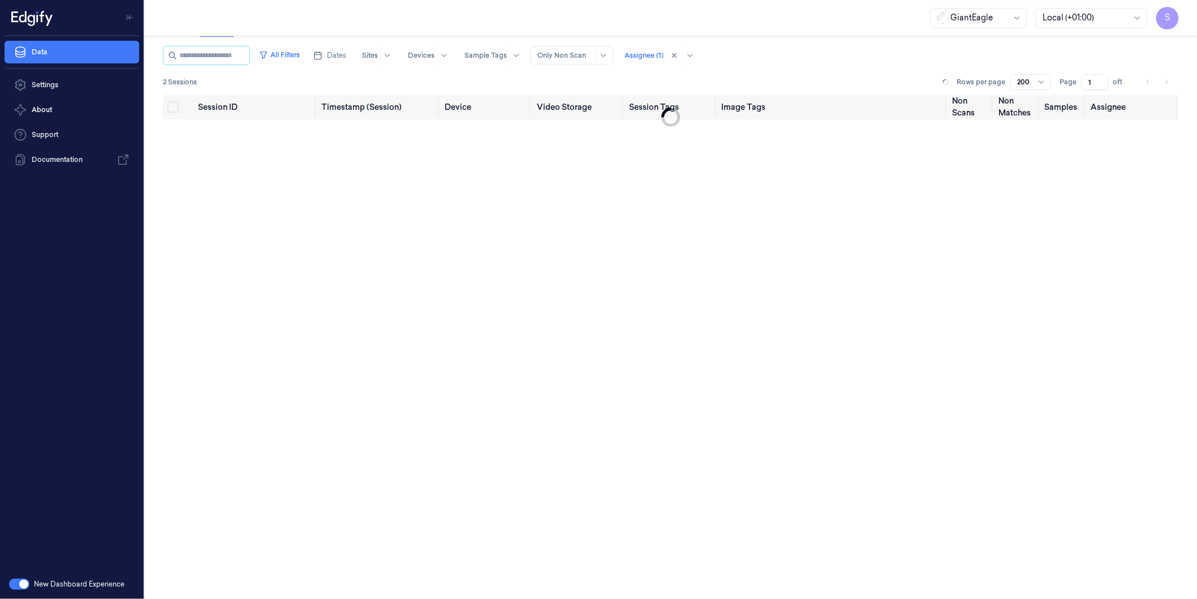
click at [763, 186] on div "Session ID Timestamp (Session) Device Video Storage Session Tags Image Tags Non…" at bounding box center [671, 346] width 1016 height 505
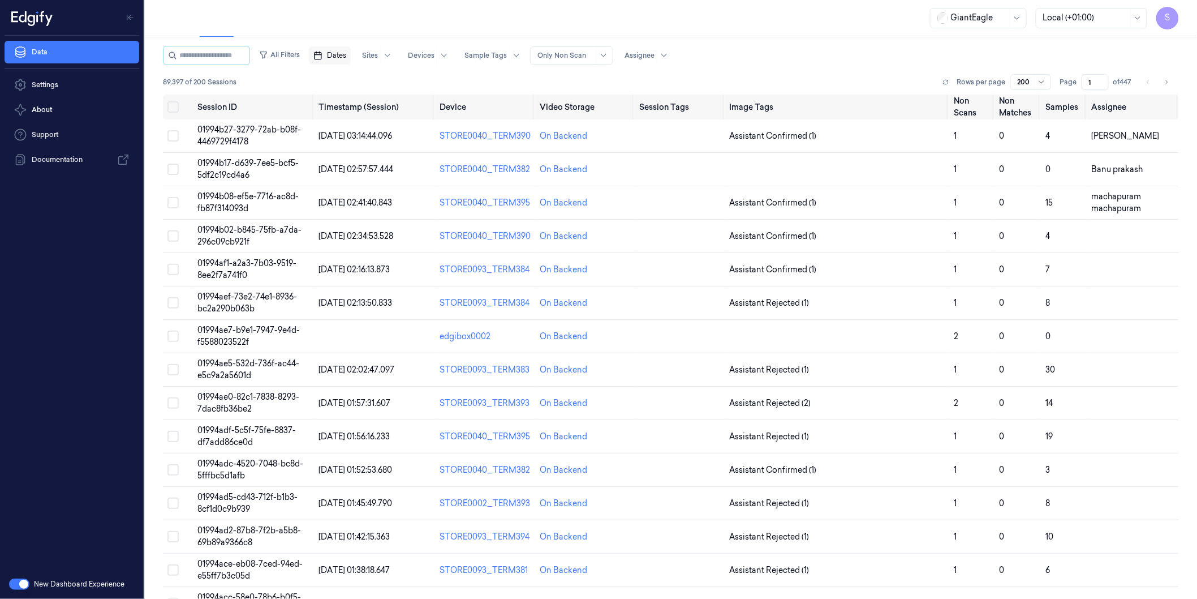
click at [346, 58] on span "Dates" at bounding box center [336, 55] width 19 height 10
click at [342, 170] on button "14" at bounding box center [338, 169] width 18 height 18
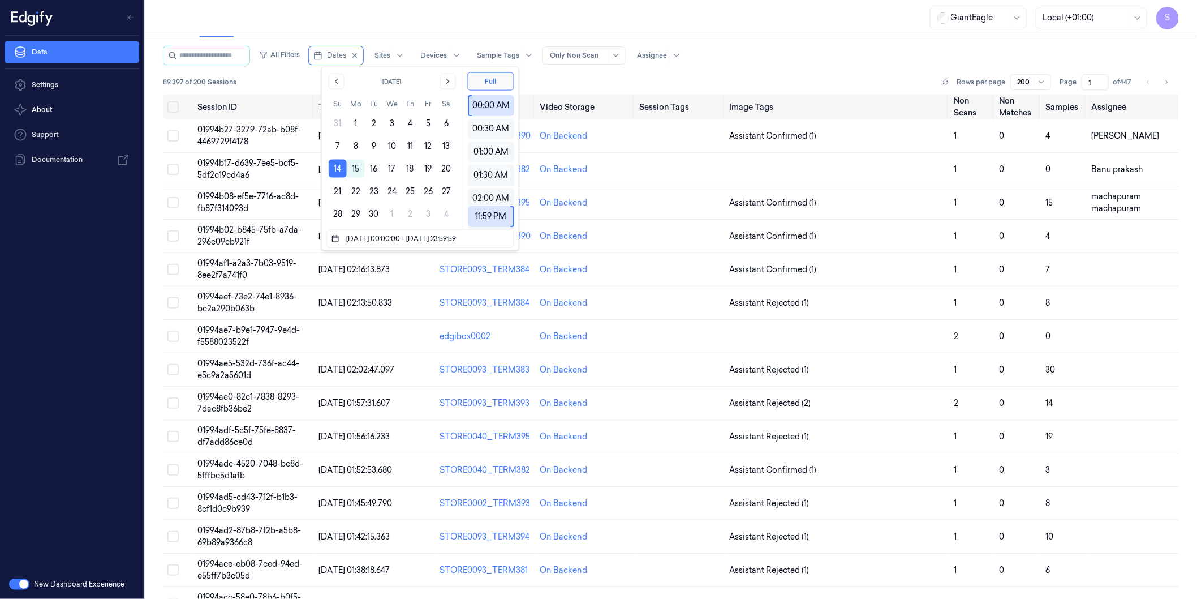
click at [787, 53] on div "All Filters Dates Sites Devices Sample Tags Alert Type Only Non Scan Assignee" at bounding box center [671, 55] width 1016 height 19
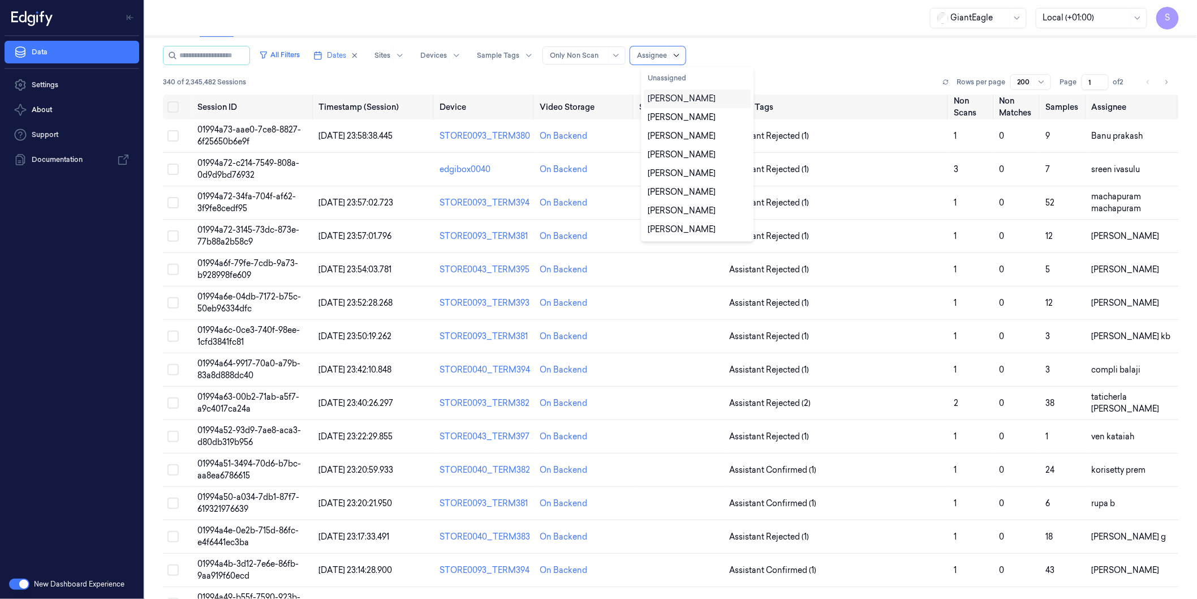
click at [681, 53] on icon at bounding box center [676, 55] width 9 height 9
click at [130, 20] on icon "Toggle Navigation" at bounding box center [130, 18] width 8 height 8
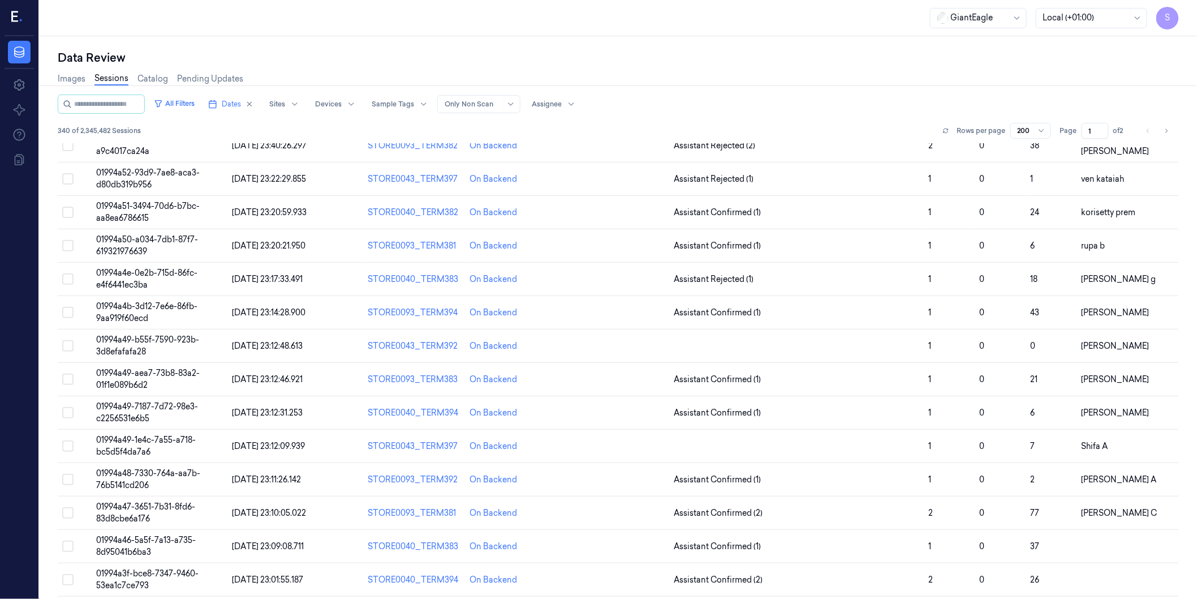
scroll to position [216, 0]
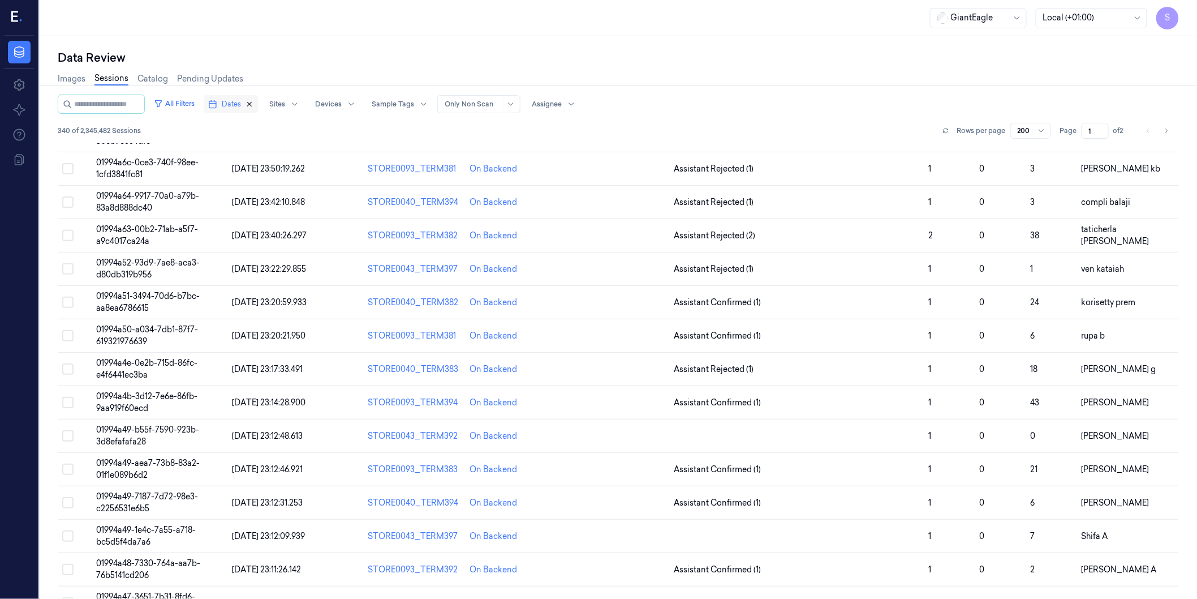
click at [254, 104] on icon "button" at bounding box center [250, 104] width 8 height 8
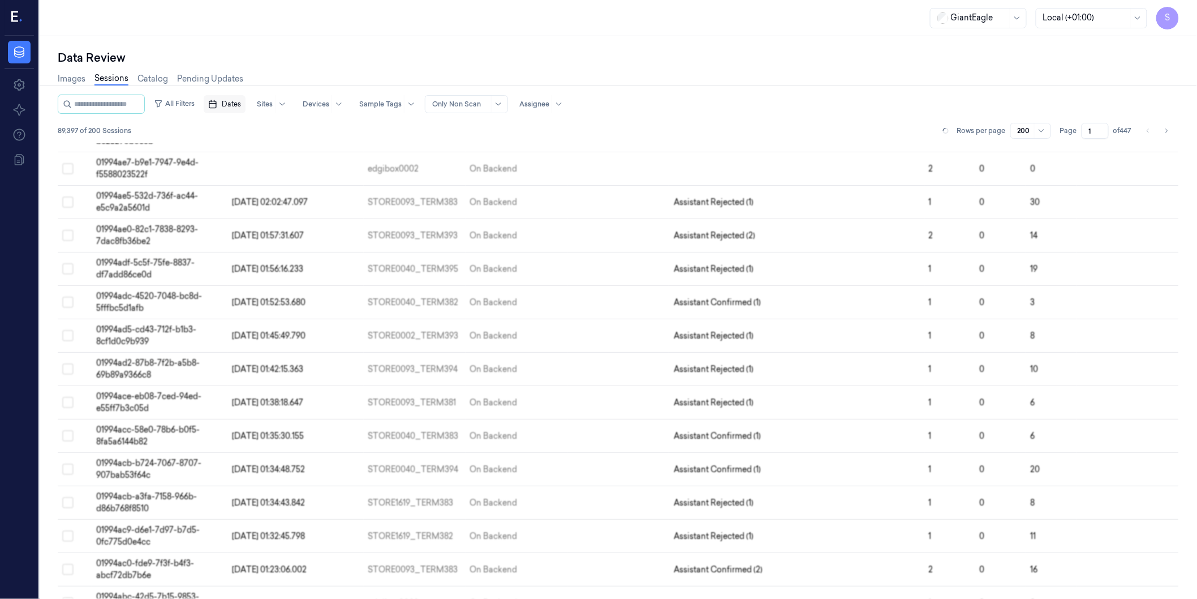
scroll to position [1653, 0]
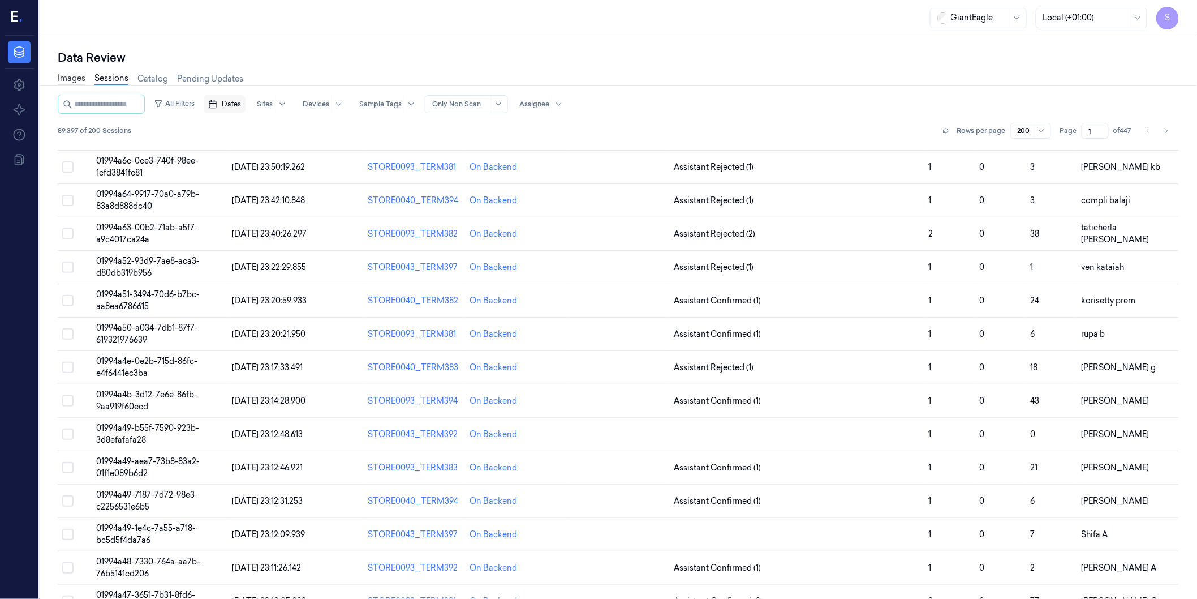
click at [77, 83] on link "Images" at bounding box center [72, 78] width 28 height 13
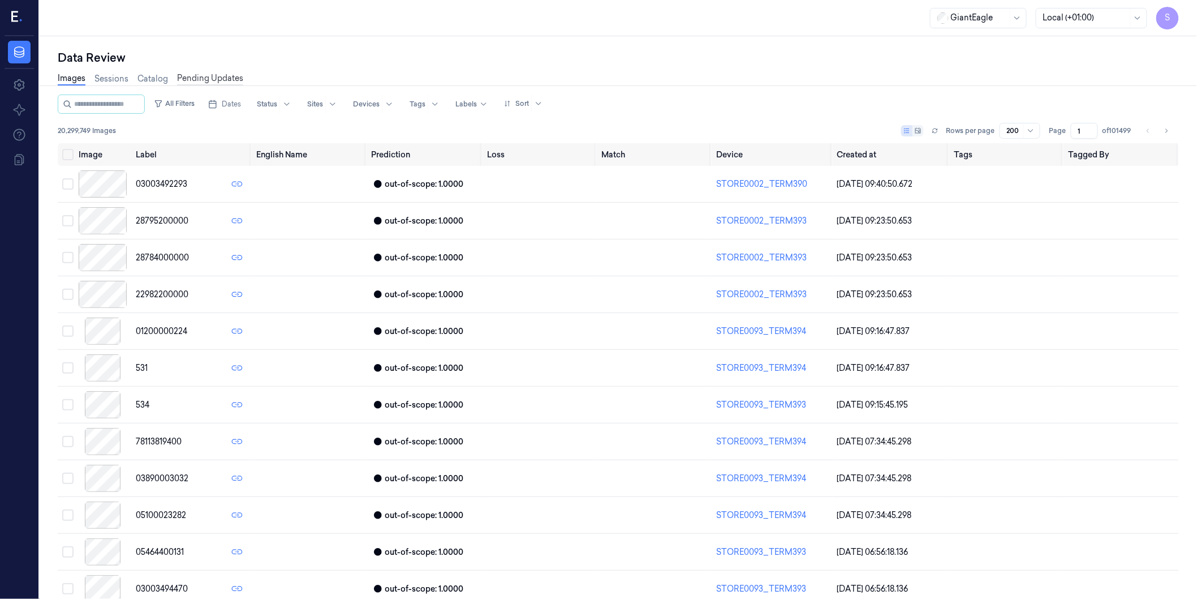
click at [227, 82] on link "Pending Updates" at bounding box center [210, 78] width 66 height 13
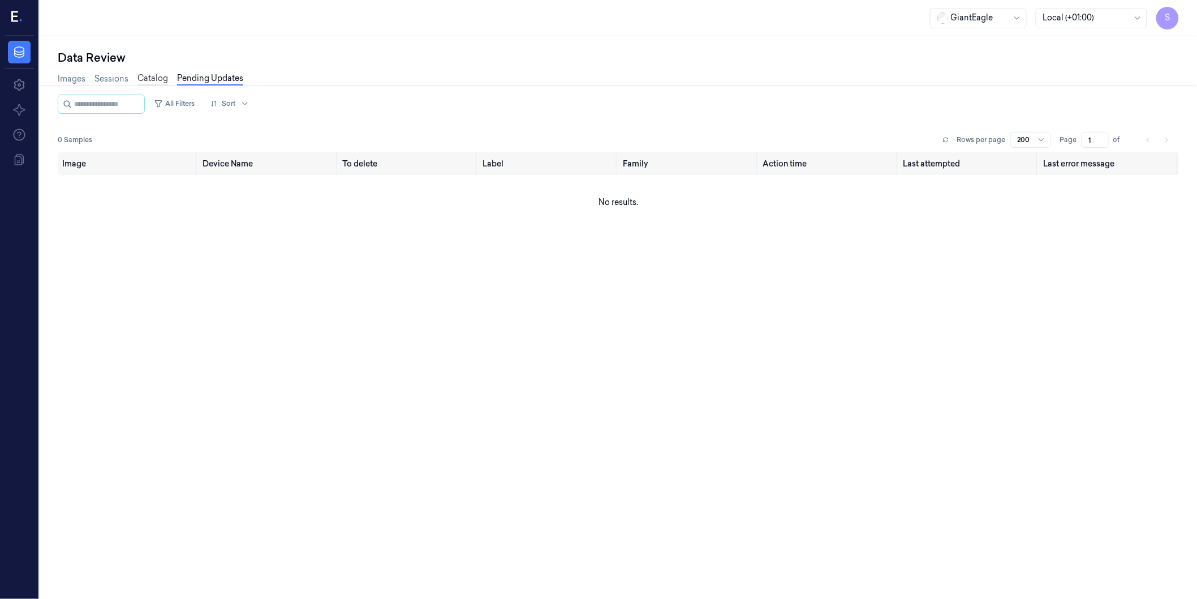
click at [148, 75] on link "Catalog" at bounding box center [153, 78] width 31 height 13
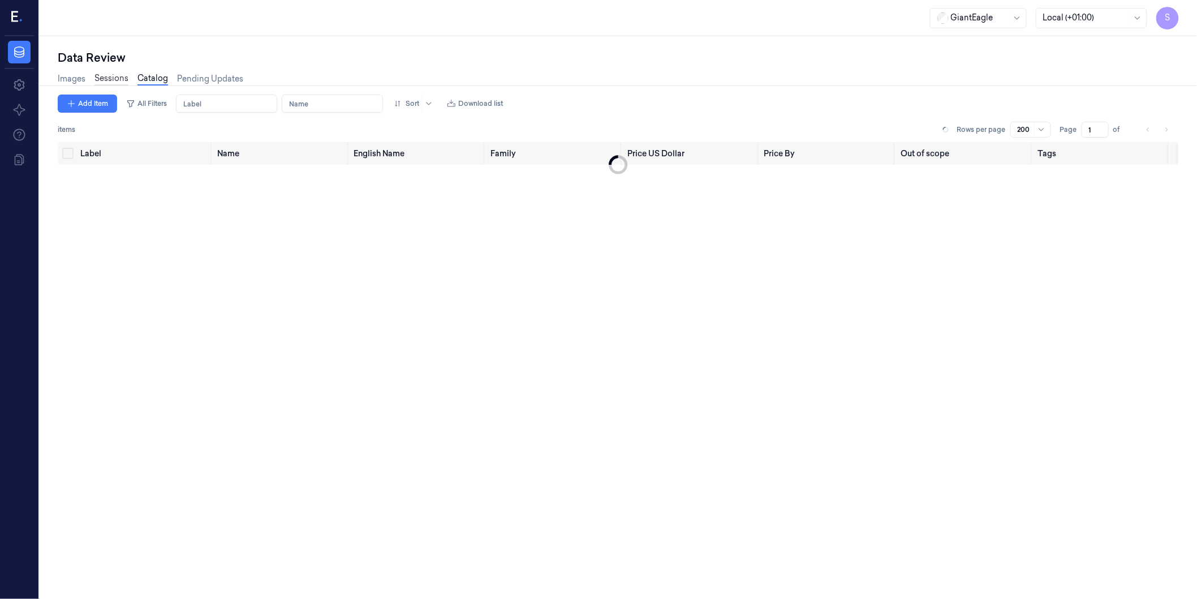
click at [113, 78] on link "Sessions" at bounding box center [111, 78] width 34 height 13
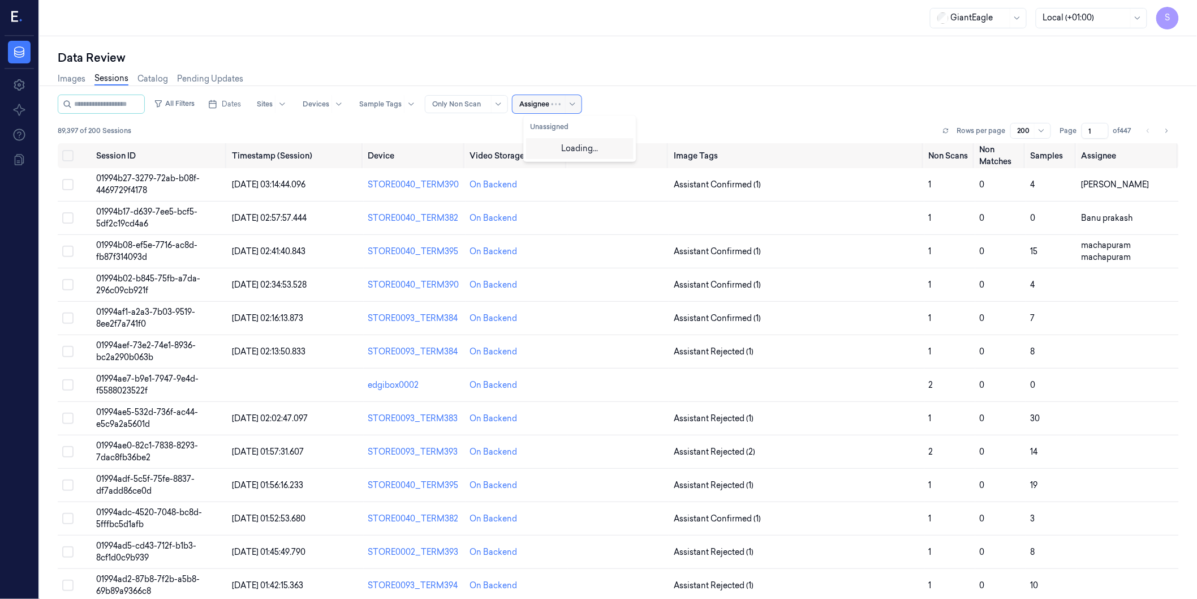
click at [574, 102] on div at bounding box center [566, 104] width 28 height 18
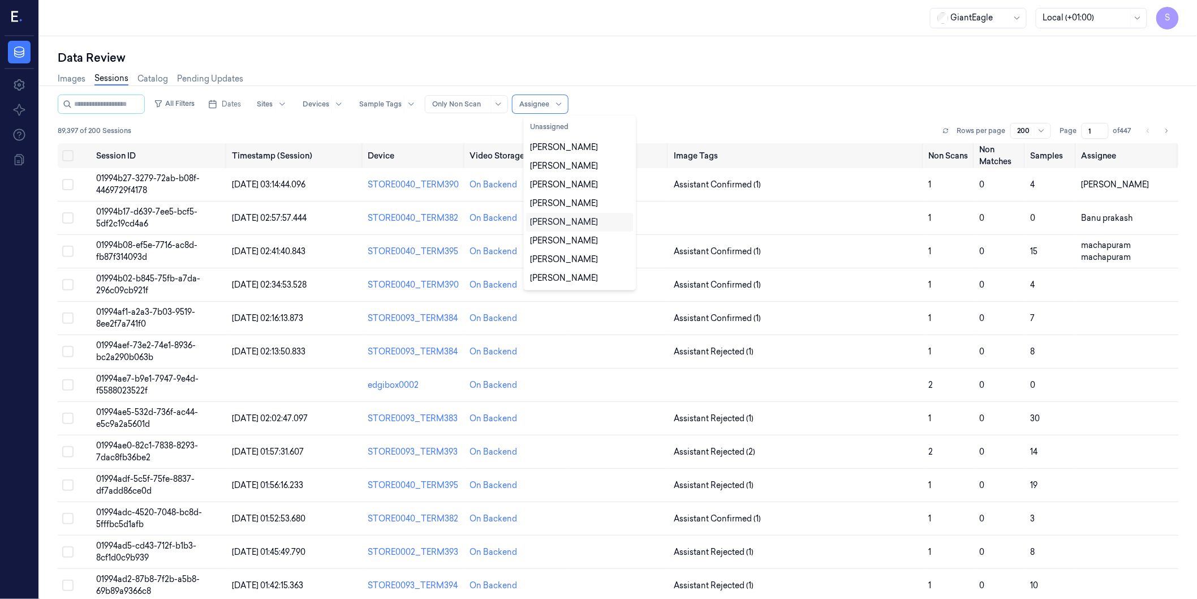
click at [580, 222] on div "sahil pahuja" at bounding box center [580, 222] width 98 height 12
drag, startPoint x: 572, startPoint y: 104, endPoint x: 575, endPoint y: 122, distance: 18.5
click at [564, 104] on icon at bounding box center [559, 104] width 9 height 9
type input "mac"
click at [556, 162] on div "machapuram machapuram" at bounding box center [580, 153] width 98 height 24
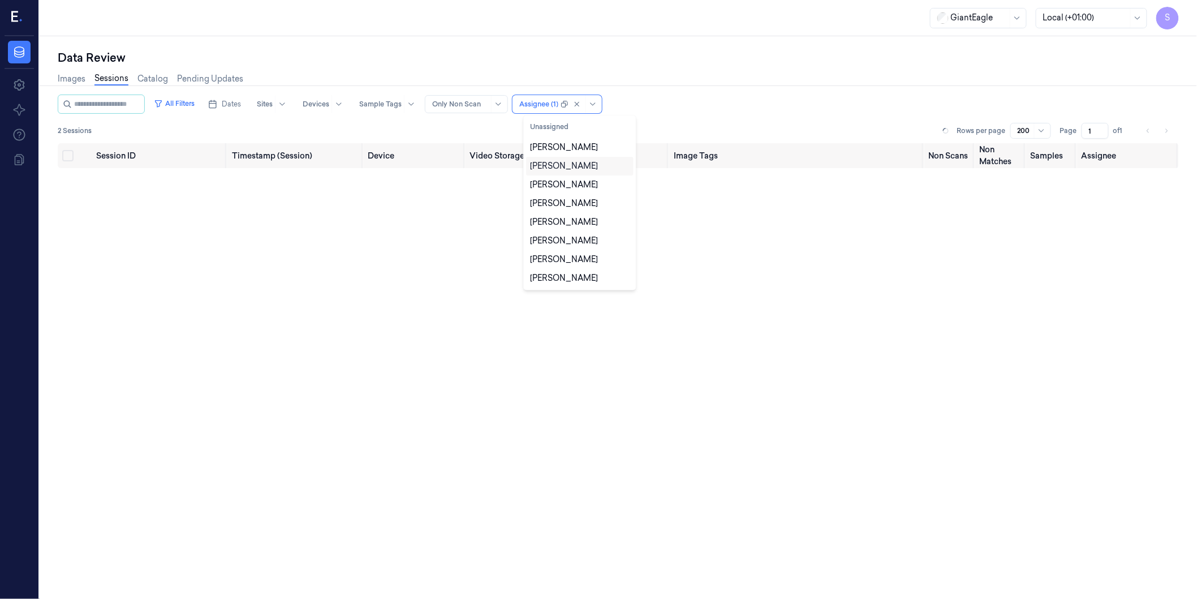
click at [826, 103] on div "All Filters Dates Sites Devices Sample Tags Alert Type Only Non Scan option mac…" at bounding box center [619, 103] width 1122 height 19
